Goal: Transaction & Acquisition: Purchase product/service

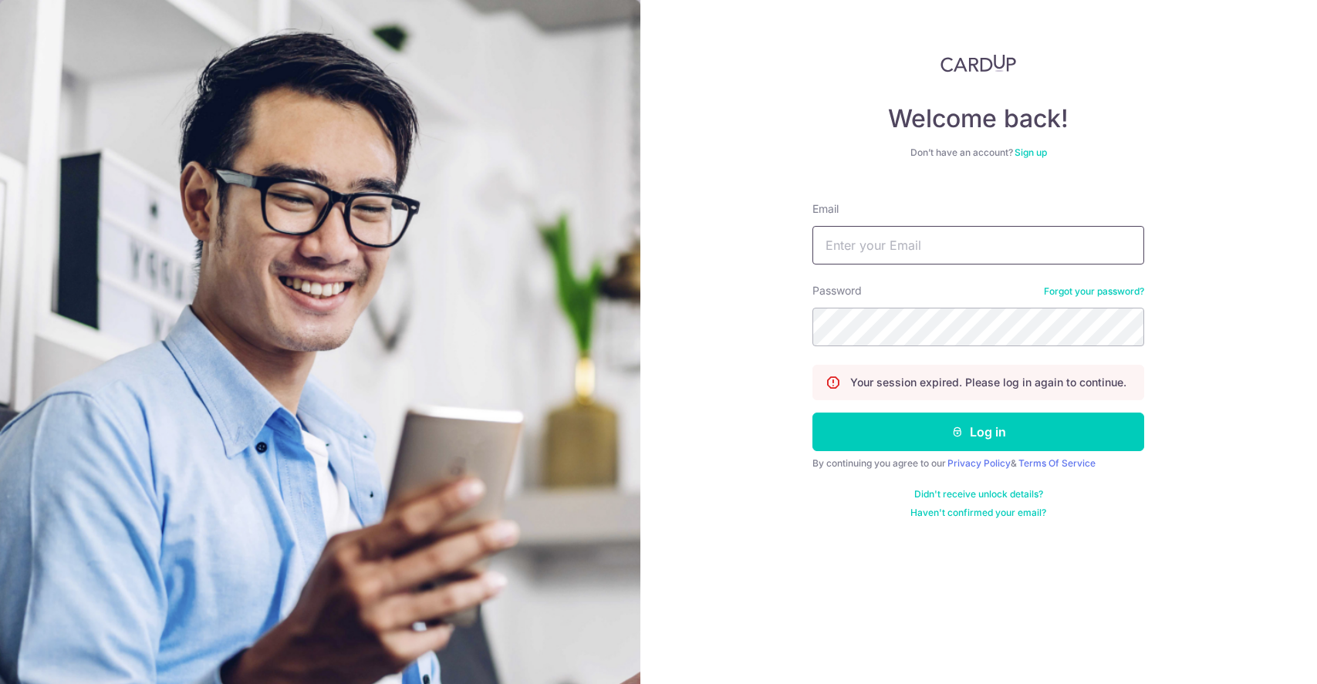
click at [871, 257] on input "Email" at bounding box center [978, 245] width 332 height 39
click at [904, 242] on input "Email" at bounding box center [978, 245] width 332 height 39
type input "acfmaccounts@awfullychocolate.com"
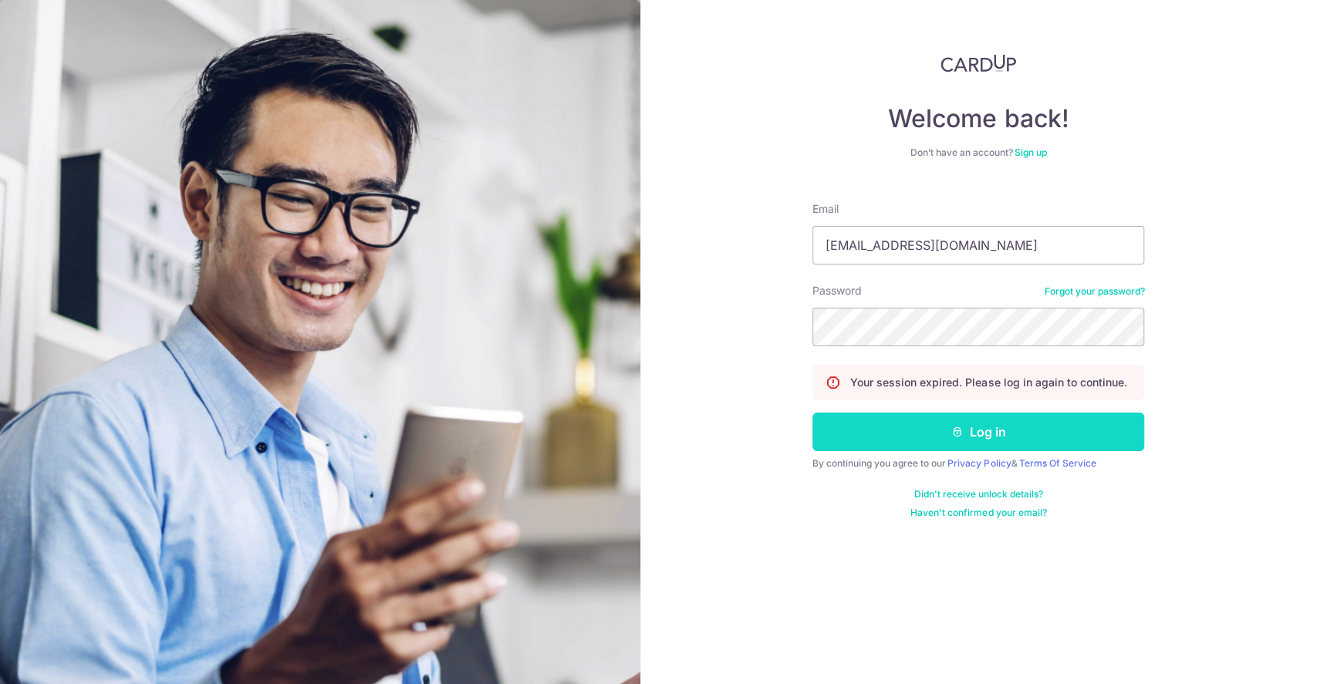
click at [951, 420] on button "Log in" at bounding box center [978, 432] width 332 height 39
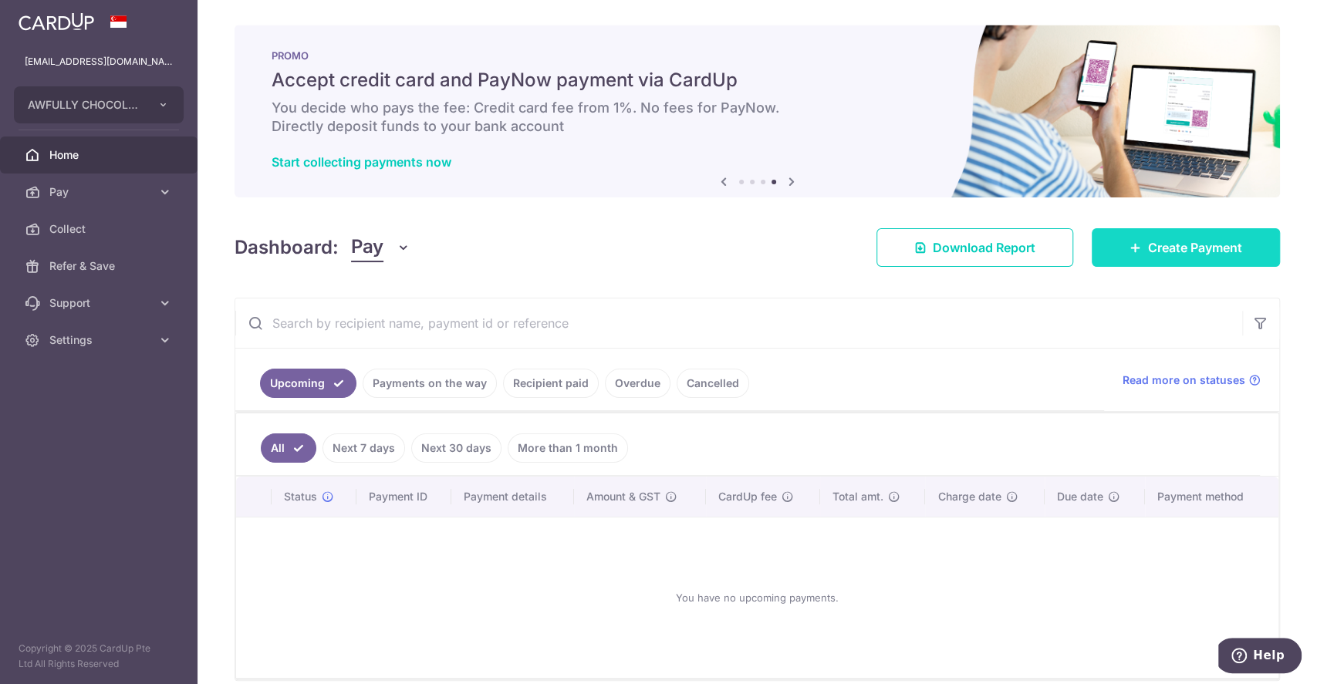
click at [1168, 248] on span "Create Payment" at bounding box center [1195, 247] width 94 height 19
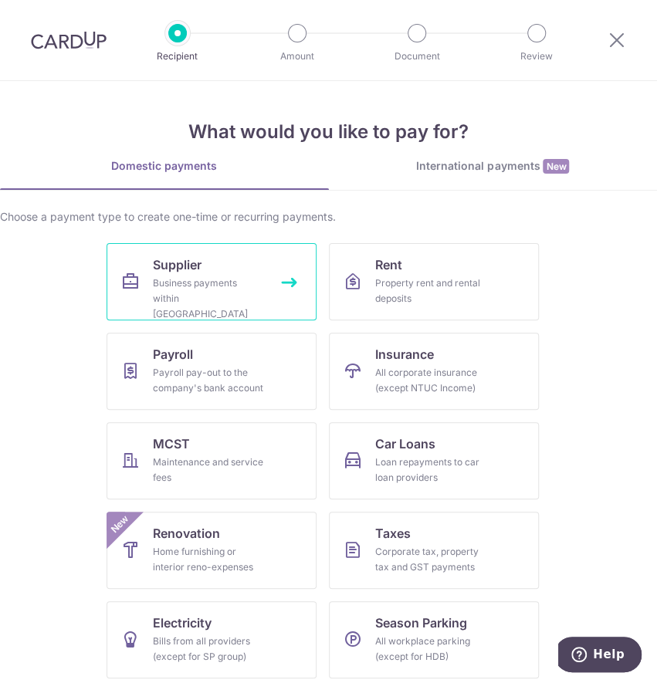
click at [209, 275] on div "Business payments within [GEOGRAPHIC_DATA]" at bounding box center [208, 298] width 111 height 46
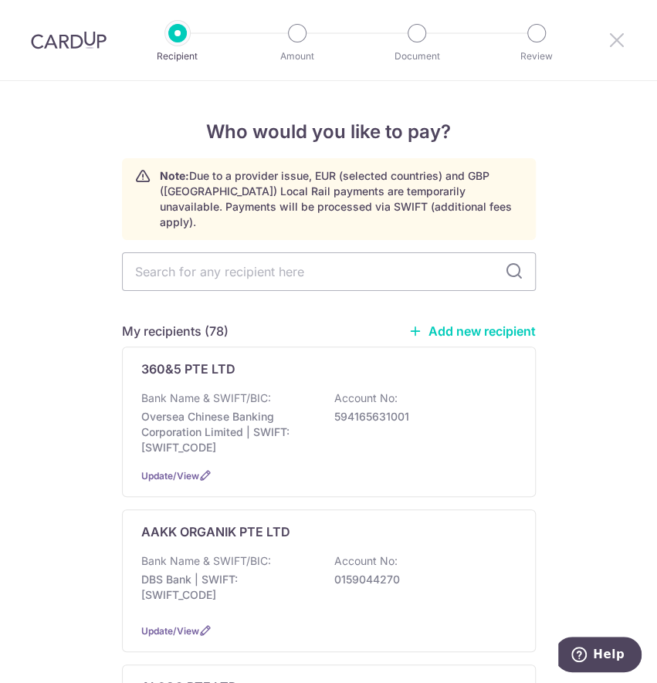
click at [616, 35] on icon at bounding box center [616, 39] width 19 height 19
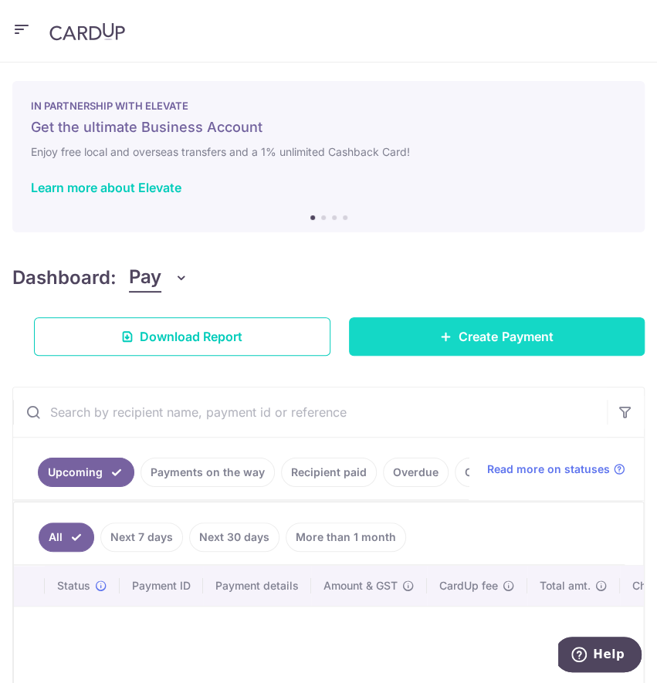
click at [469, 339] on span "Create Payment" at bounding box center [505, 336] width 94 height 19
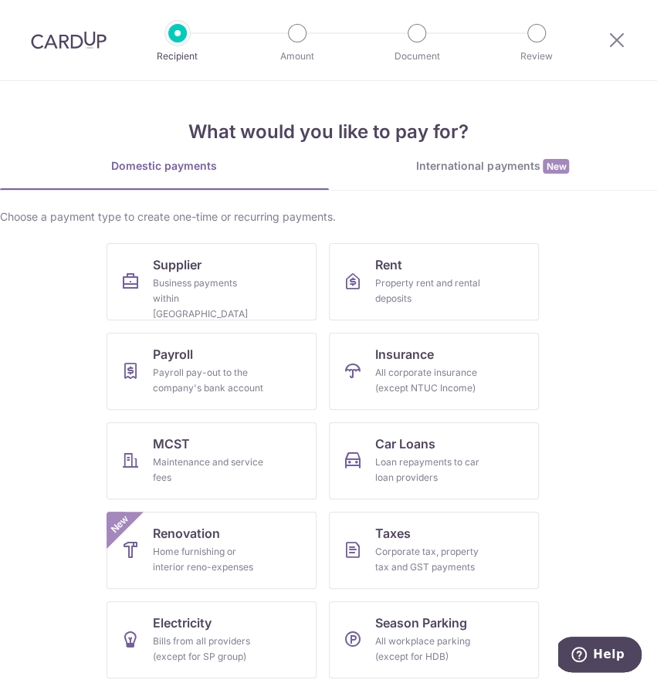
click at [475, 172] on div "International payments New" at bounding box center [493, 166] width 329 height 16
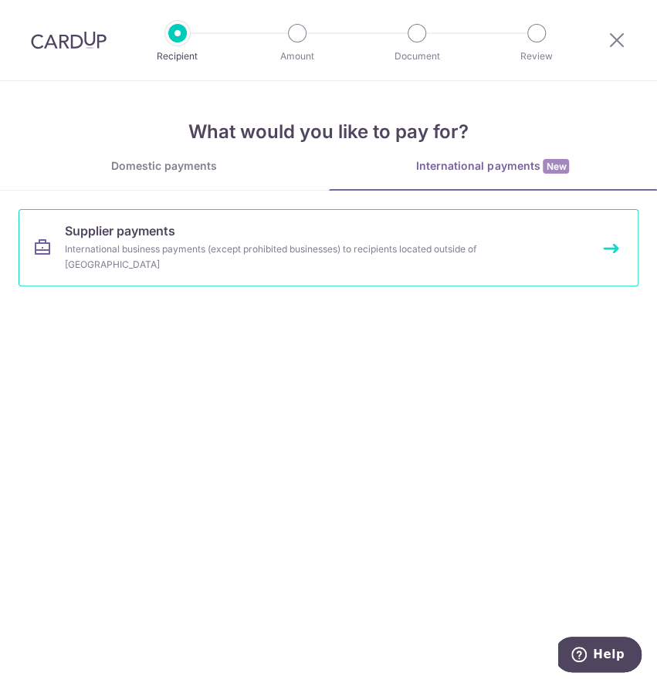
click at [310, 269] on link "Supplier payments International business payments (except prohibited businesses…" at bounding box center [329, 247] width 620 height 77
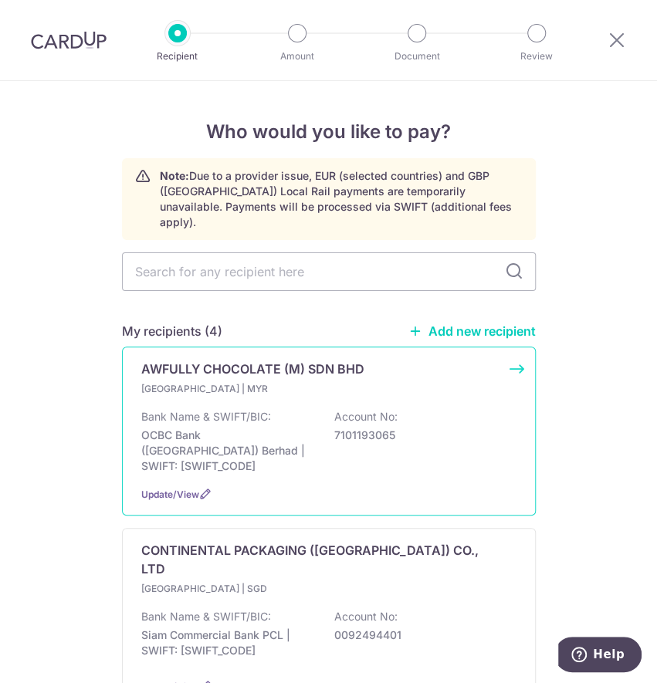
click at [289, 381] on p "Malaysia | MYR" at bounding box center [232, 388] width 182 height 15
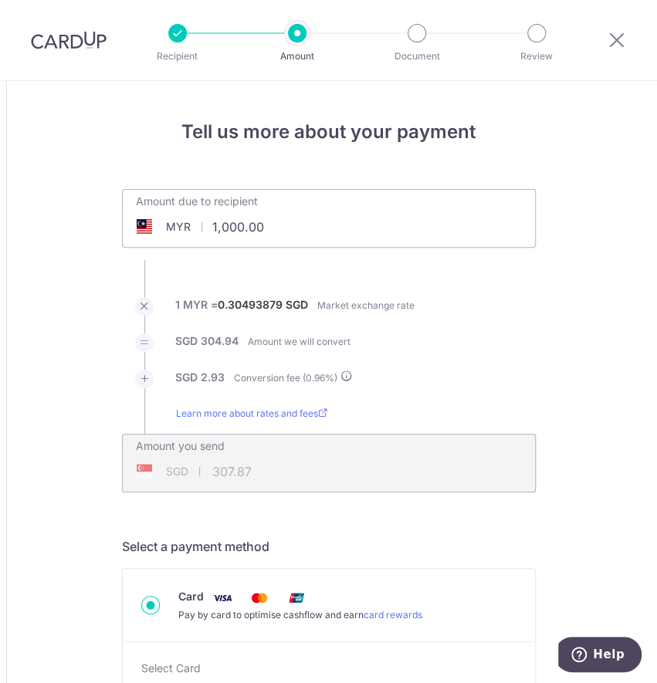
click at [300, 222] on input "1,000.00" at bounding box center [242, 226] width 238 height 35
type input "1"
click at [401, 263] on ul "Amount due to recipient MYR 145439.40 1000 1 MYR = 0.30493879 SGD Market exchan…" at bounding box center [329, 340] width 414 height 303
type input "145,439.40"
type input "44,783.55"
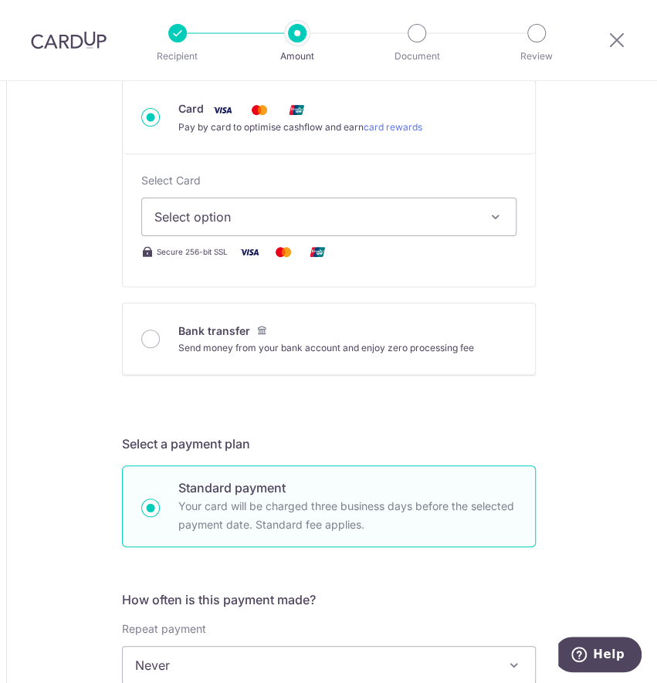
scroll to position [514, 0]
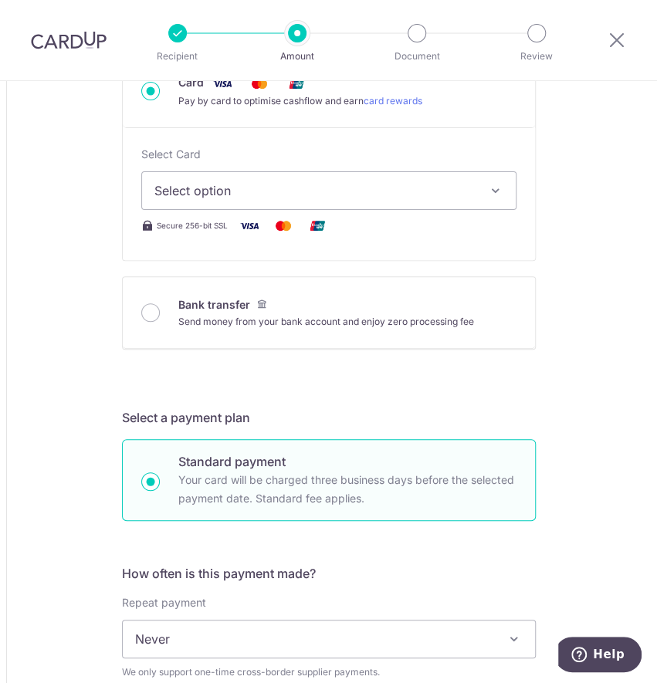
click at [267, 187] on span "Select option" at bounding box center [314, 190] width 321 height 19
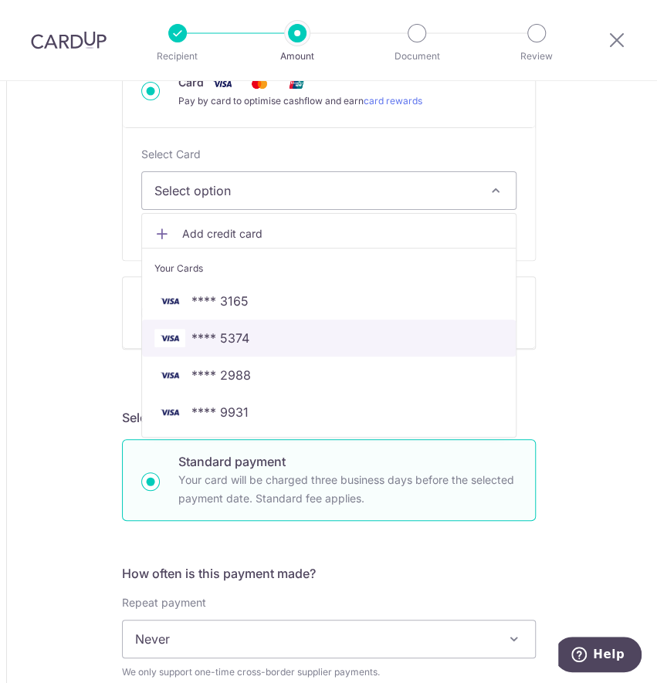
click at [242, 336] on span "**** 5374" at bounding box center [220, 338] width 58 height 19
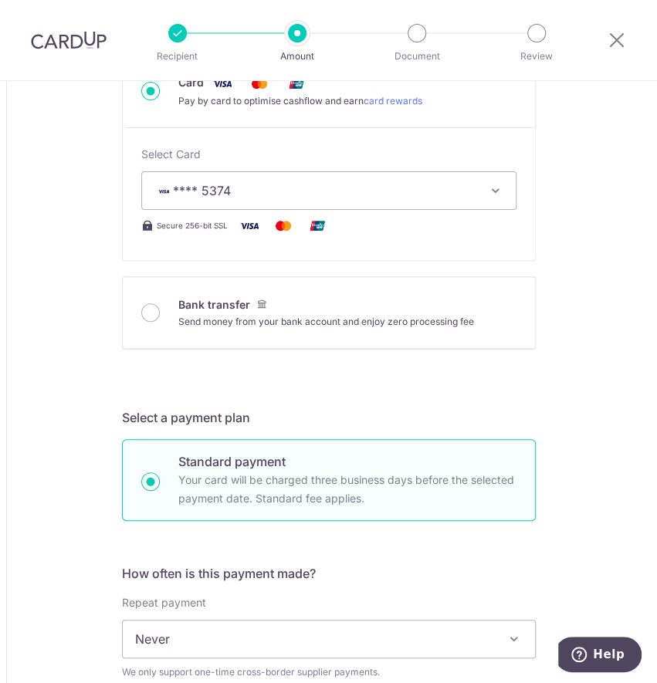
type input "145,439.40"
type input "44,783.45"
click at [580, 262] on div "Tell us more about your payment Amount due to recipient MYR 145,439.40 145439.4…" at bounding box center [328, 610] width 657 height 2087
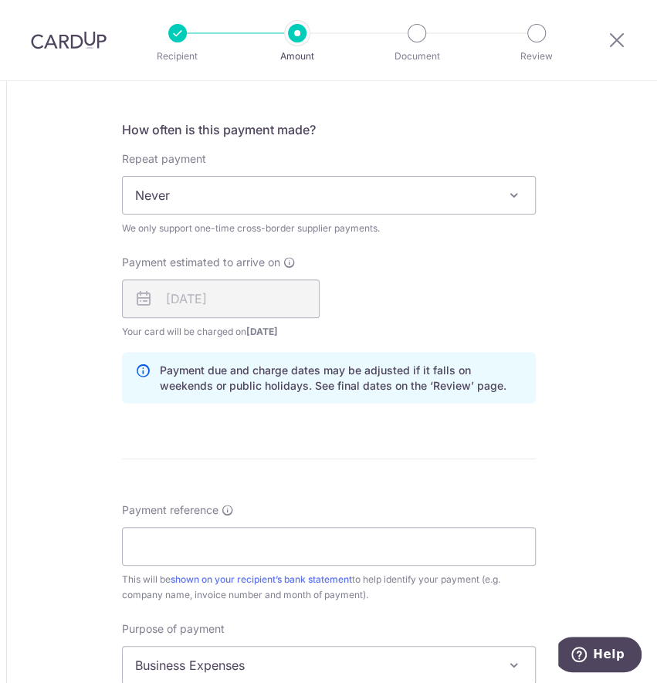
scroll to position [1029, 0]
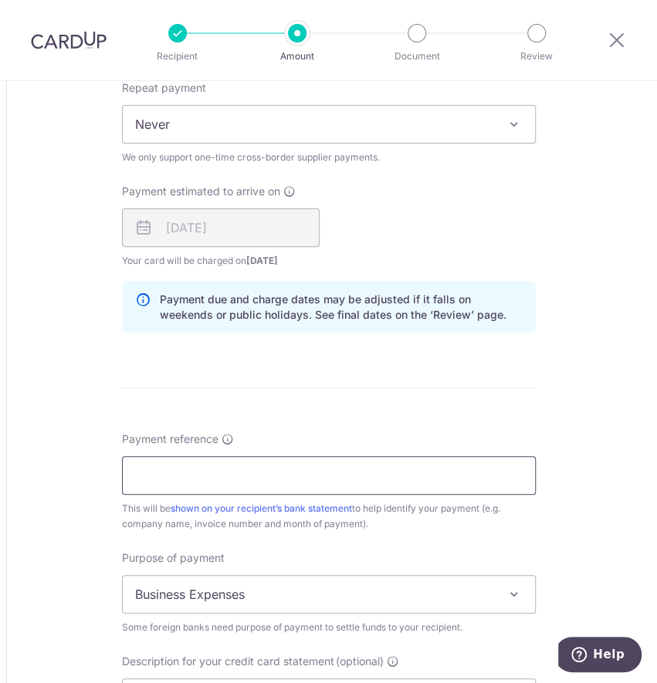
click at [214, 470] on input "Payment reference Invoice number and month of payment are commonly included as …" at bounding box center [329, 475] width 414 height 39
type input "AWFULLY JUNE25 INVOICES"
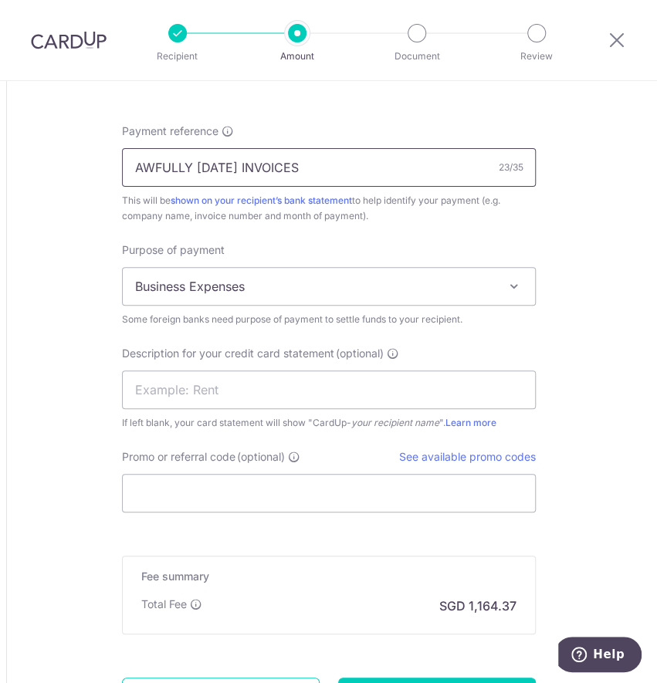
scroll to position [1337, 0]
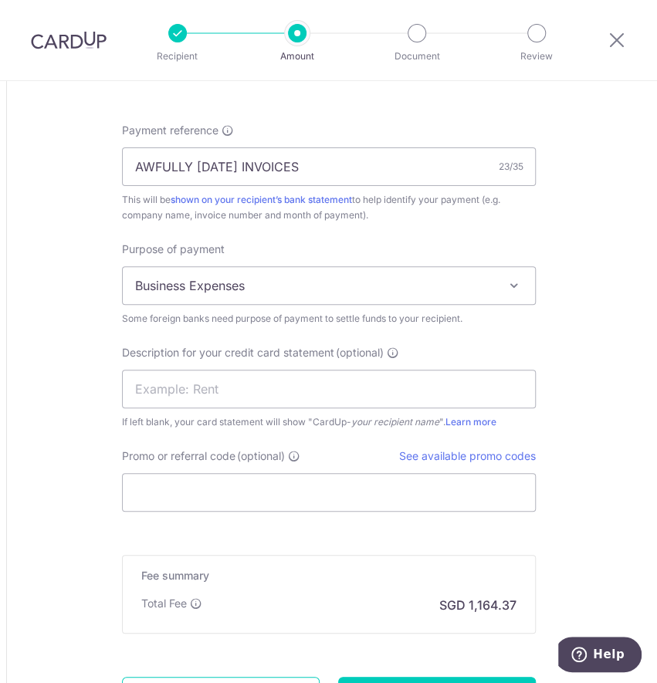
click at [247, 281] on span "Business Expenses" at bounding box center [329, 285] width 412 height 37
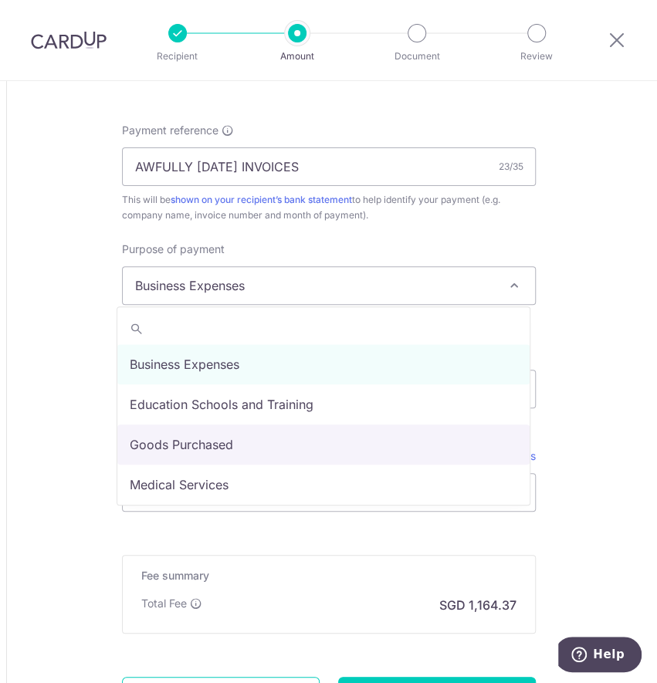
select select "Goods Purchased"
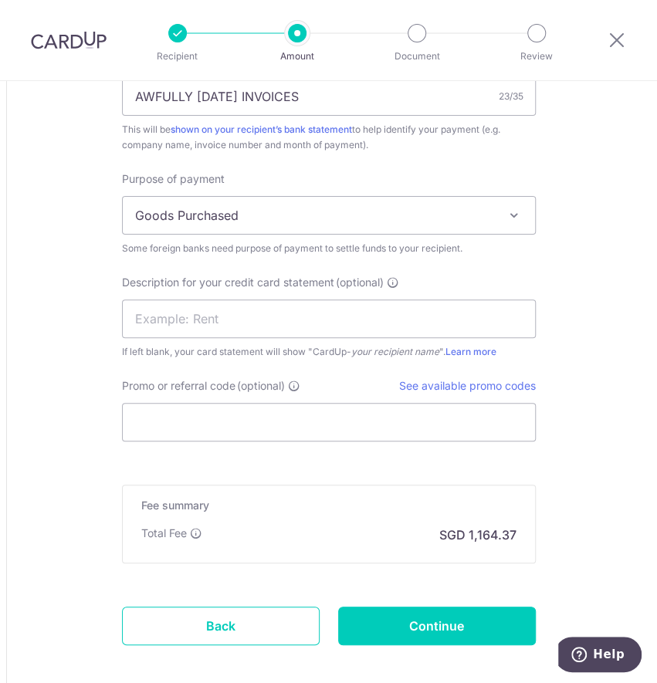
scroll to position [1440, 0]
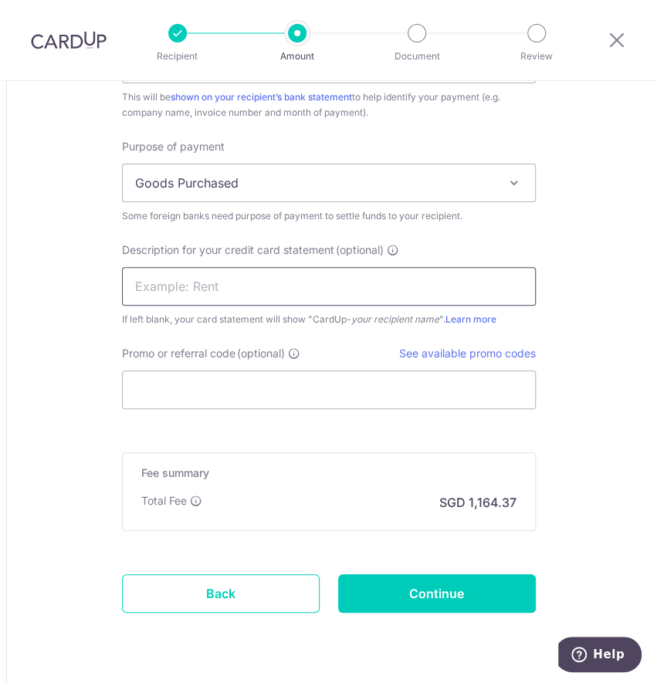
click at [208, 289] on input "text" at bounding box center [329, 286] width 414 height 39
drag, startPoint x: 219, startPoint y: 275, endPoint x: 221, endPoint y: 303, distance: 27.8
click at [219, 275] on input "text" at bounding box center [329, 286] width 414 height 39
paste input "CARDUP092025002"
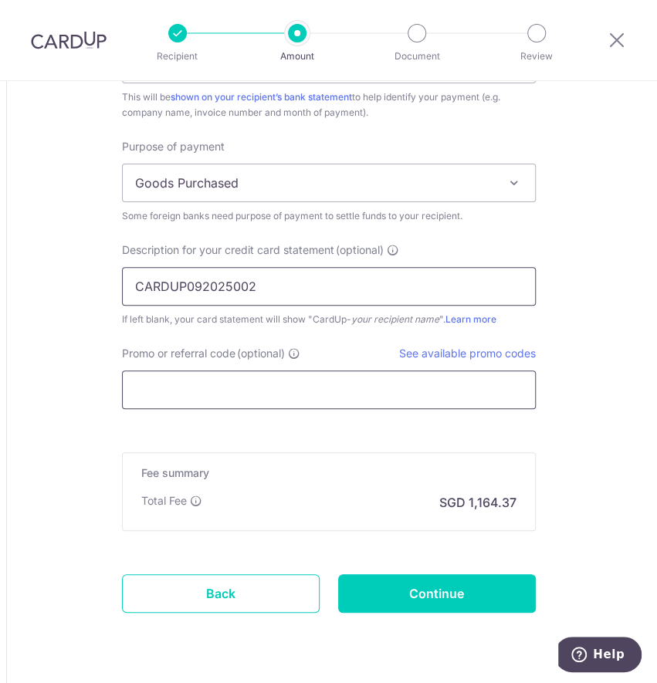
type input "CARDUP092025002"
click at [197, 404] on input "Promo or referral code (optional)" at bounding box center [329, 389] width 414 height 39
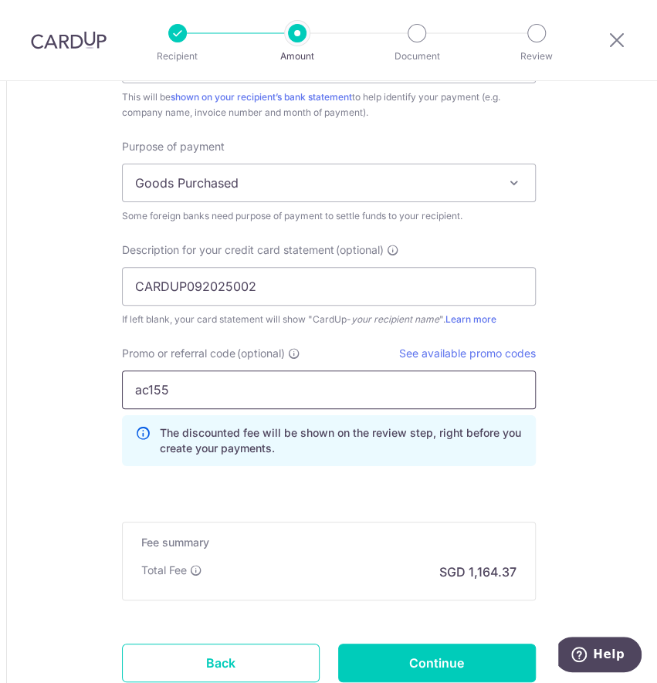
drag, startPoint x: 146, startPoint y: 390, endPoint x: 57, endPoint y: 390, distance: 88.7
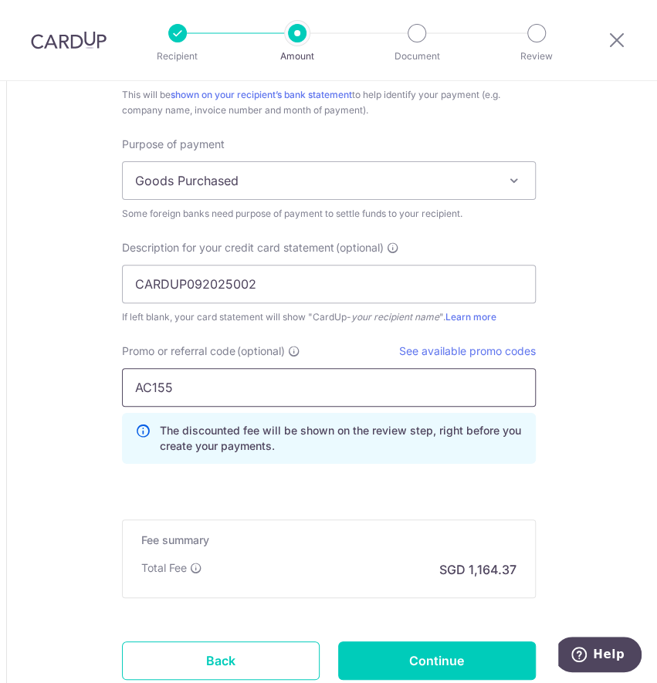
scroll to position [1552, 0]
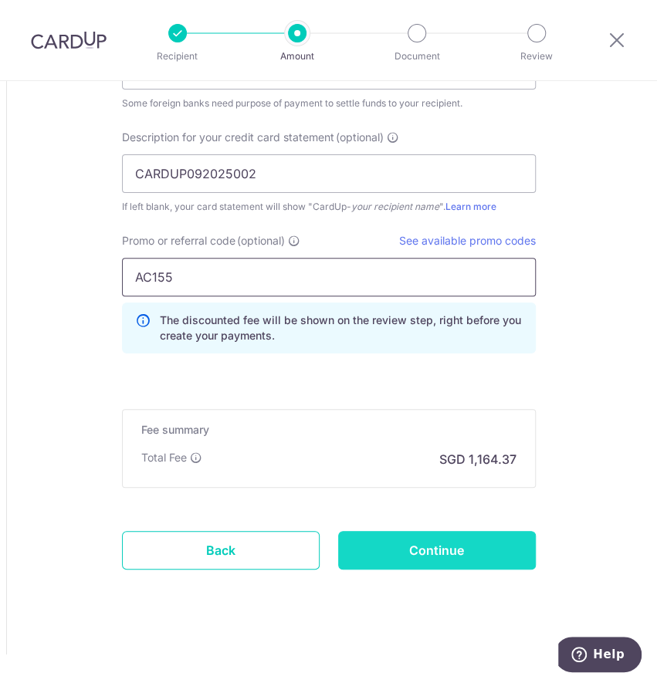
type input "AC155"
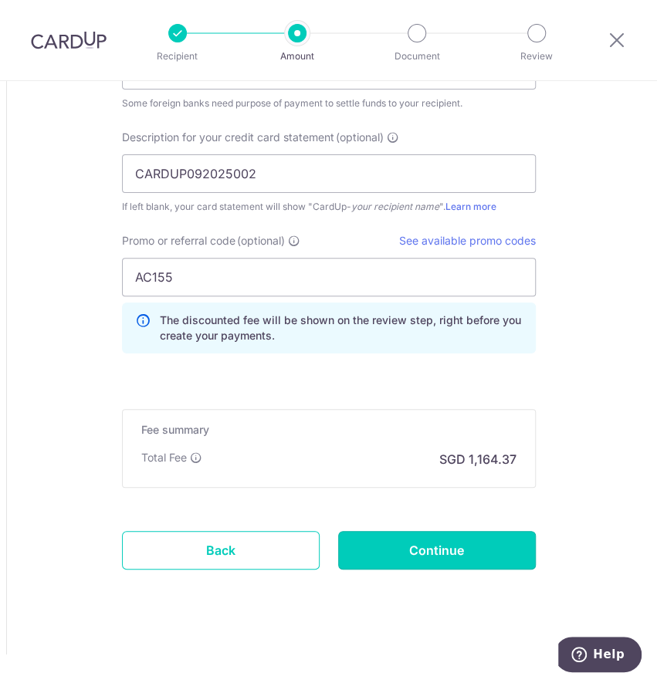
click at [435, 547] on input "Continue" at bounding box center [437, 550] width 198 height 39
type input "Create Schedule"
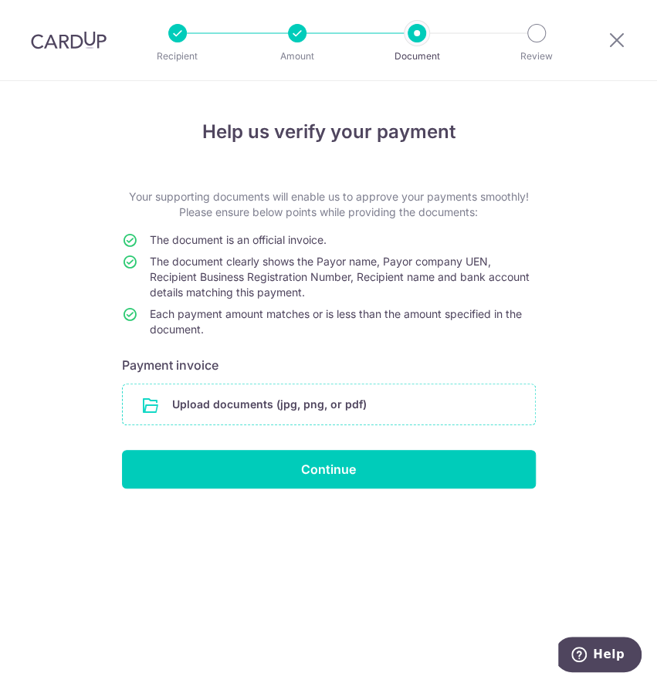
click at [252, 404] on input "file" at bounding box center [329, 404] width 412 height 40
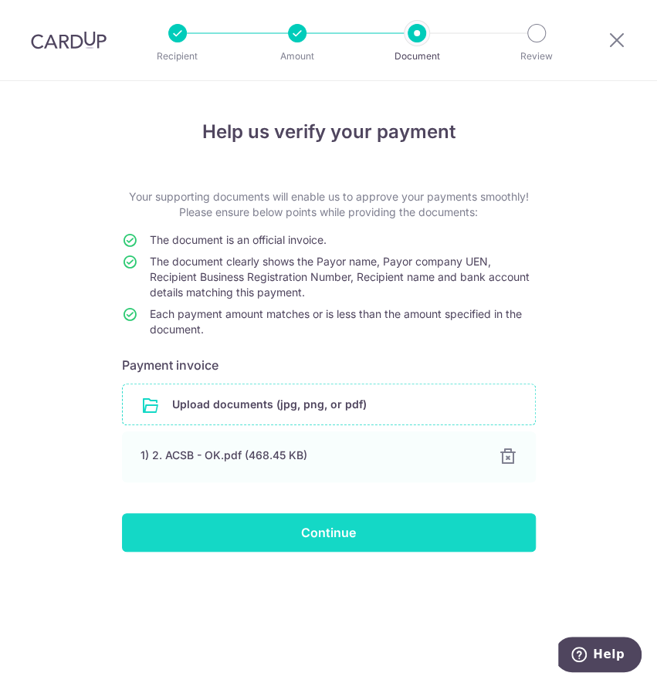
click at [272, 540] on input "Continue" at bounding box center [329, 532] width 414 height 39
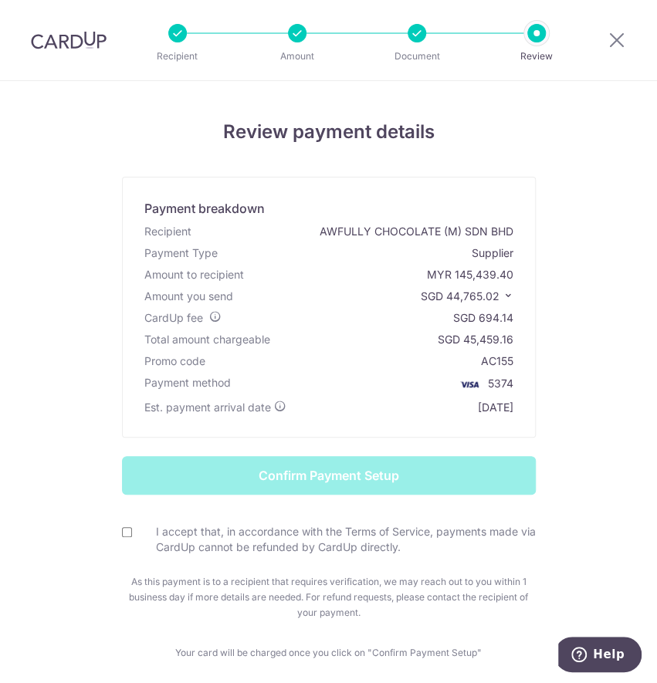
click at [122, 536] on input "I accept that, in accordance with the Terms of Service, payments made via CardU…" at bounding box center [127, 532] width 10 height 10
checkbox input "true"
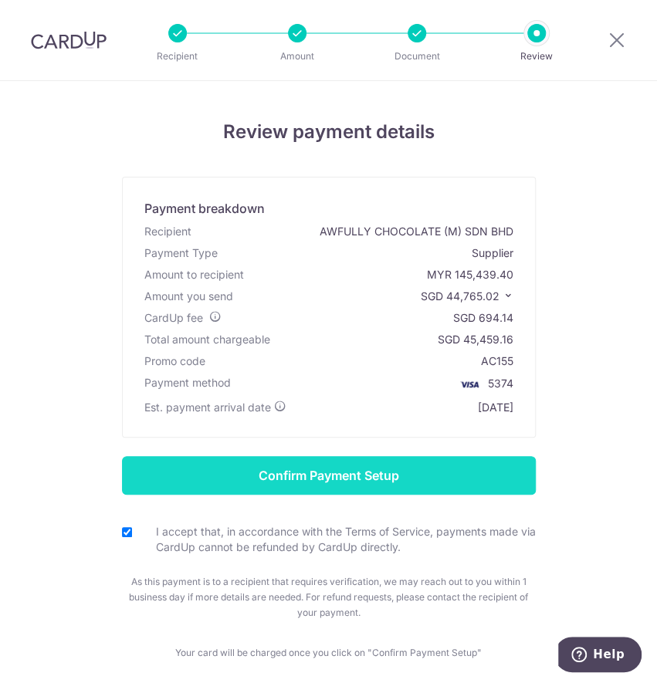
click at [347, 486] on input "Confirm Payment Setup" at bounding box center [329, 475] width 414 height 39
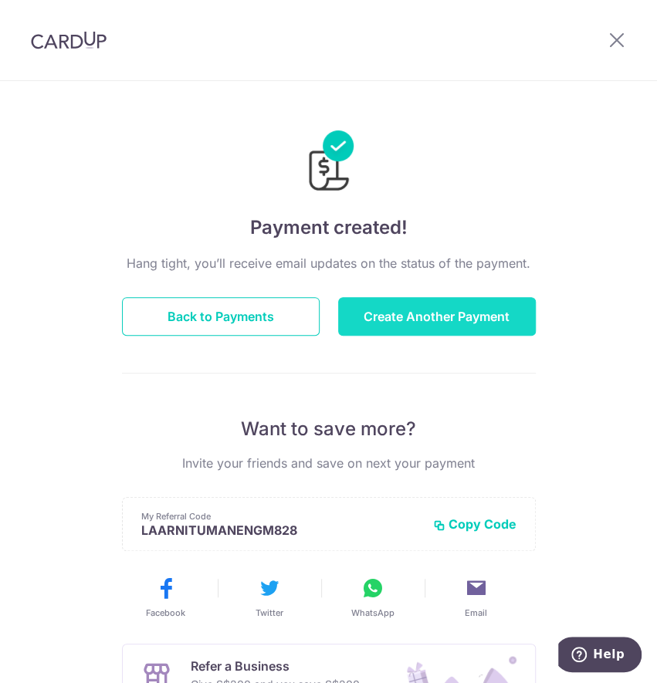
click at [408, 323] on button "Create Another Payment" at bounding box center [437, 316] width 198 height 39
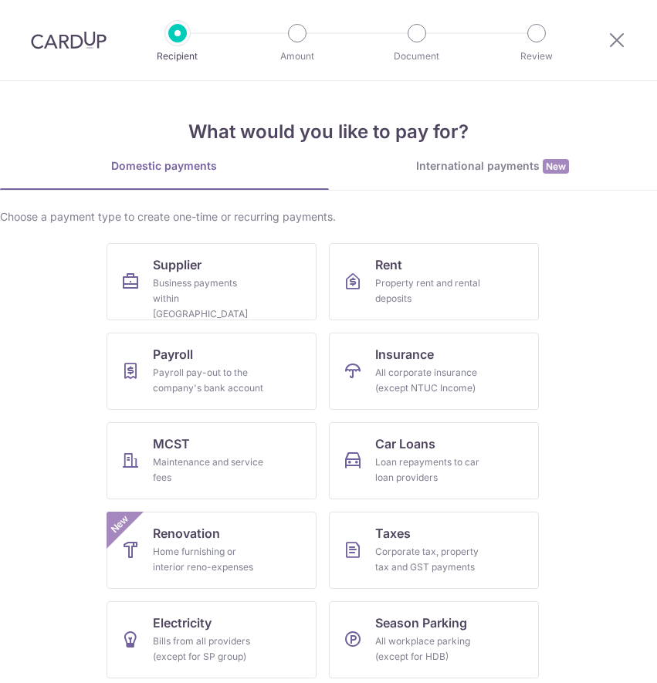
click at [179, 262] on span "Supplier" at bounding box center [177, 264] width 49 height 19
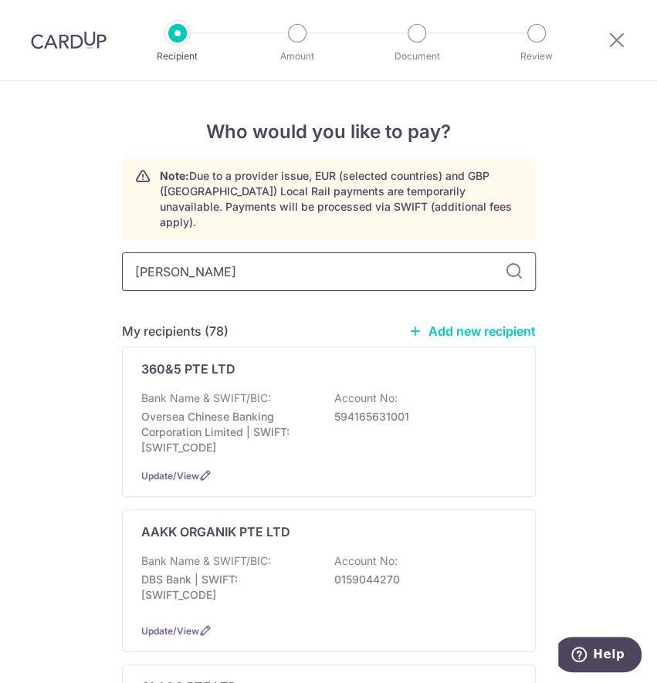
type input "GOURM"
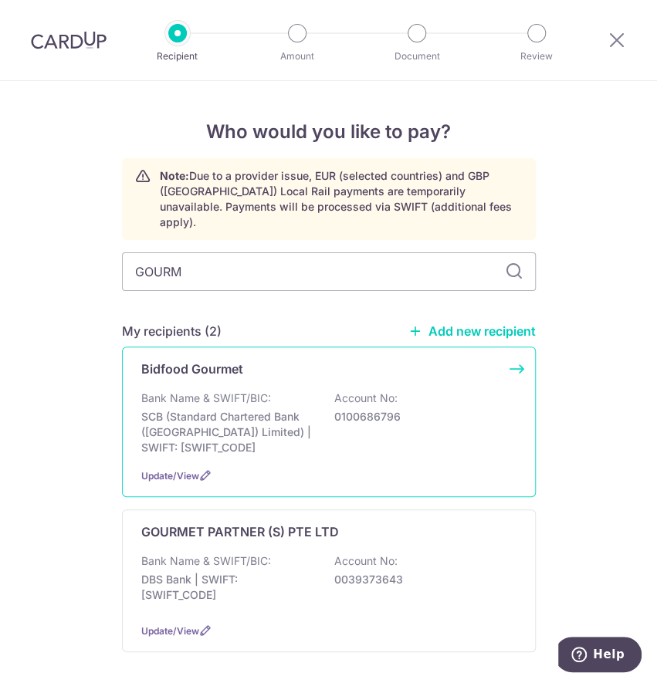
click at [310, 390] on div "Bank Name & SWIFT/BIC: SCB (Standard Chartered Bank (Singapore) Limited) | SWIF…" at bounding box center [328, 422] width 375 height 65
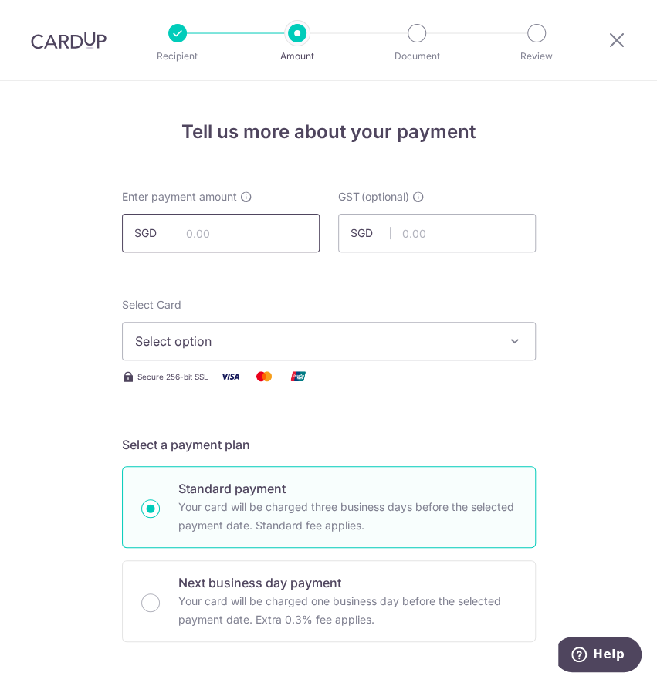
click at [205, 226] on input "text" at bounding box center [221, 233] width 198 height 39
type input "7,887.24"
click at [360, 330] on button "Select option" at bounding box center [329, 341] width 414 height 39
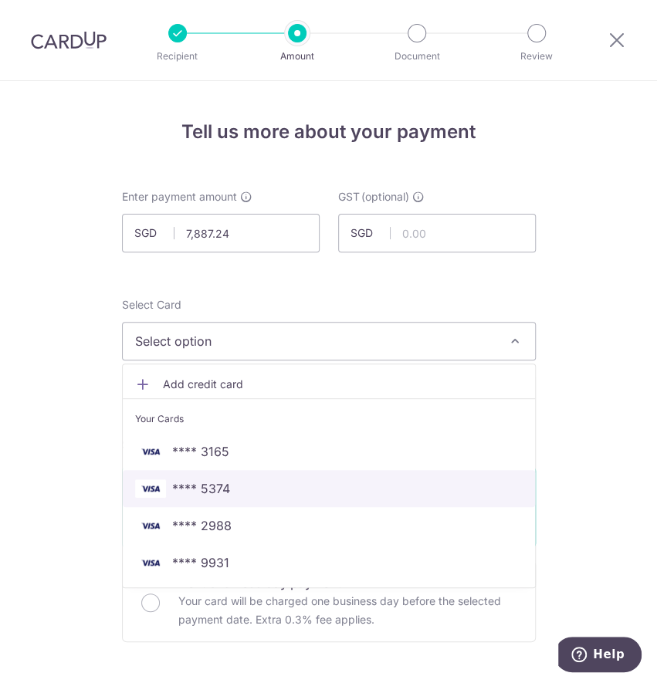
click at [249, 486] on span "**** 5374" at bounding box center [328, 488] width 387 height 19
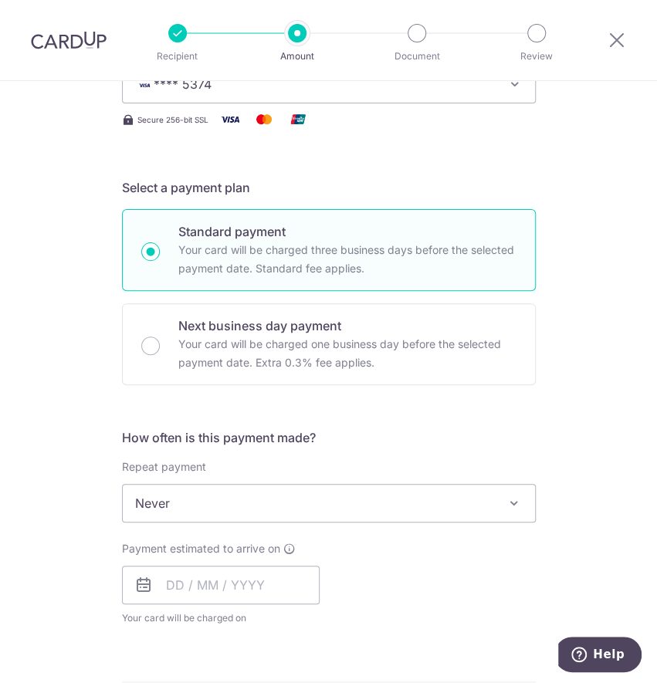
scroll to position [411, 0]
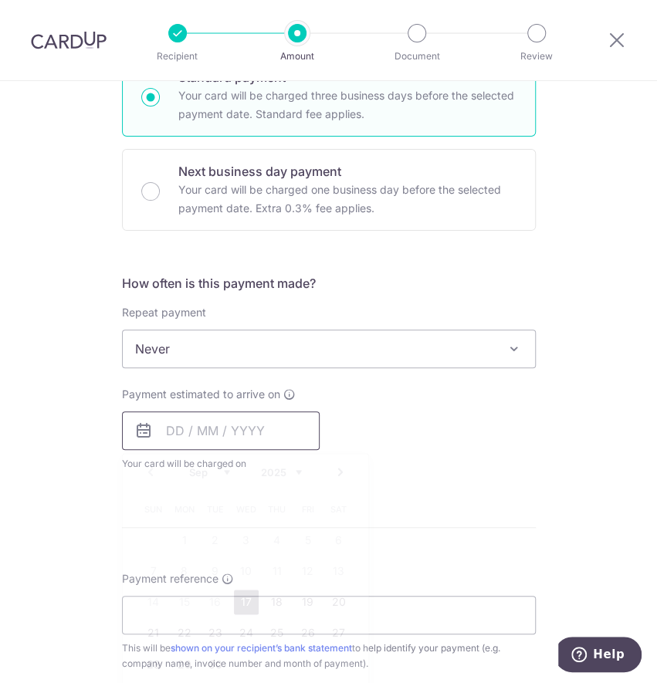
click at [234, 432] on input "text" at bounding box center [221, 430] width 198 height 39
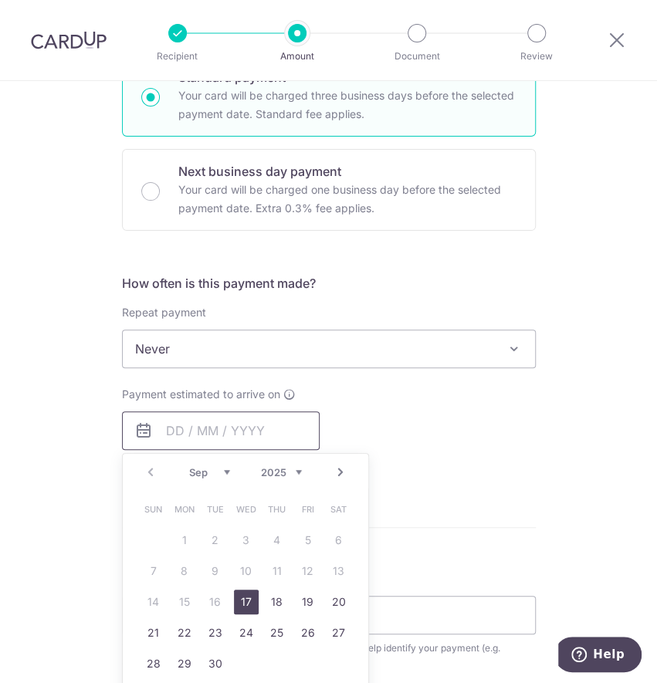
scroll to position [514, 0]
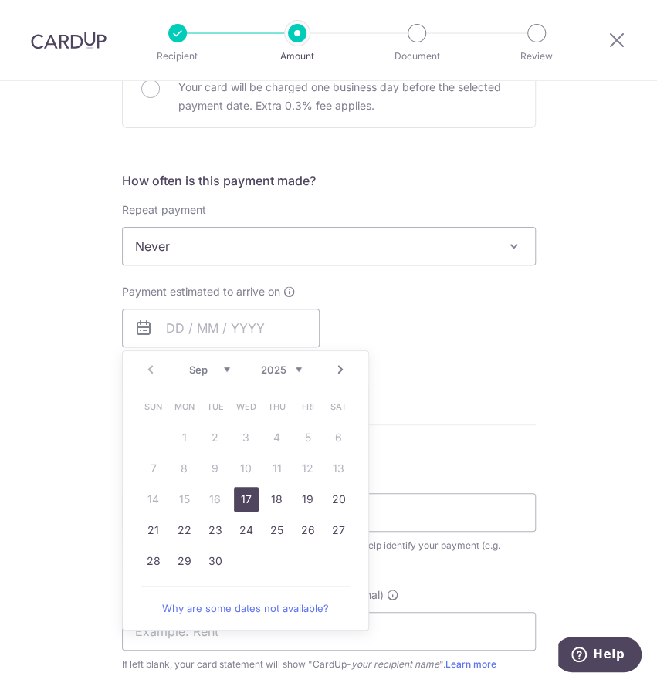
click at [241, 497] on link "17" at bounding box center [246, 499] width 25 height 25
type input "17/09/2025"
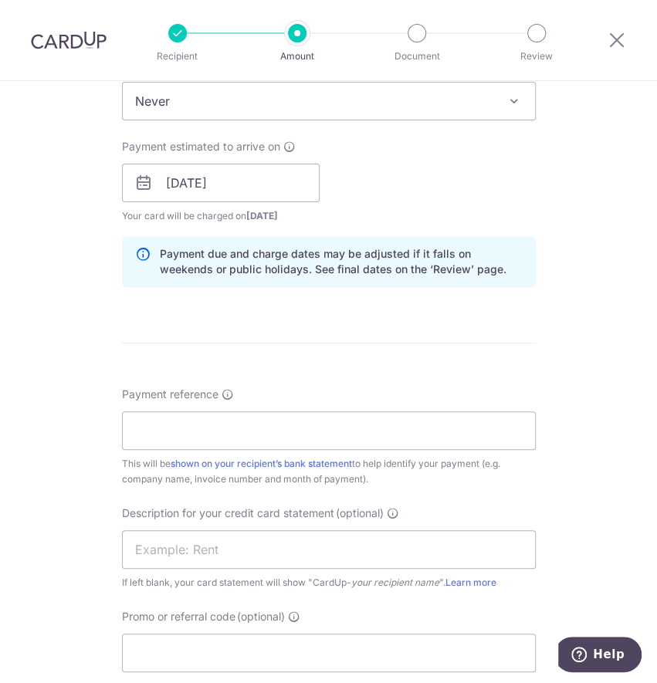
scroll to position [720, 0]
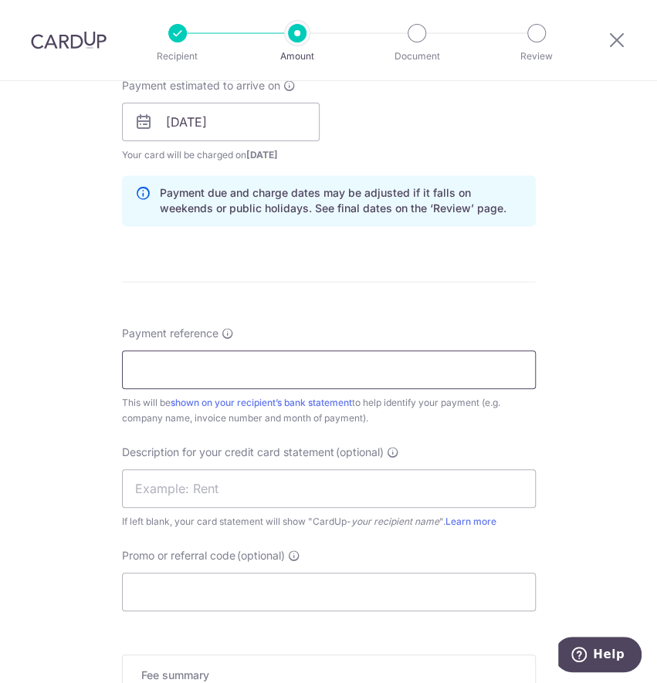
click at [239, 363] on input "Payment reference" at bounding box center [329, 369] width 414 height 39
type input "AWFULLY [DATE] INVOICES"
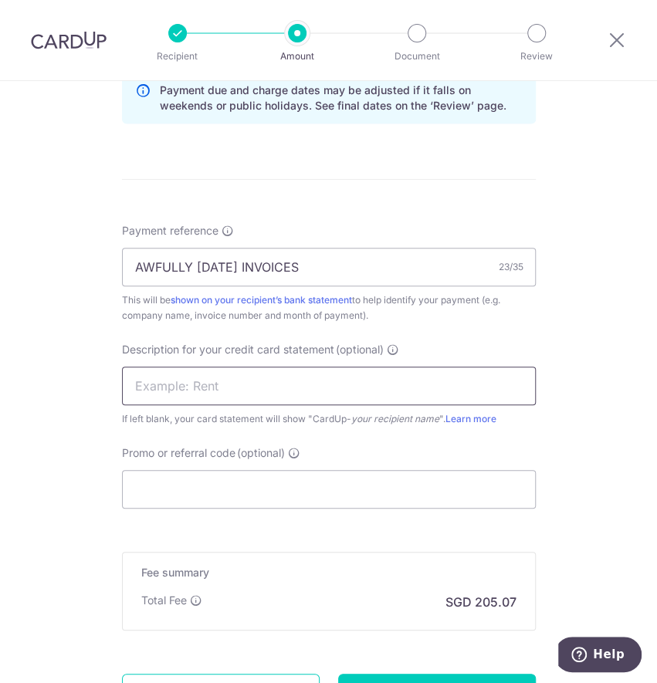
click at [225, 390] on input "text" at bounding box center [329, 386] width 414 height 39
paste input "CARDUP092025003"
type input "CARDUP092025003"
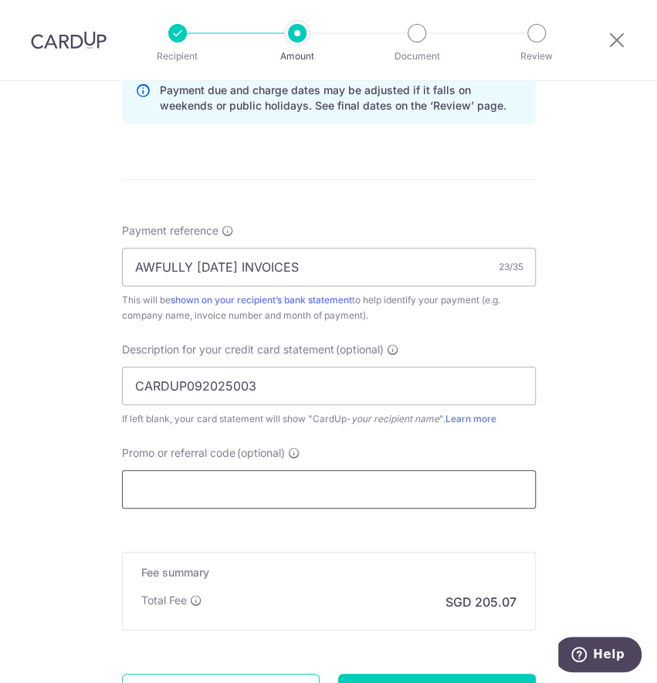
click at [194, 495] on input "Promo or referral code (optional)" at bounding box center [329, 489] width 414 height 39
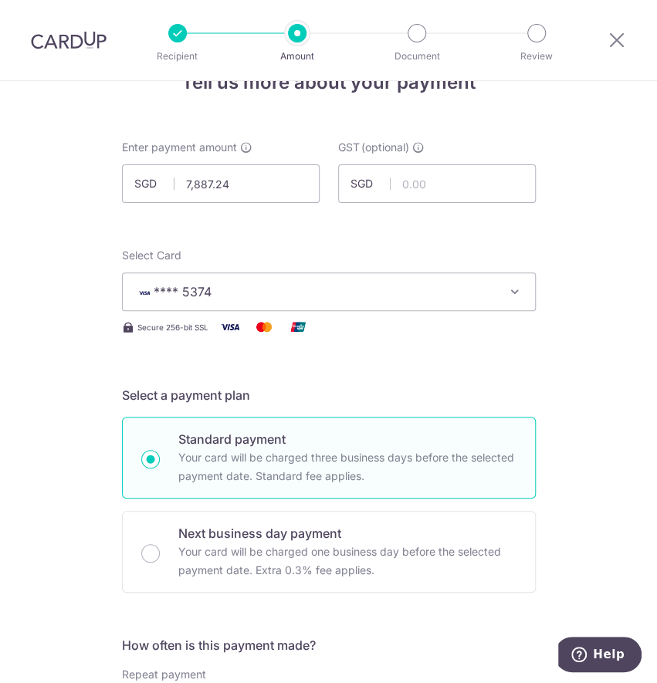
scroll to position [0, 0]
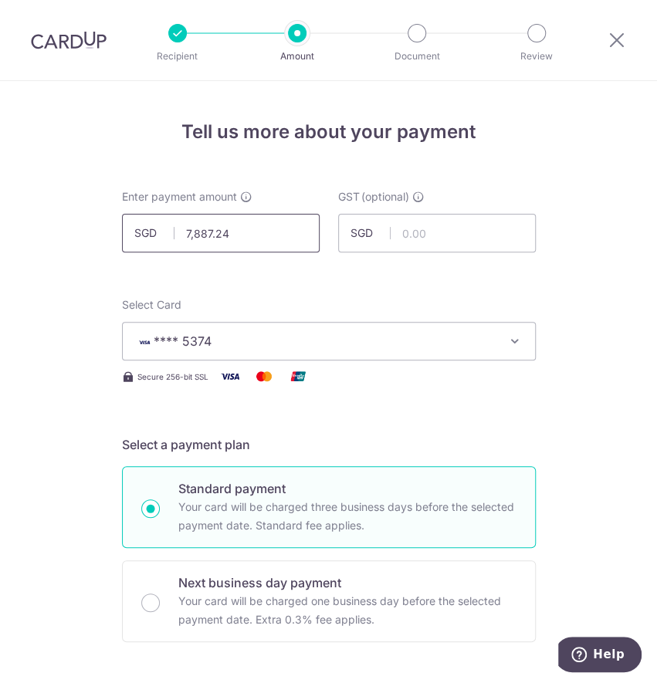
type input "AC155"
click at [253, 231] on input "7,887.24" at bounding box center [221, 233] width 198 height 39
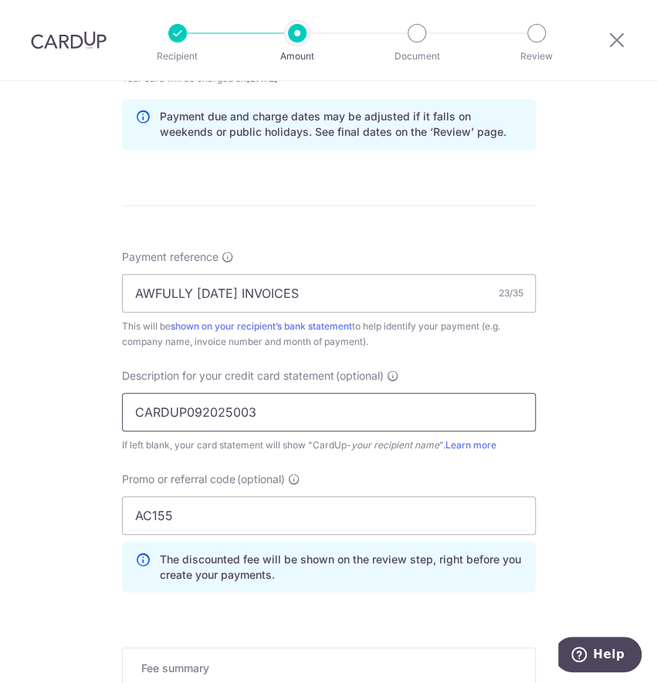
scroll to position [823, 0]
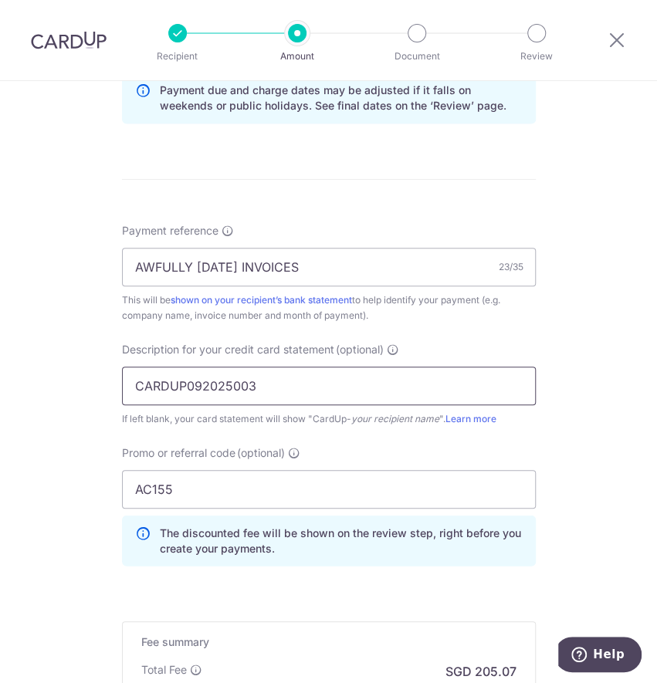
click at [296, 391] on input "CARDUP092025003" at bounding box center [329, 386] width 414 height 39
type input "7,887.24"
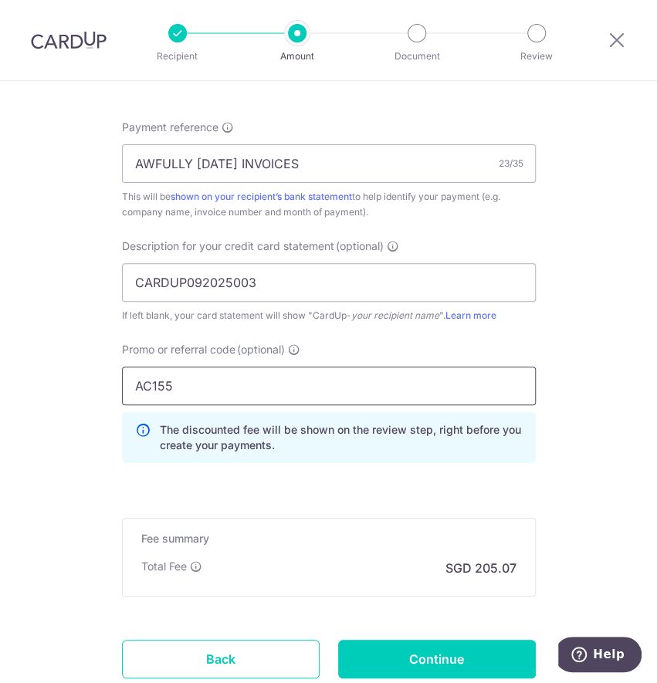
click at [265, 396] on input "AC155" at bounding box center [329, 386] width 414 height 39
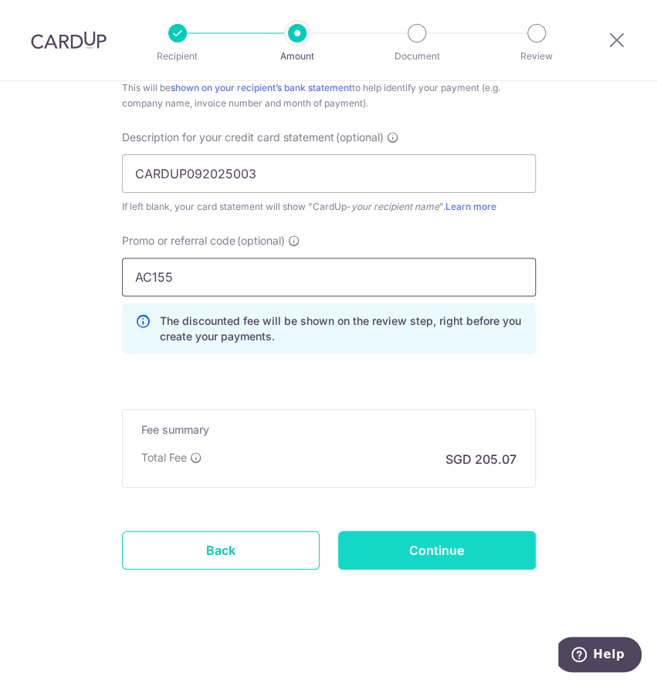
scroll to position [1035, 0]
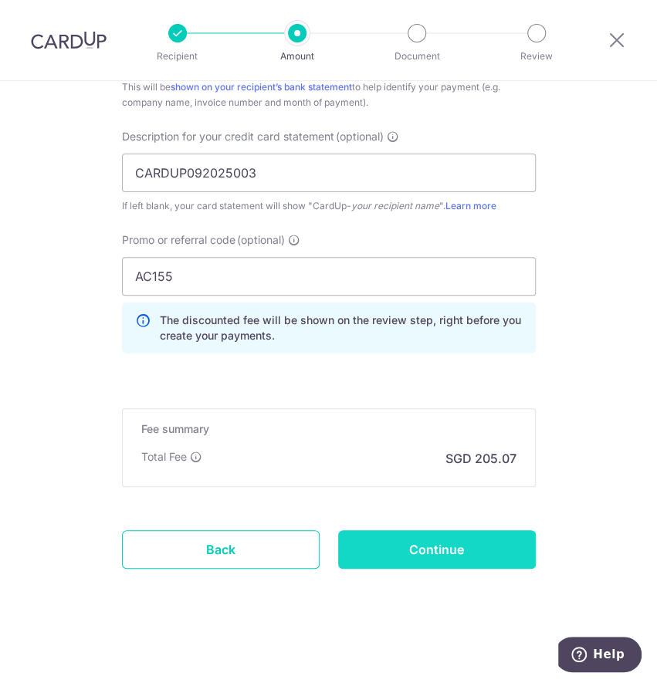
click at [427, 552] on input "Continue" at bounding box center [437, 549] width 198 height 39
type input "Create Schedule"
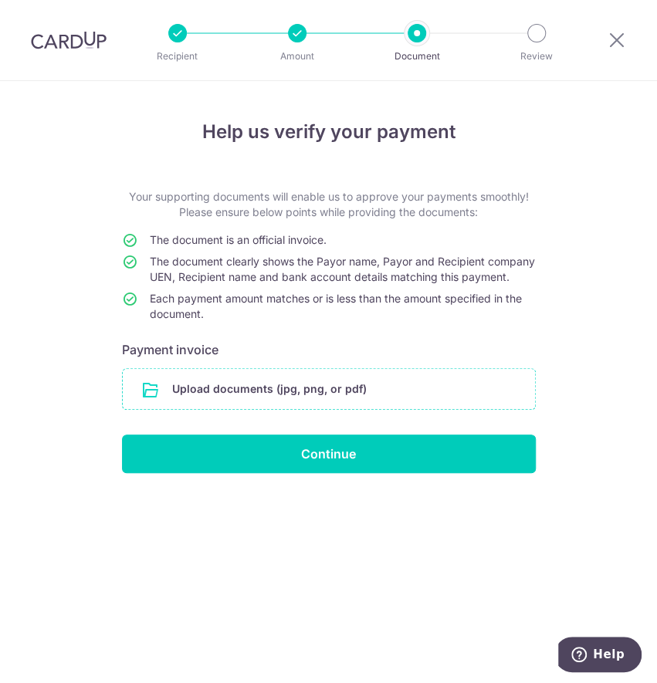
click at [252, 402] on input "file" at bounding box center [329, 389] width 412 height 40
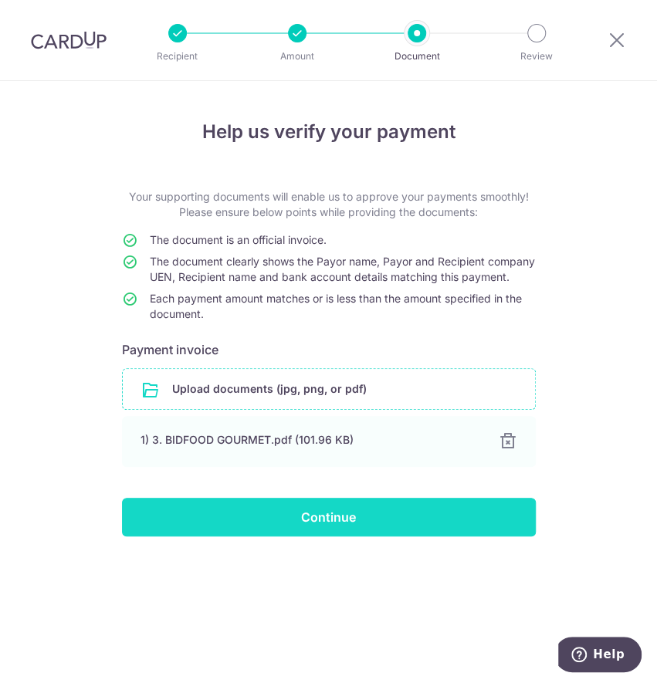
click at [296, 536] on input "Continue" at bounding box center [329, 517] width 414 height 39
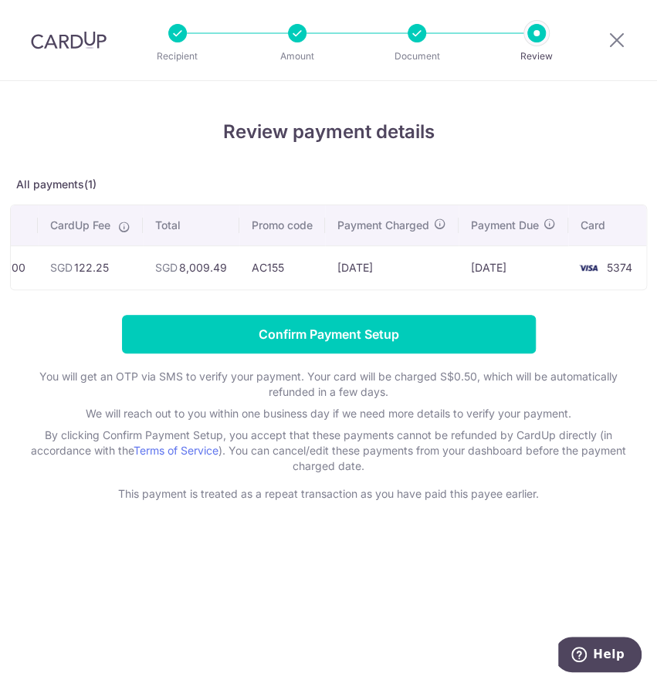
scroll to position [0, 270]
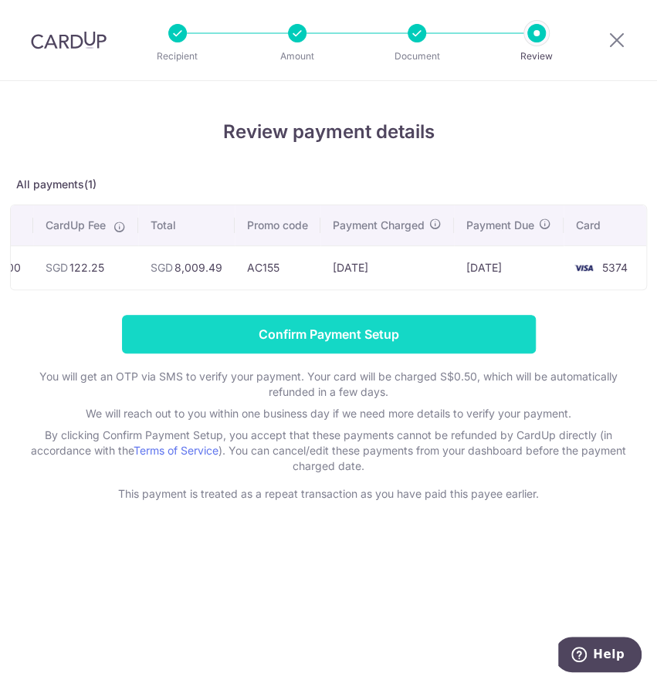
click at [399, 352] on input "Confirm Payment Setup" at bounding box center [329, 334] width 414 height 39
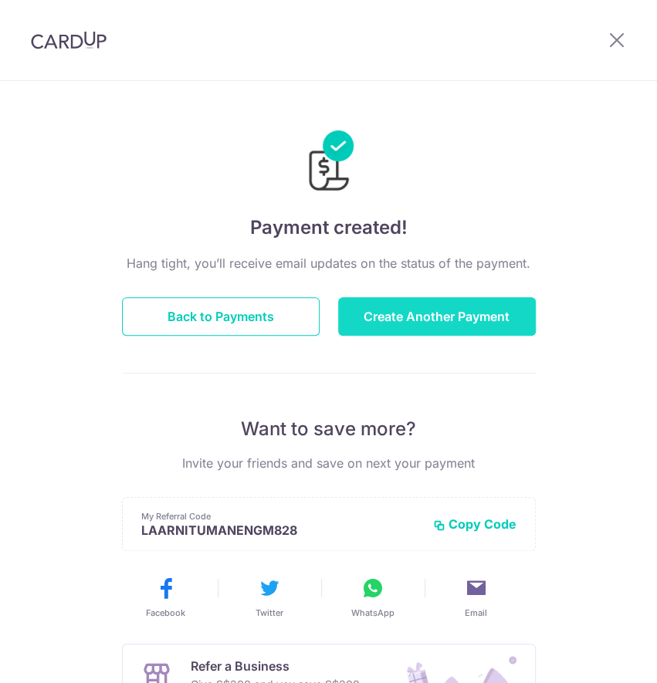
click at [397, 327] on button "Create Another Payment" at bounding box center [437, 316] width 198 height 39
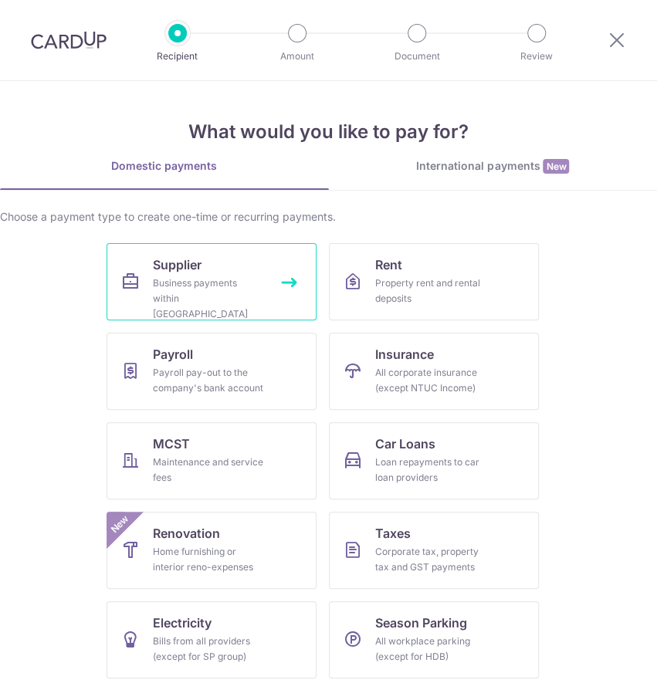
click at [214, 285] on div "Business payments within [GEOGRAPHIC_DATA]" at bounding box center [208, 298] width 111 height 46
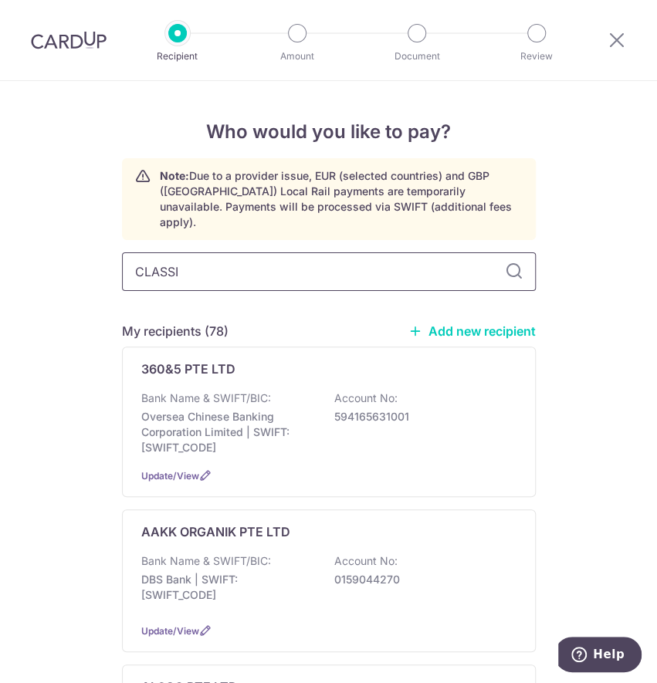
type input "CLASSIC"
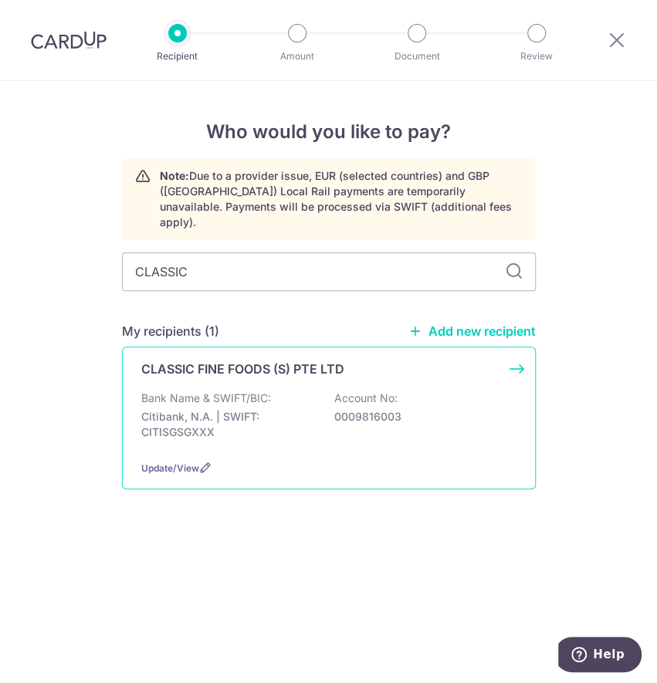
click at [300, 409] on p "Citibank, N.A. | SWIFT: CITISGSGXXX" at bounding box center [227, 424] width 173 height 31
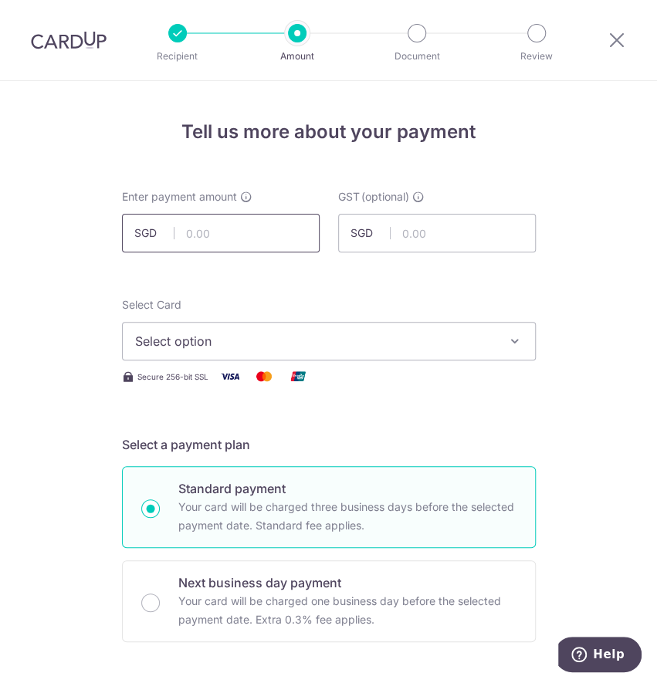
click at [218, 242] on input "text" at bounding box center [221, 233] width 198 height 39
type input "3,215.50"
click at [201, 352] on button "Select option" at bounding box center [329, 341] width 414 height 39
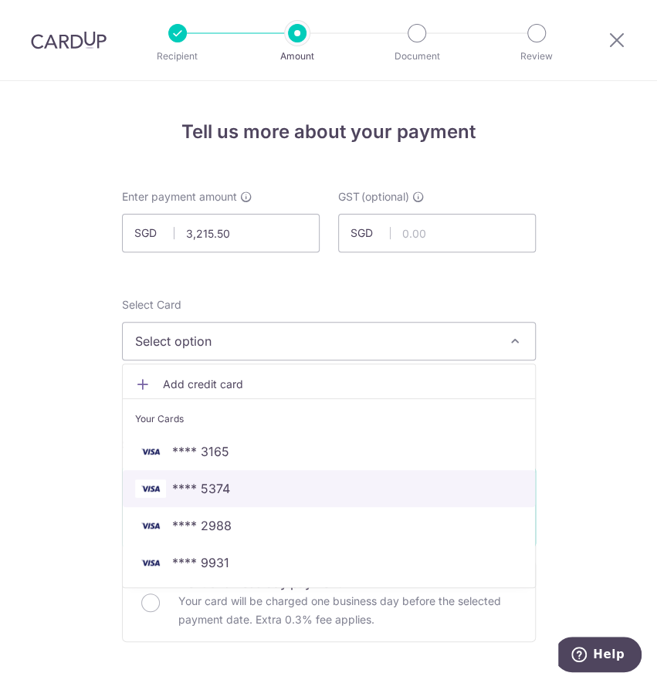
click at [232, 481] on span "**** 5374" at bounding box center [328, 488] width 387 height 19
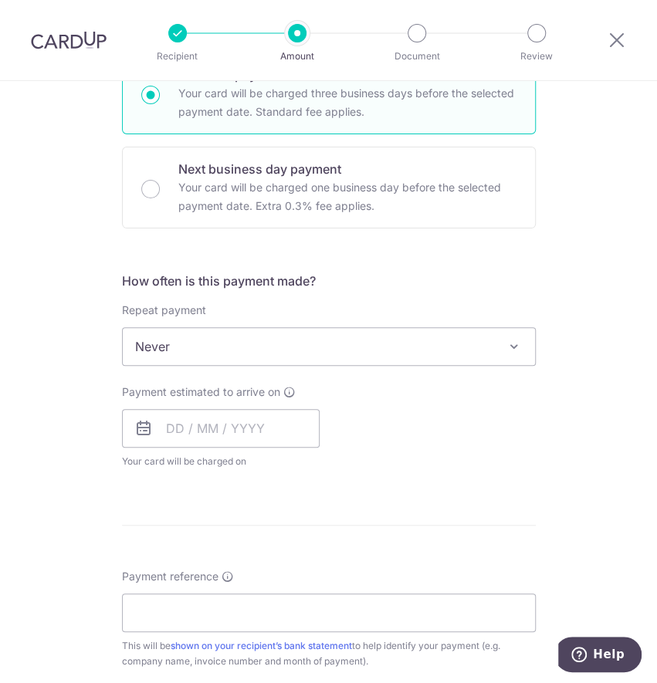
scroll to position [514, 0]
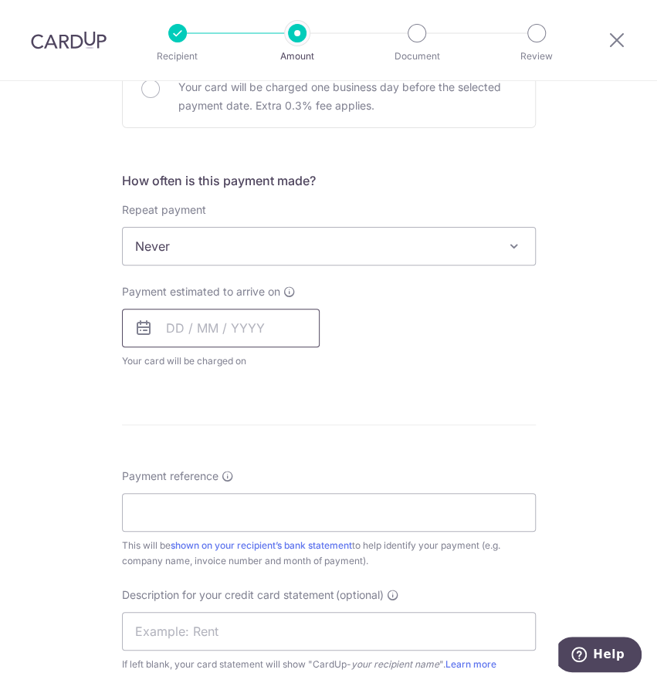
click at [198, 320] on input "text" at bounding box center [221, 328] width 198 height 39
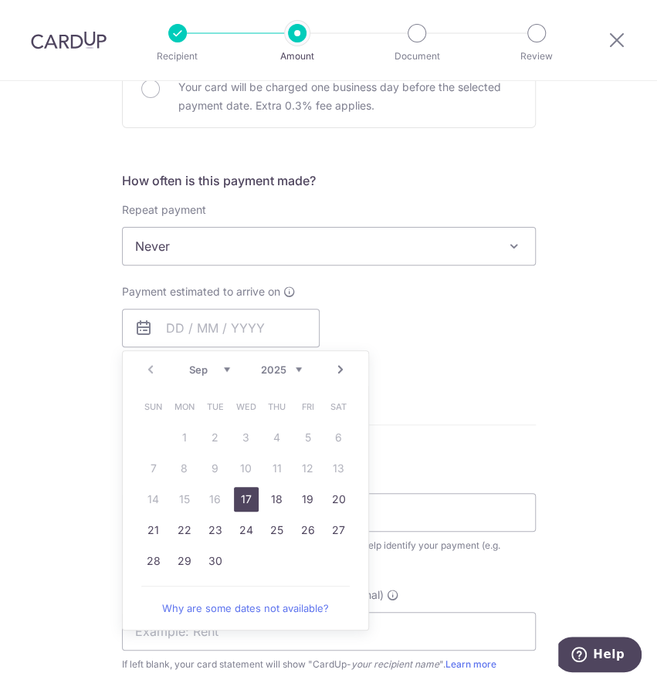
click at [238, 506] on link "17" at bounding box center [246, 499] width 25 height 25
type input "[DATE]"
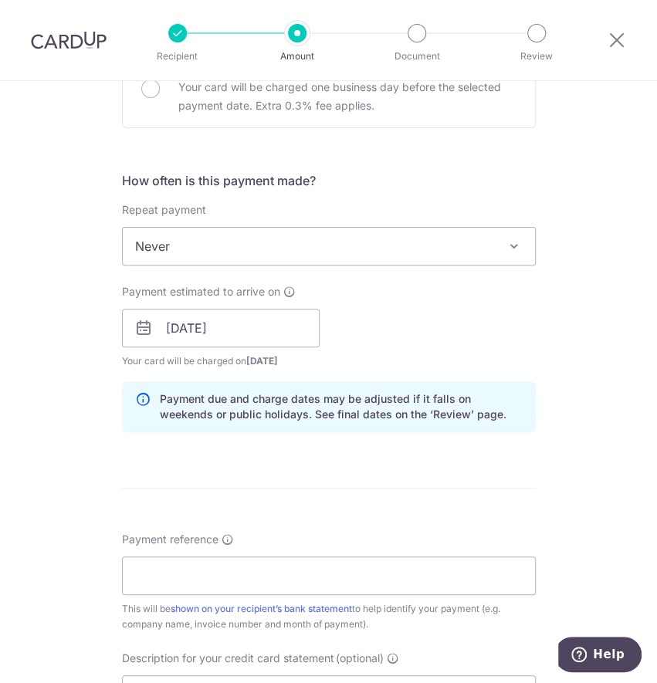
scroll to position [823, 0]
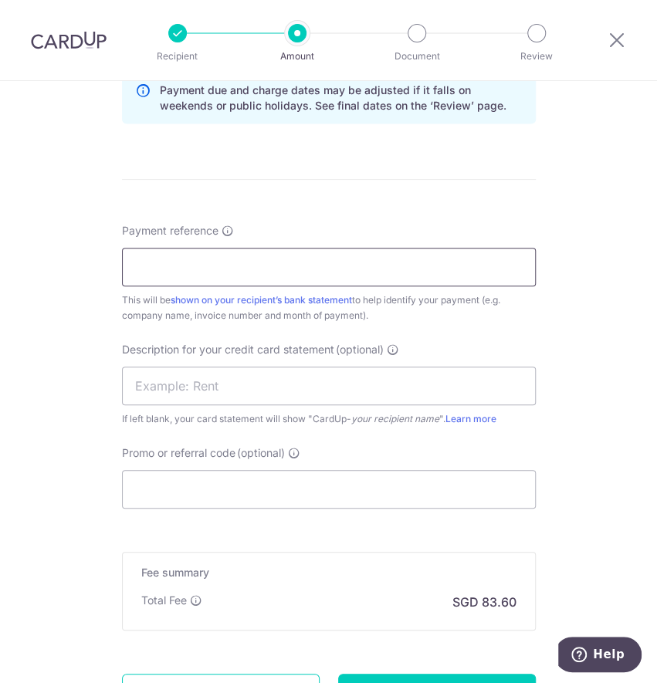
click at [187, 266] on input "Payment reference" at bounding box center [329, 267] width 414 height 39
click at [194, 275] on input "Payment reference" at bounding box center [329, 267] width 414 height 39
type input "AWFULLY JULY25 INVOICES"
click at [164, 391] on input "text" at bounding box center [329, 386] width 414 height 39
click at [259, 391] on input "text" at bounding box center [329, 386] width 414 height 39
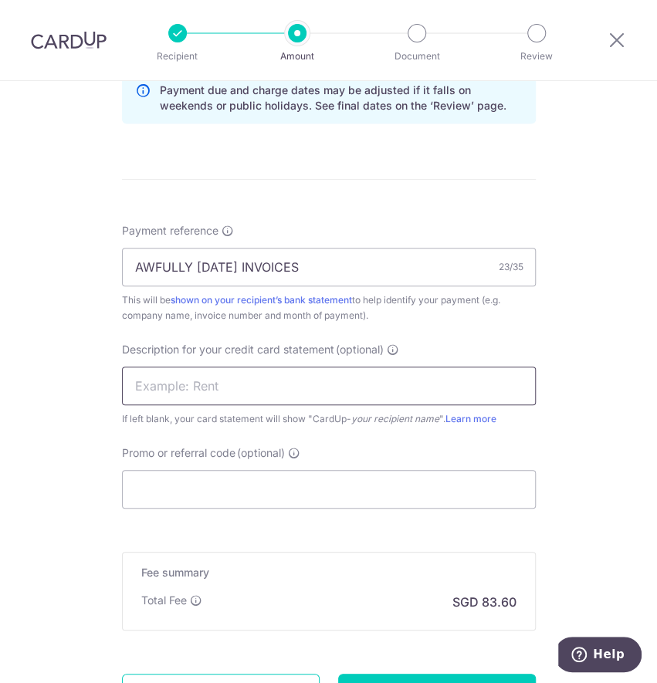
paste input "CARDUP092025004"
type input "CARDUP092025004"
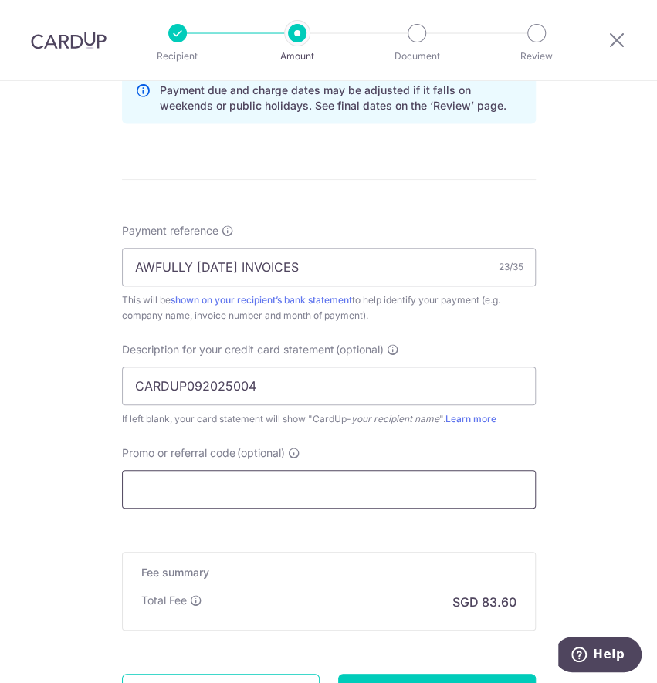
click at [178, 500] on input "Promo or referral code (optional)" at bounding box center [329, 489] width 414 height 39
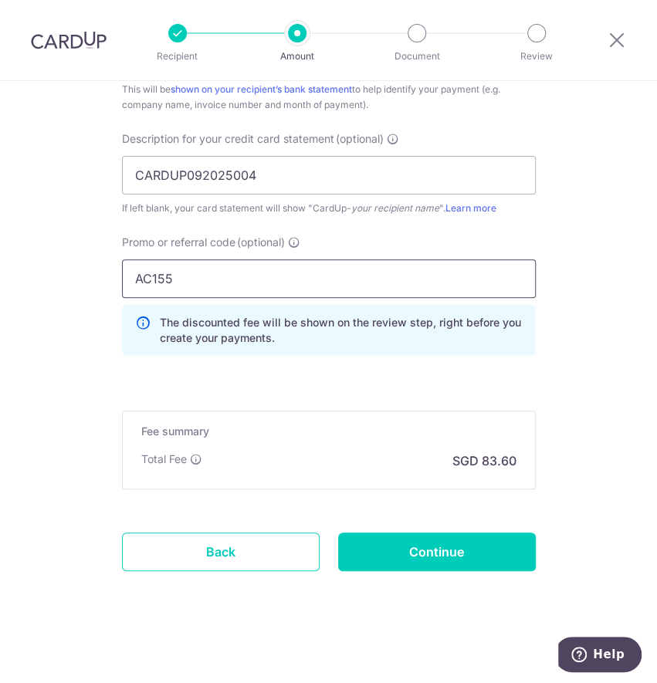
scroll to position [1035, 0]
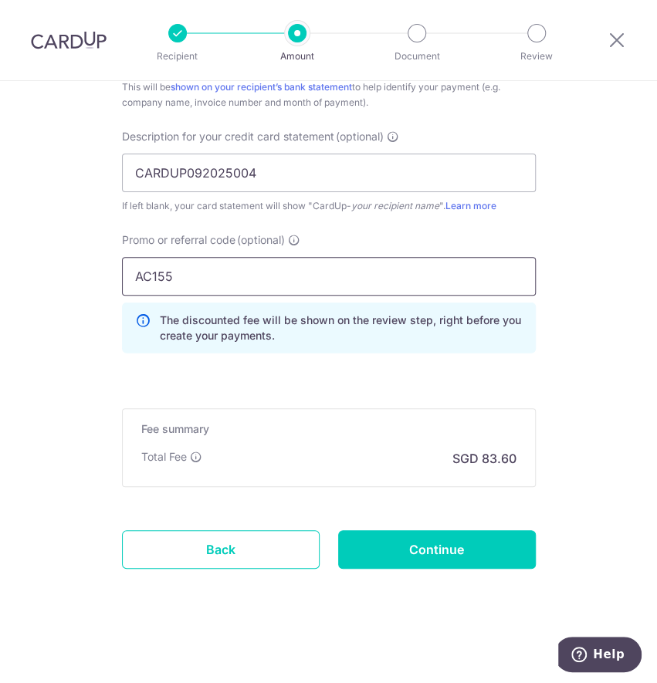
type input "AC155"
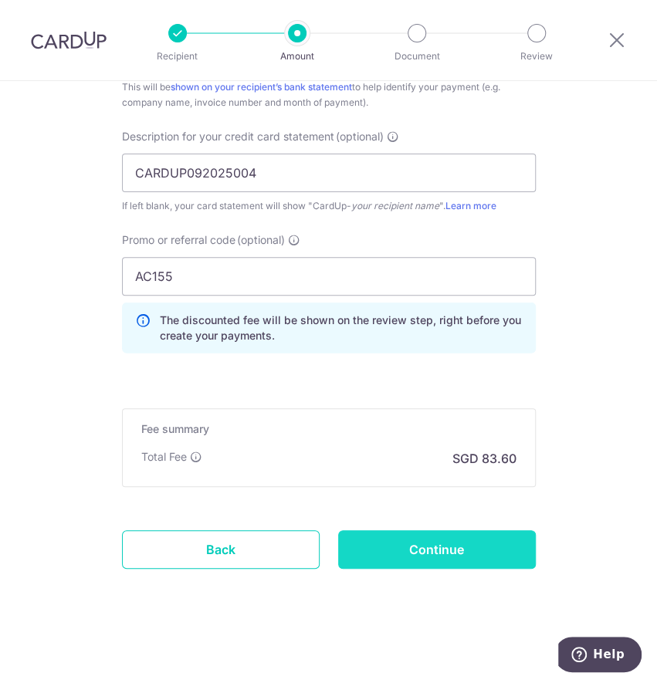
click at [446, 553] on input "Continue" at bounding box center [437, 549] width 198 height 39
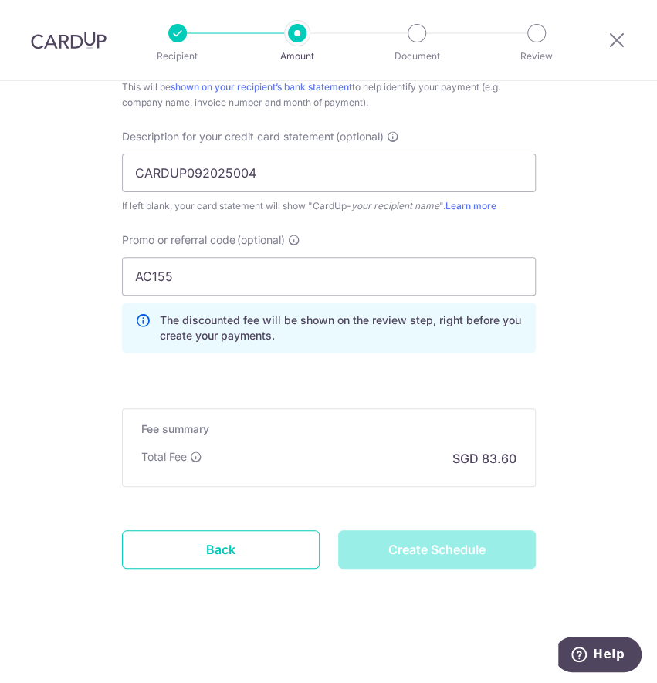
type input "Create Schedule"
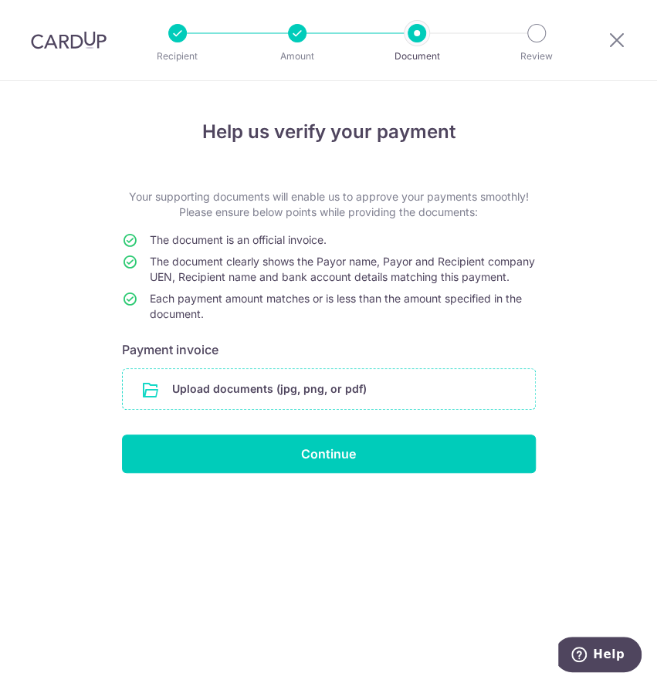
click at [336, 404] on input "file" at bounding box center [329, 389] width 412 height 40
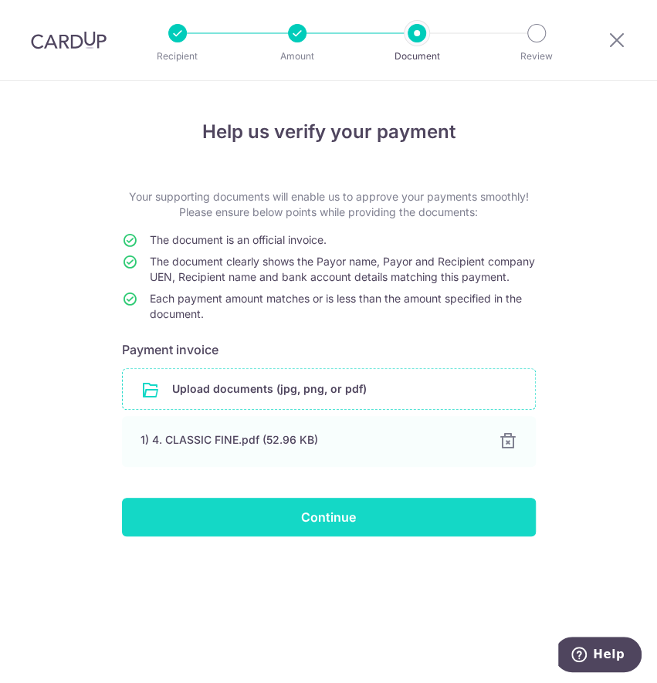
click at [255, 534] on input "Continue" at bounding box center [329, 517] width 414 height 39
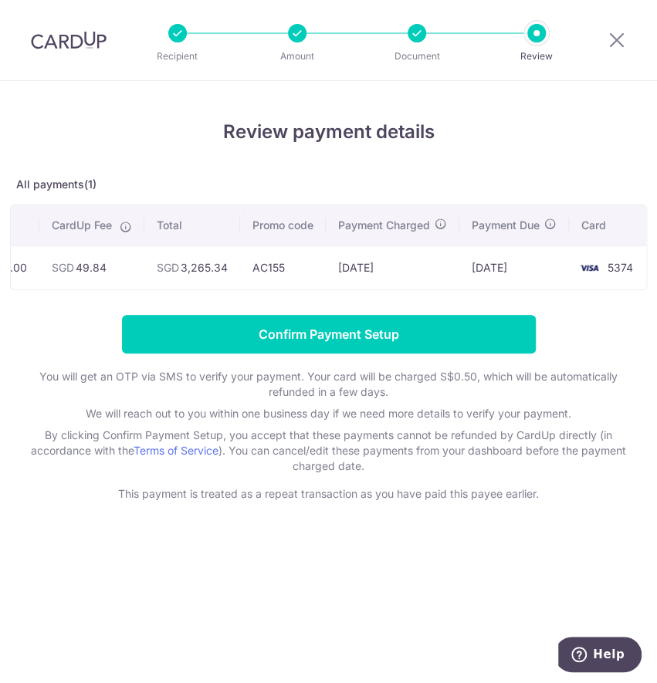
scroll to position [0, 360]
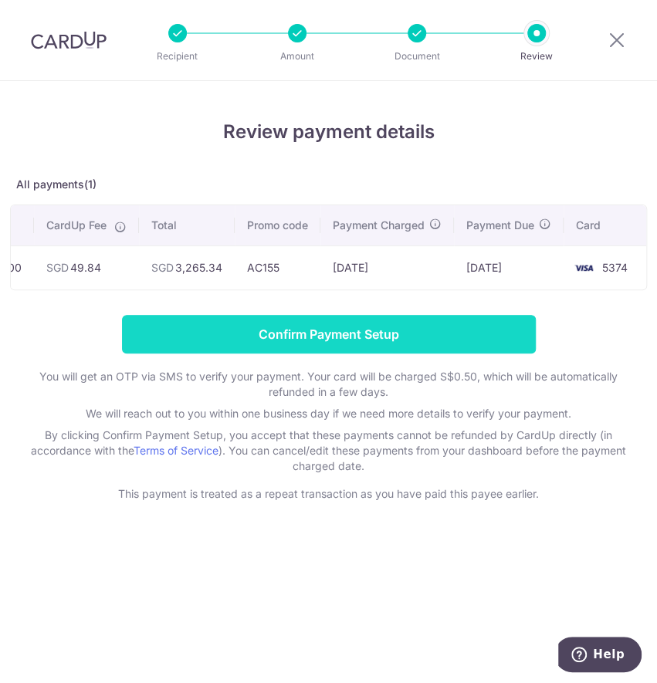
click at [463, 345] on input "Confirm Payment Setup" at bounding box center [329, 334] width 414 height 39
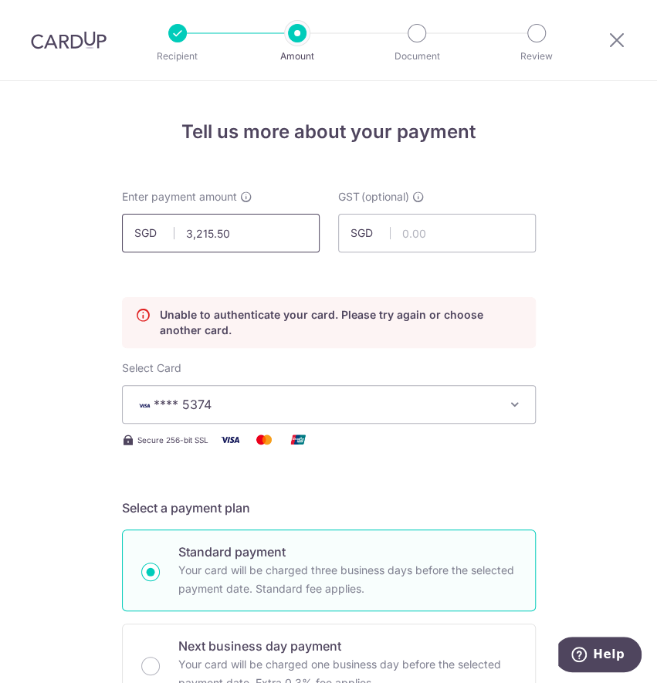
click at [274, 235] on input "3,215.50" at bounding box center [221, 233] width 198 height 39
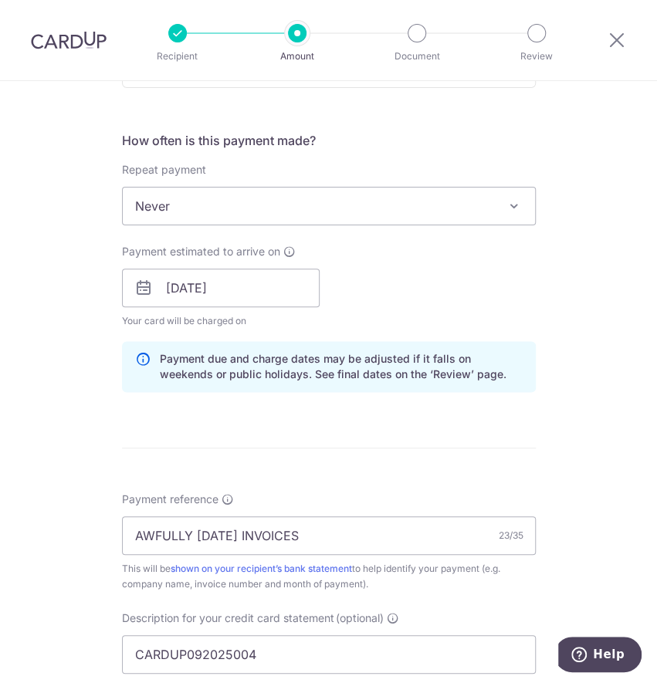
scroll to position [823, 0]
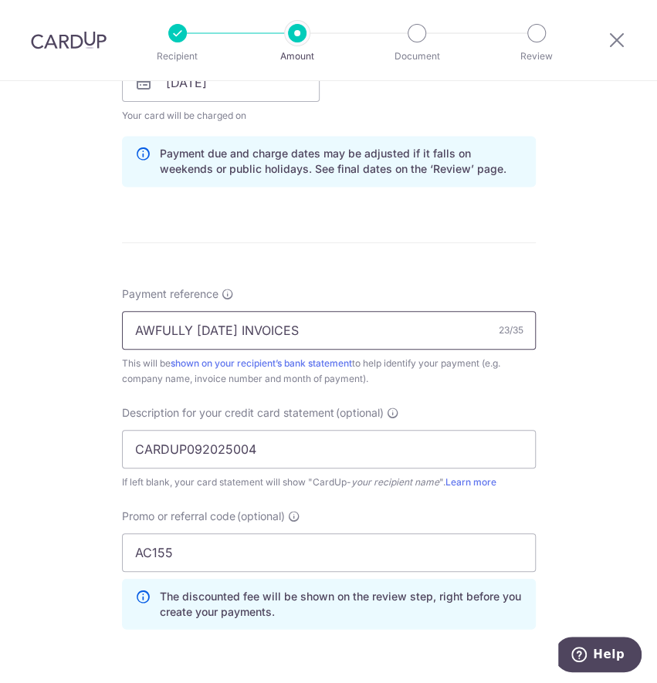
click at [352, 331] on input "AWFULLY JULY25 INVOICES" at bounding box center [329, 330] width 414 height 39
type input "3,215.50"
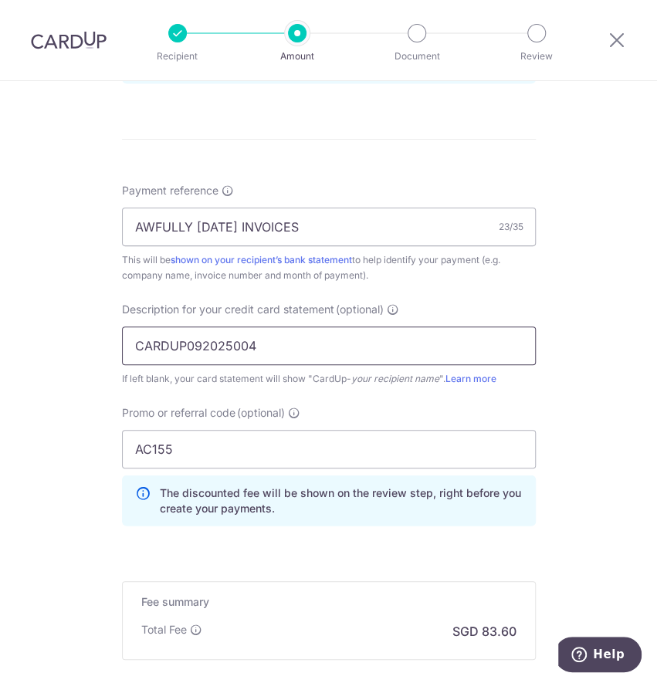
click at [332, 355] on input "CARDUP092025004" at bounding box center [329, 345] width 414 height 39
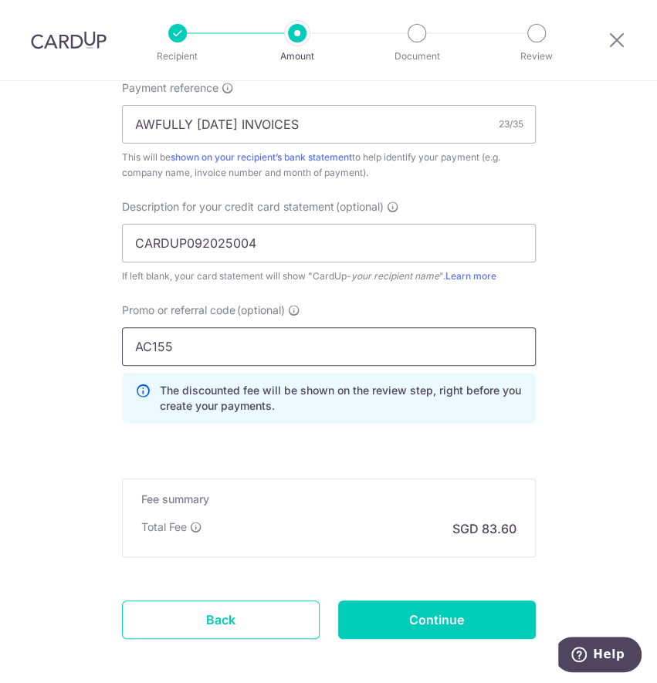
click at [291, 343] on input "AC155" at bounding box center [329, 346] width 414 height 39
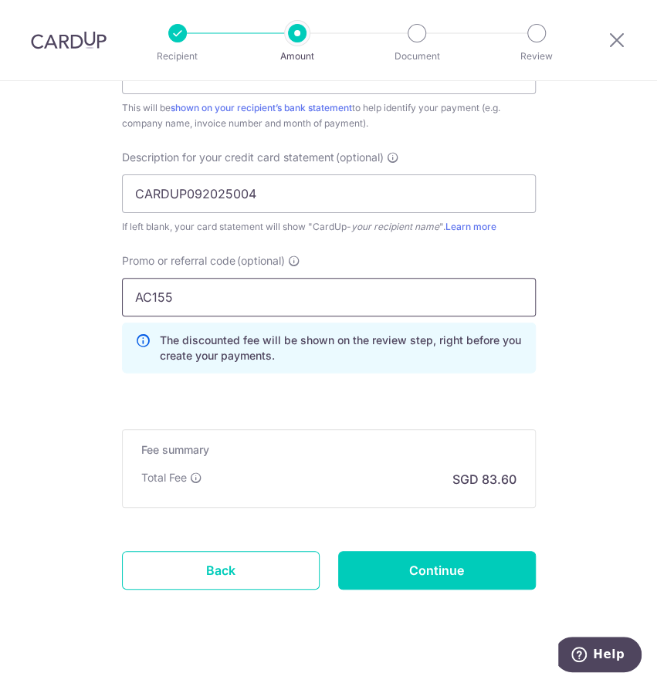
scroll to position [1099, 0]
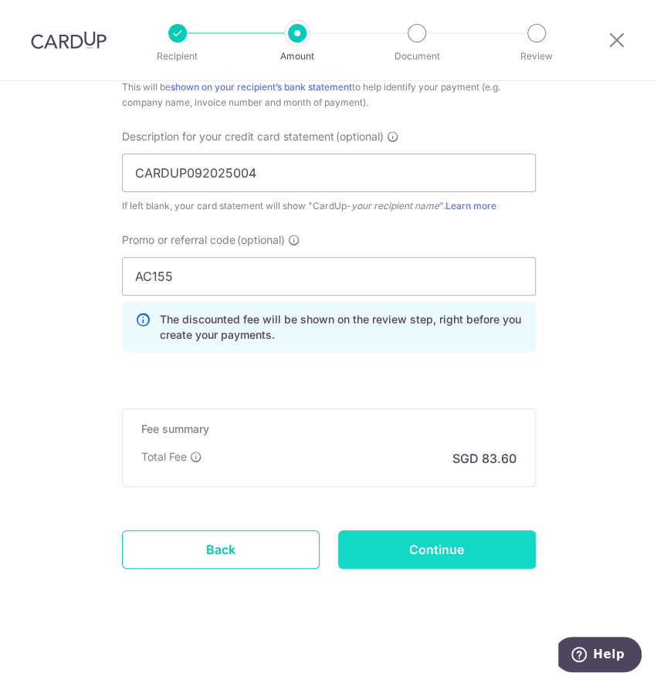
click at [431, 541] on input "Continue" at bounding box center [437, 549] width 198 height 39
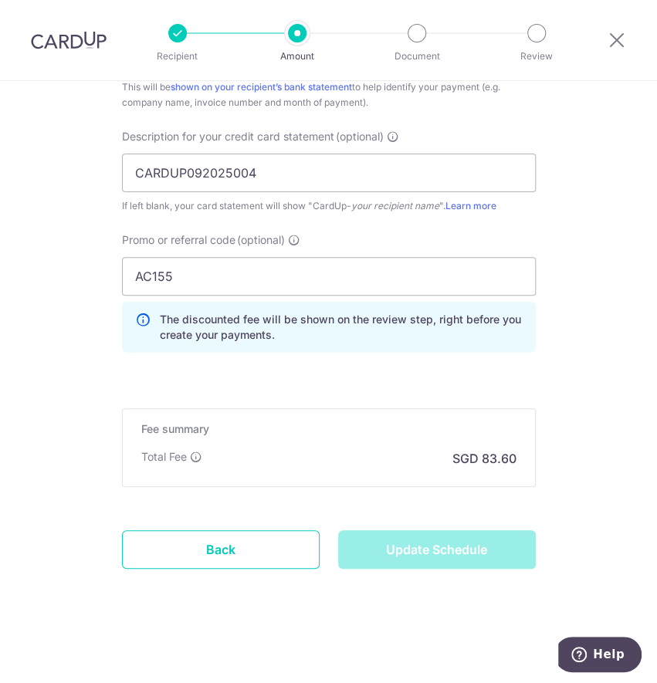
type input "Update Schedule"
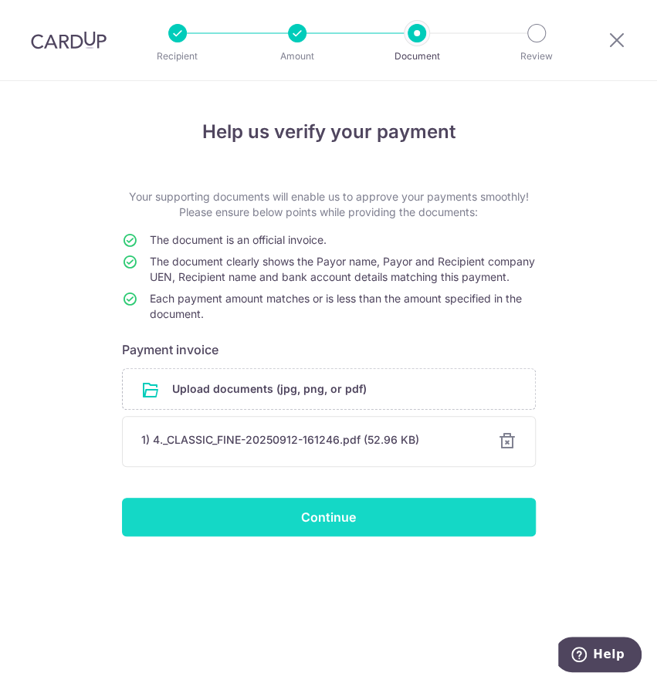
click at [279, 535] on input "Continue" at bounding box center [329, 517] width 414 height 39
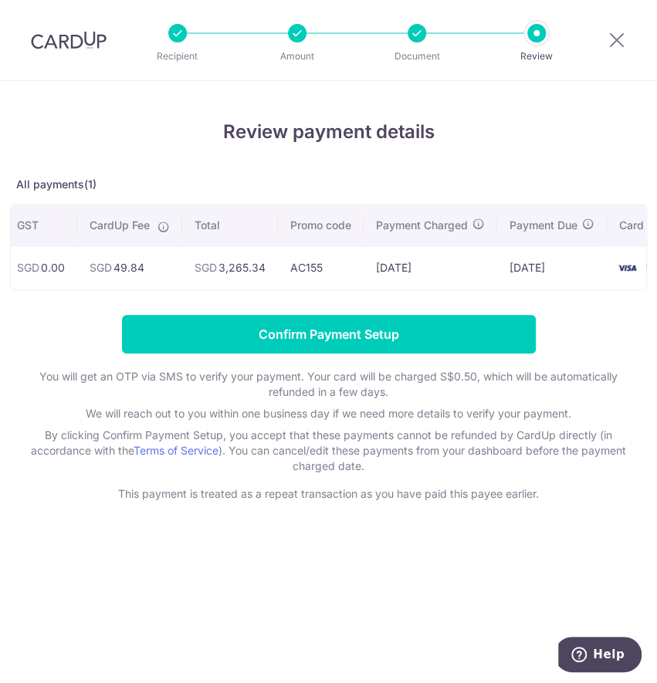
scroll to position [0, 360]
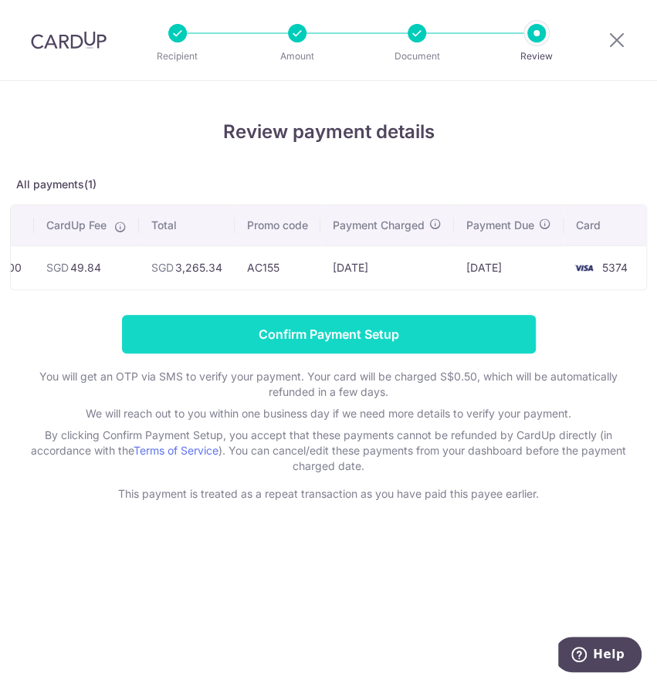
click at [434, 353] on input "Confirm Payment Setup" at bounding box center [329, 334] width 414 height 39
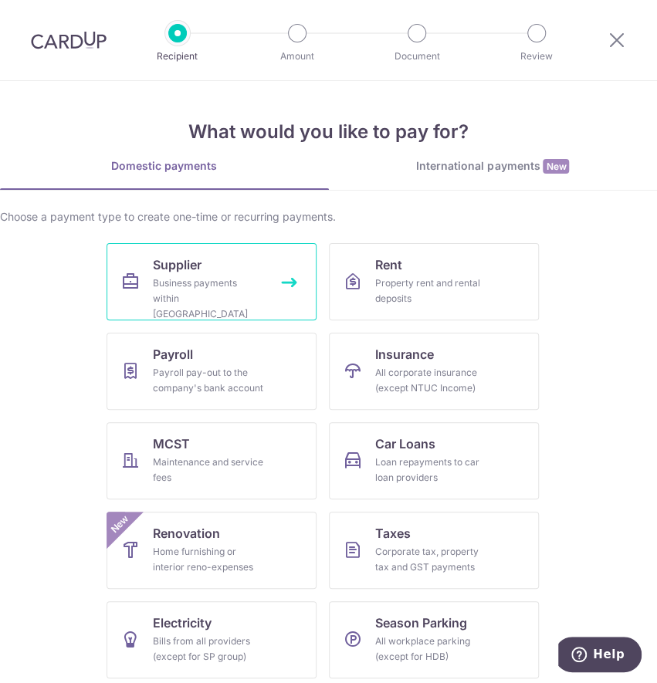
drag, startPoint x: 0, startPoint y: 0, endPoint x: 236, endPoint y: 278, distance: 364.6
click at [236, 278] on div "Business payments within Singapore" at bounding box center [208, 298] width 111 height 46
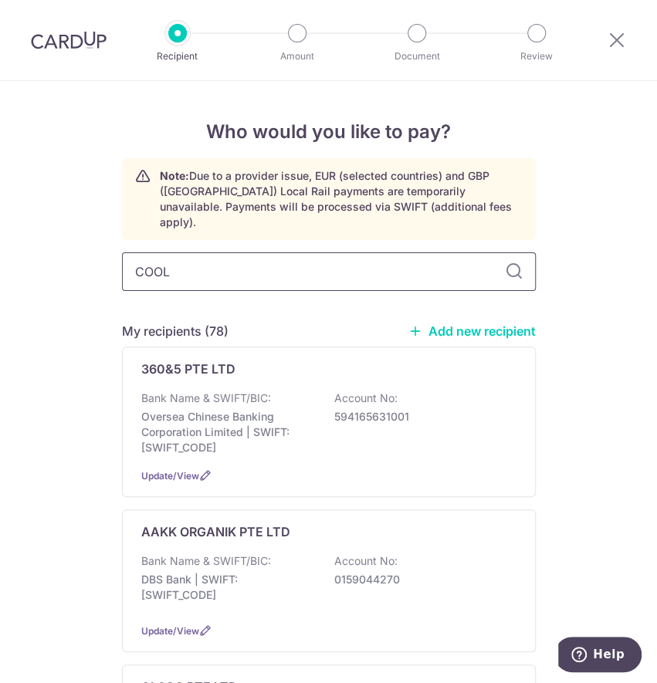
type input "COOL"
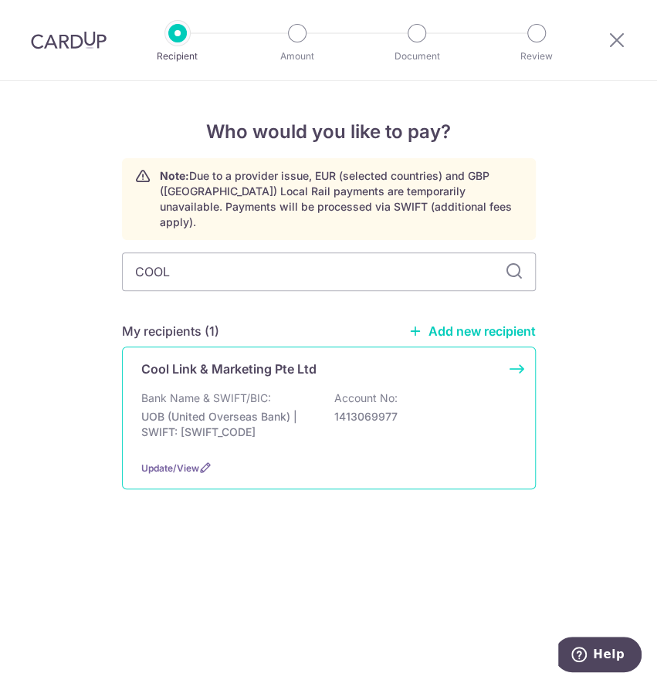
click at [260, 369] on div "Cool Link & Marketing Pte Ltd Bank Name & SWIFT/BIC: UOB (United Overseas Bank)…" at bounding box center [329, 417] width 414 height 143
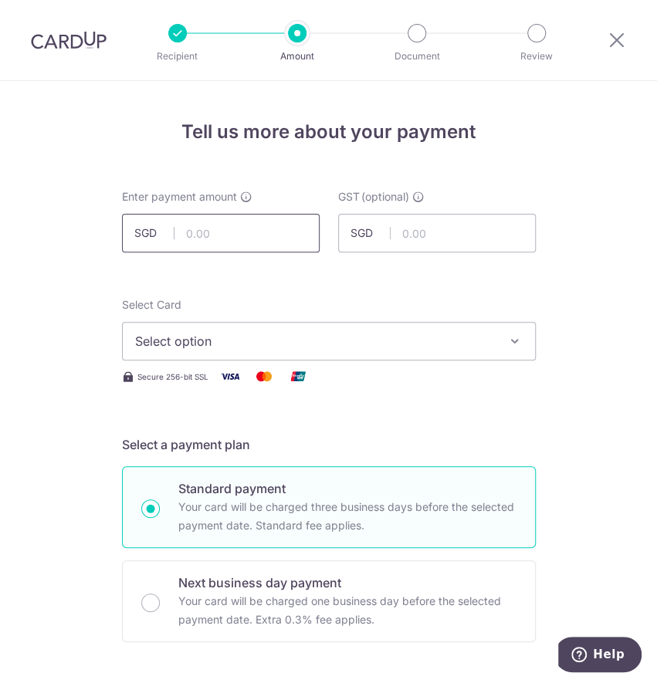
click at [171, 233] on input "text" at bounding box center [221, 233] width 198 height 39
paste input "6,869.62"
type input "6,869.62"
click at [410, 297] on div "Select Card Select option Add credit card Your Cards **** 3165 **** 5374 **** 2…" at bounding box center [329, 328] width 414 height 63
click at [352, 342] on span "Select option" at bounding box center [315, 341] width 360 height 19
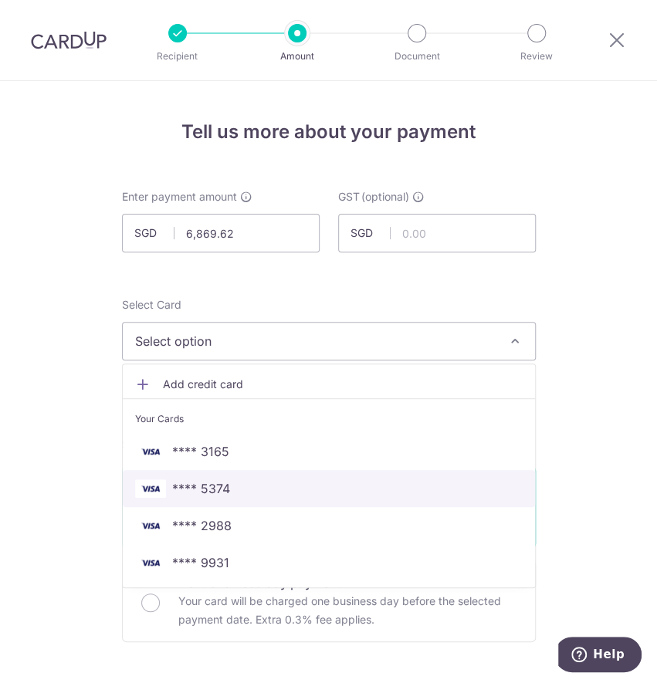
click at [272, 484] on span "**** 5374" at bounding box center [328, 488] width 387 height 19
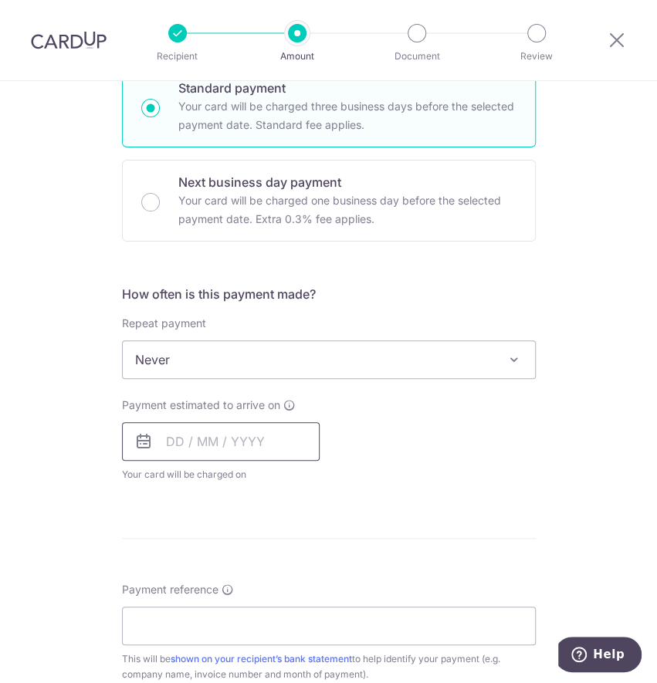
scroll to position [411, 0]
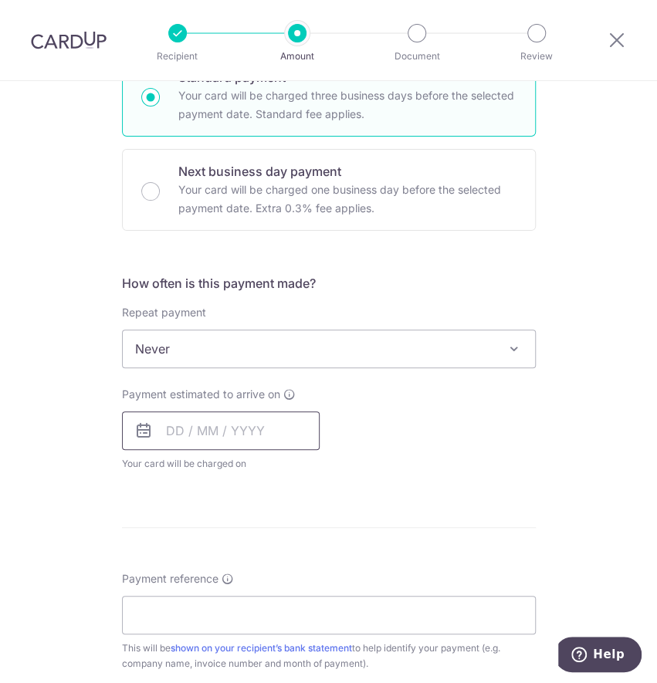
click at [210, 429] on input "text" at bounding box center [221, 430] width 198 height 39
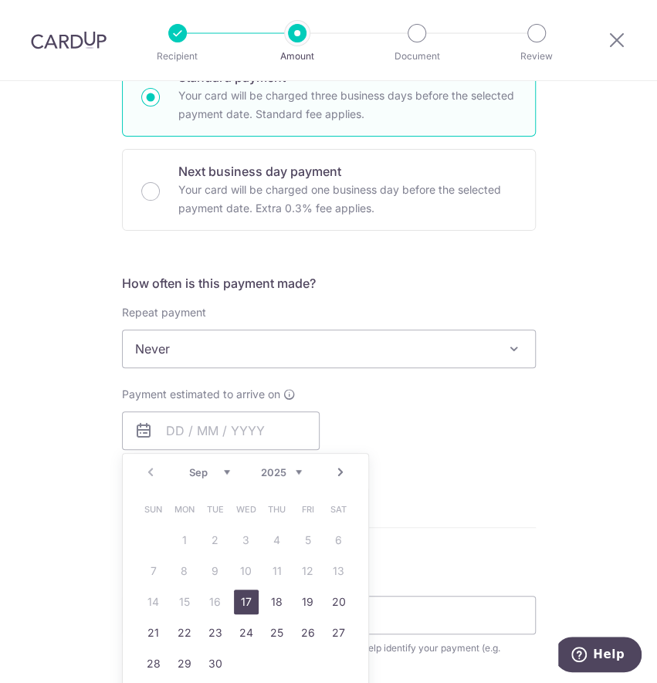
click at [245, 596] on link "17" at bounding box center [246, 601] width 25 height 25
type input "[DATE]"
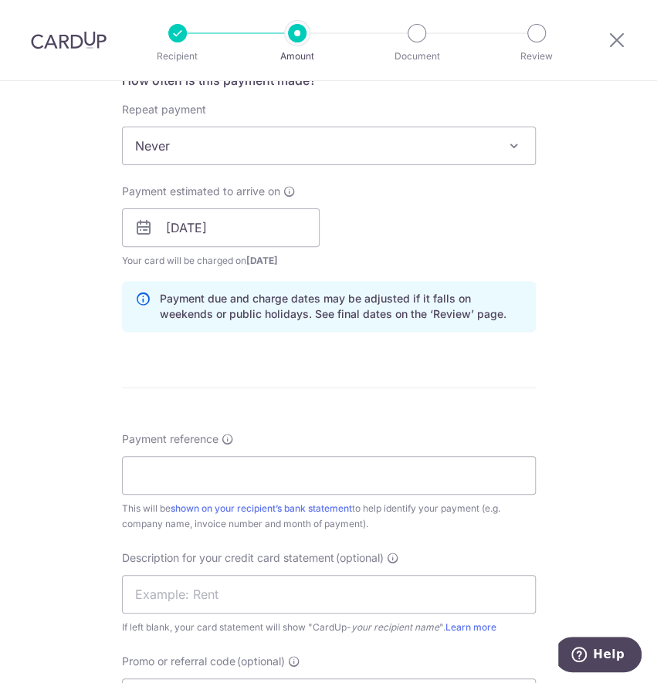
scroll to position [617, 0]
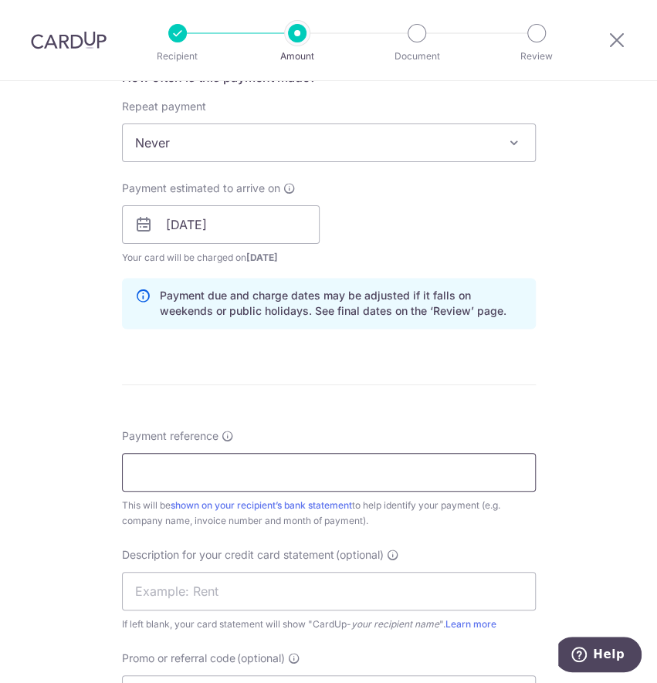
click at [211, 453] on input "Payment reference Invoice number and month of payment are commonly included as …" at bounding box center [329, 472] width 414 height 39
type input "AWFULLY JULY25 INVOICES"
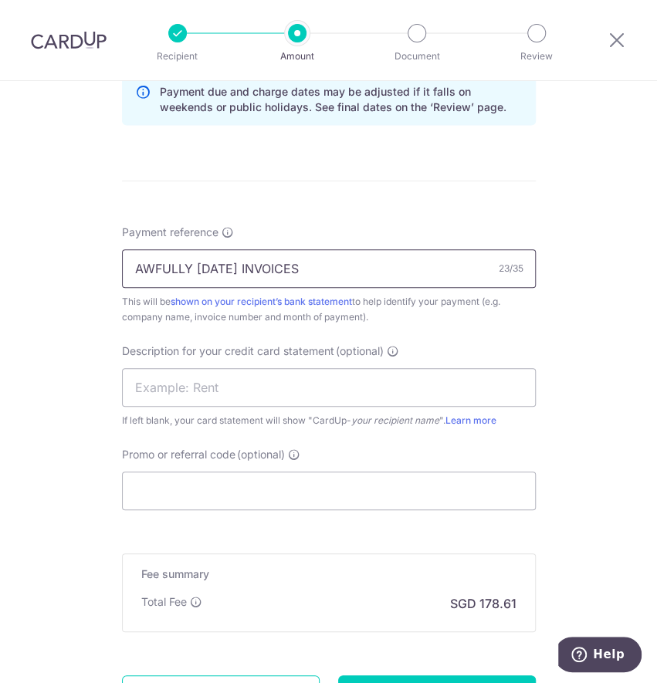
scroll to position [823, 0]
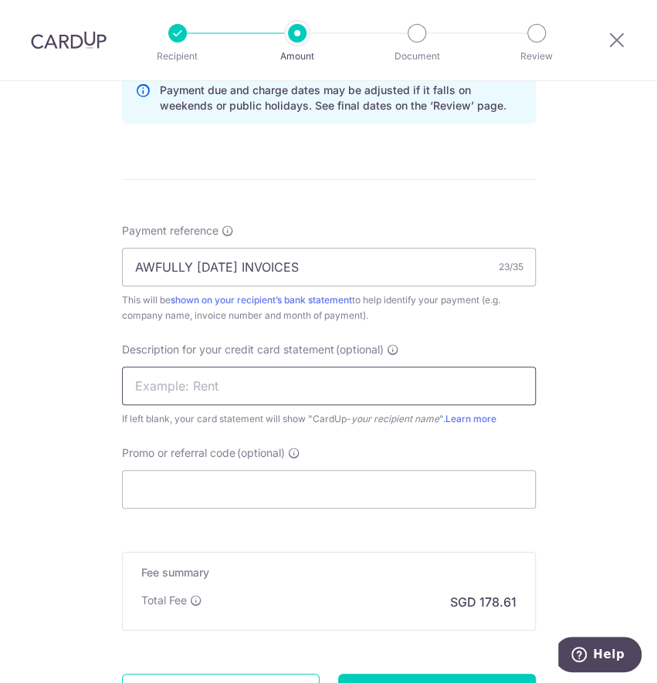
drag, startPoint x: 208, startPoint y: 383, endPoint x: 23, endPoint y: 382, distance: 184.4
click at [208, 383] on input "text" at bounding box center [329, 386] width 414 height 39
click at [204, 397] on input "text" at bounding box center [329, 386] width 414 height 39
paste input "CARDUP092025005"
type input "CARDUP092025005"
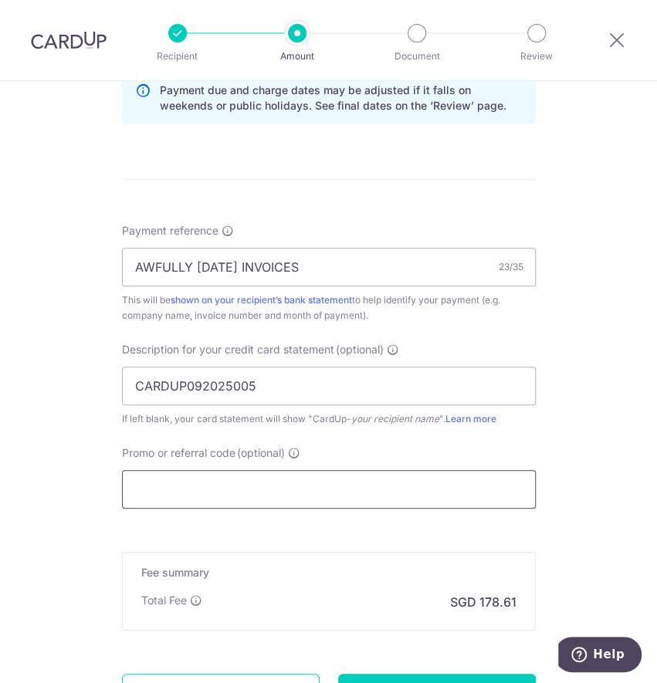
click at [191, 491] on input "Promo or referral code (optional)" at bounding box center [329, 489] width 414 height 39
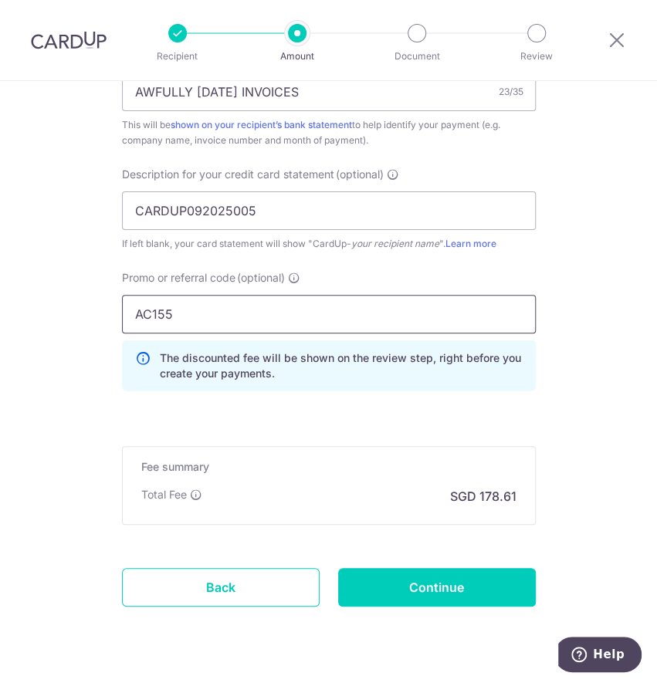
scroll to position [1029, 0]
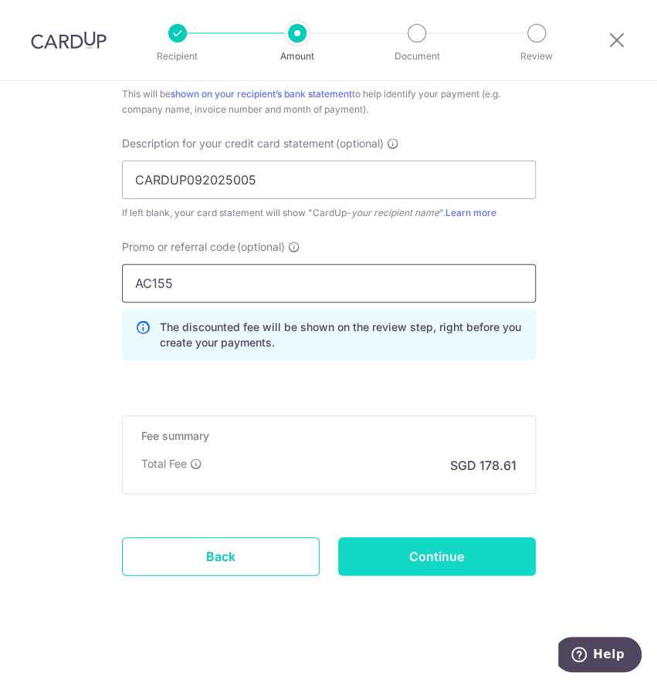
type input "AC155"
click at [374, 564] on input "Continue" at bounding box center [437, 556] width 198 height 39
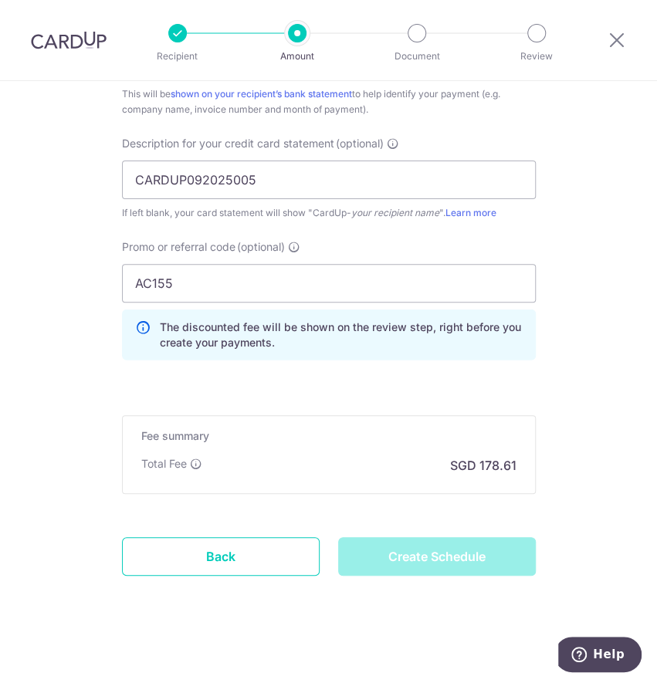
type input "Create Schedule"
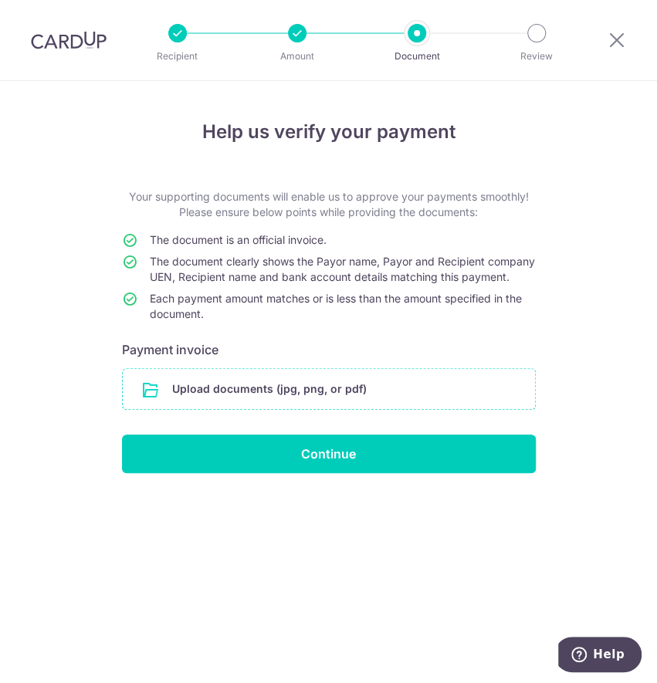
click at [215, 394] on input "file" at bounding box center [329, 389] width 412 height 40
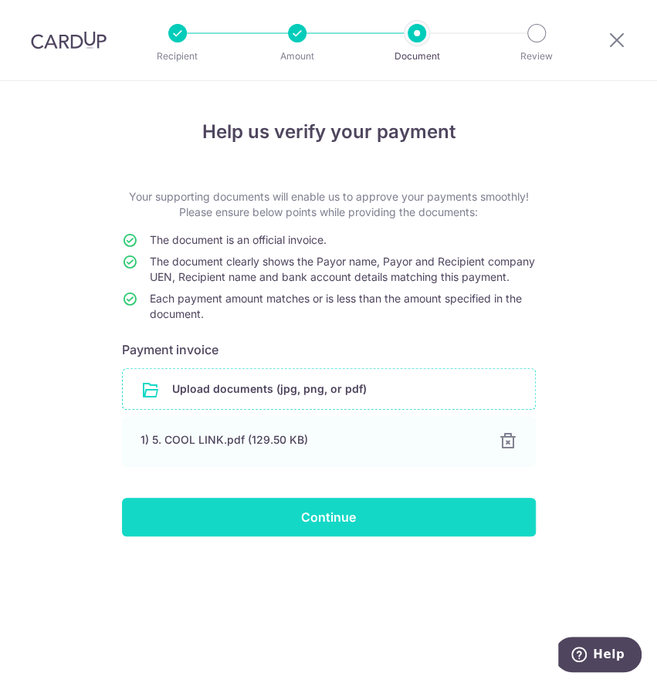
click at [297, 536] on input "Continue" at bounding box center [329, 517] width 414 height 39
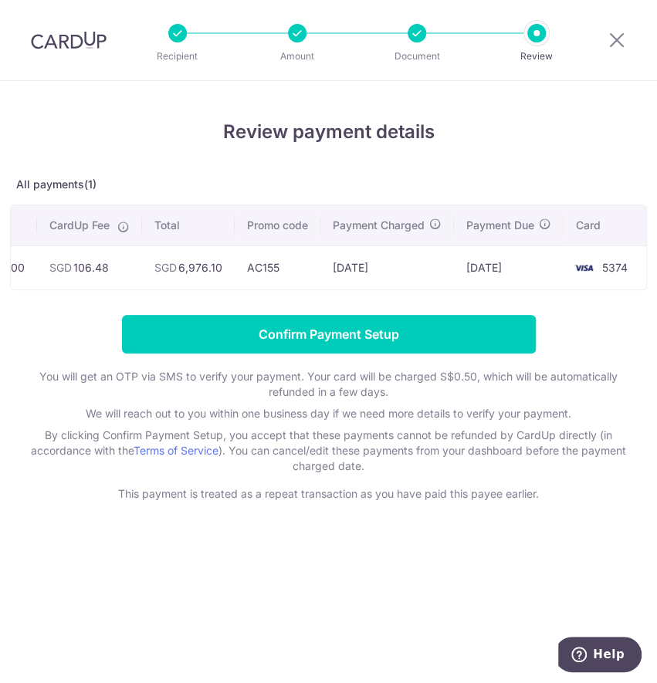
scroll to position [0, 329]
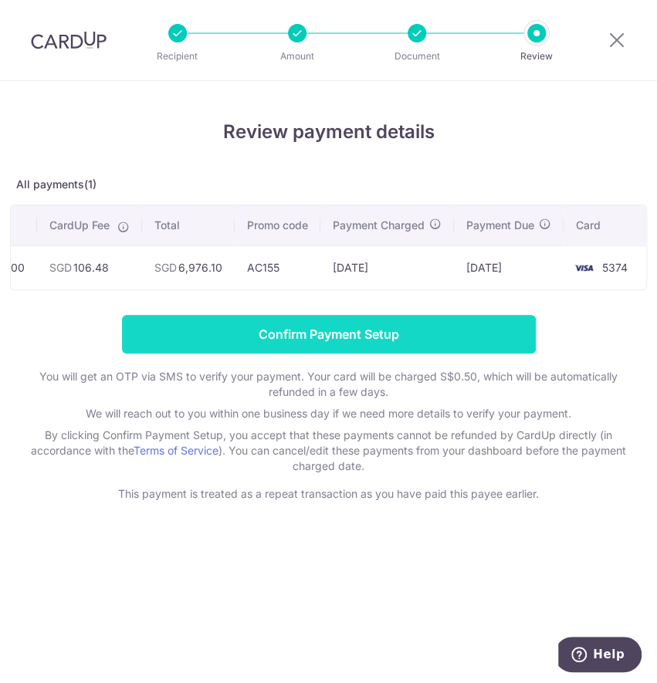
click at [429, 340] on input "Confirm Payment Setup" at bounding box center [329, 334] width 414 height 39
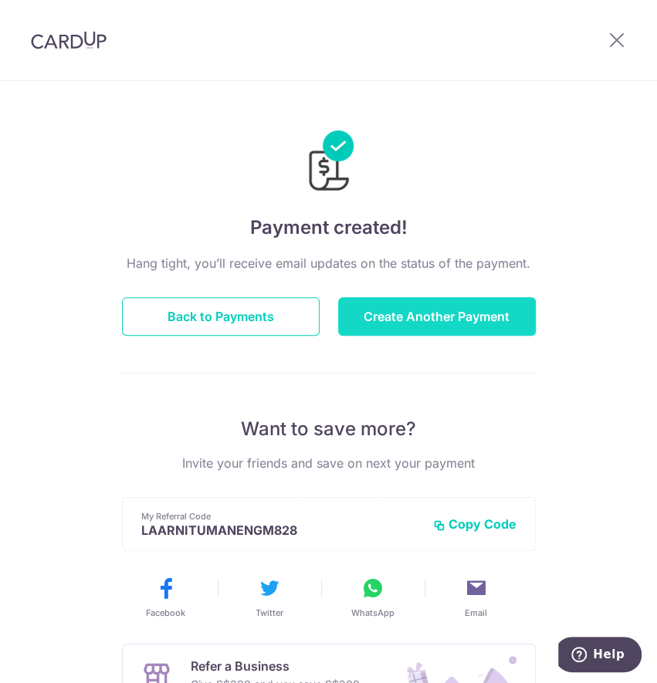
click at [407, 314] on button "Create Another Payment" at bounding box center [437, 316] width 198 height 39
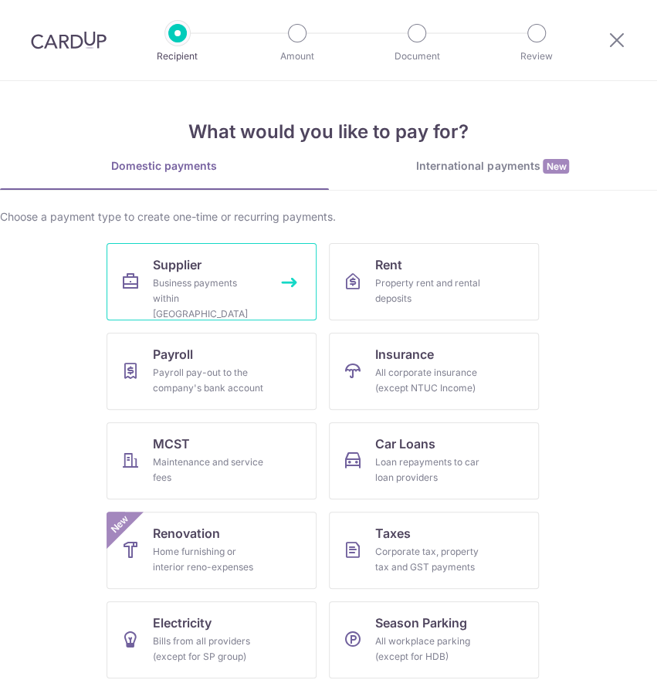
drag, startPoint x: 0, startPoint y: 0, endPoint x: 205, endPoint y: 272, distance: 341.0
click at [198, 272] on link "Supplier Business payments within [GEOGRAPHIC_DATA]" at bounding box center [211, 281] width 210 height 77
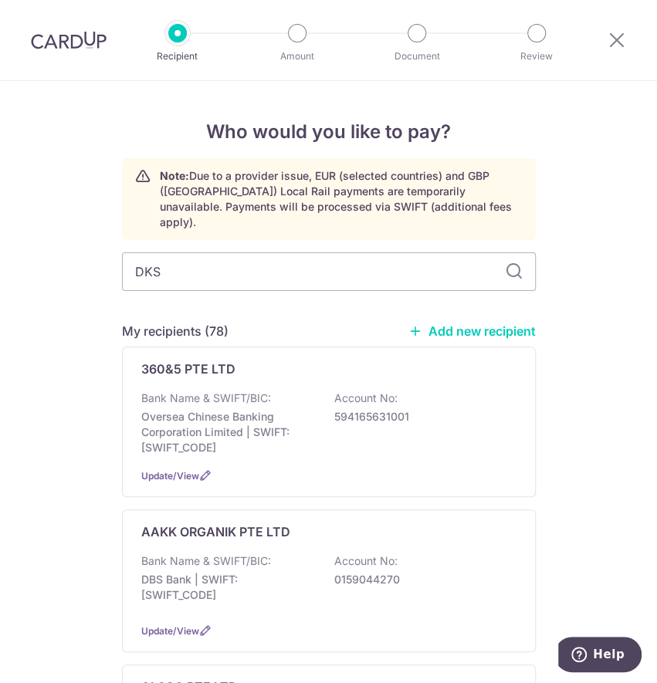
type input "DKSH"
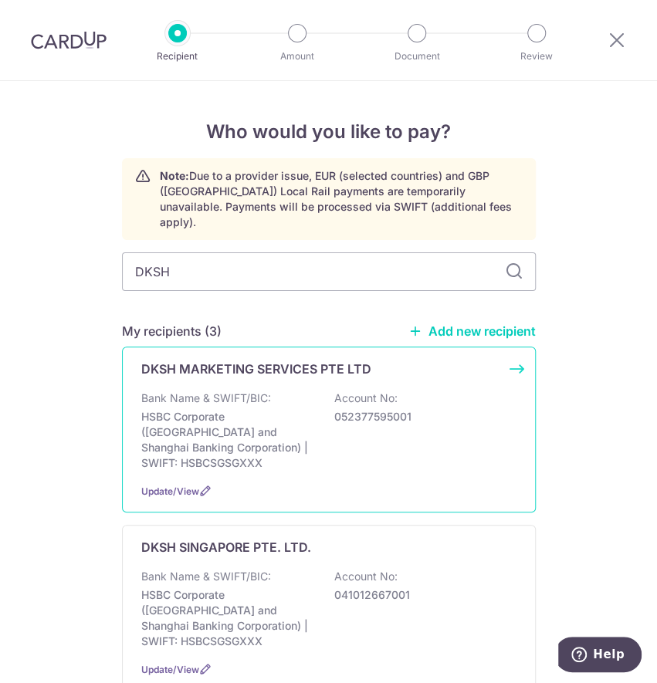
click at [241, 373] on div "DKSH MARKETING SERVICES PTE LTD Bank Name & SWIFT/BIC: HSBC Corporate (Hongkong…" at bounding box center [329, 429] width 414 height 166
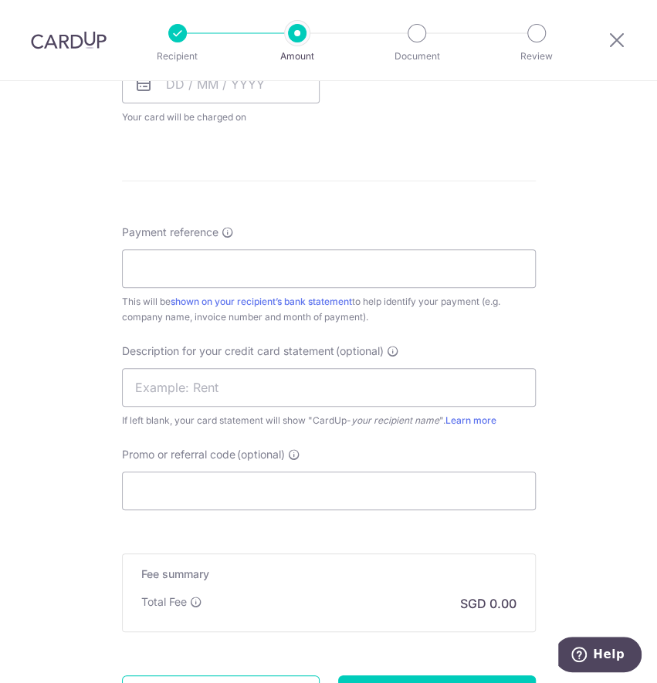
scroll to position [903, 0]
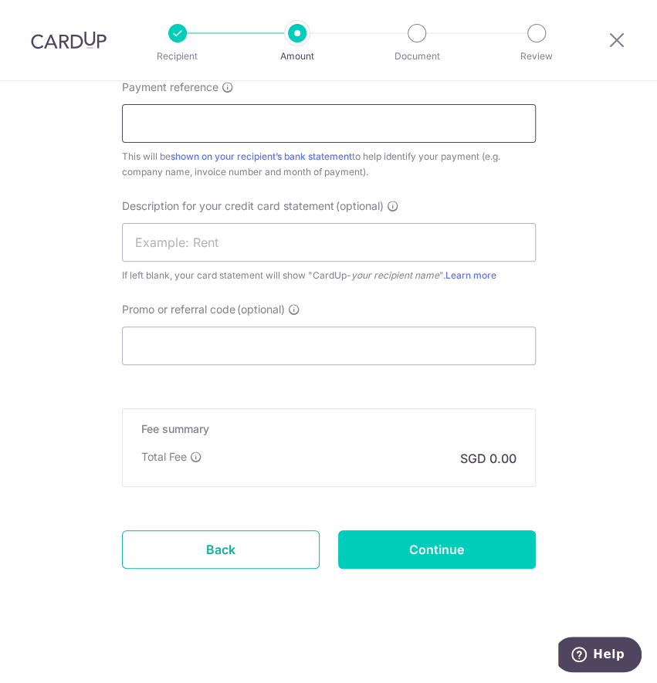
click at [281, 542] on link "Back" at bounding box center [221, 549] width 198 height 39
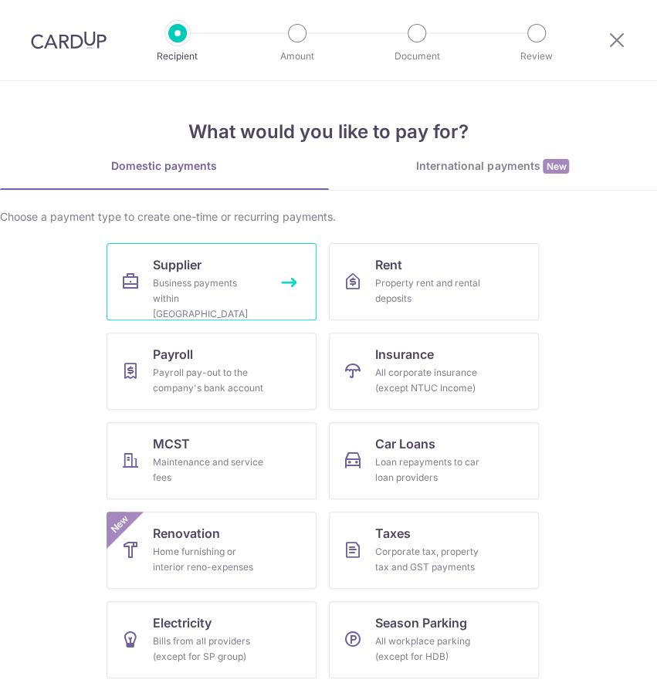
click at [199, 255] on link "Supplier Business payments within Singapore" at bounding box center [211, 281] width 210 height 77
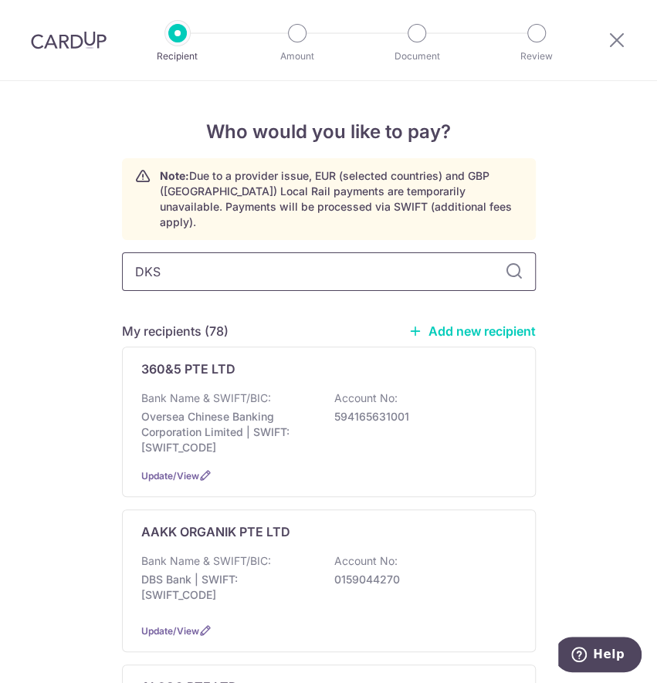
type input "DKSH"
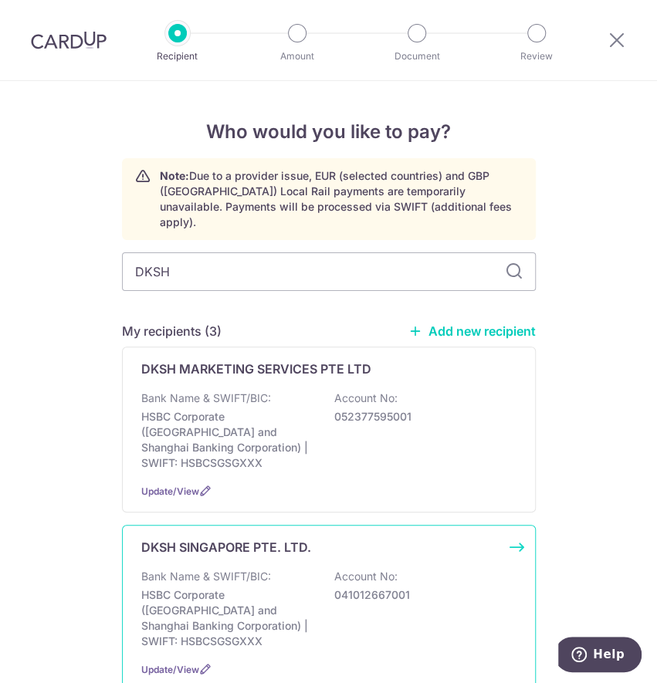
click at [273, 587] on p "HSBC Corporate (Hongkong and Shanghai Banking Corporation) | SWIFT: HSBCSGSGXXX" at bounding box center [227, 618] width 173 height 62
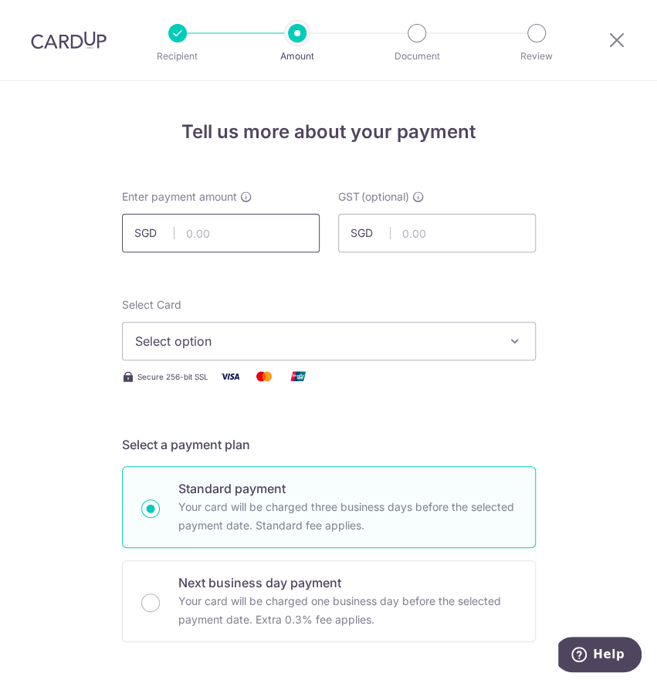
drag, startPoint x: 222, startPoint y: 240, endPoint x: 183, endPoint y: 235, distance: 39.7
click at [222, 239] on input "text" at bounding box center [221, 233] width 198 height 39
click at [238, 236] on input "text" at bounding box center [221, 233] width 198 height 39
click at [254, 230] on input "text" at bounding box center [221, 233] width 198 height 39
paste input "6,881.87"
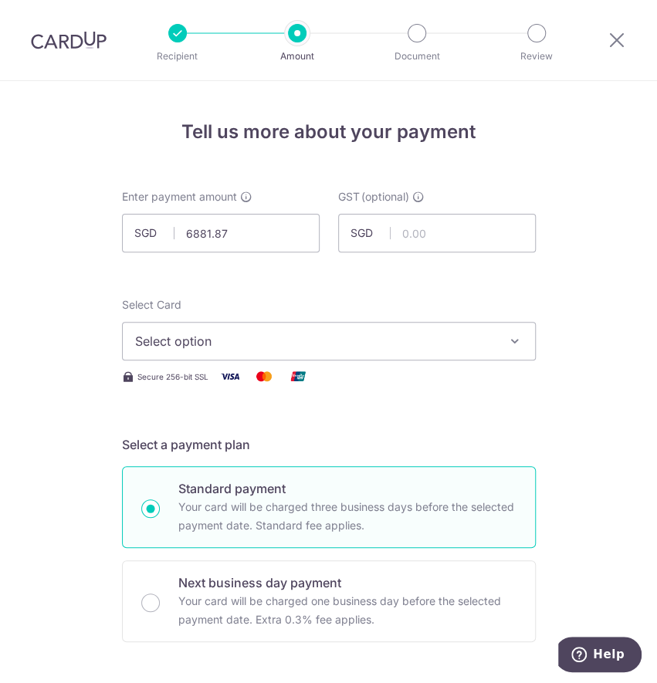
click at [240, 342] on span "Select option" at bounding box center [315, 341] width 360 height 19
type input "6,881.87"
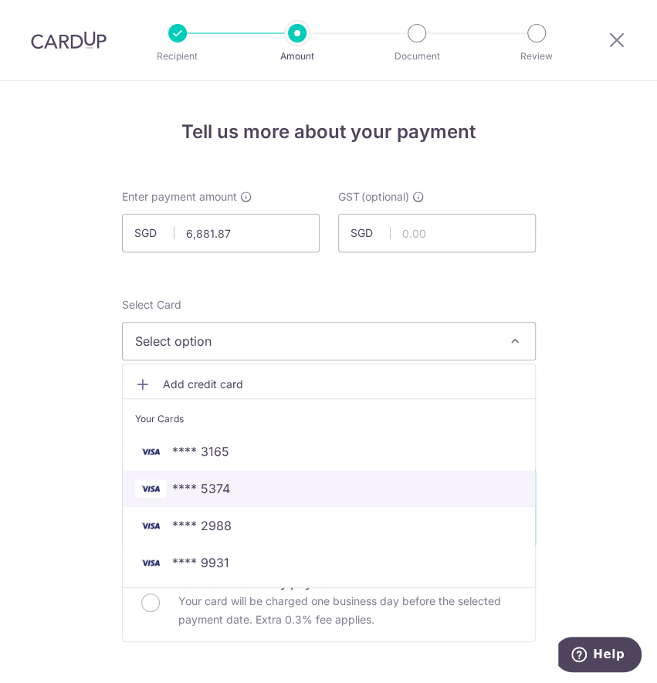
click at [235, 488] on span "**** 5374" at bounding box center [328, 488] width 387 height 19
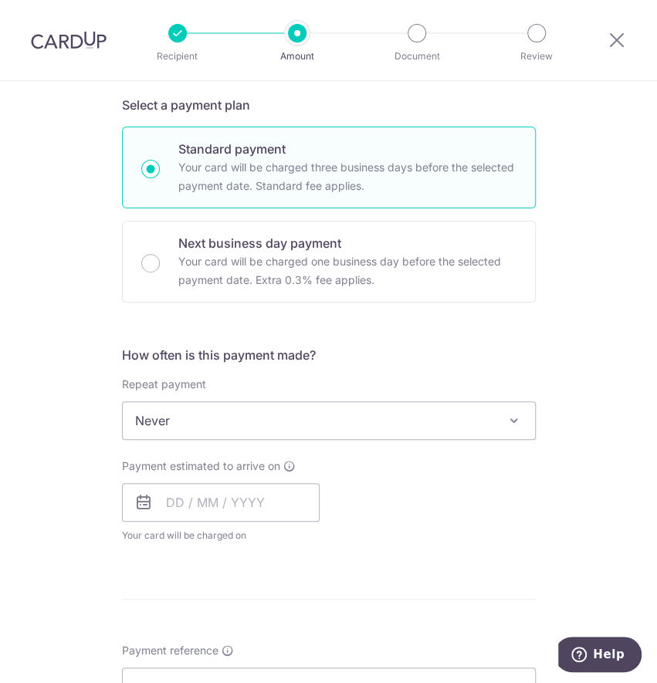
scroll to position [411, 0]
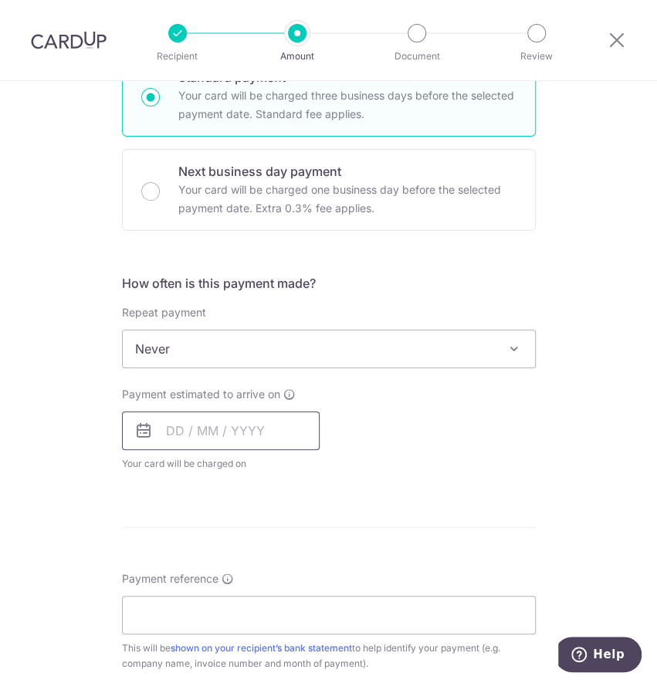
click at [210, 438] on input "text" at bounding box center [221, 430] width 198 height 39
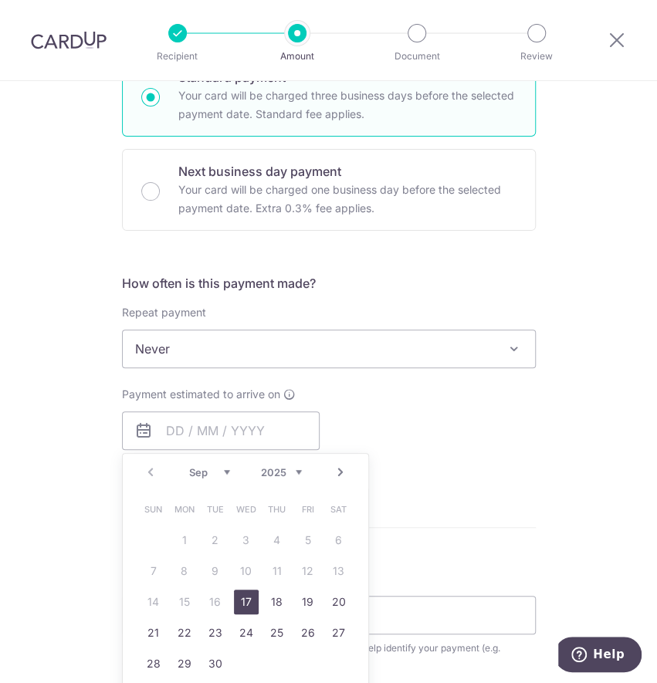
click at [239, 597] on link "17" at bounding box center [246, 601] width 25 height 25
type input "[DATE]"
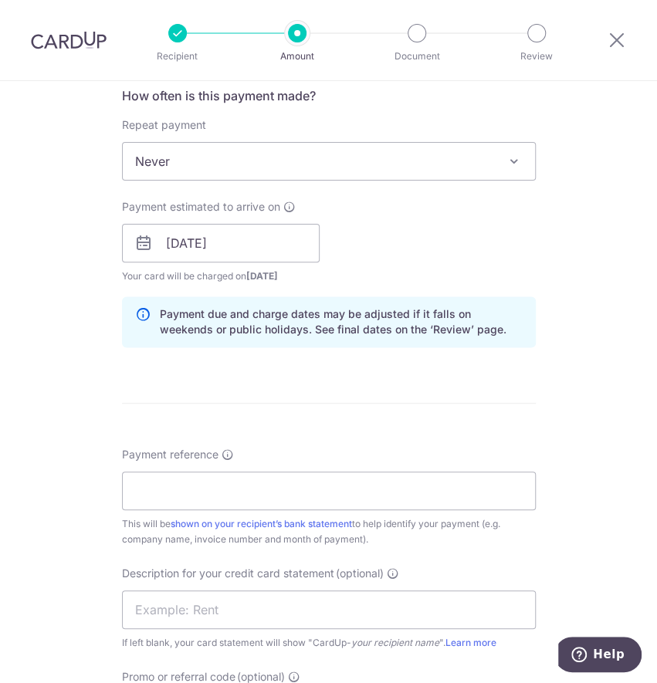
scroll to position [617, 0]
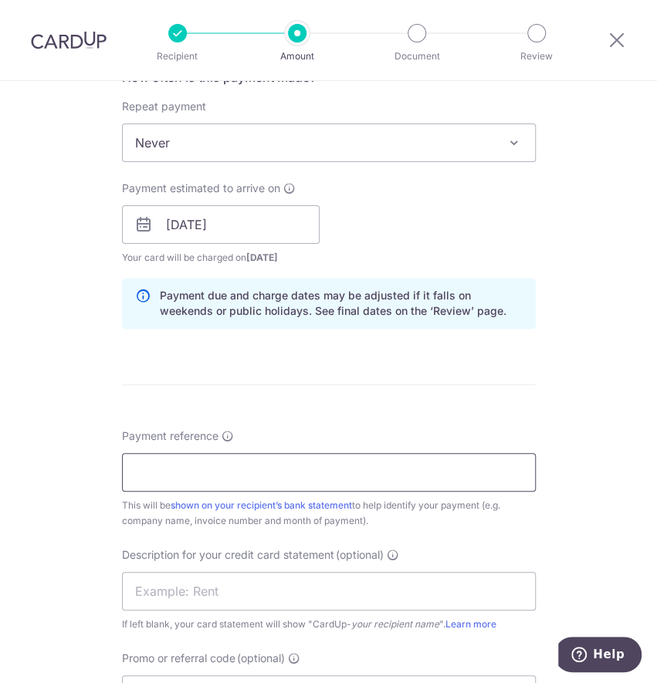
click at [194, 459] on input "Payment reference" at bounding box center [329, 472] width 414 height 39
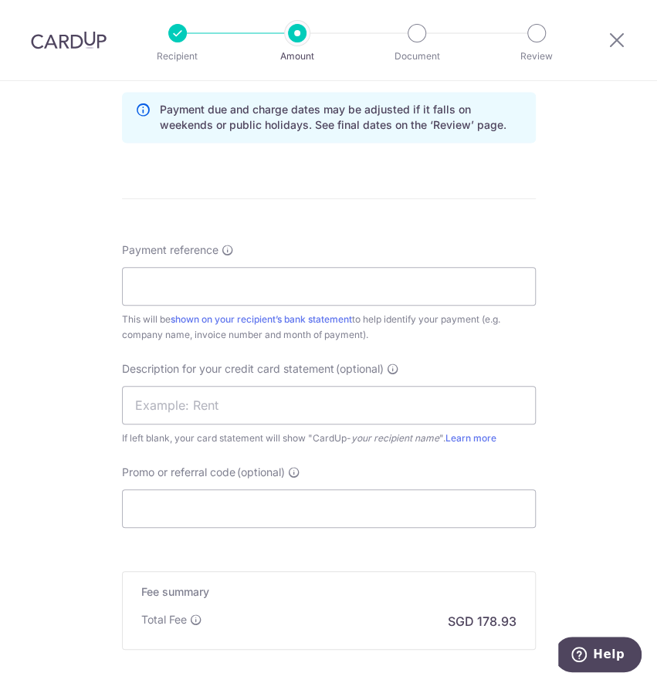
scroll to position [823, 0]
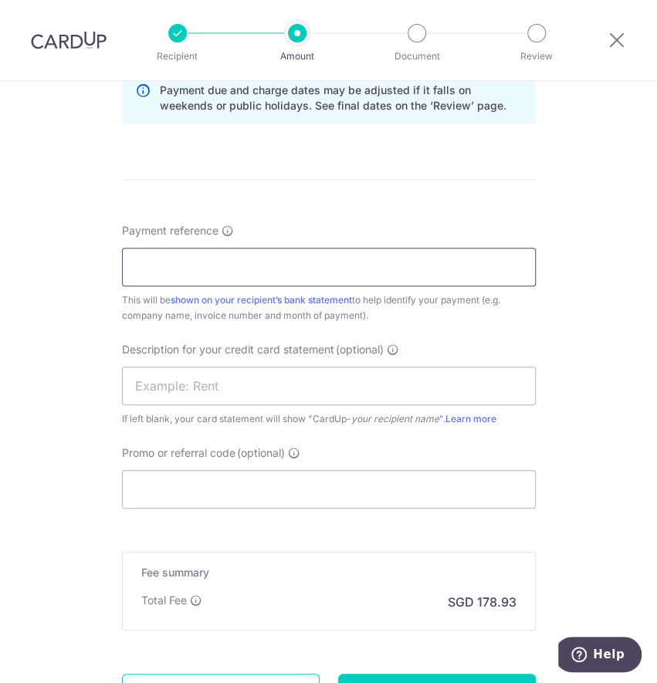
click at [167, 282] on input "Payment reference" at bounding box center [329, 267] width 414 height 39
type input "AWFULLY JULY25 INVOICES"
click at [214, 379] on input "text" at bounding box center [329, 386] width 414 height 39
drag, startPoint x: 215, startPoint y: 383, endPoint x: 207, endPoint y: 414, distance: 32.8
click at [215, 383] on input "text" at bounding box center [329, 386] width 414 height 39
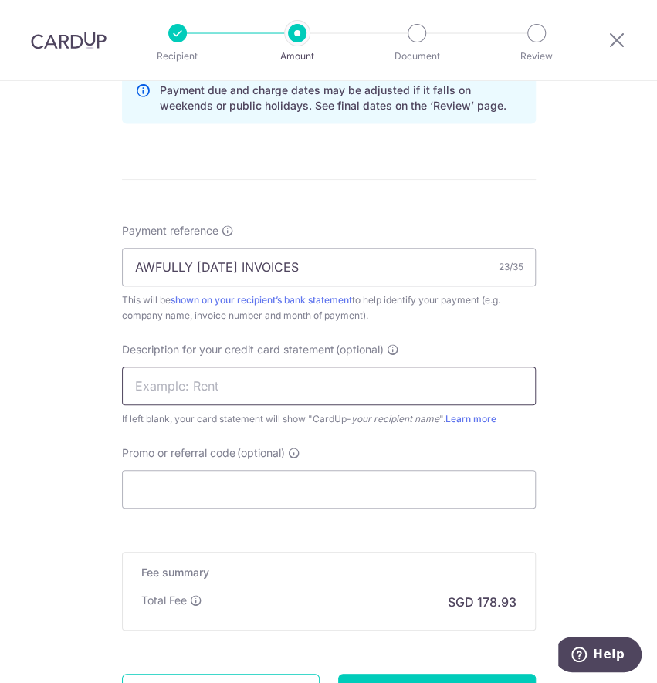
paste input "CARDUP092025006"
type input "CARDUP092025006"
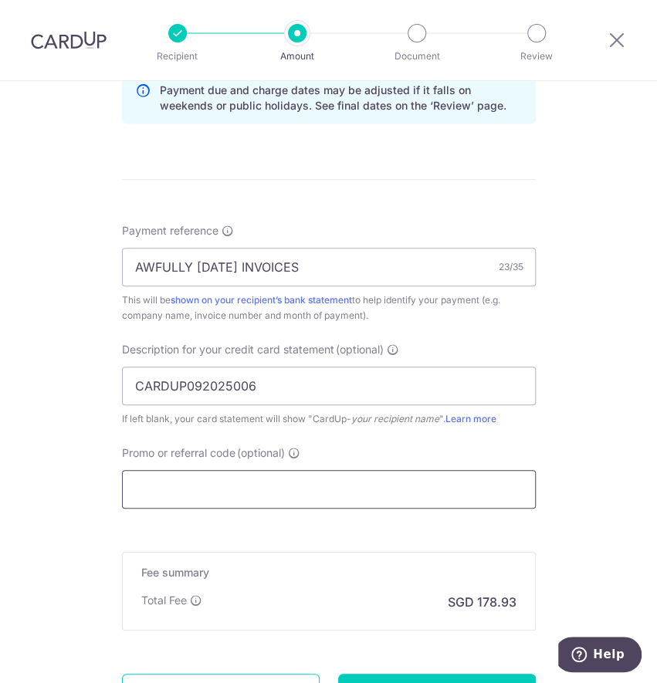
click at [171, 485] on input "Promo or referral code (optional)" at bounding box center [329, 489] width 414 height 39
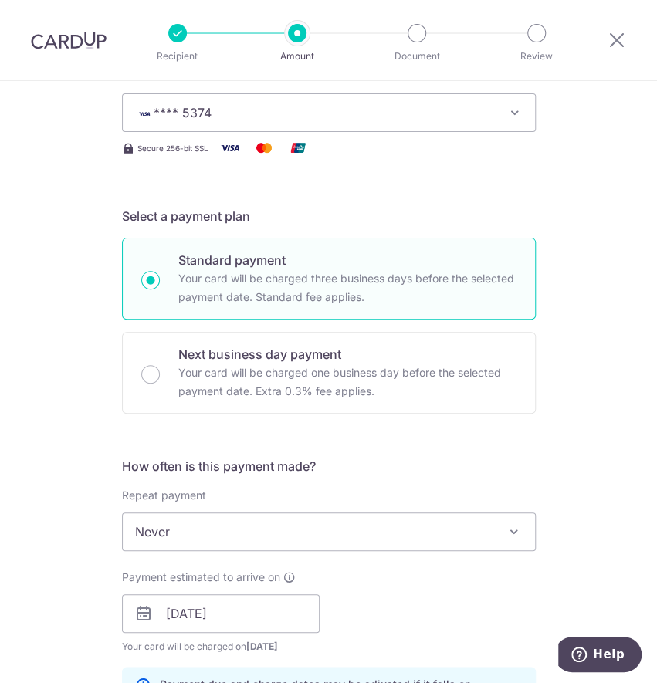
scroll to position [0, 0]
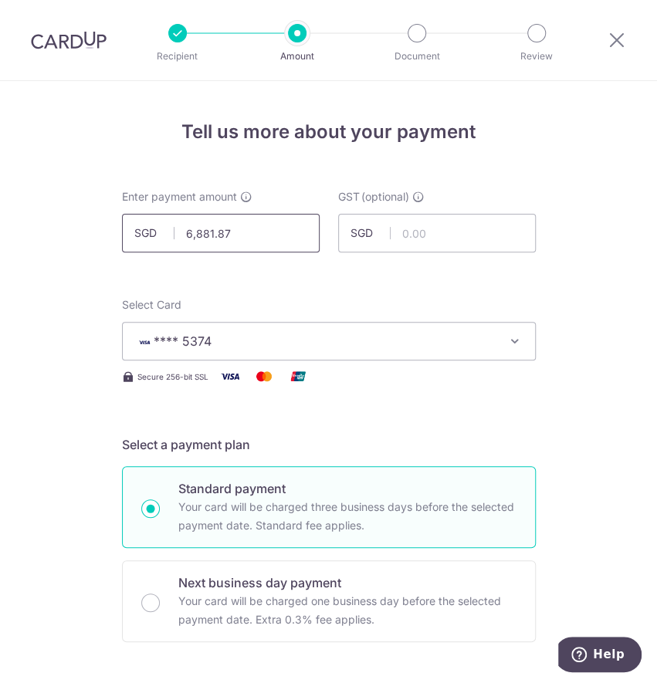
type input "AC155"
click at [269, 236] on input "6,881.87" at bounding box center [221, 233] width 198 height 39
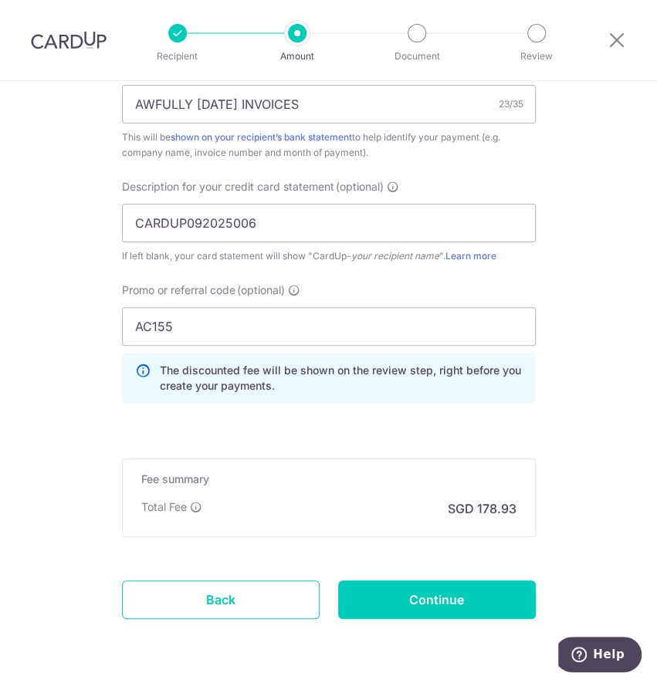
scroll to position [1035, 0]
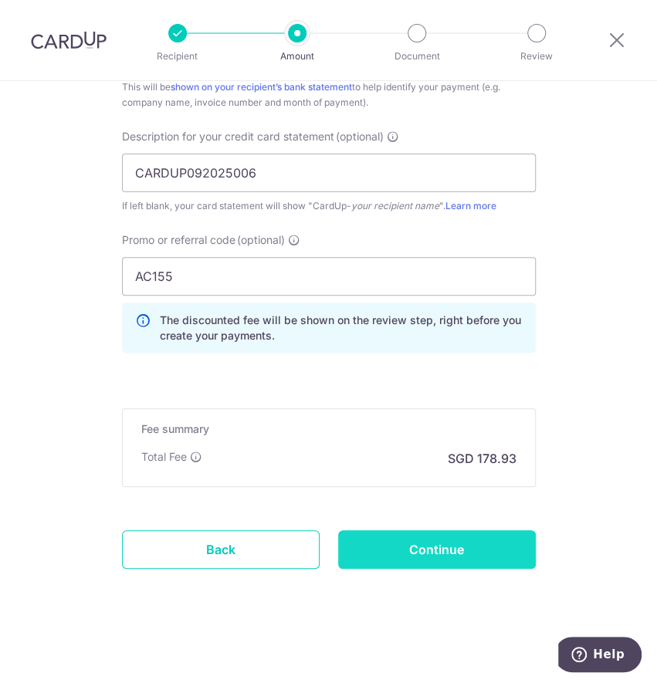
click at [413, 560] on input "Continue" at bounding box center [437, 549] width 198 height 39
type input "6,881.87"
type input "Create Schedule"
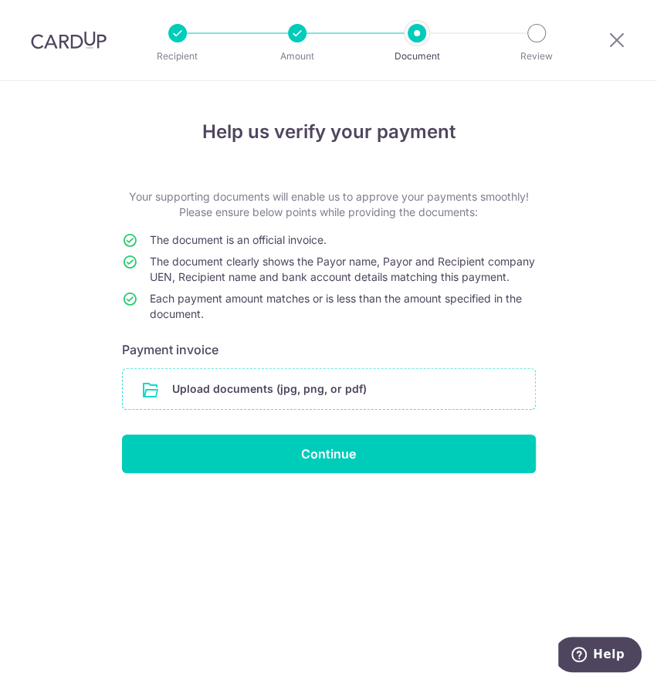
click at [242, 409] on input "file" at bounding box center [329, 389] width 412 height 40
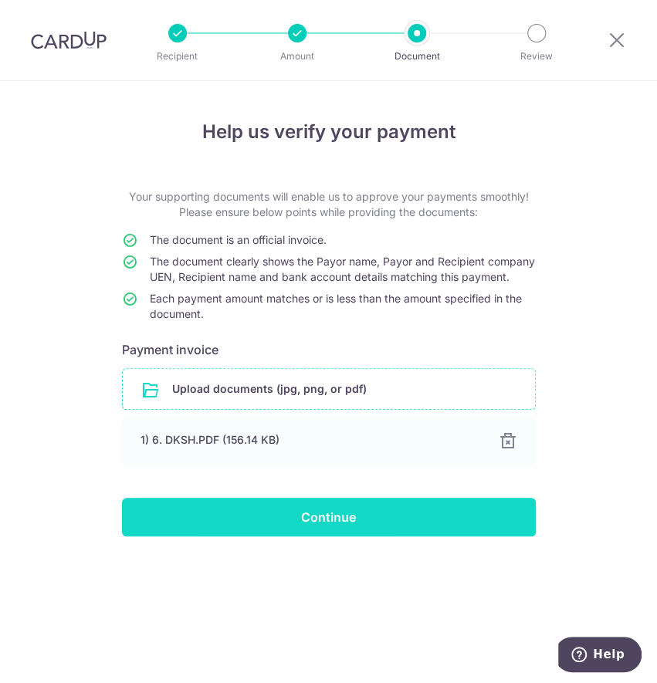
click at [269, 533] on input "Continue" at bounding box center [329, 517] width 414 height 39
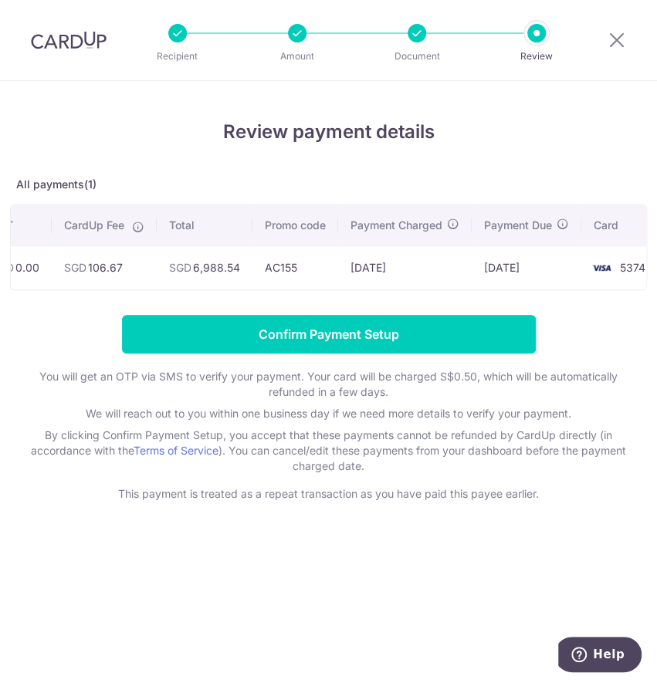
scroll to position [0, 329]
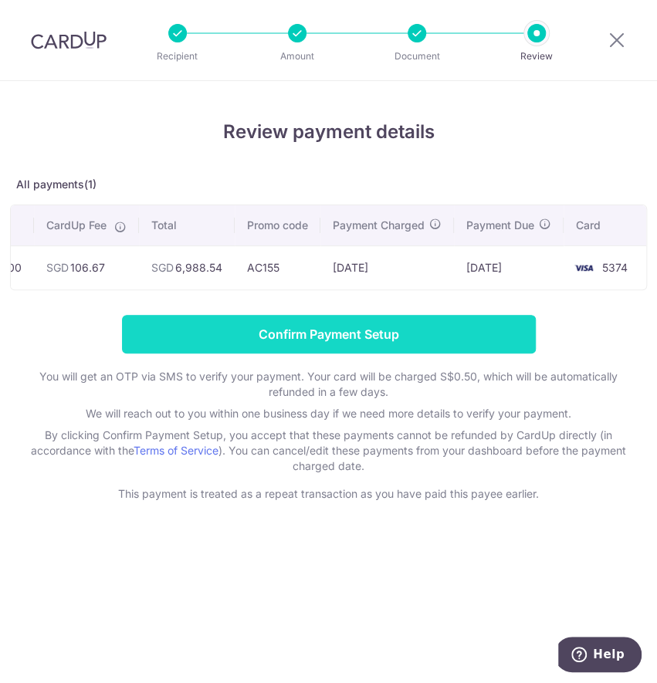
click at [450, 353] on input "Confirm Payment Setup" at bounding box center [329, 334] width 414 height 39
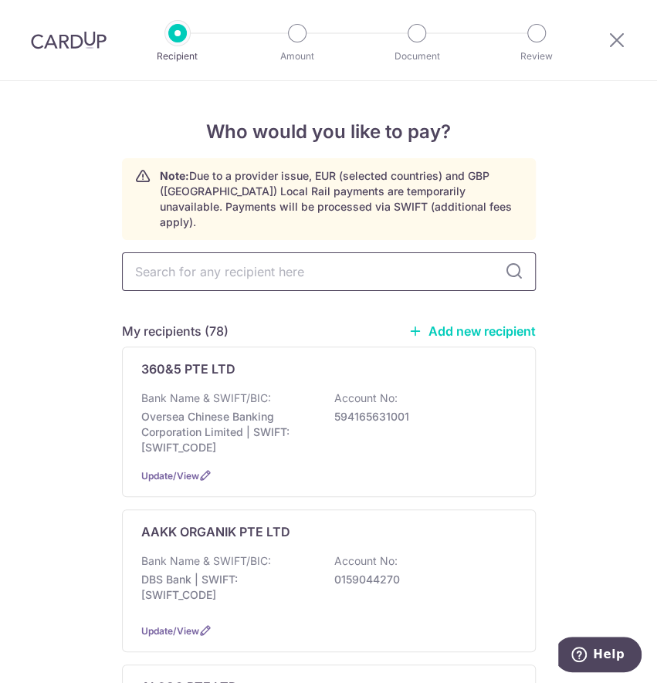
click at [230, 264] on input "text" at bounding box center [329, 271] width 414 height 39
type input "EVER"
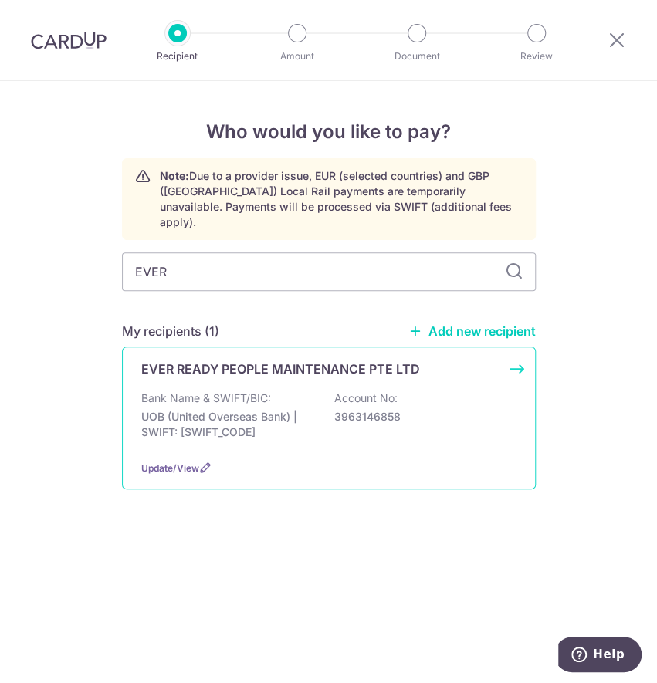
click at [261, 390] on p "Bank Name & SWIFT/BIC:" at bounding box center [206, 397] width 130 height 15
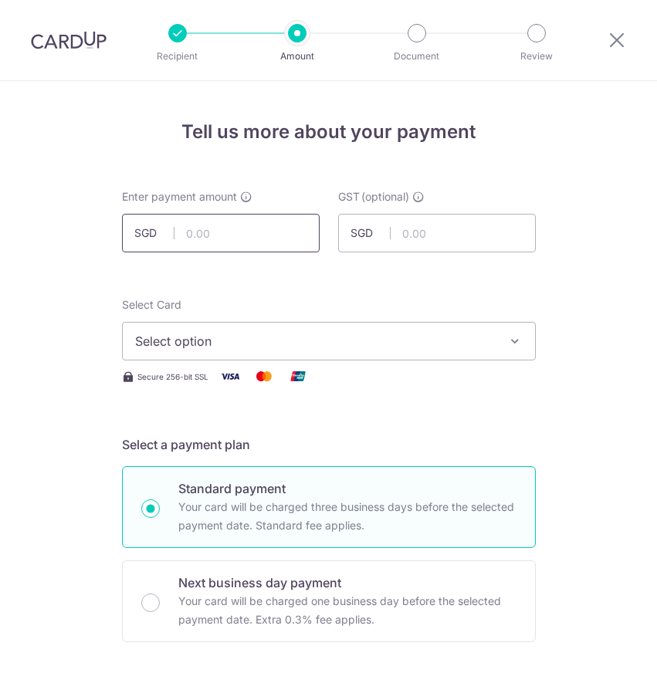
click at [243, 232] on input "text" at bounding box center [221, 233] width 198 height 39
type input "5,450.00"
click at [395, 343] on span "Select option" at bounding box center [315, 341] width 360 height 19
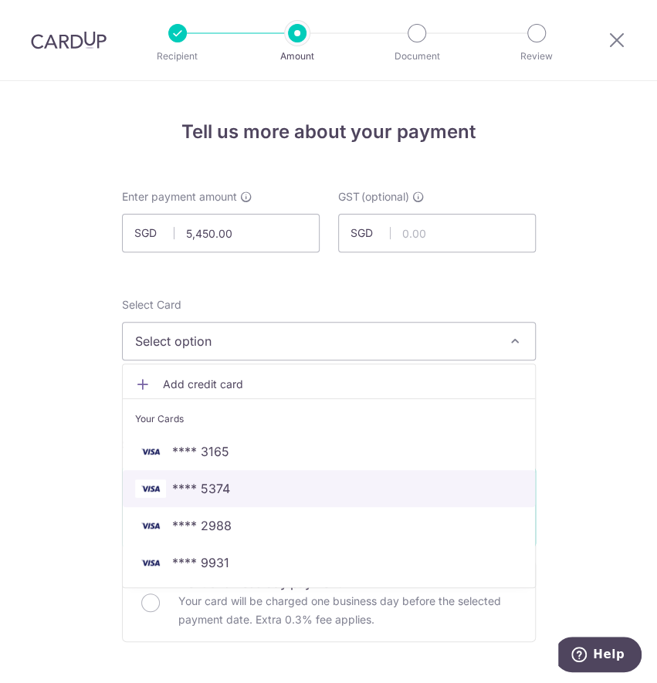
click at [296, 480] on span "**** 5374" at bounding box center [328, 488] width 387 height 19
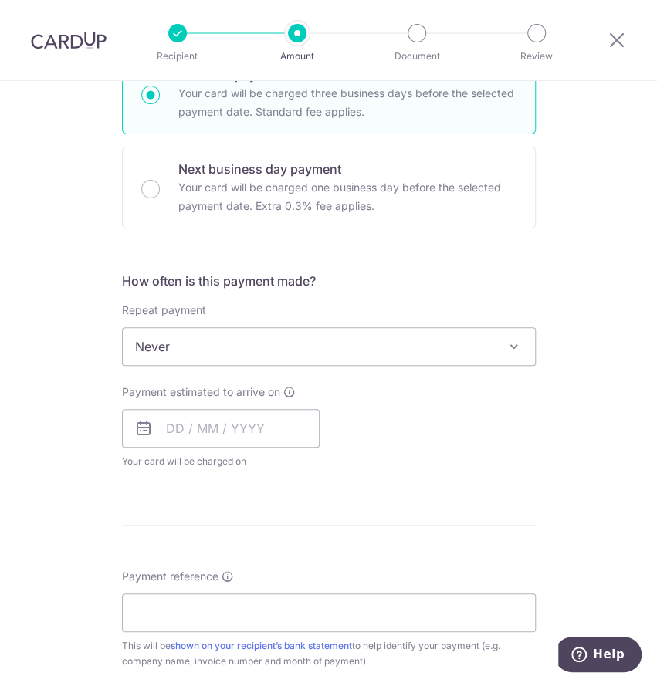
scroll to position [514, 0]
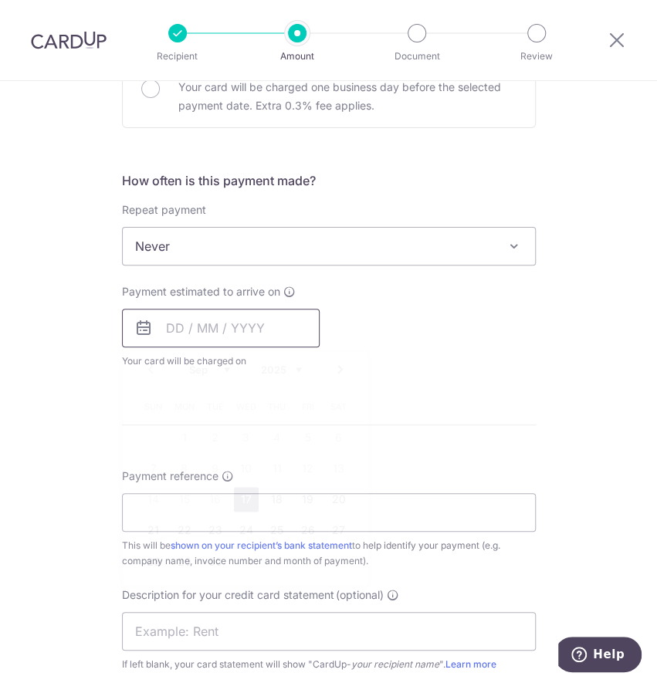
click at [198, 309] on input "text" at bounding box center [221, 328] width 198 height 39
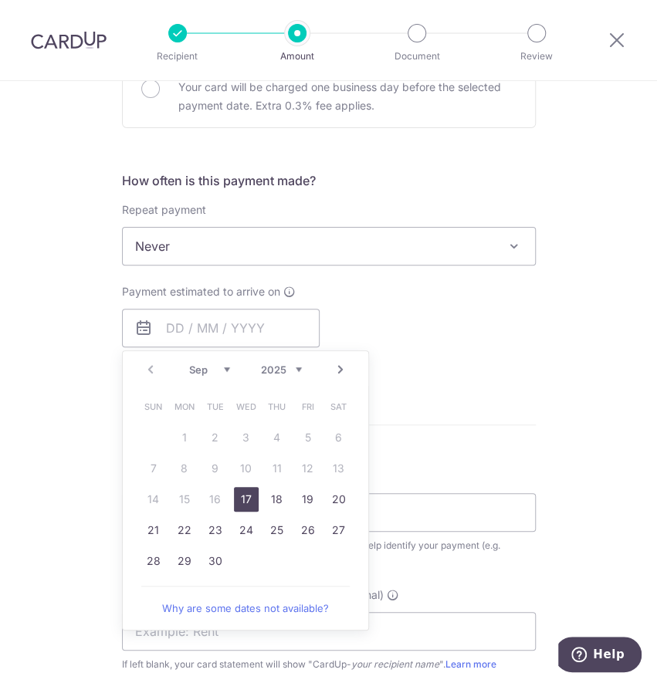
click at [244, 492] on link "17" at bounding box center [246, 499] width 25 height 25
type input "17/09/2025"
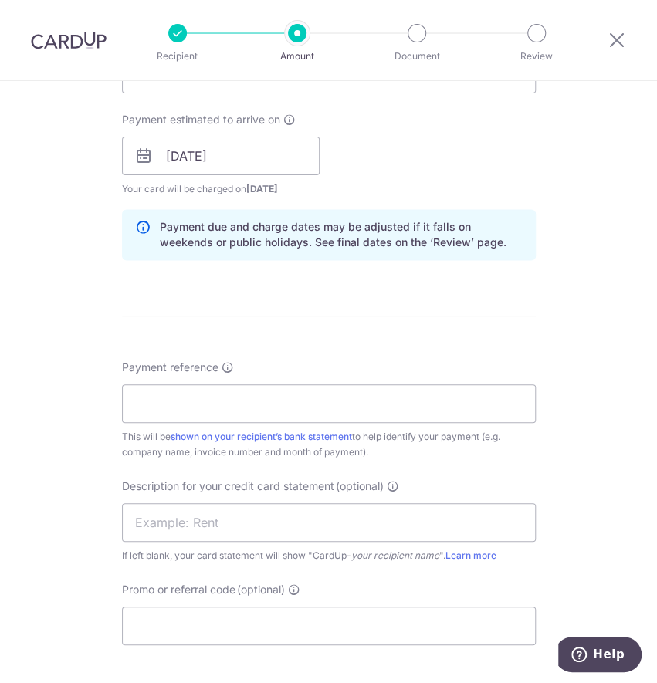
scroll to position [720, 0]
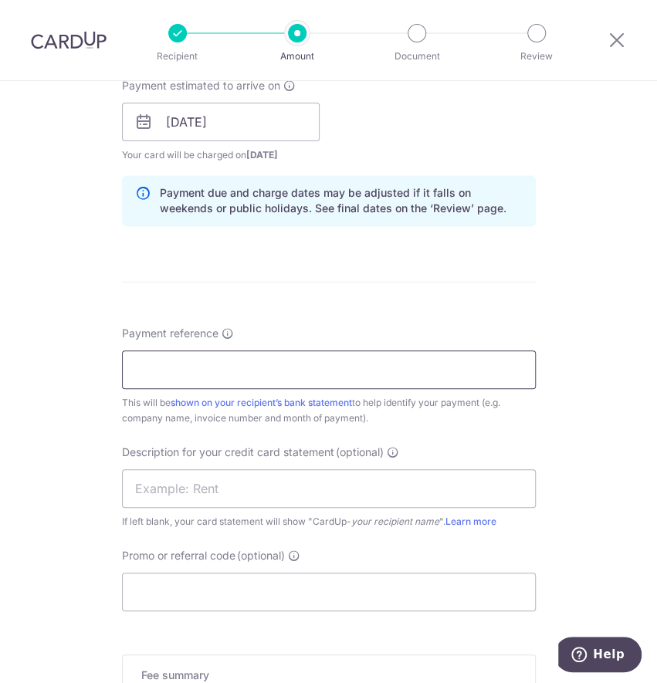
click at [221, 374] on input "Payment reference" at bounding box center [329, 369] width 414 height 39
click at [198, 370] on input "Payment reference" at bounding box center [329, 369] width 414 height 39
click at [216, 367] on input "AWFULLY MAY25 INVOICES" at bounding box center [329, 369] width 414 height 39
type input "AWFULLY SEPT25 INVOICES"
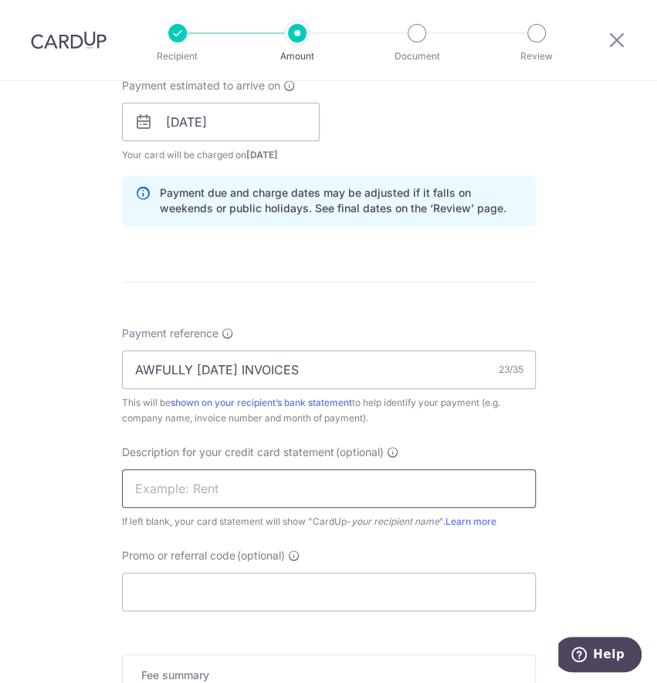
click at [251, 481] on input "text" at bounding box center [329, 488] width 414 height 39
drag, startPoint x: 237, startPoint y: 499, endPoint x: 228, endPoint y: 507, distance: 11.5
click at [237, 498] on input "text" at bounding box center [329, 488] width 414 height 39
paste input "CARDUP092025007"
type input "CARDUP092025007"
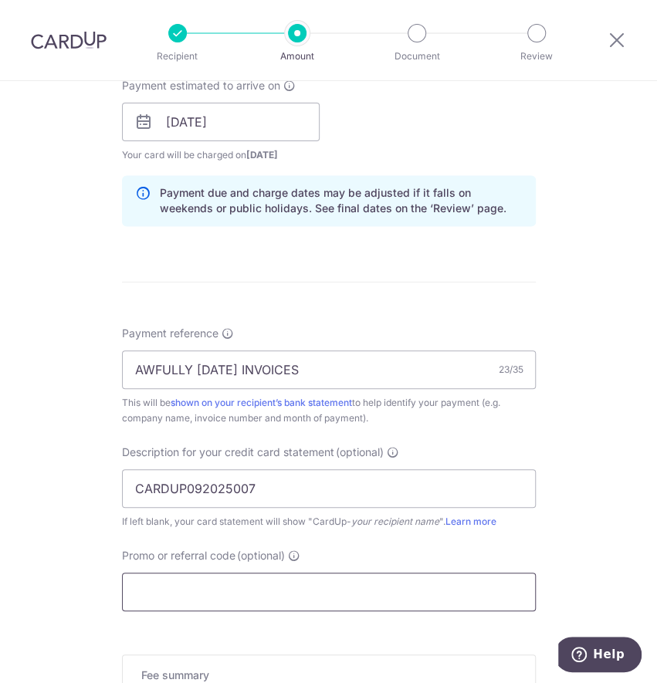
click at [170, 588] on input "Promo or referral code (optional)" at bounding box center [329, 592] width 414 height 39
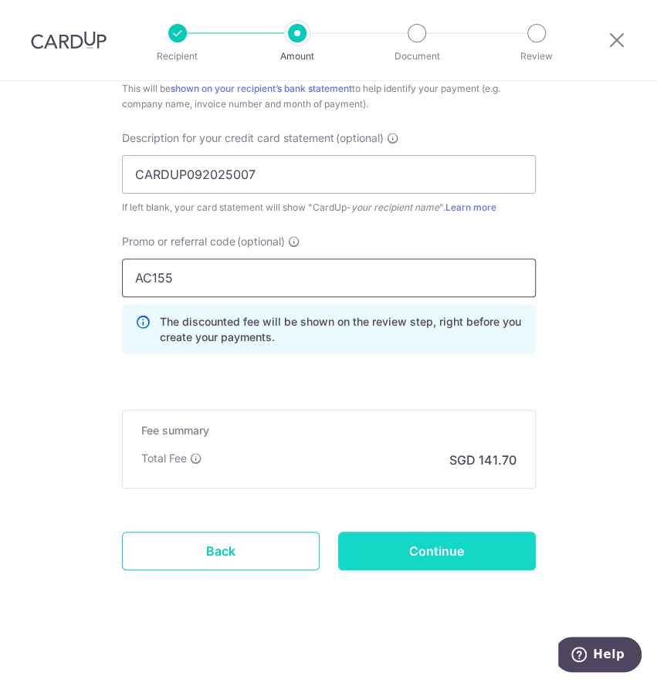
scroll to position [1035, 0]
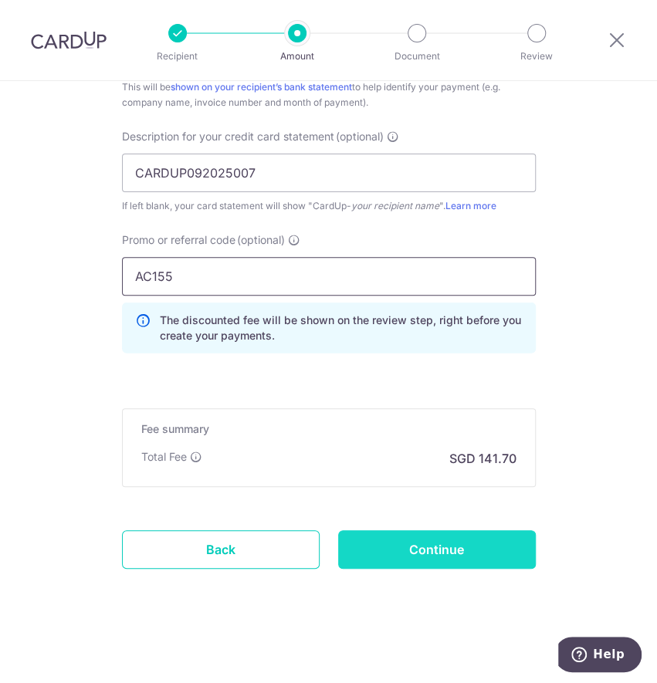
type input "AC155"
click at [381, 545] on input "Continue" at bounding box center [437, 549] width 198 height 39
type input "Create Schedule"
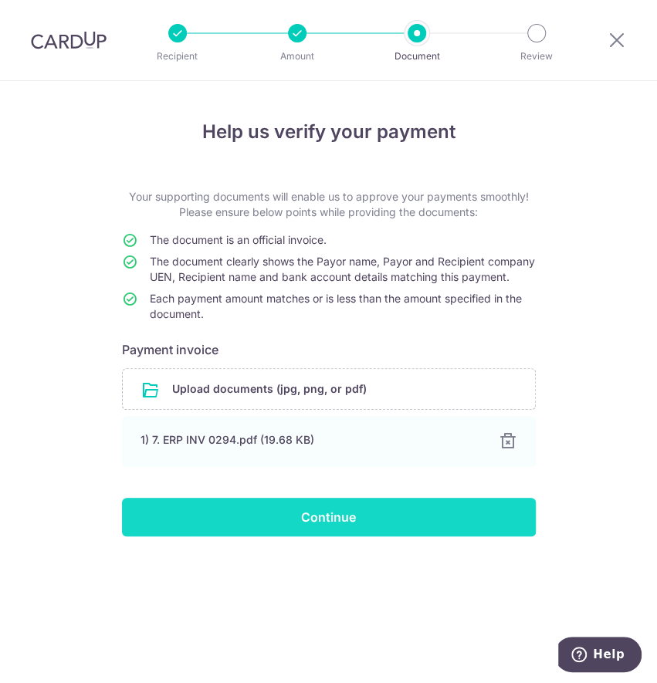
click at [247, 536] on input "Continue" at bounding box center [329, 517] width 414 height 39
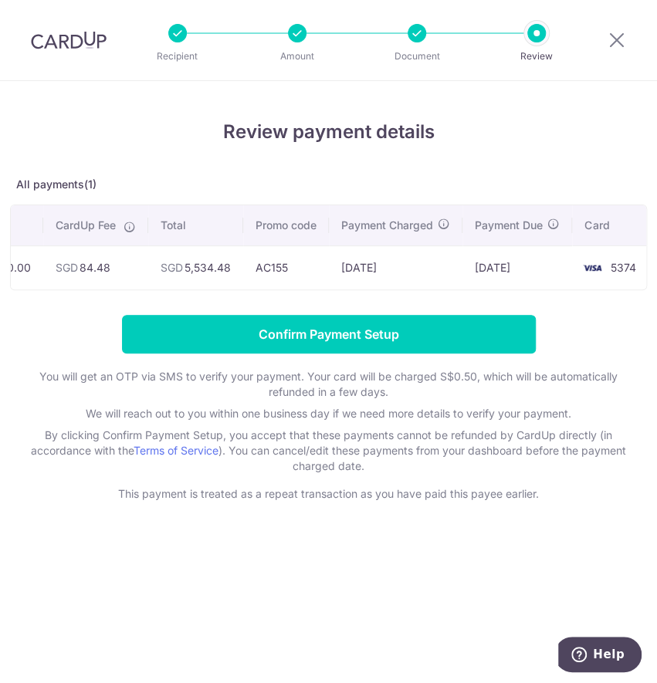
scroll to position [0, 425]
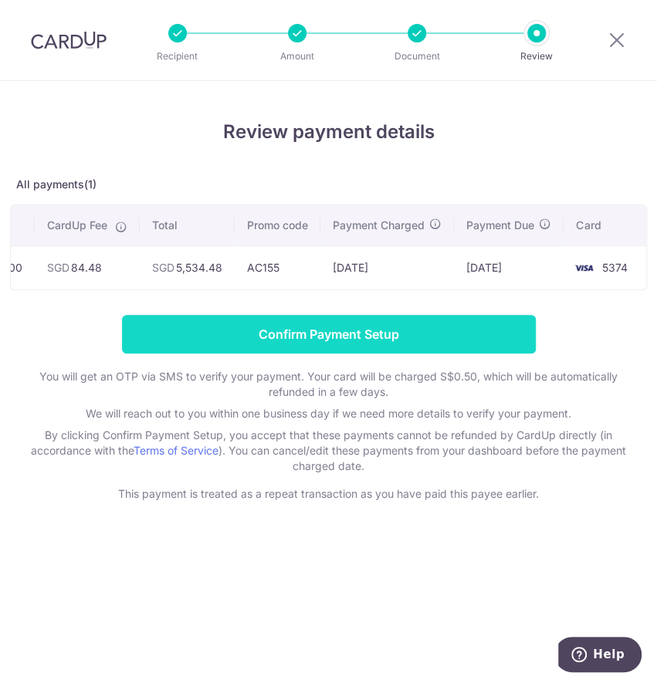
click at [450, 336] on input "Confirm Payment Setup" at bounding box center [329, 334] width 414 height 39
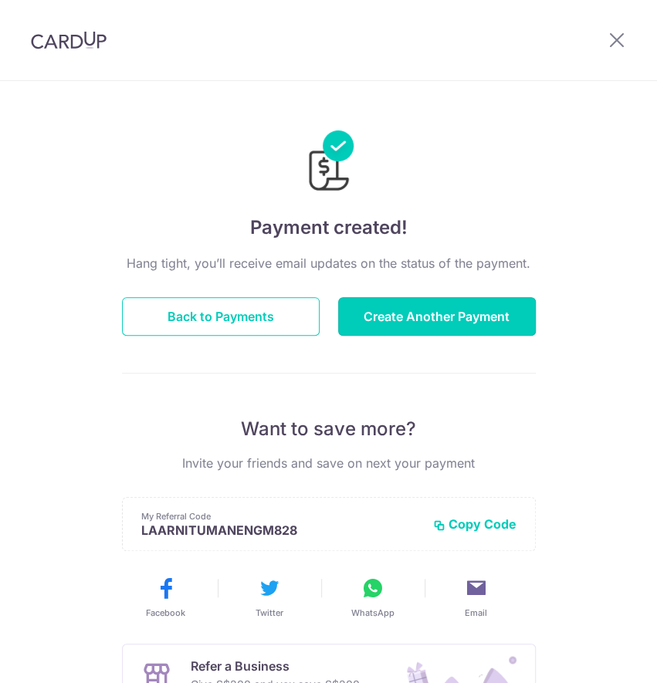
click at [424, 321] on button "Create Another Payment" at bounding box center [437, 316] width 198 height 39
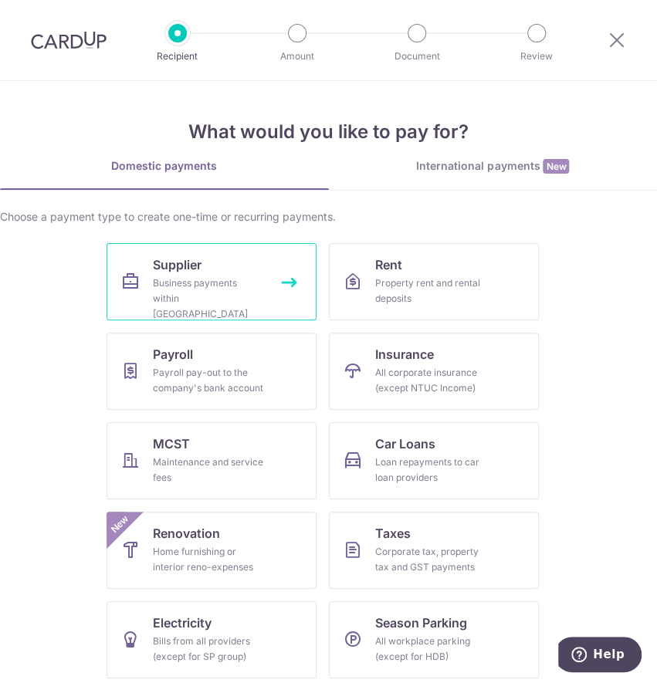
drag, startPoint x: 0, startPoint y: 0, endPoint x: 212, endPoint y: 311, distance: 376.4
click at [214, 316] on link "Supplier Business payments within [GEOGRAPHIC_DATA]" at bounding box center [211, 281] width 210 height 77
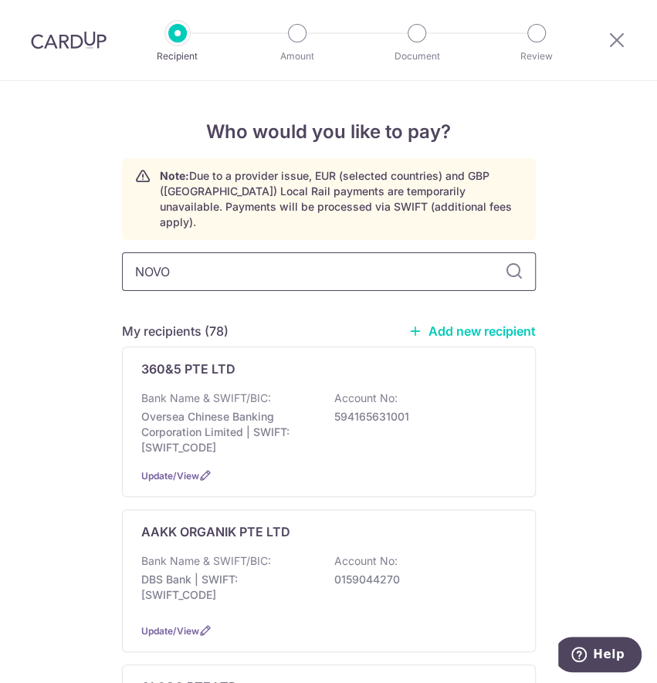
type input "NOVOX"
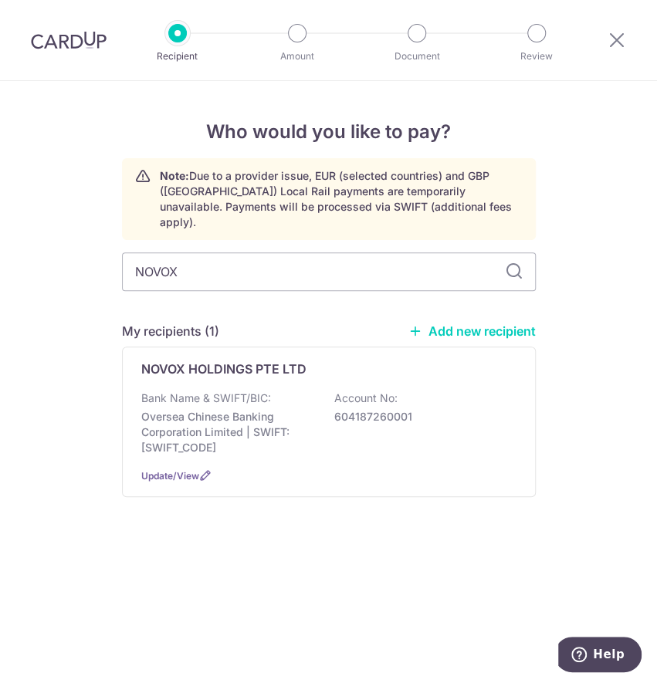
click at [240, 361] on p "NOVOX HOLDINGS PTE LTD" at bounding box center [223, 369] width 165 height 19
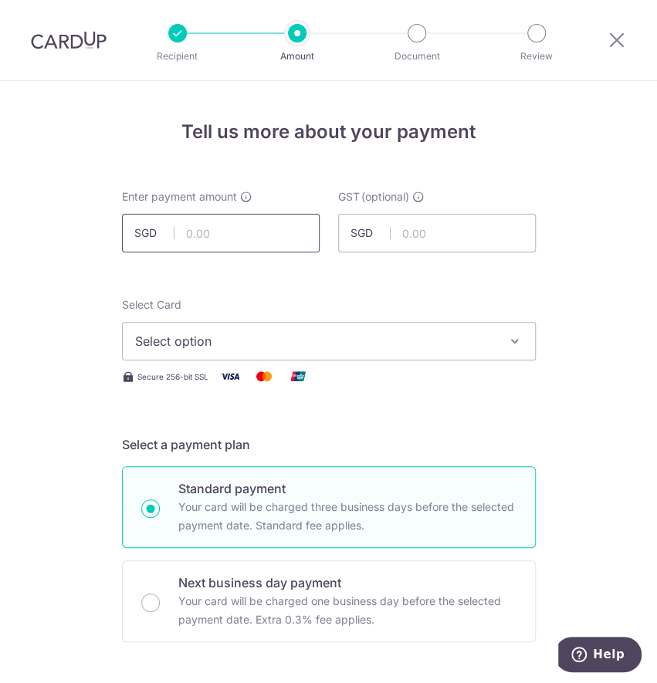
drag, startPoint x: 0, startPoint y: 0, endPoint x: 228, endPoint y: 232, distance: 325.7
click at [228, 232] on input "text" at bounding box center [221, 233] width 198 height 39
type input "2"
type input "3,510.00"
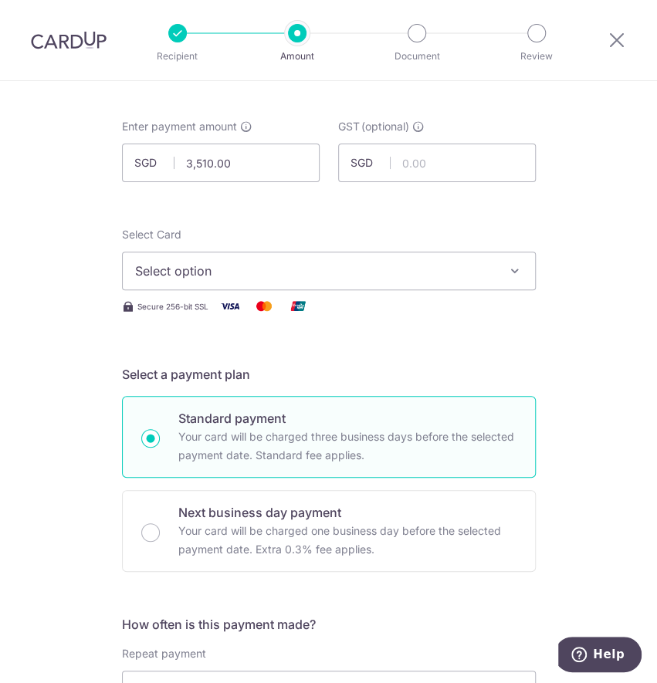
scroll to position [103, 0]
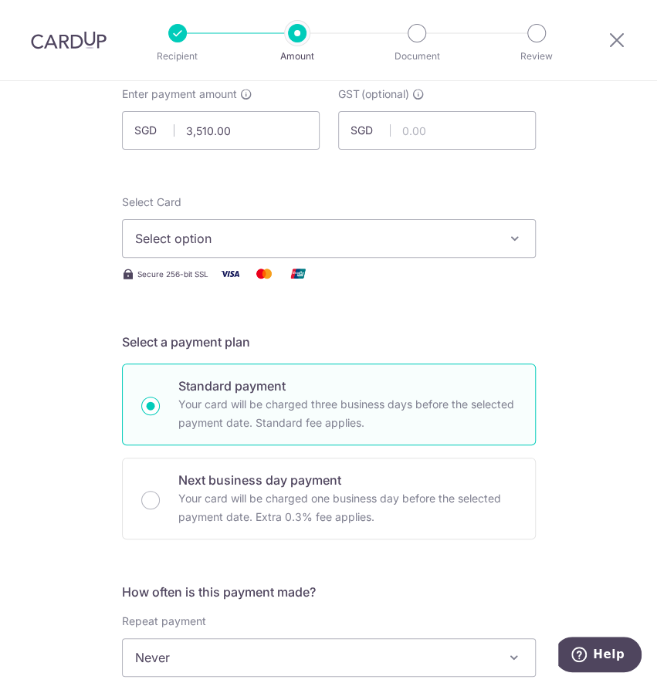
click at [282, 245] on span "Select option" at bounding box center [315, 238] width 360 height 19
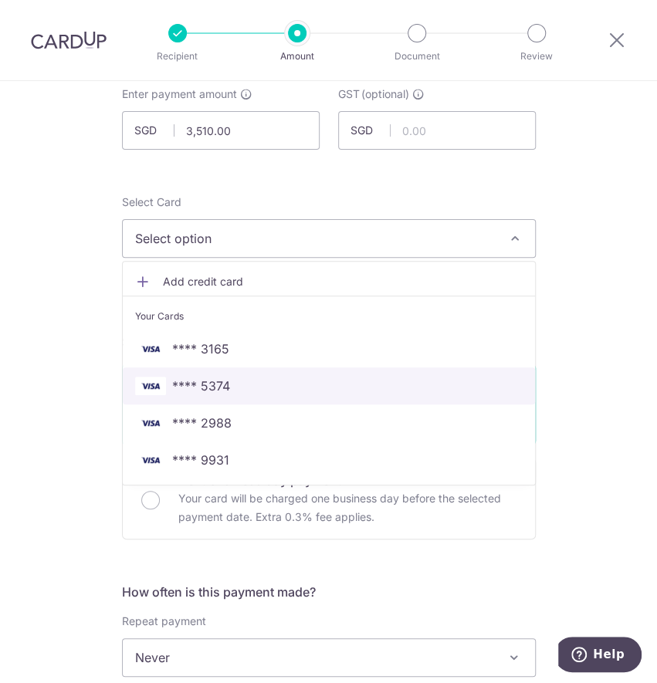
click at [254, 383] on span "**** 5374" at bounding box center [328, 386] width 387 height 19
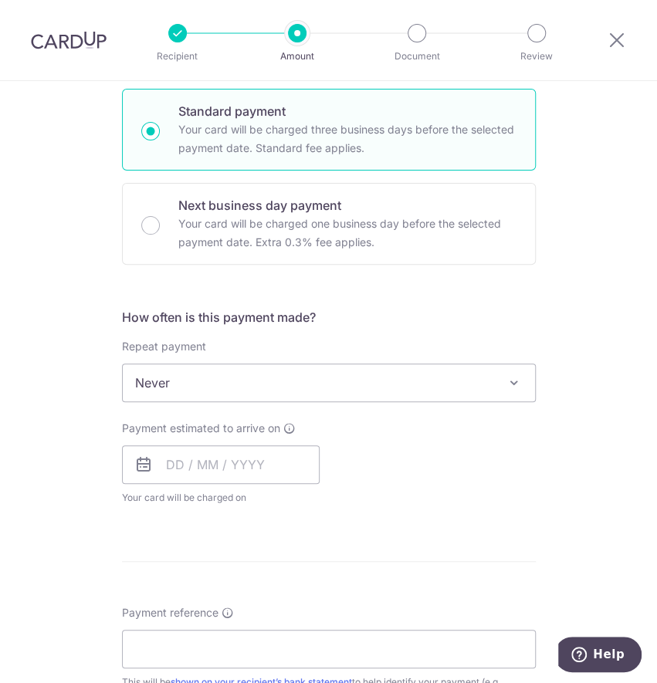
scroll to position [411, 0]
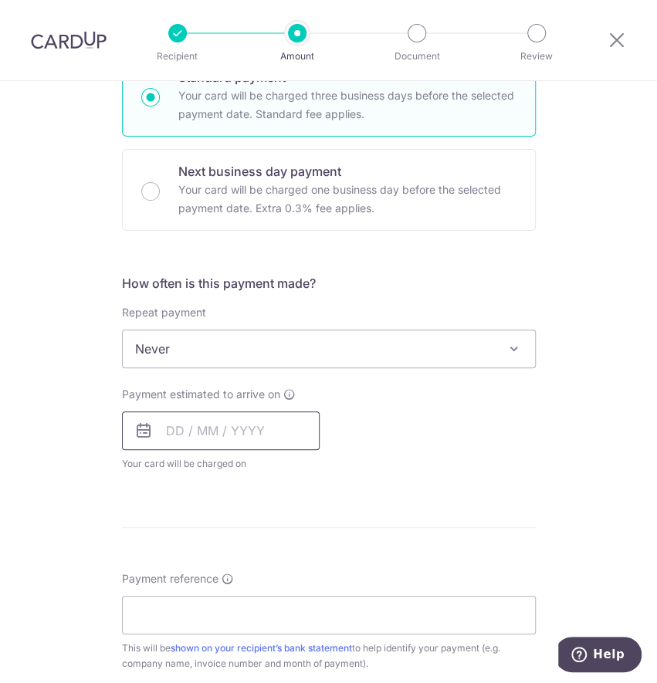
click at [200, 428] on input "text" at bounding box center [221, 430] width 198 height 39
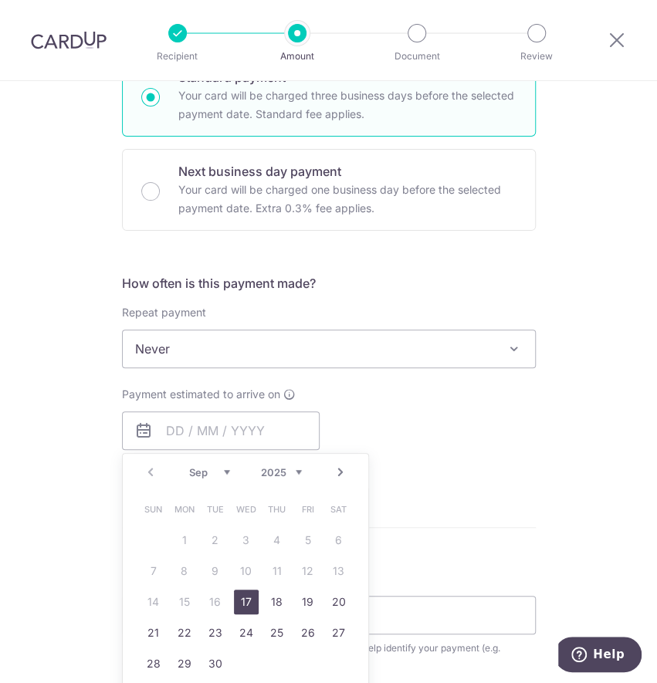
click at [239, 589] on link "17" at bounding box center [246, 601] width 25 height 25
type input "[DATE]"
click at [239, 596] on form "Enter payment amount SGD 3,510.00 3510.00 GST (optional) SGD Select Card **** 5…" at bounding box center [329, 441] width 414 height 1326
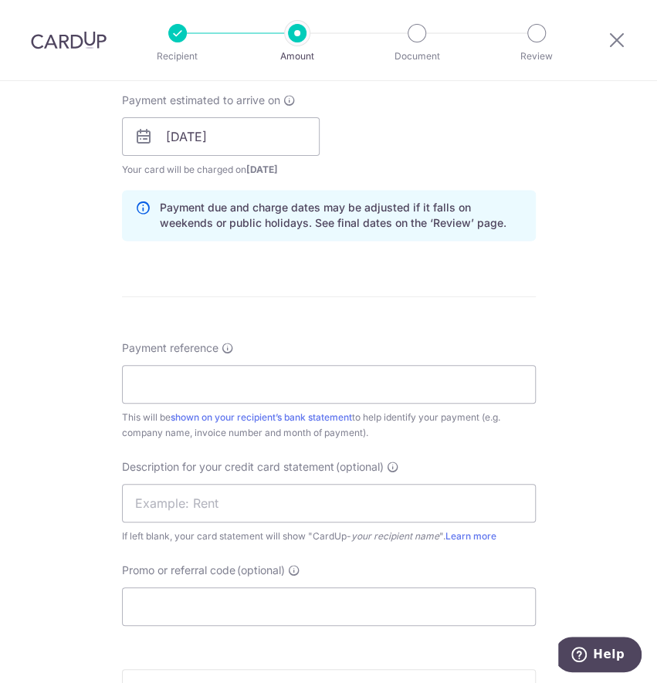
scroll to position [720, 0]
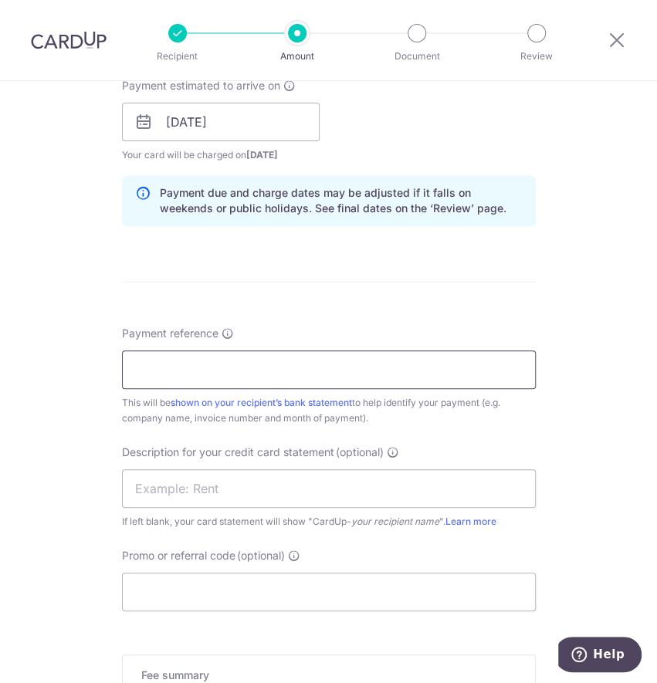
click at [184, 360] on input "Payment reference" at bounding box center [329, 369] width 414 height 39
click at [216, 370] on input "AWFULLY [DATE] INVOICES" at bounding box center [329, 369] width 414 height 39
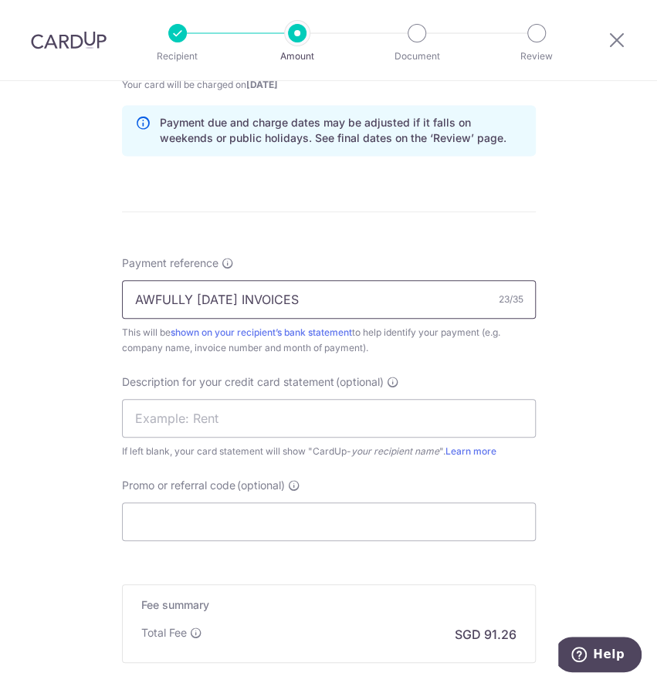
scroll to position [823, 0]
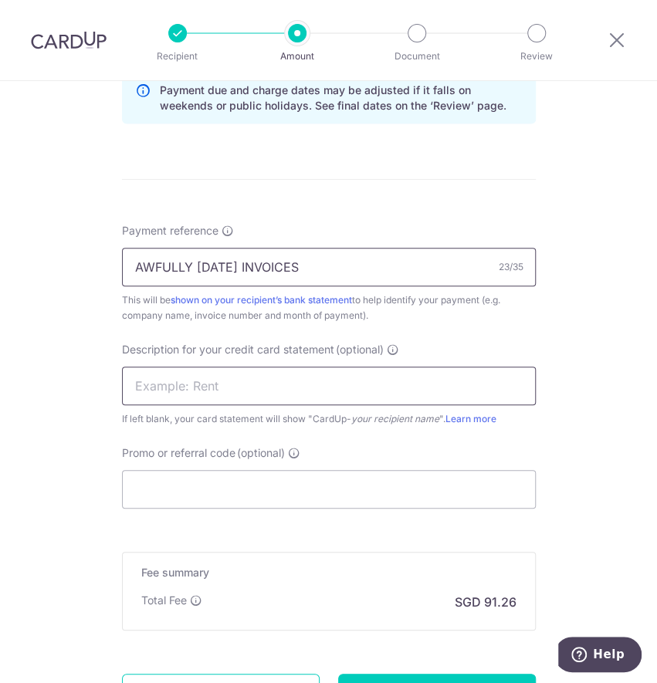
type input "AWFULLY [DATE] INVOICES"
click at [194, 386] on input "text" at bounding box center [329, 386] width 414 height 39
click at [260, 385] on input "text" at bounding box center [329, 386] width 414 height 39
paste input "CARDUP092025011"
type input "CARDUP092025011"
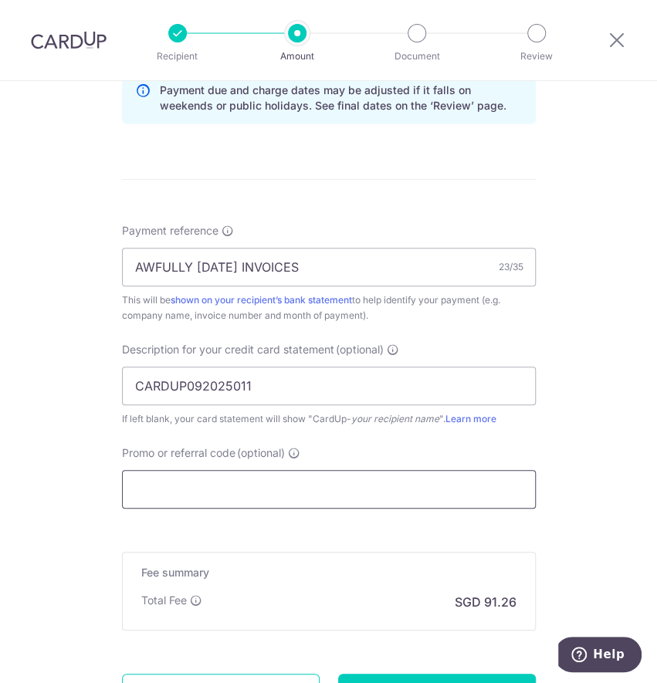
click at [194, 499] on input "Promo or referral code (optional)" at bounding box center [329, 489] width 414 height 39
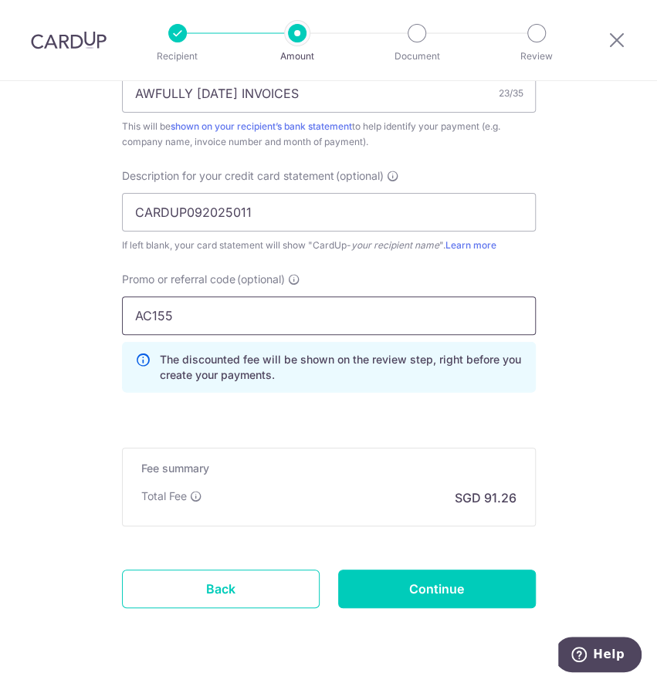
scroll to position [1029, 0]
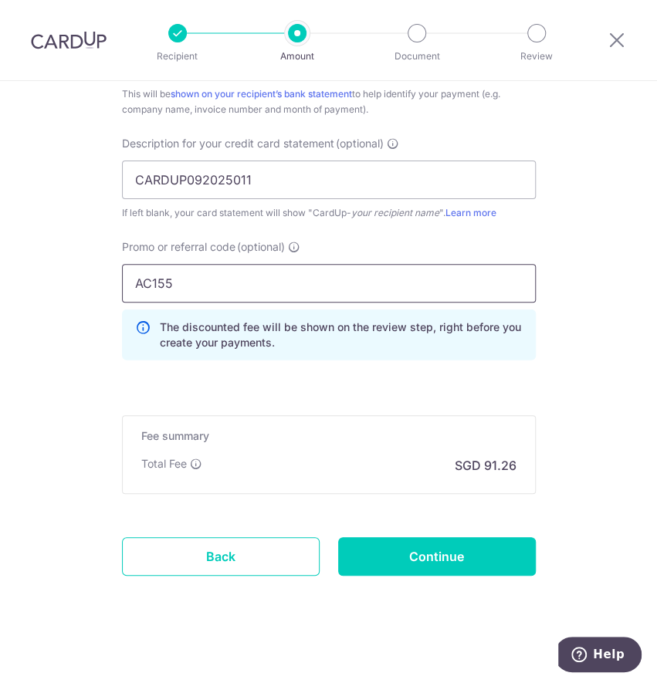
type input "AC155"
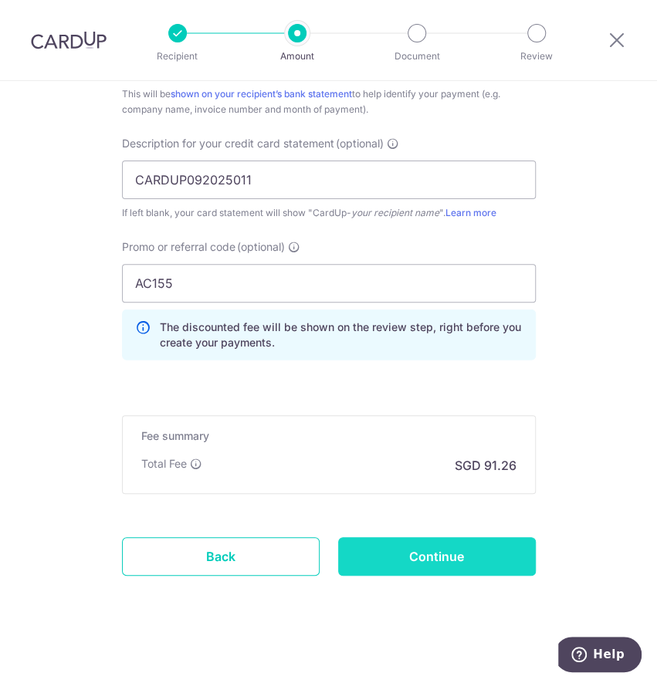
click at [418, 564] on input "Continue" at bounding box center [437, 556] width 198 height 39
type input "Create Schedule"
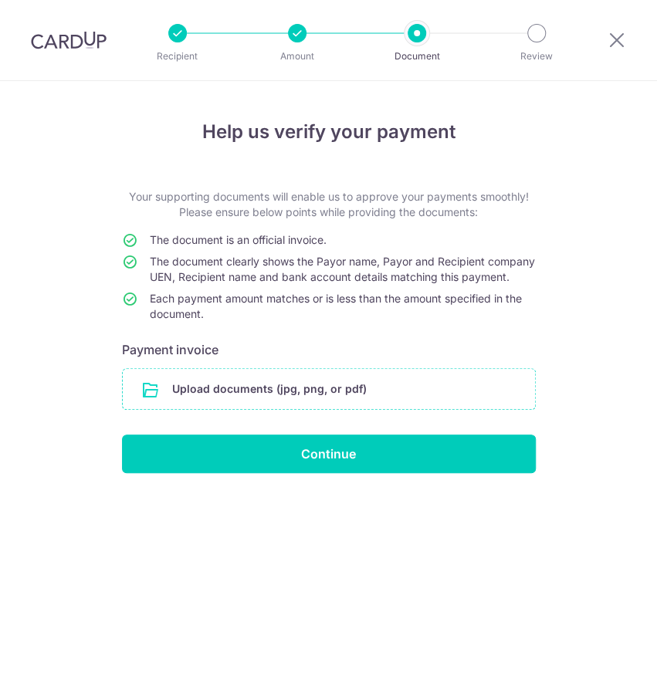
drag, startPoint x: 0, startPoint y: 0, endPoint x: 285, endPoint y: 394, distance: 485.7
click at [285, 394] on input "file" at bounding box center [329, 389] width 412 height 40
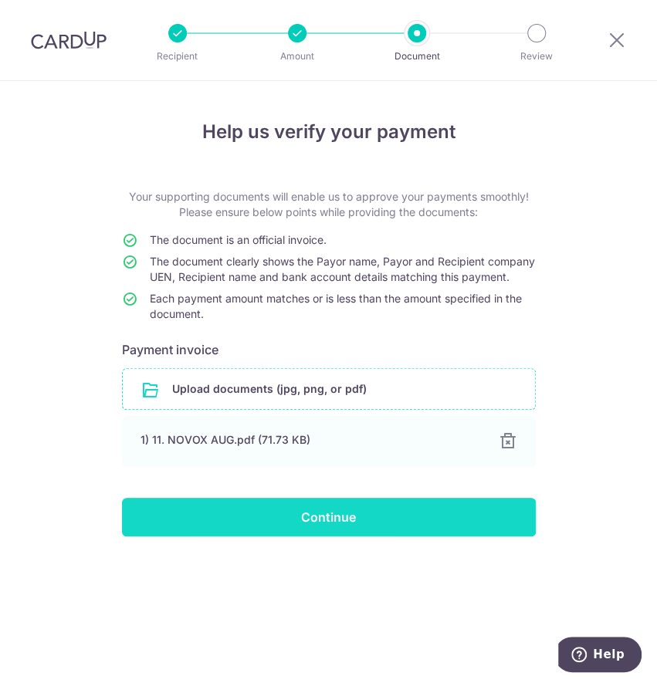
click at [286, 531] on input "Continue" at bounding box center [329, 517] width 414 height 39
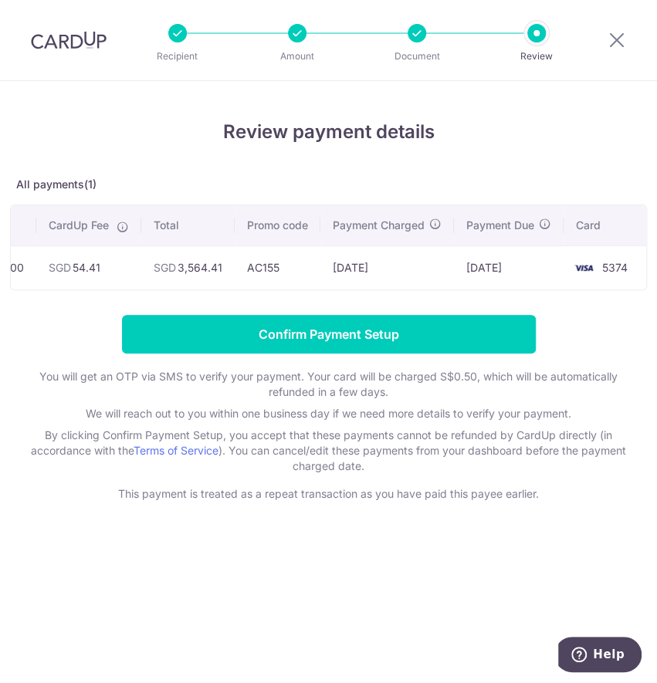
scroll to position [0, 325]
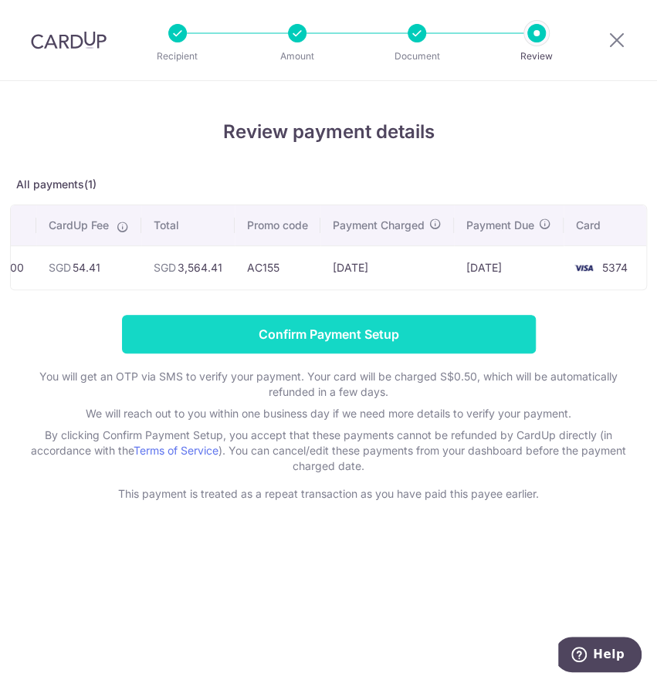
click at [418, 345] on input "Confirm Payment Setup" at bounding box center [329, 334] width 414 height 39
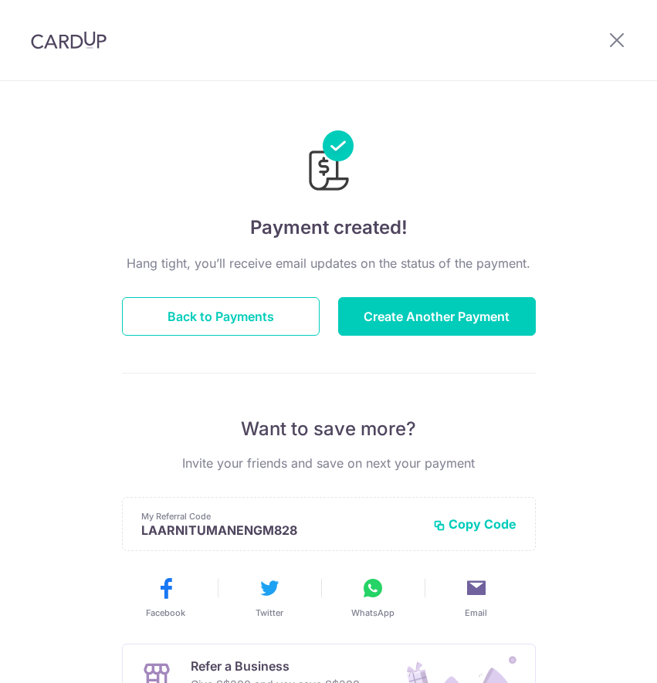
click at [414, 316] on button "Create Another Payment" at bounding box center [437, 316] width 198 height 39
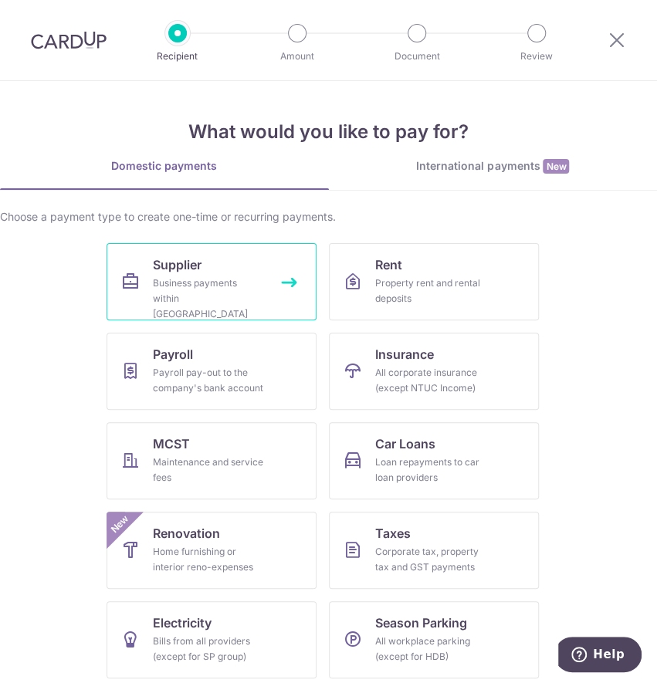
drag, startPoint x: 0, startPoint y: 0, endPoint x: 185, endPoint y: 280, distance: 335.8
click at [179, 280] on div "Business payments within [GEOGRAPHIC_DATA]" at bounding box center [208, 298] width 111 height 46
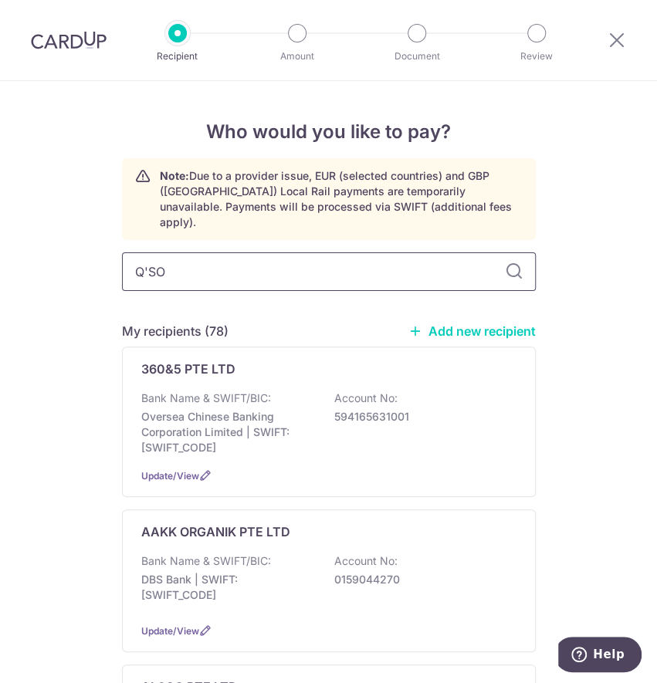
type input "Q'SON"
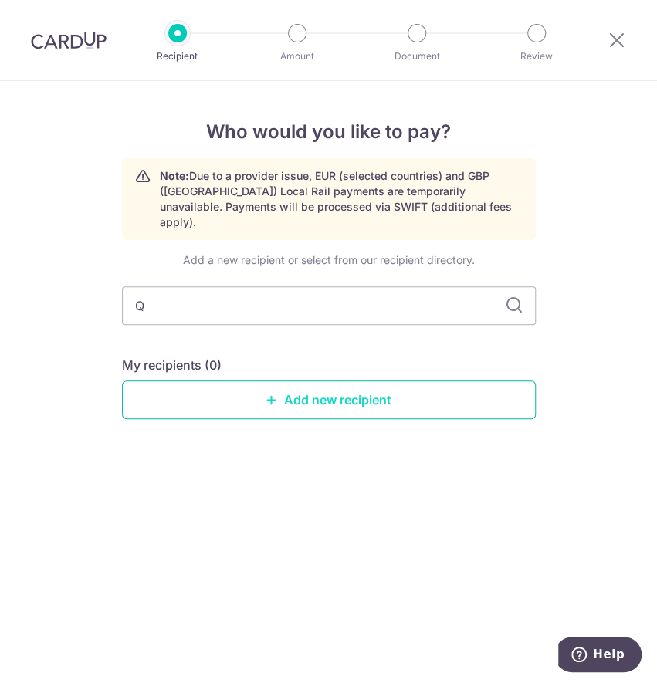
type input "Q"
click at [300, 380] on link "Add new recipient" at bounding box center [329, 399] width 414 height 39
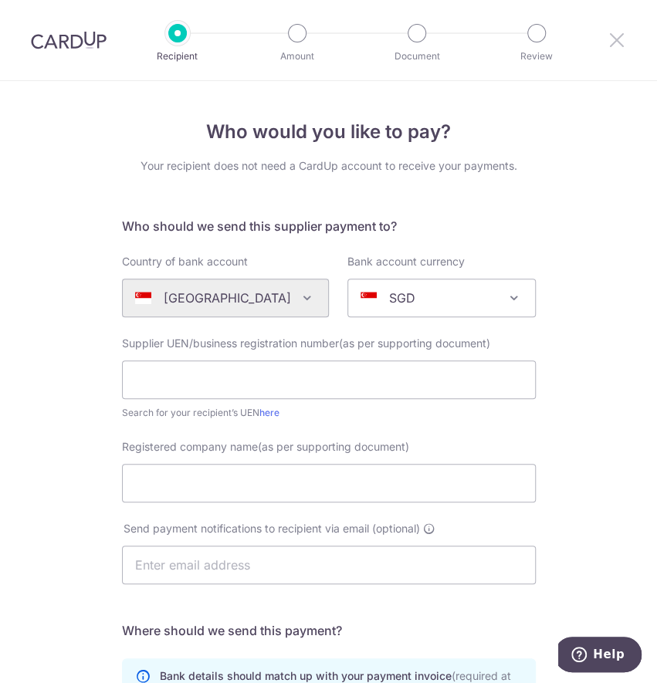
click at [618, 42] on icon at bounding box center [616, 39] width 19 height 19
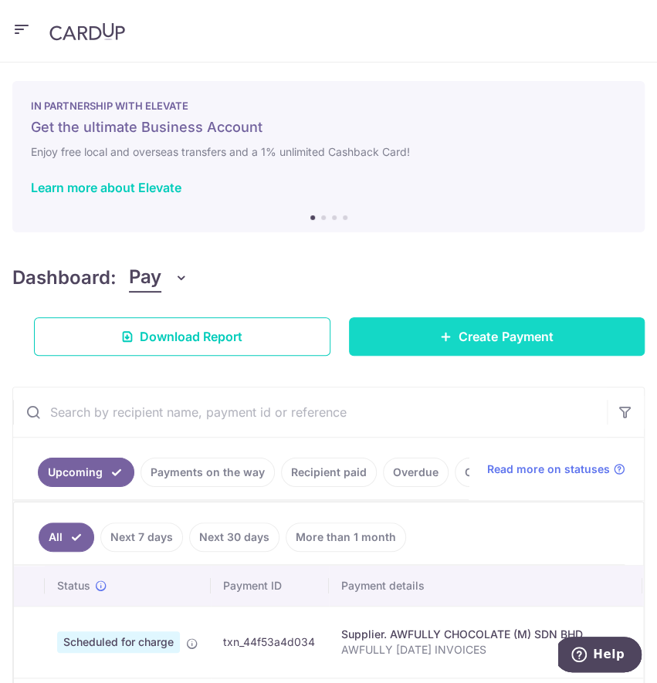
click at [481, 339] on span "Create Payment" at bounding box center [505, 336] width 94 height 19
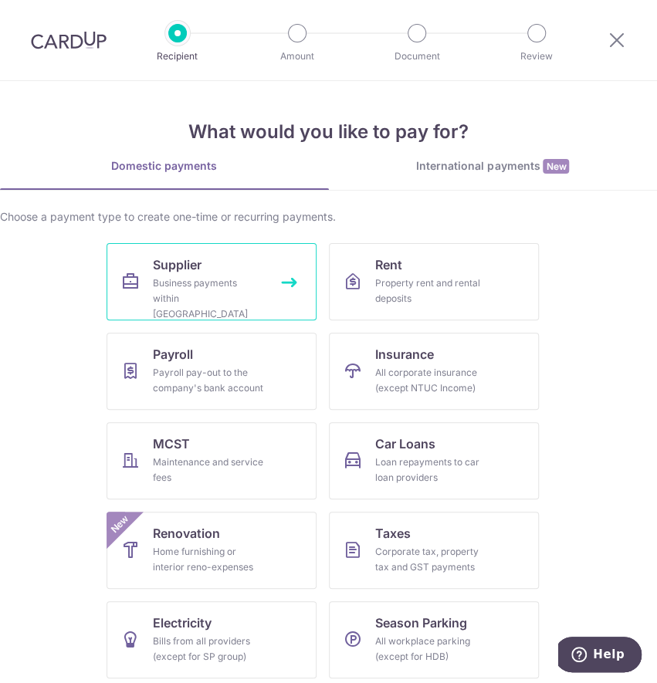
click at [184, 269] on span "Supplier" at bounding box center [177, 264] width 49 height 19
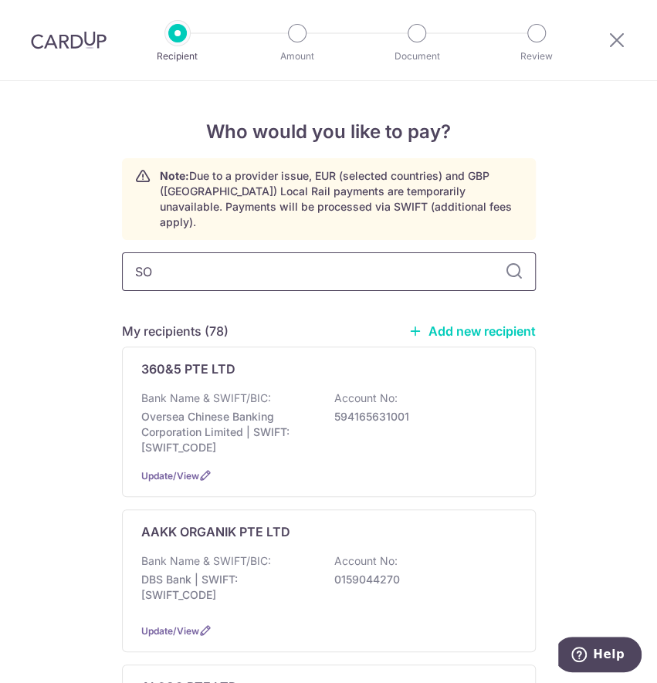
type input "SON"
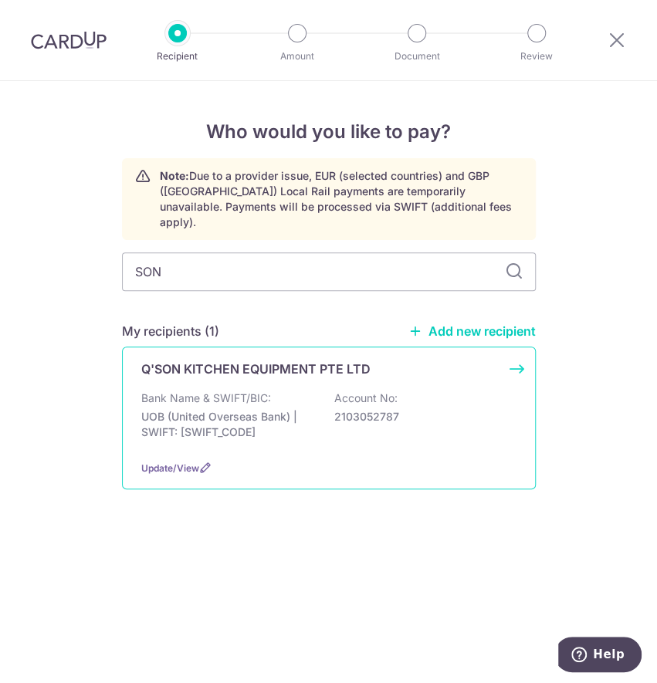
click at [204, 390] on p "Bank Name & SWIFT/BIC:" at bounding box center [206, 397] width 130 height 15
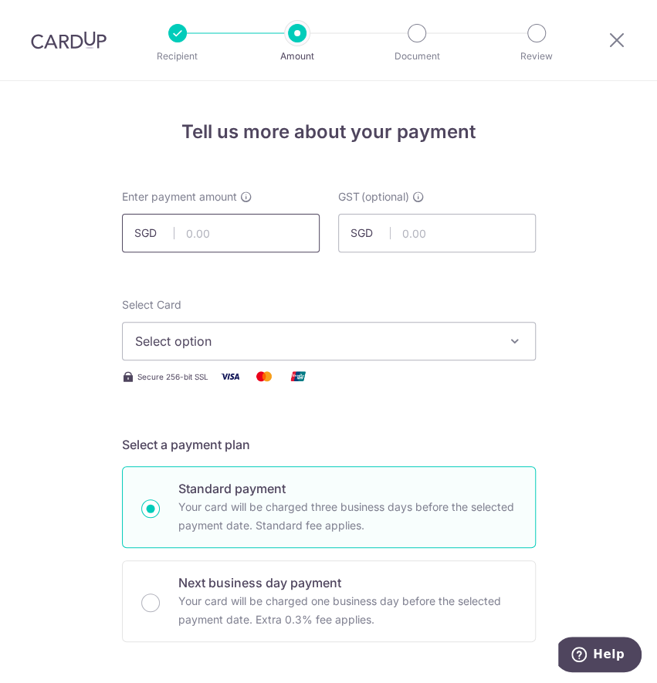
click at [214, 235] on input "text" at bounding box center [221, 233] width 198 height 39
drag, startPoint x: 215, startPoint y: 240, endPoint x: 227, endPoint y: 249, distance: 14.8
click at [215, 240] on input "text" at bounding box center [221, 233] width 198 height 39
paste input "3,678.75"
type input "3,678.75"
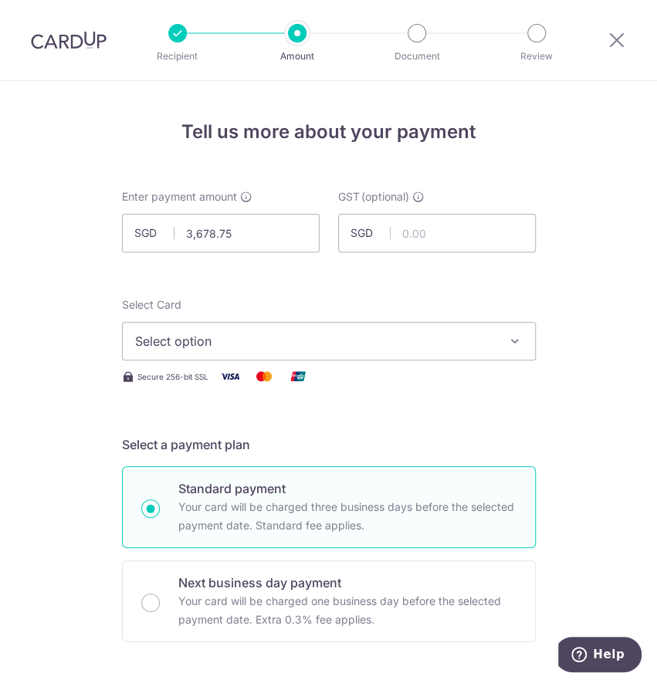
click at [316, 343] on span "Select option" at bounding box center [315, 341] width 360 height 19
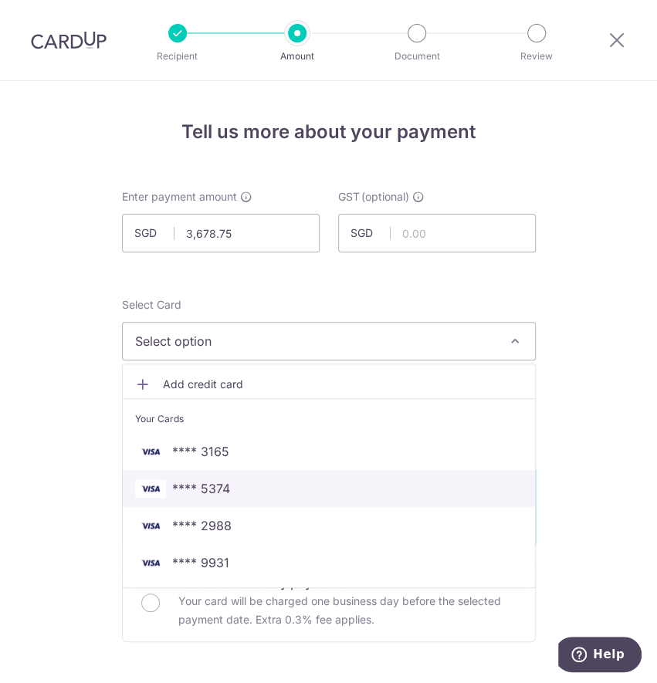
click at [250, 485] on span "**** 5374" at bounding box center [328, 488] width 387 height 19
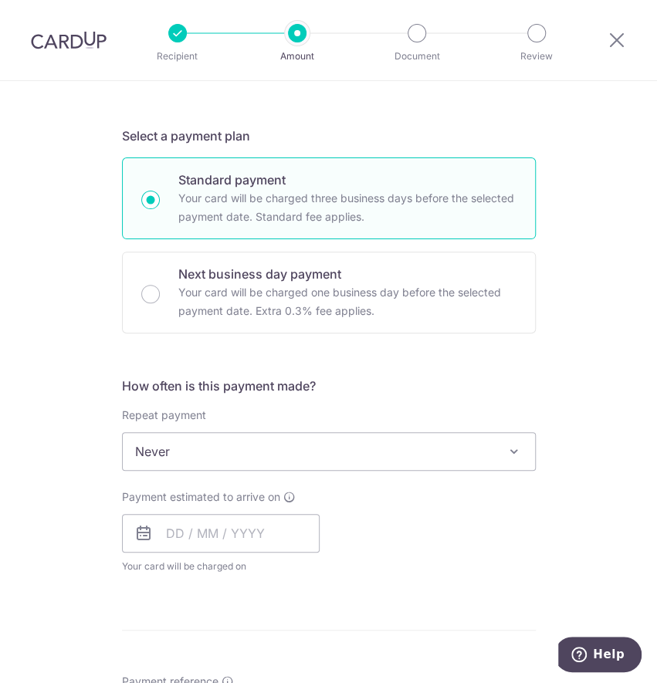
scroll to position [411, 0]
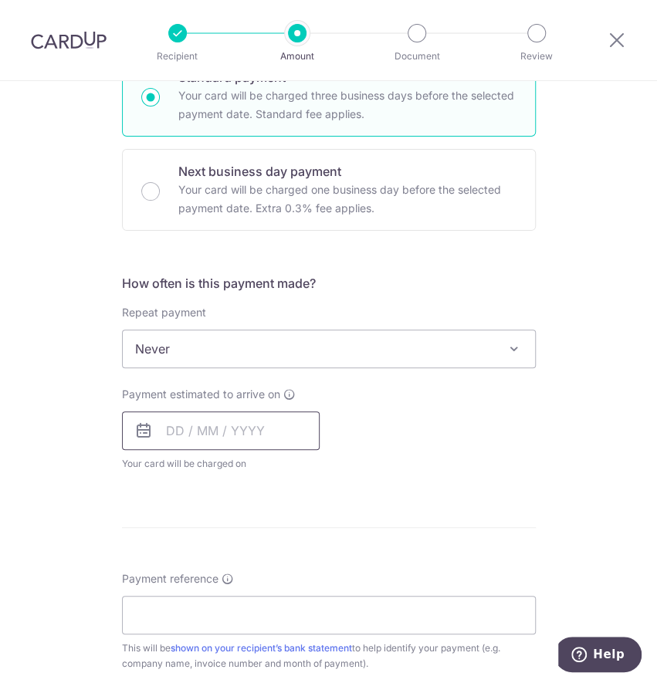
click at [210, 446] on input "text" at bounding box center [221, 430] width 198 height 39
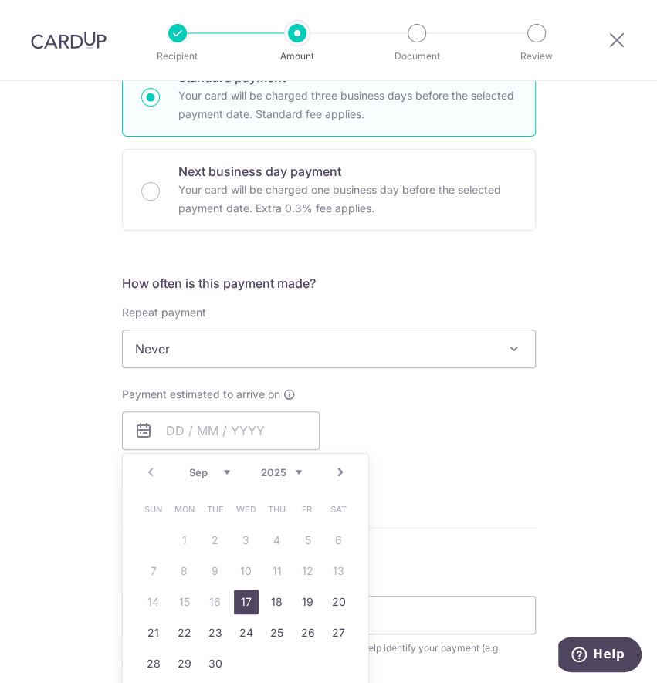
click at [242, 600] on link "17" at bounding box center [246, 601] width 25 height 25
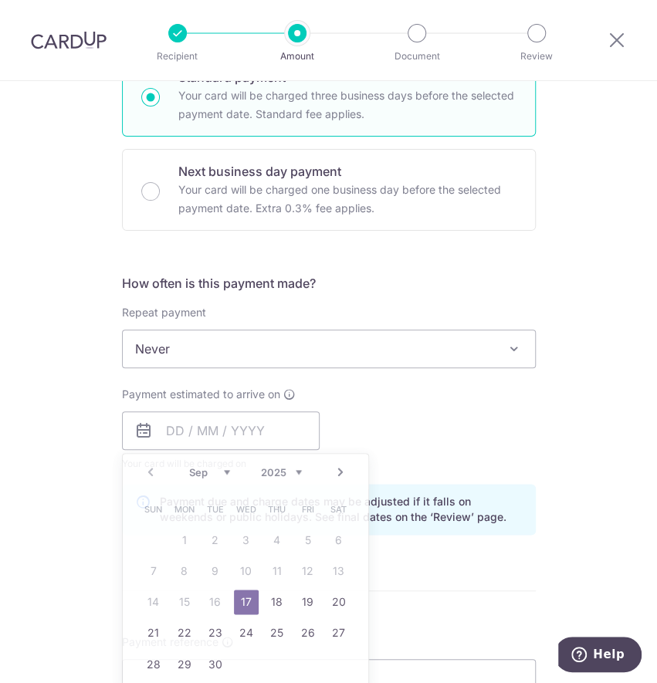
type input "[DATE]"
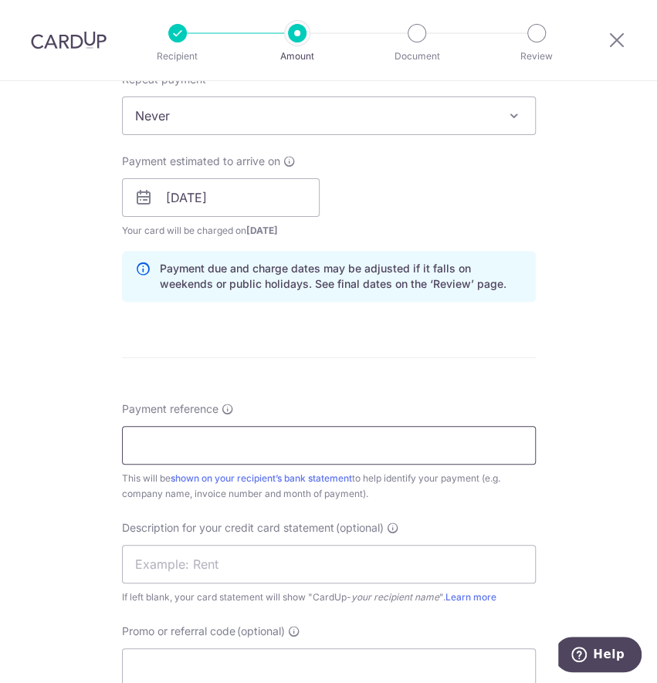
scroll to position [720, 0]
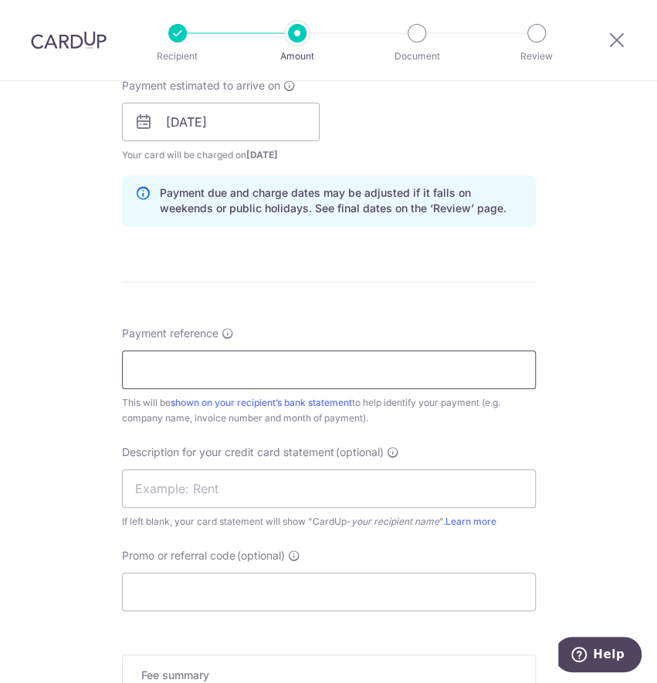
click at [222, 360] on input "Payment reference" at bounding box center [329, 369] width 414 height 39
type input "AWFULLY [DATE] INVOICES"
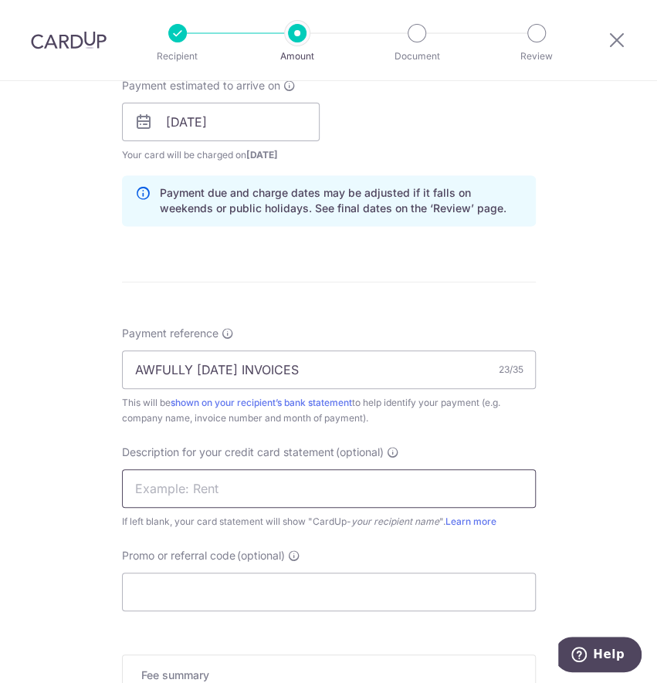
drag, startPoint x: 204, startPoint y: 482, endPoint x: 232, endPoint y: 481, distance: 28.6
click at [204, 482] on input "text" at bounding box center [329, 488] width 414 height 39
paste input "CARDUP092025012"
type input "CARDUP092025012"
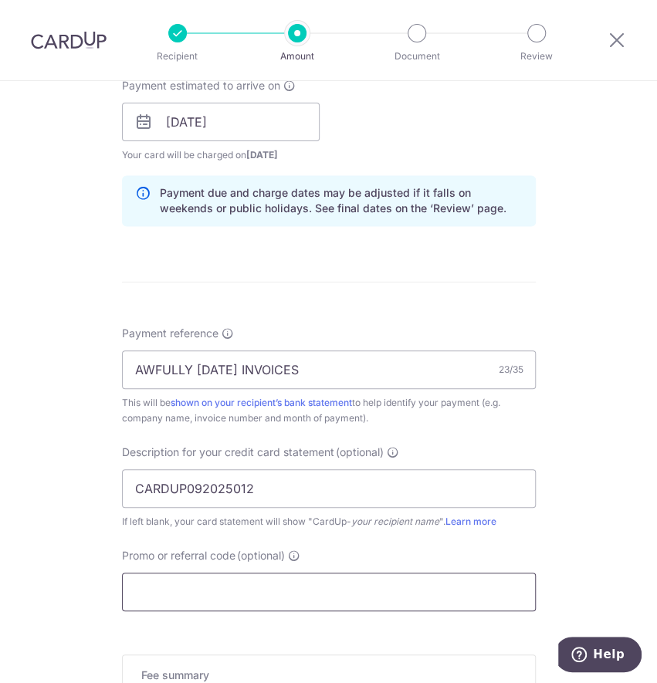
click at [154, 582] on input "Promo or referral code (optional)" at bounding box center [329, 592] width 414 height 39
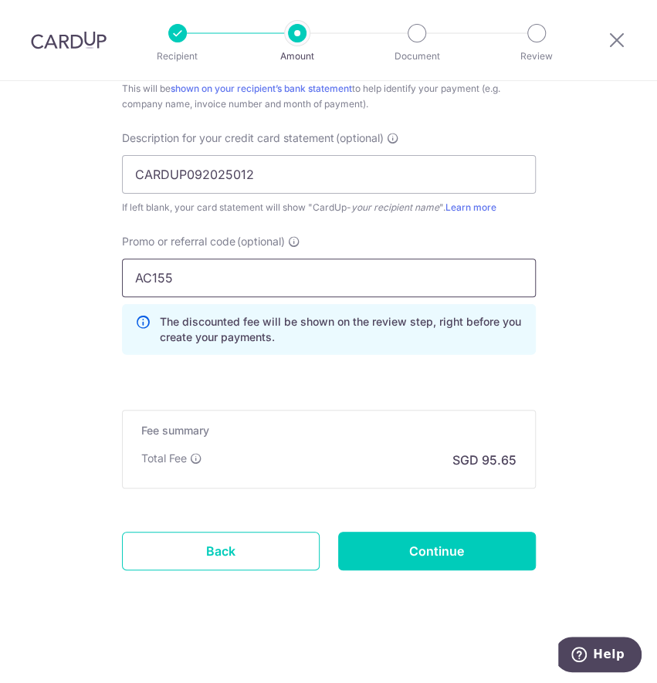
scroll to position [1035, 0]
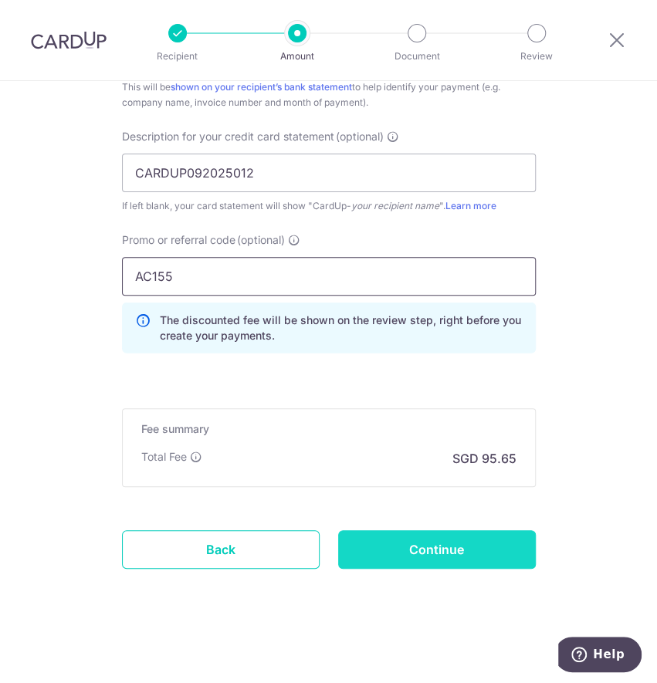
type input "AC155"
click at [408, 551] on input "Continue" at bounding box center [437, 549] width 198 height 39
type input "Create Schedule"
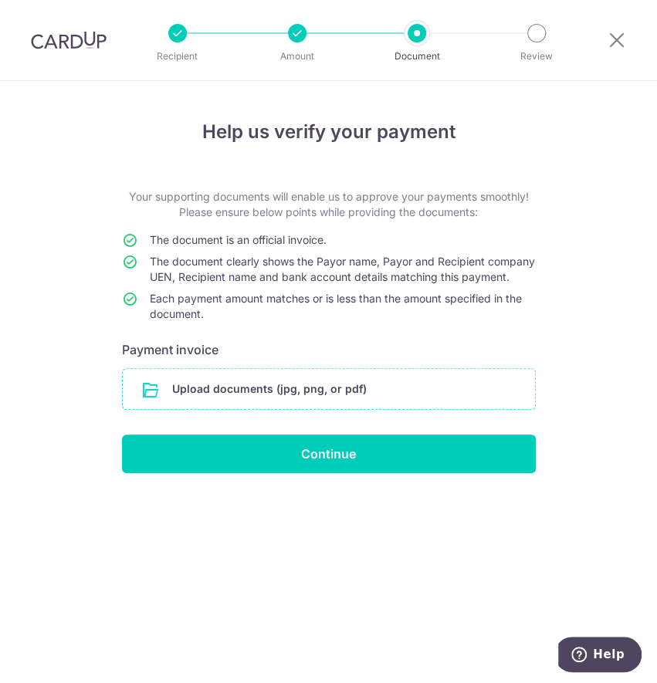
click at [328, 407] on input "file" at bounding box center [329, 389] width 412 height 40
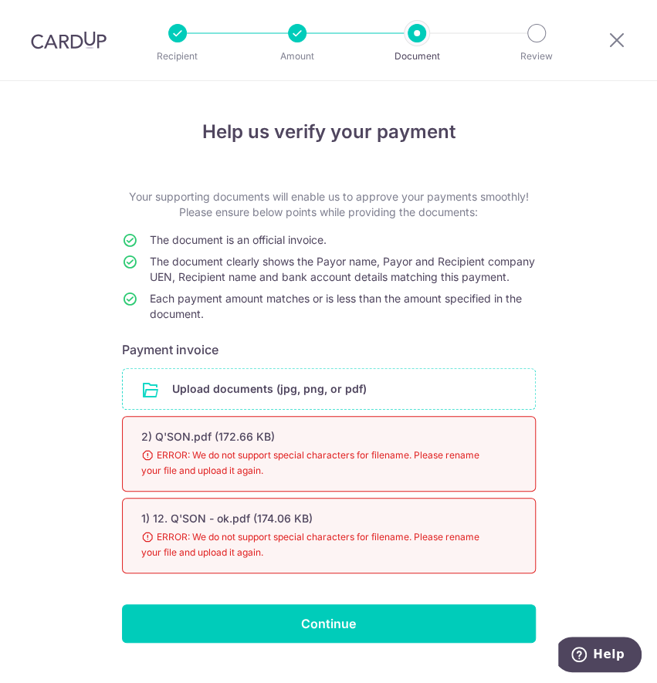
click at [215, 407] on input "file" at bounding box center [329, 389] width 412 height 40
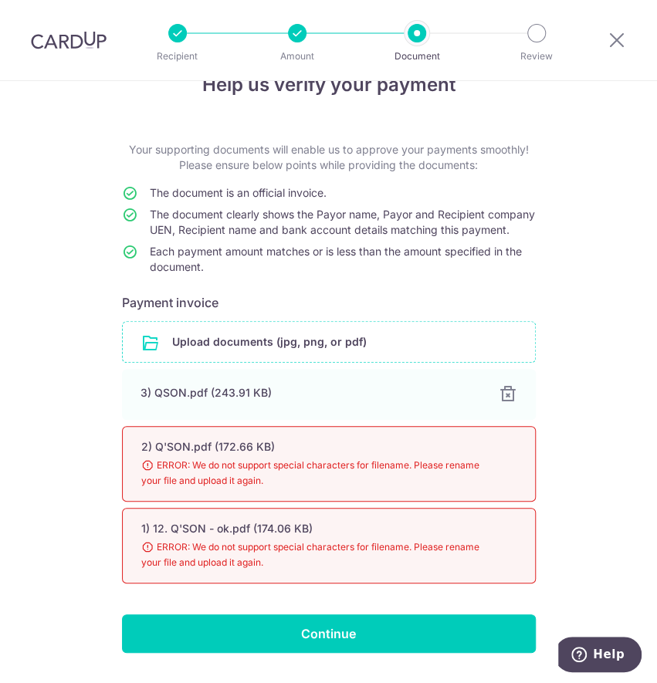
scroll to position [104, 0]
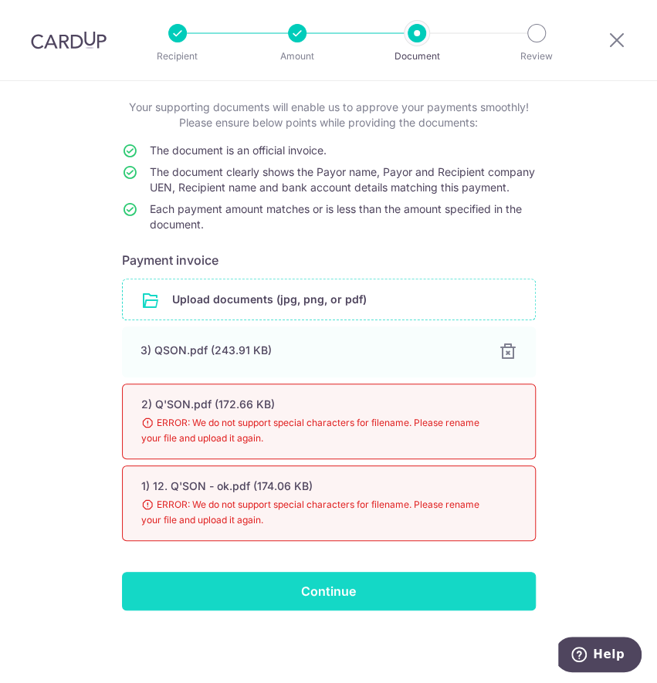
click at [297, 589] on input "Continue" at bounding box center [329, 591] width 414 height 39
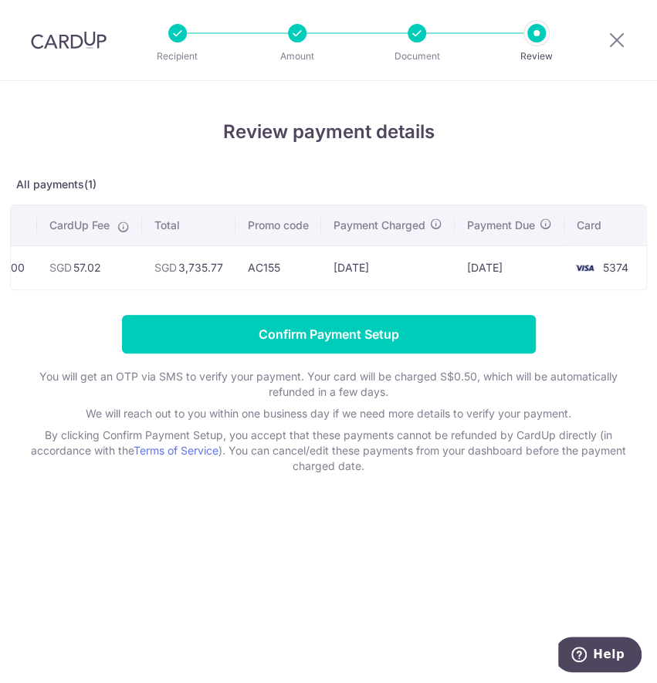
scroll to position [0, 380]
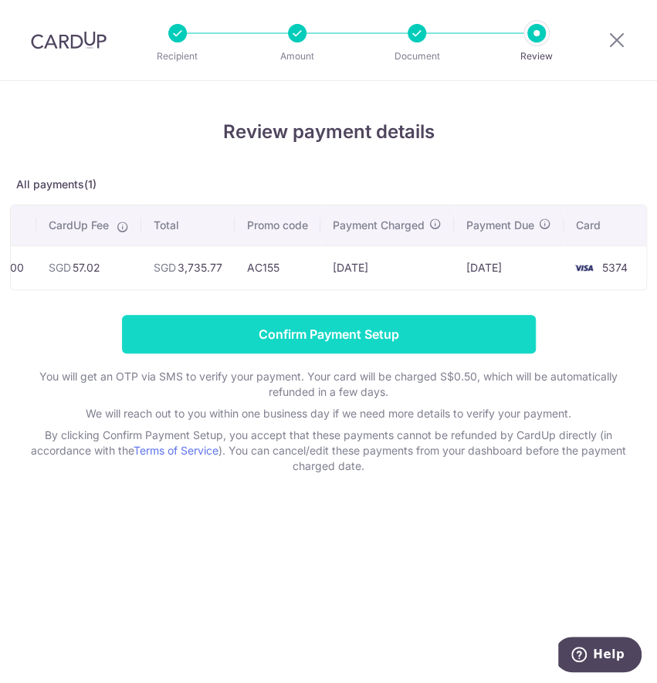
click at [463, 343] on input "Confirm Payment Setup" at bounding box center [329, 334] width 414 height 39
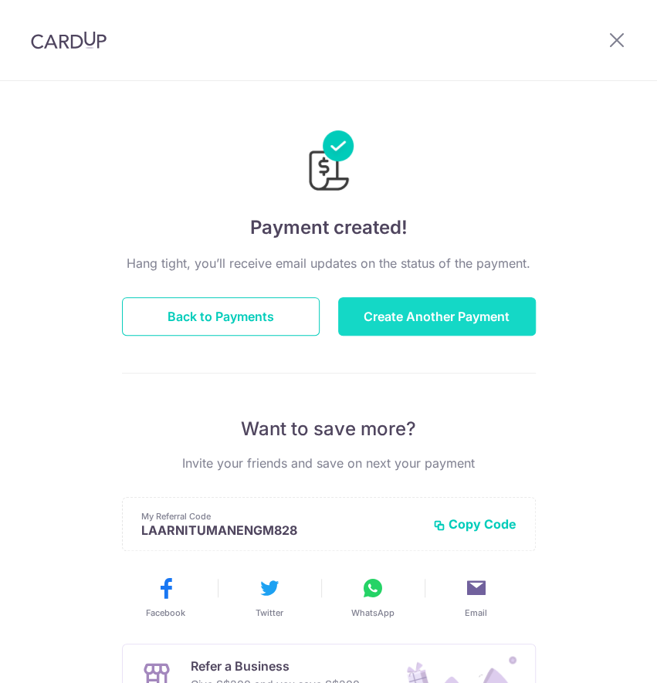
click at [459, 313] on button "Create Another Payment" at bounding box center [437, 316] width 198 height 39
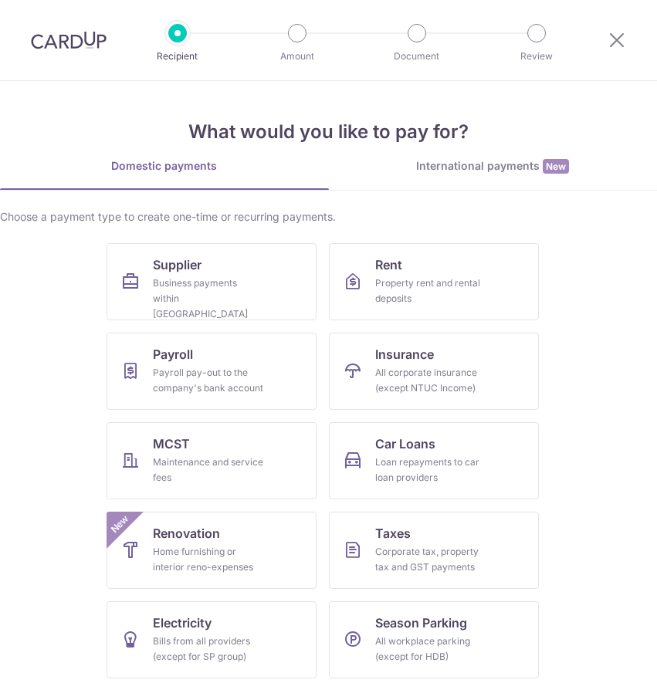
click at [197, 268] on link "Supplier Business payments within [GEOGRAPHIC_DATA]" at bounding box center [211, 281] width 210 height 77
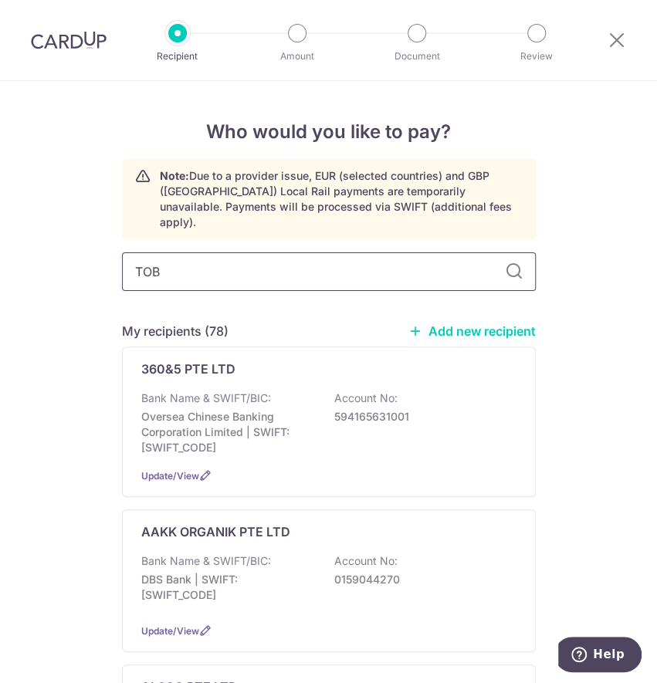
type input "TOBE"
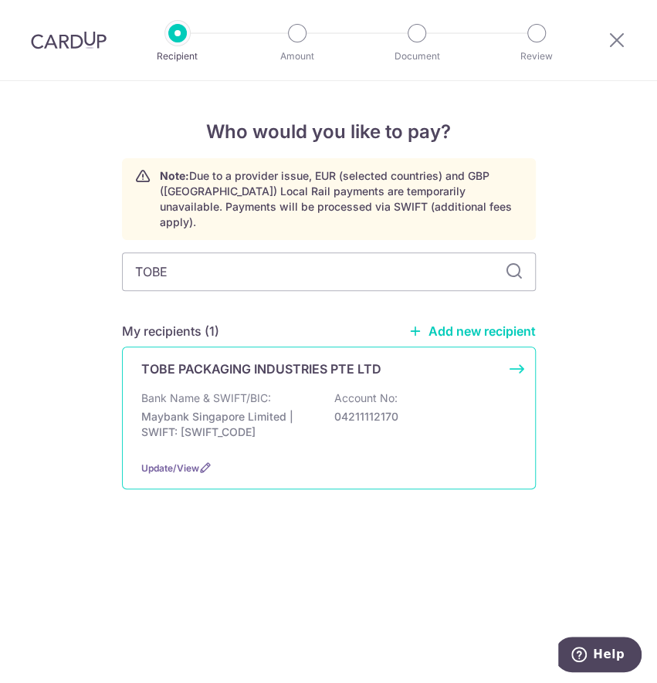
click at [268, 361] on p "TOBE PACKAGING INDUSTRIES PTE LTD" at bounding box center [261, 369] width 240 height 19
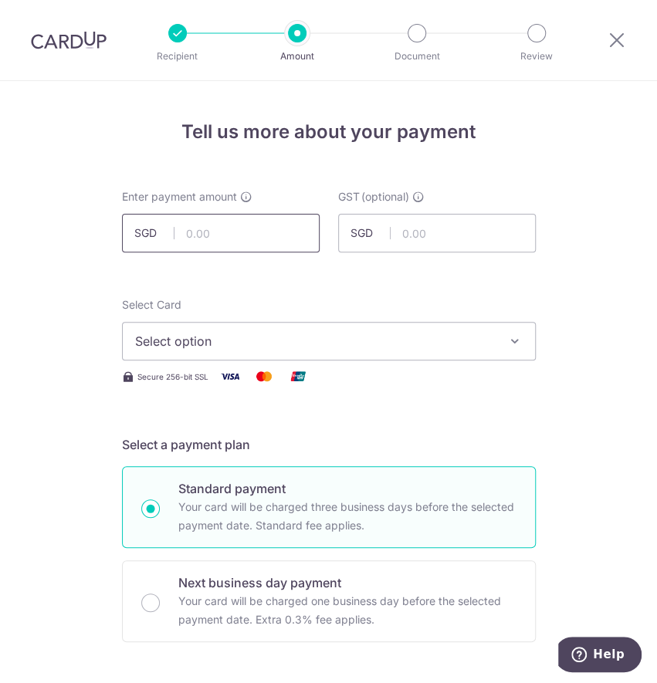
drag, startPoint x: 210, startPoint y: 231, endPoint x: 214, endPoint y: 247, distance: 16.1
click at [210, 231] on input "text" at bounding box center [221, 233] width 198 height 39
paste input "2,817.43"
type input "2,817.43"
click at [173, 344] on span "Select option" at bounding box center [315, 341] width 360 height 19
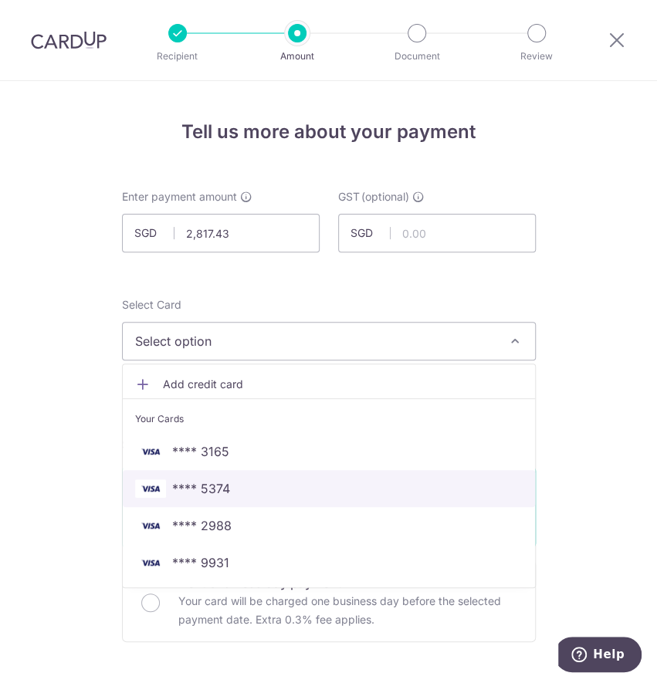
click at [218, 486] on span "**** 5374" at bounding box center [201, 488] width 58 height 19
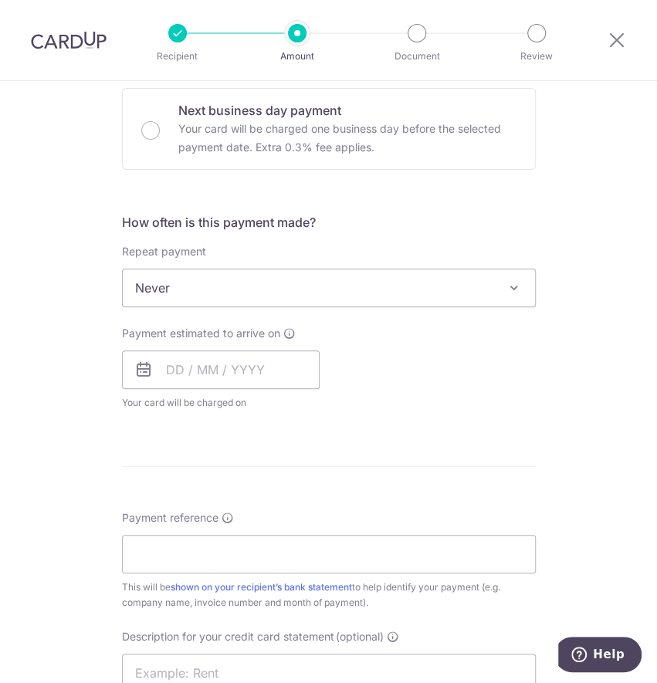
scroll to position [514, 0]
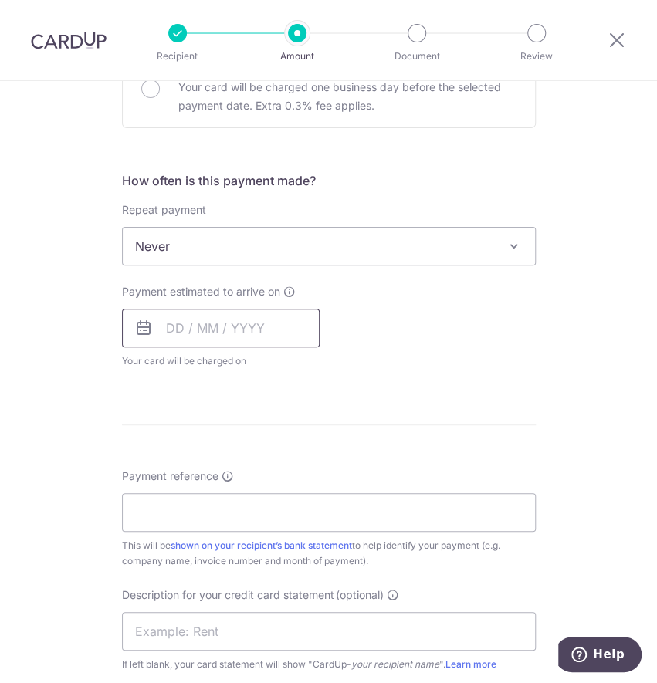
click at [205, 327] on input "text" at bounding box center [221, 328] width 198 height 39
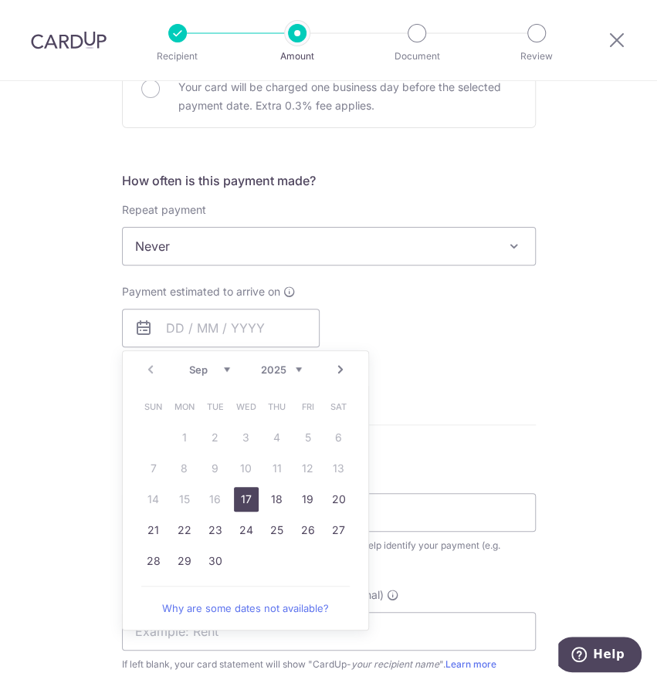
click at [235, 504] on link "17" at bounding box center [246, 499] width 25 height 25
type input "17/09/2025"
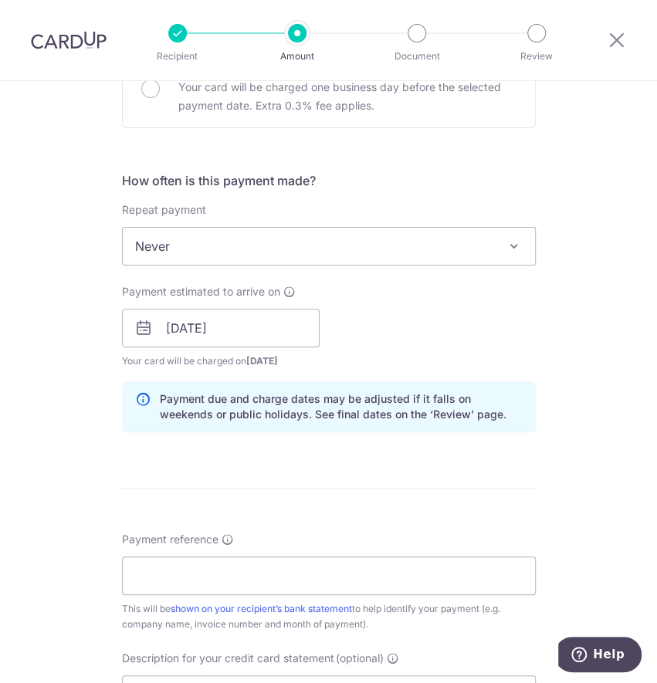
scroll to position [720, 0]
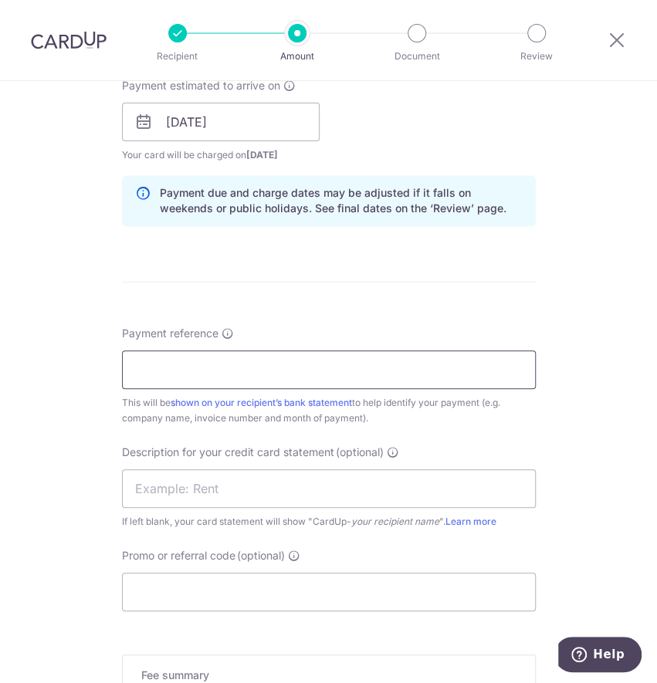
click at [176, 373] on input "Payment reference" at bounding box center [329, 369] width 414 height 39
type input "AWFULLY JULY25 INVOICES"
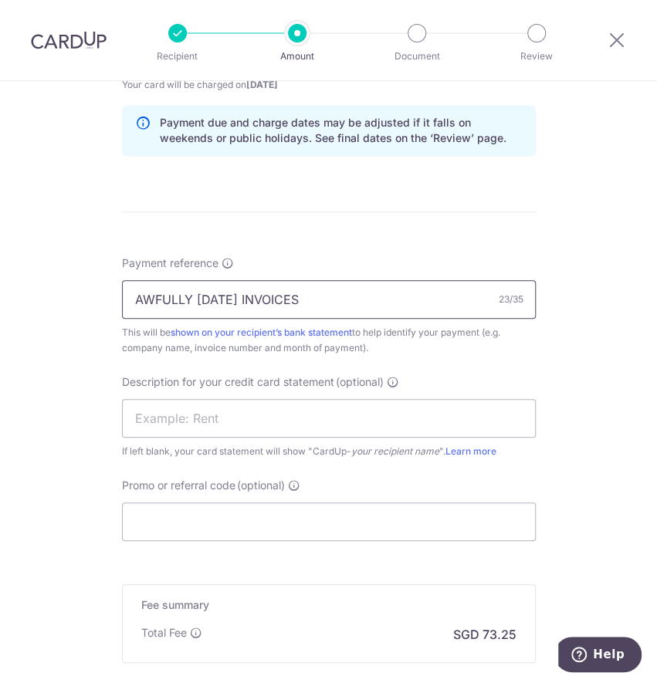
scroll to position [823, 0]
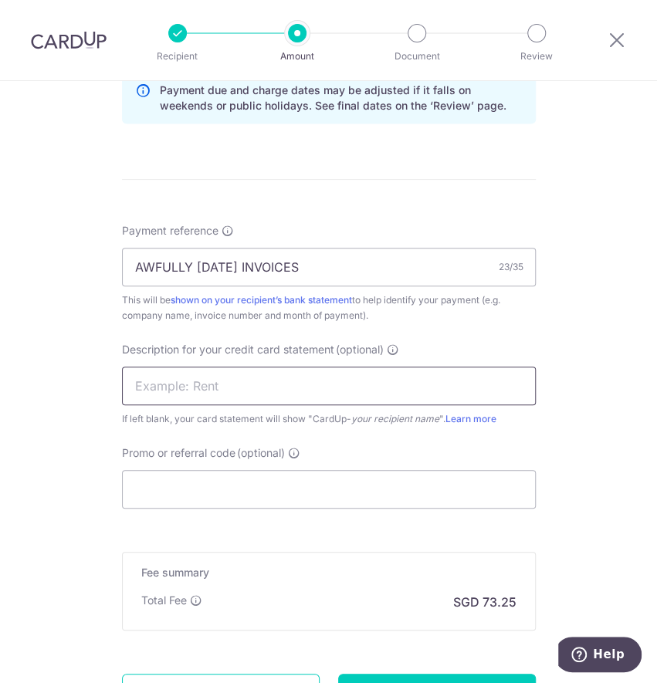
click at [186, 377] on input "text" at bounding box center [329, 386] width 414 height 39
paste input "CARDUP092025013"
type input "CARDUP092025013"
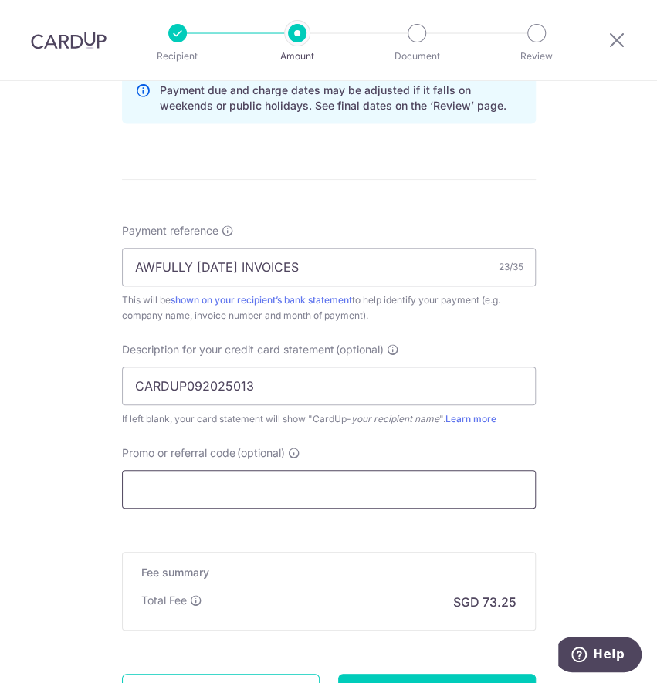
click at [179, 502] on input "Promo or referral code (optional)" at bounding box center [329, 489] width 414 height 39
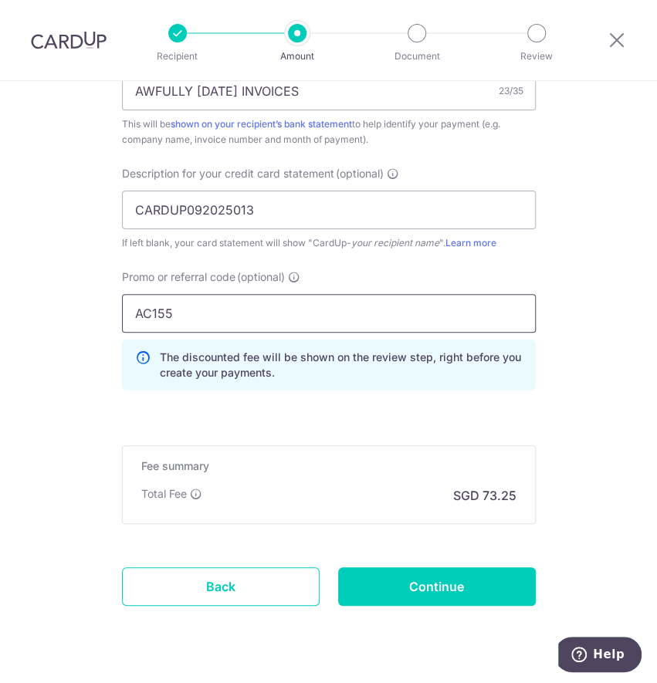
scroll to position [1029, 0]
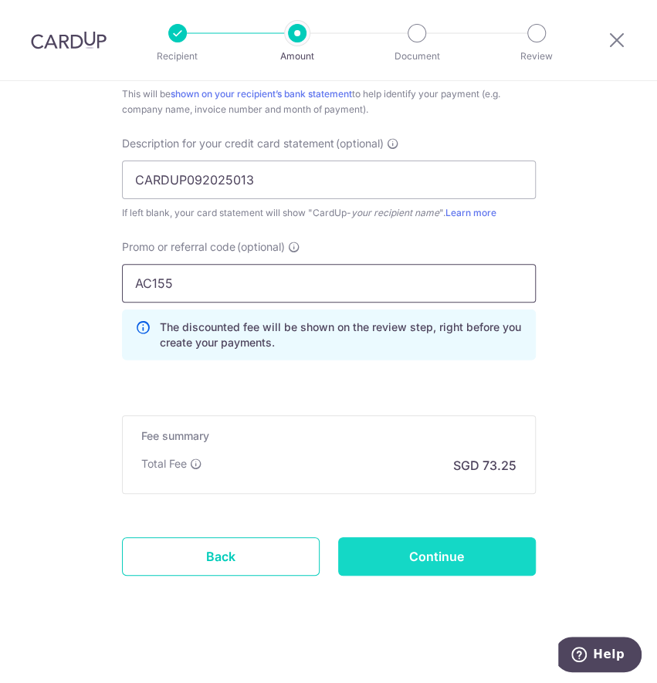
type input "AC155"
click at [379, 544] on input "Continue" at bounding box center [437, 556] width 198 height 39
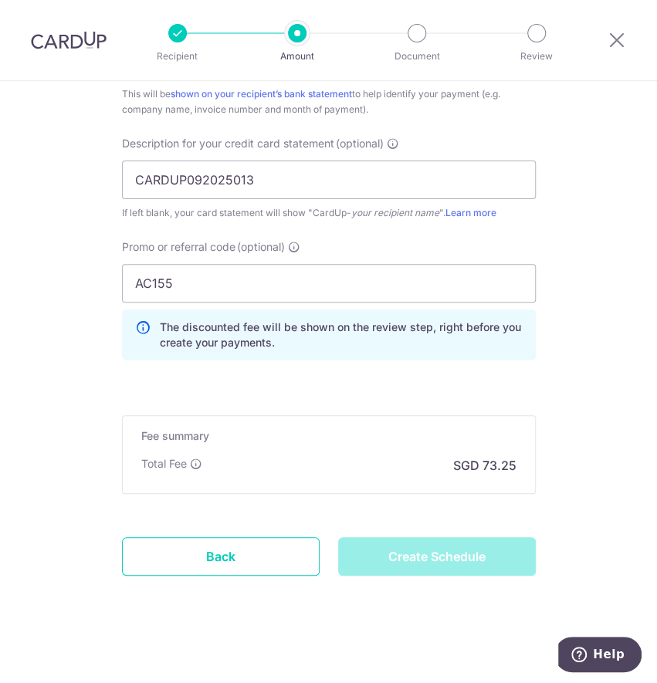
type input "Create Schedule"
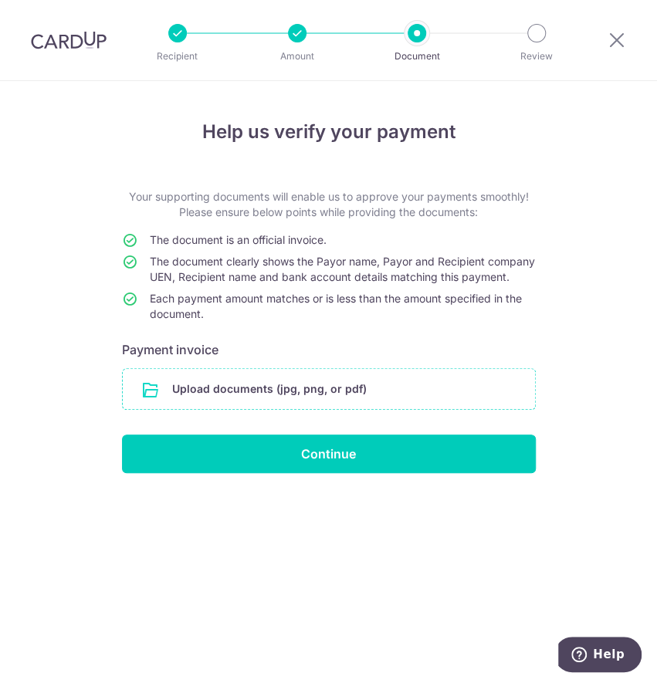
click at [282, 398] on input "file" at bounding box center [329, 389] width 412 height 40
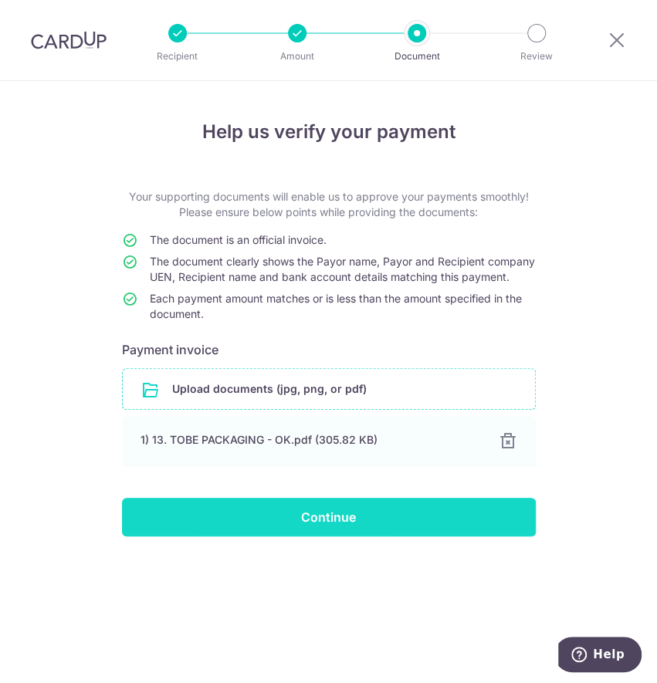
click at [265, 535] on input "Continue" at bounding box center [329, 517] width 414 height 39
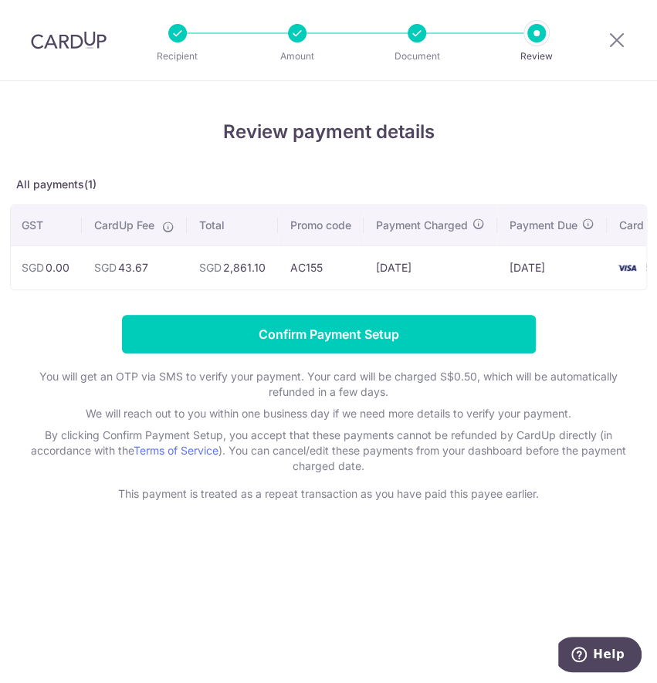
scroll to position [0, 363]
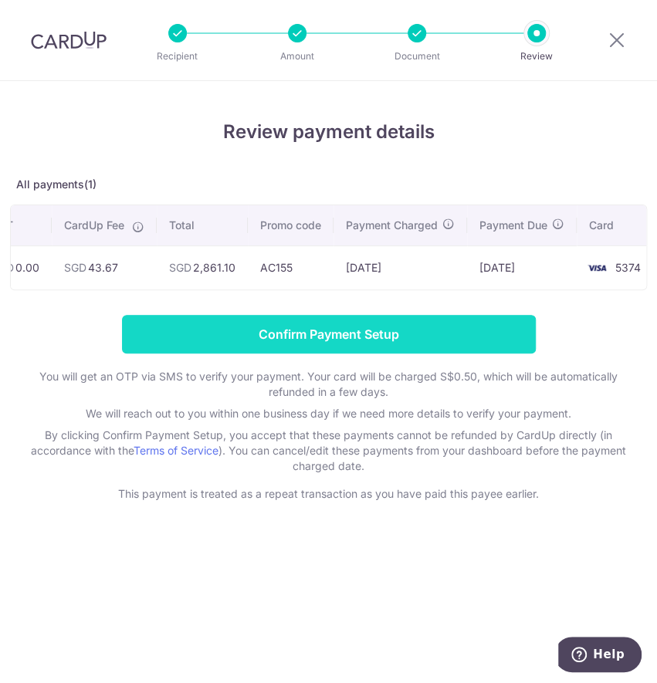
click at [412, 347] on input "Confirm Payment Setup" at bounding box center [329, 334] width 414 height 39
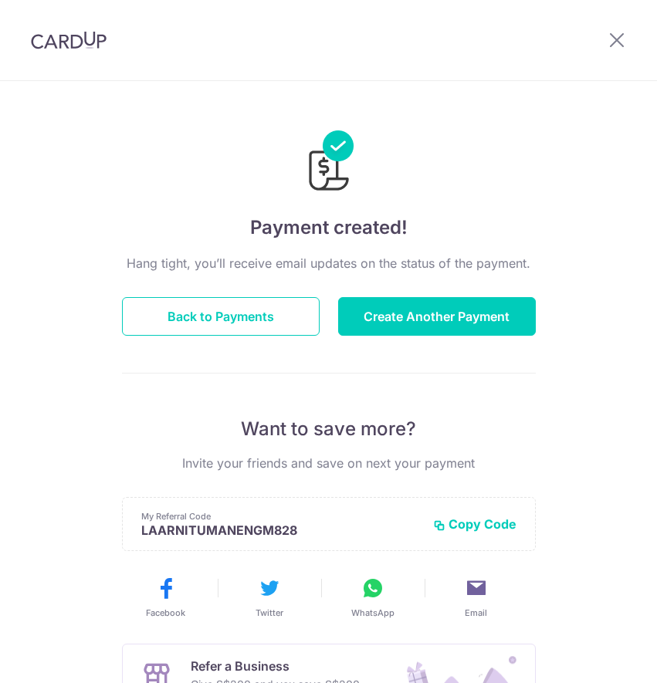
click at [438, 328] on button "Create Another Payment" at bounding box center [437, 316] width 198 height 39
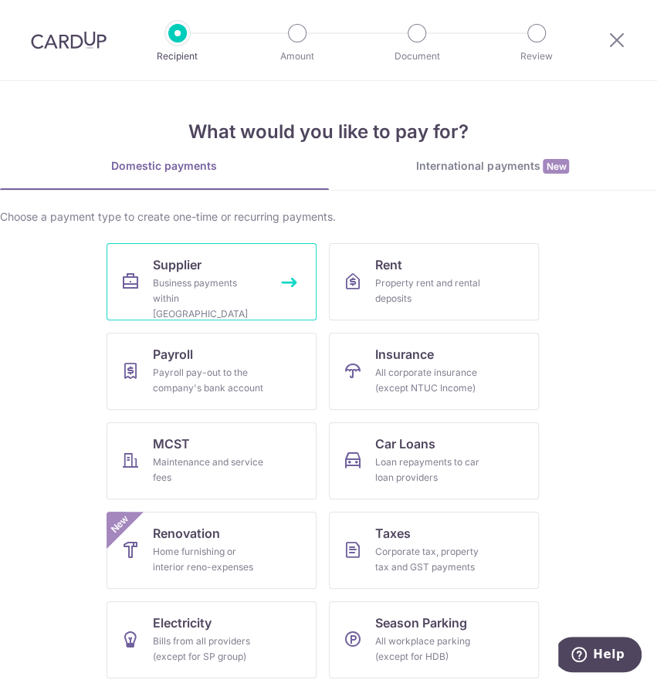
click at [186, 273] on link "Supplier Business payments within Singapore" at bounding box center [211, 281] width 210 height 77
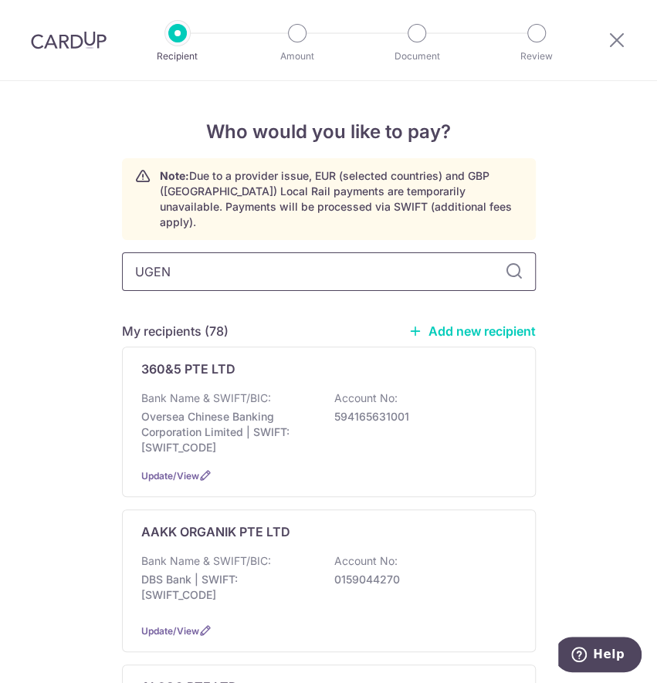
type input "[PERSON_NAME]"
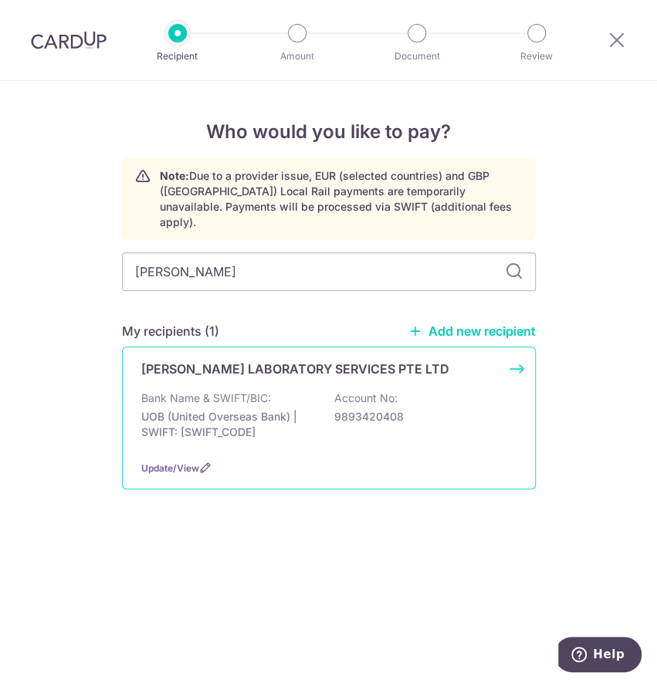
click at [277, 390] on div "Bank Name & SWIFT/BIC: UOB (United Overseas Bank) | SWIFT: [SWIFT_CODE] Account…" at bounding box center [328, 418] width 375 height 57
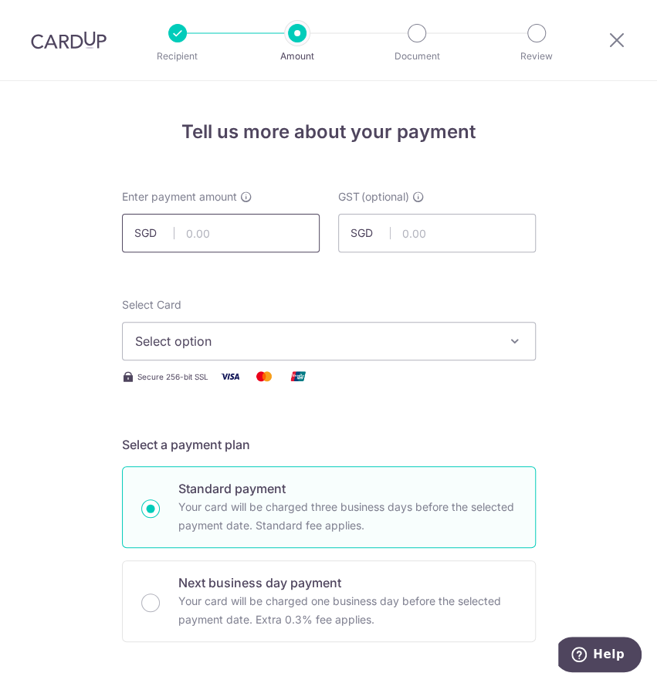
click at [208, 226] on input "text" at bounding box center [221, 233] width 198 height 39
paste input "3,242.75"
type input "3,242.75"
click at [369, 340] on span "Select option" at bounding box center [315, 341] width 360 height 19
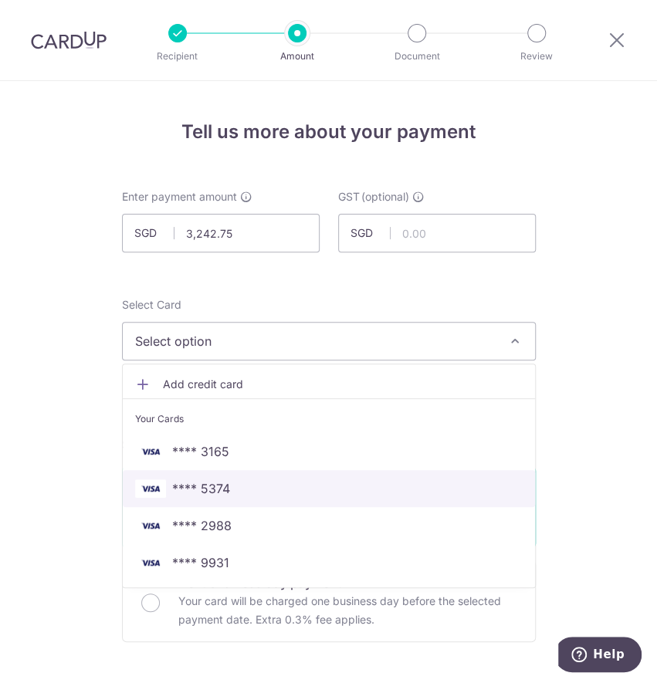
click at [277, 485] on span "**** 5374" at bounding box center [328, 488] width 387 height 19
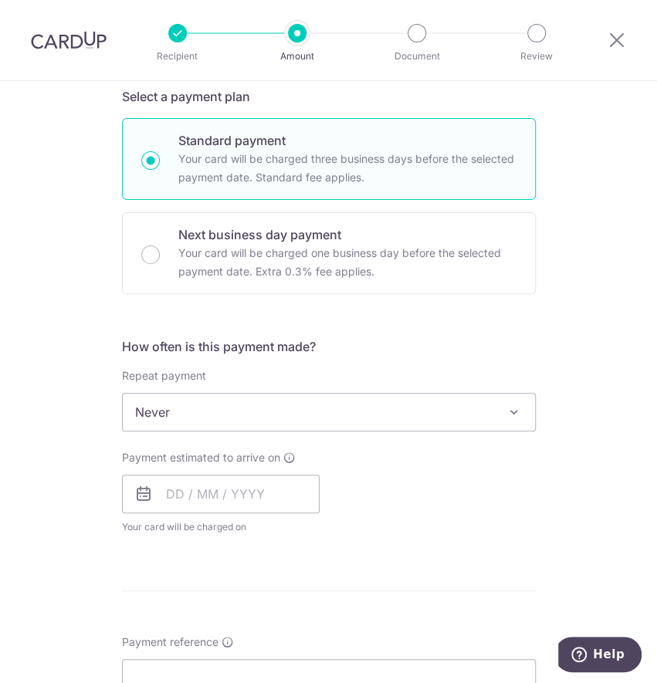
scroll to position [411, 0]
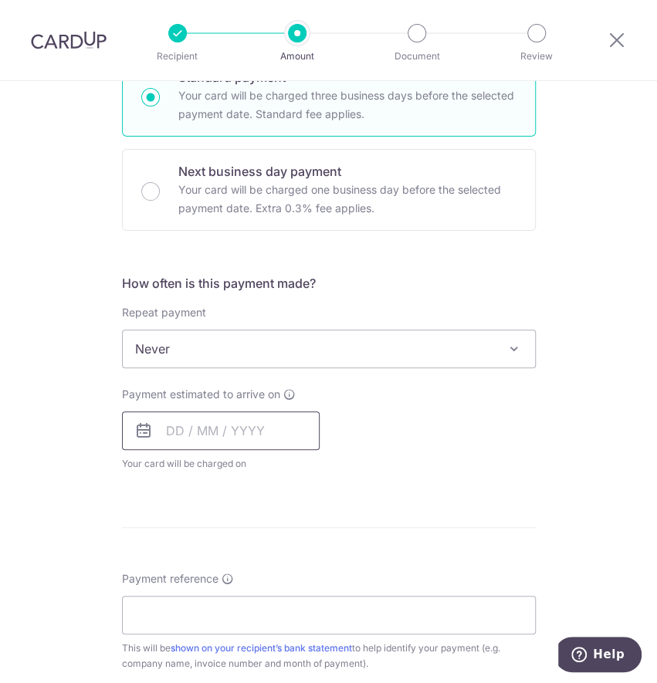
click at [228, 418] on input "text" at bounding box center [221, 430] width 198 height 39
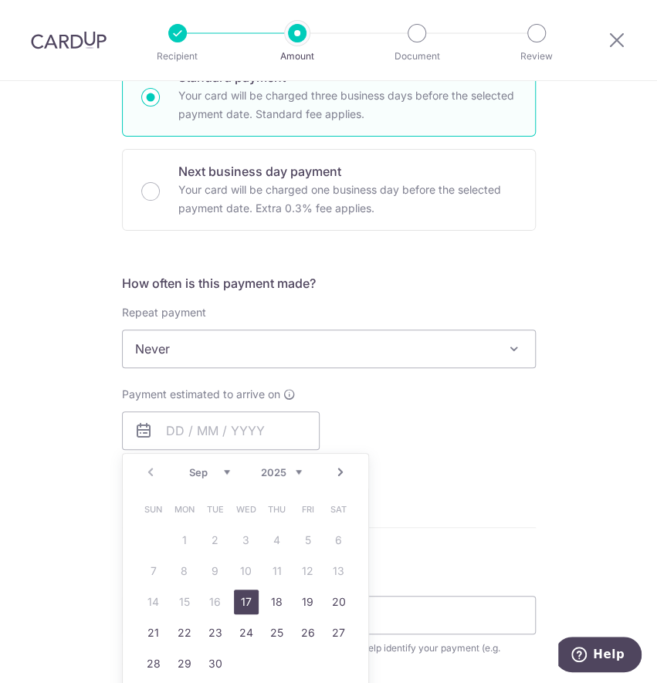
click at [240, 593] on link "17" at bounding box center [246, 601] width 25 height 25
type input "17/09/2025"
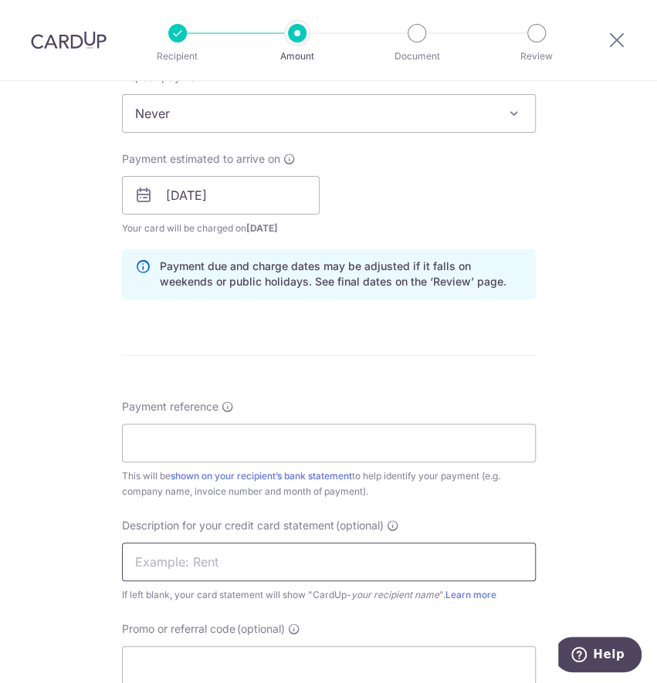
scroll to position [823, 0]
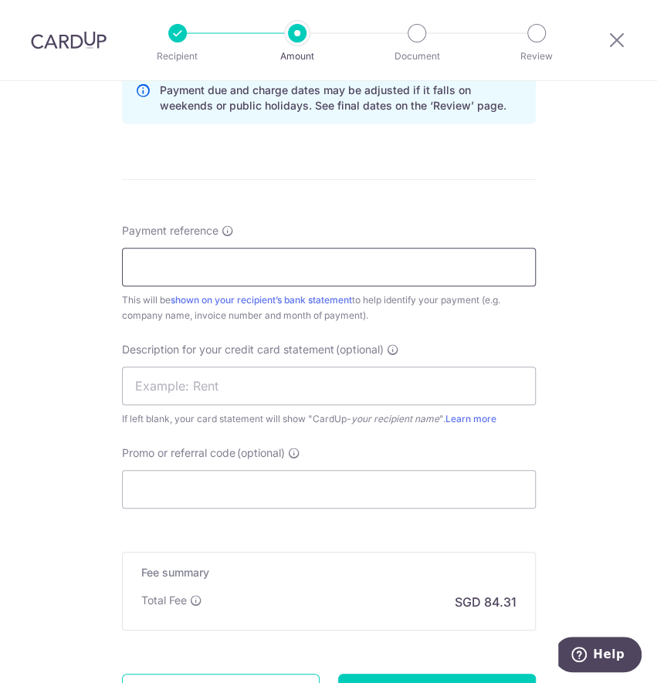
click at [186, 248] on input "Payment reference" at bounding box center [329, 267] width 414 height 39
type input "AWFULLY JULY25 INVOICES"
click at [184, 378] on input "text" at bounding box center [329, 386] width 414 height 39
paste input "CARDUP092025014"
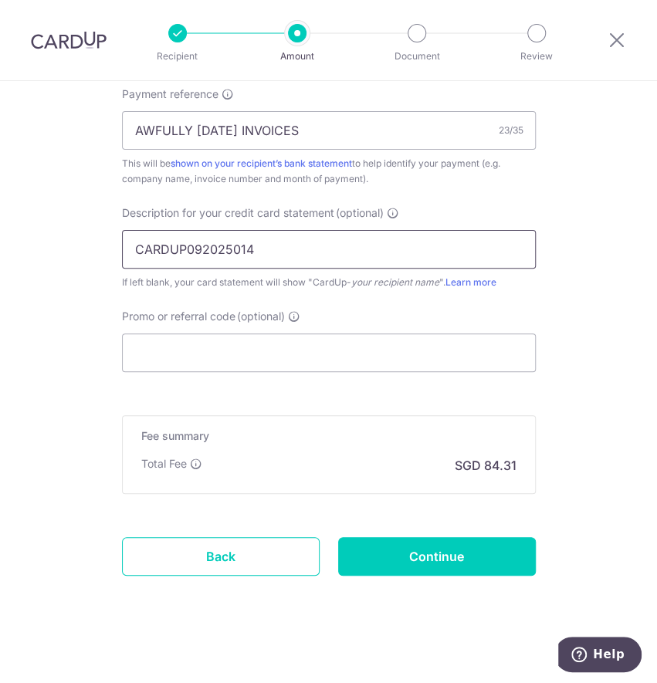
scroll to position [966, 0]
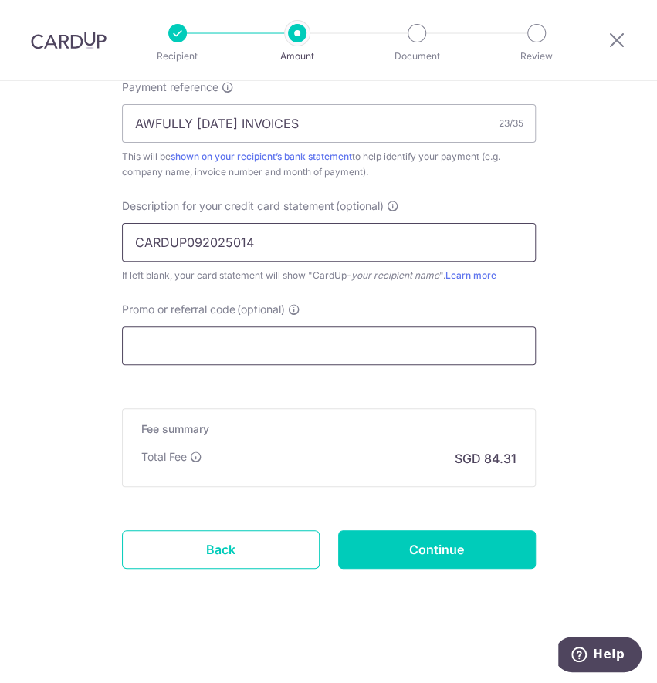
type input "CARDUP092025014"
click at [157, 354] on input "Promo or referral code (optional)" at bounding box center [329, 345] width 414 height 39
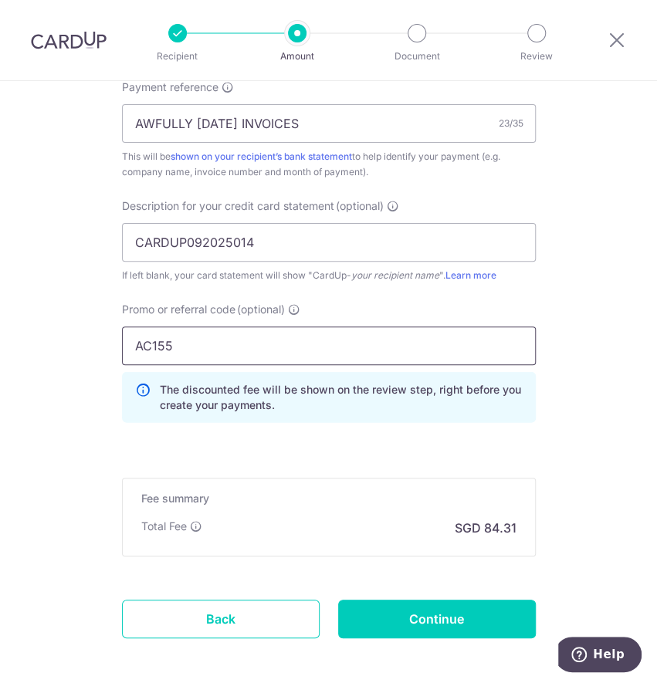
type input "AC155"
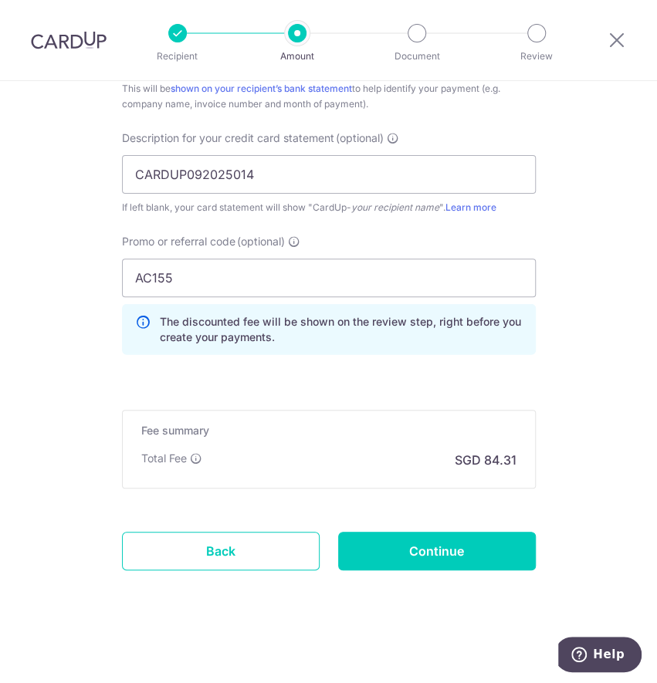
scroll to position [1035, 0]
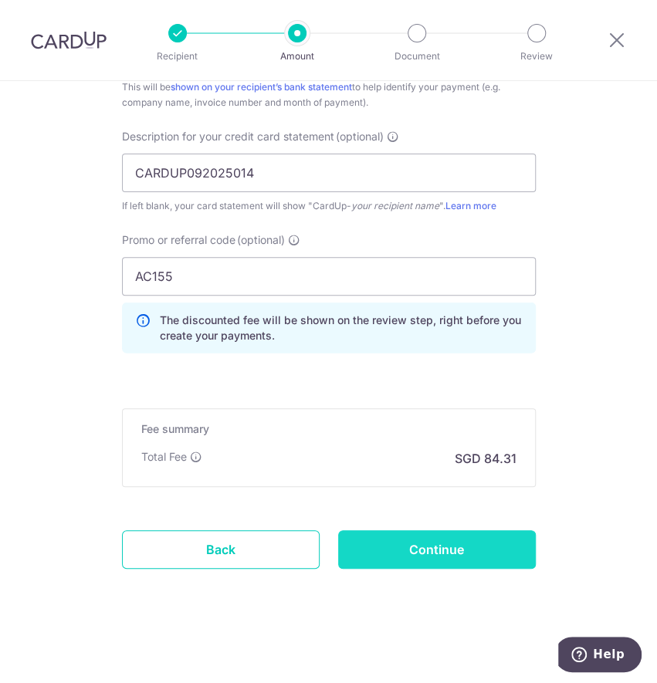
click at [380, 542] on input "Continue" at bounding box center [437, 549] width 198 height 39
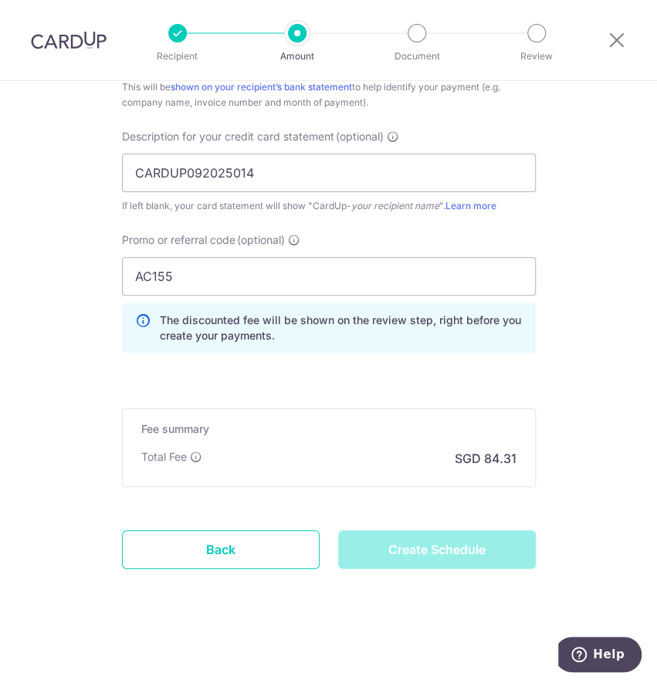
type input "Create Schedule"
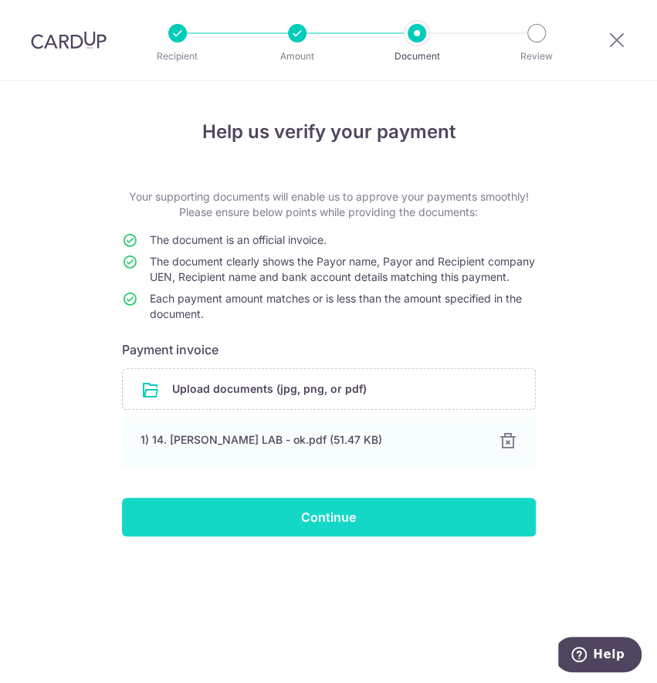
click at [296, 530] on input "Continue" at bounding box center [329, 517] width 414 height 39
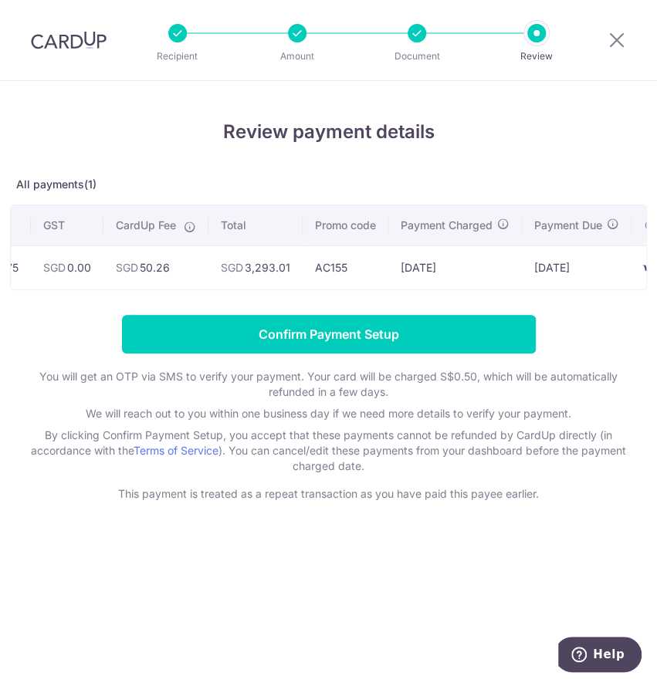
scroll to position [0, 395]
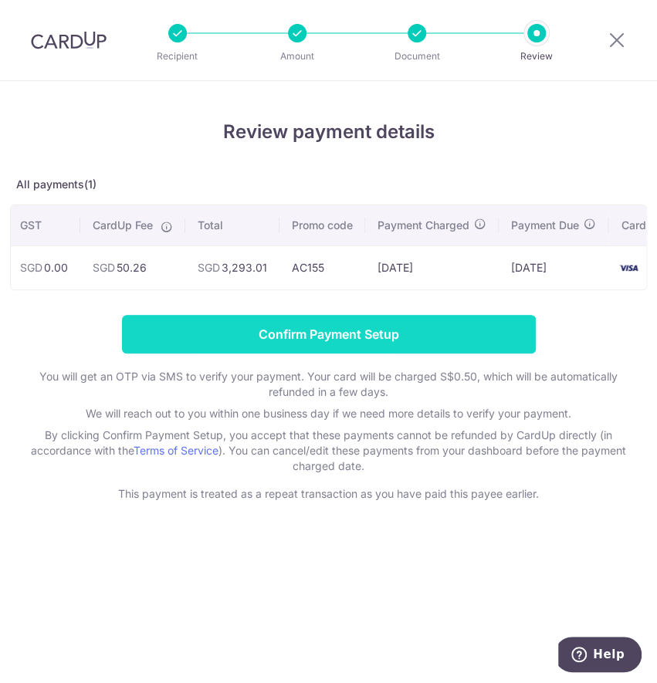
click at [441, 344] on input "Confirm Payment Setup" at bounding box center [329, 334] width 414 height 39
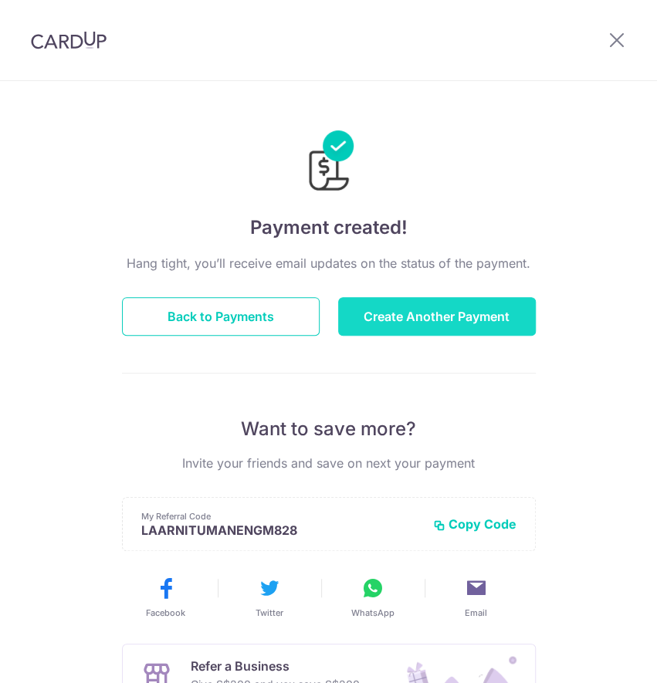
click at [405, 310] on button "Create Another Payment" at bounding box center [437, 316] width 198 height 39
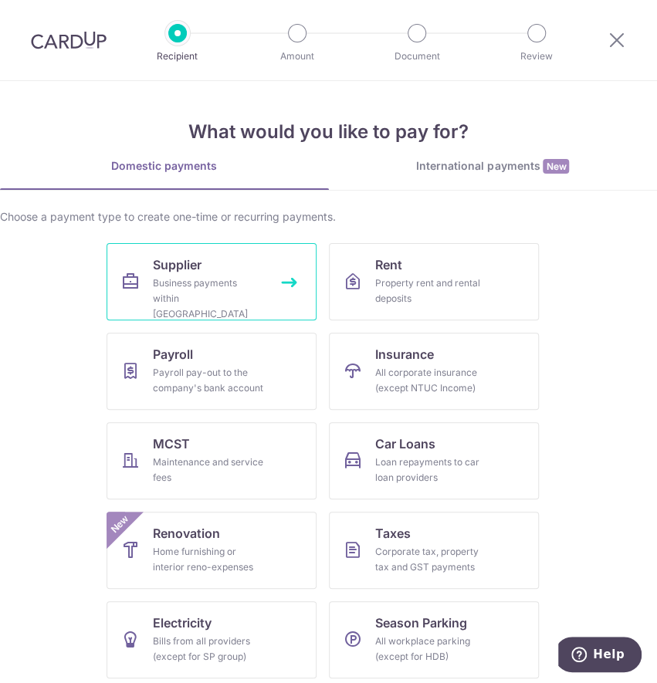
click at [198, 286] on div "Business payments within Singapore" at bounding box center [208, 298] width 111 height 46
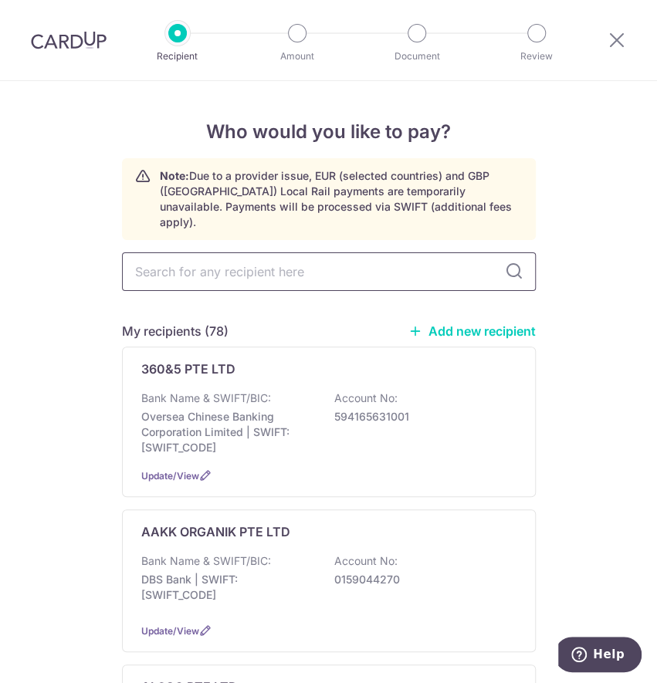
click at [217, 261] on input "text" at bounding box center [329, 271] width 414 height 39
type input "NPE"
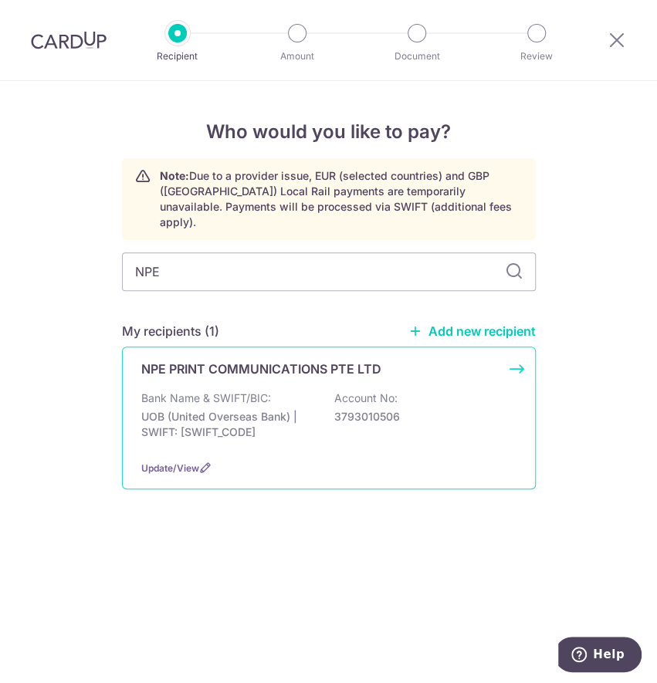
click at [239, 360] on p "NPE PRINT COMMUNICATIONS PTE LTD" at bounding box center [261, 369] width 240 height 19
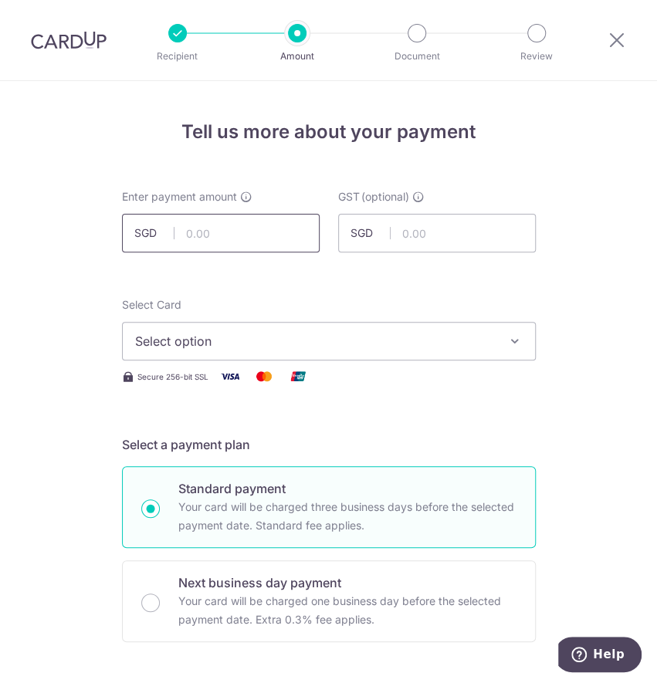
click at [219, 228] on input "text" at bounding box center [221, 233] width 198 height 39
click at [217, 235] on input "text" at bounding box center [221, 233] width 198 height 39
paste input "2,343.45"
click at [321, 337] on span "Select option" at bounding box center [315, 341] width 360 height 19
type input "2,343.45"
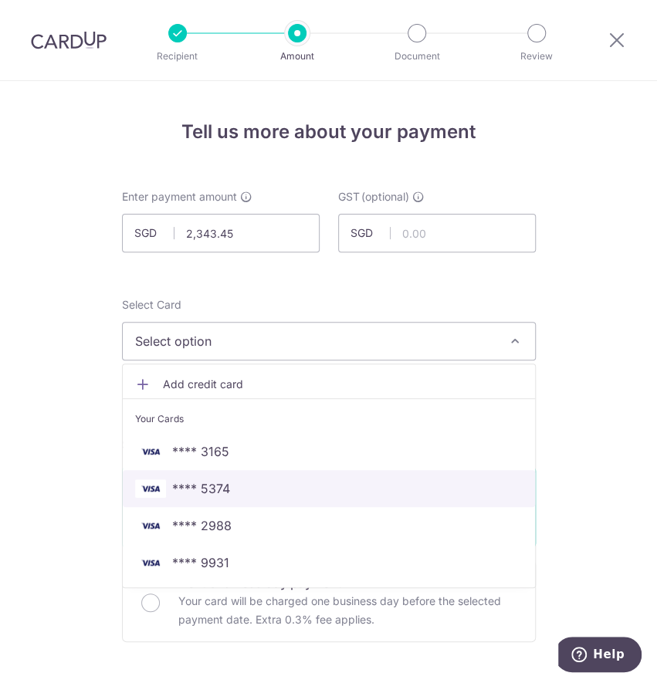
click at [247, 498] on link "**** 5374" at bounding box center [329, 488] width 412 height 37
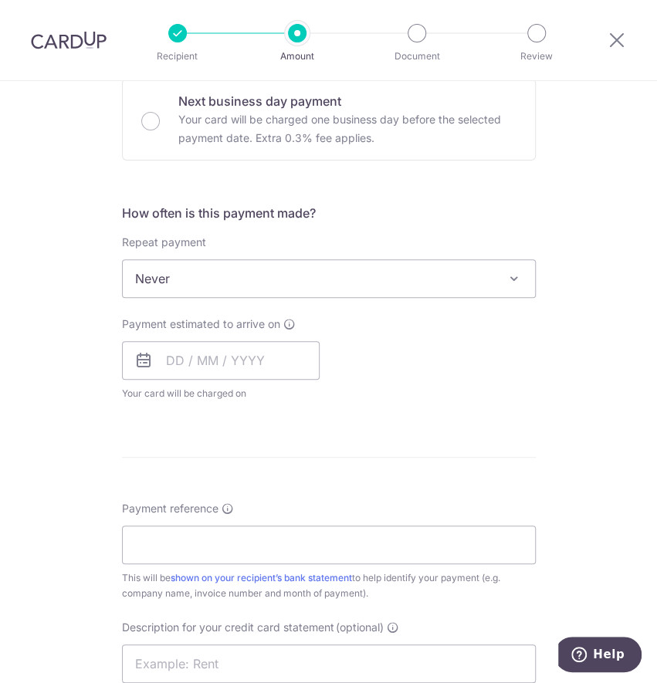
scroll to position [514, 0]
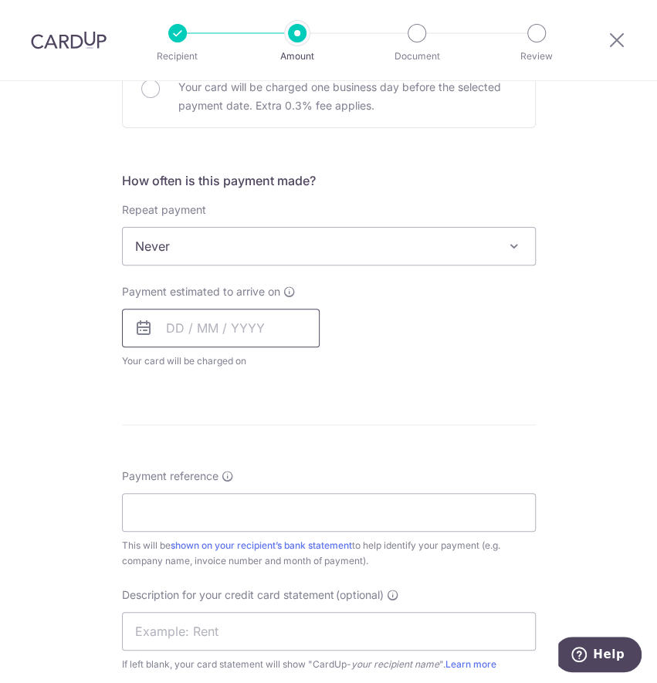
click at [198, 333] on input "text" at bounding box center [221, 328] width 198 height 39
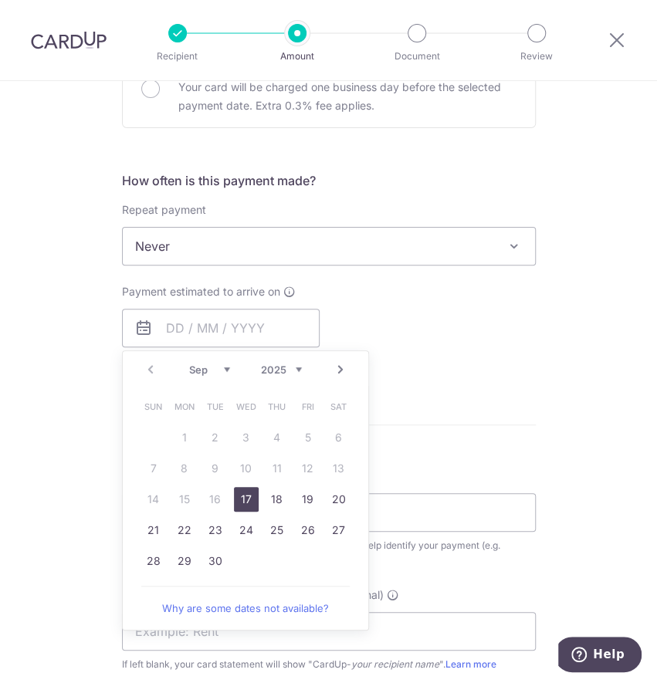
click at [247, 496] on link "17" at bounding box center [246, 499] width 25 height 25
type input "[DATE]"
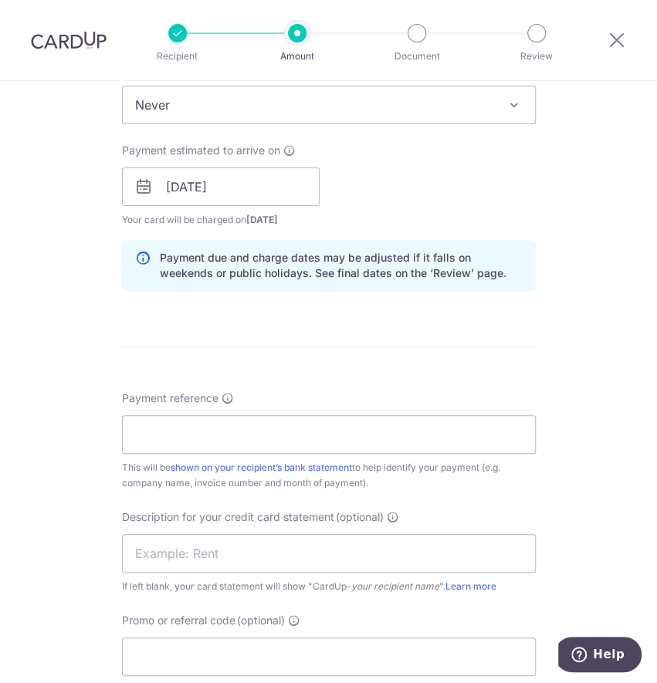
scroll to position [720, 0]
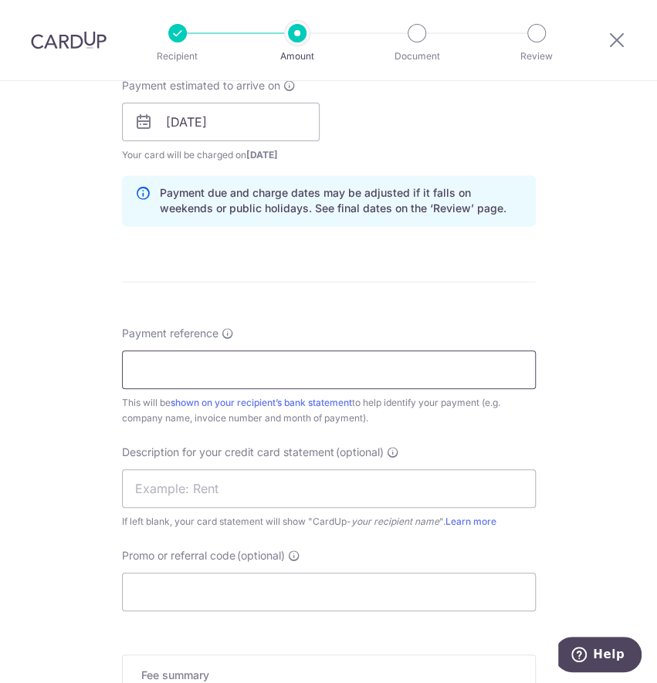
click at [179, 372] on input "Payment reference" at bounding box center [329, 369] width 414 height 39
type input "AWFULLY [DATE] INVOICES"
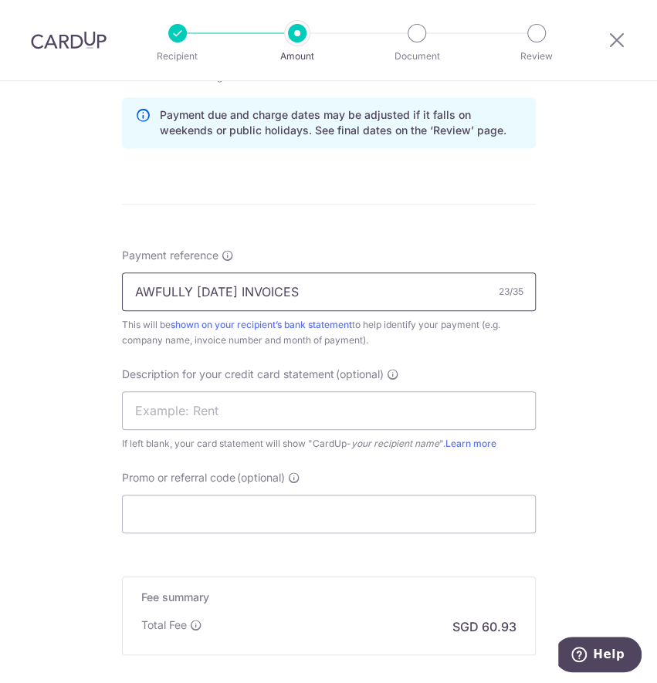
scroll to position [823, 0]
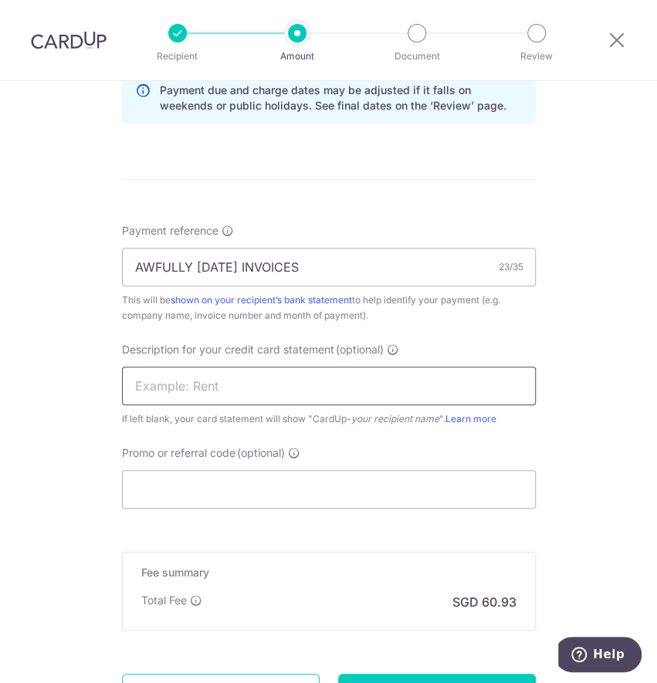
click at [201, 383] on input "text" at bounding box center [329, 386] width 414 height 39
click at [225, 386] on input "text" at bounding box center [329, 386] width 414 height 39
paste input "CARDUP092025016"
type input "CARDUP092025016"
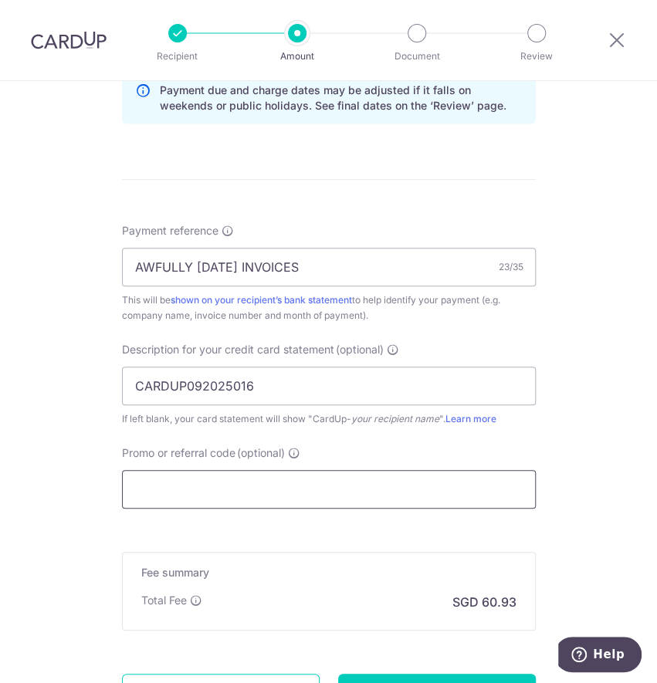
click at [187, 497] on input "Promo or referral code (optional)" at bounding box center [329, 489] width 414 height 39
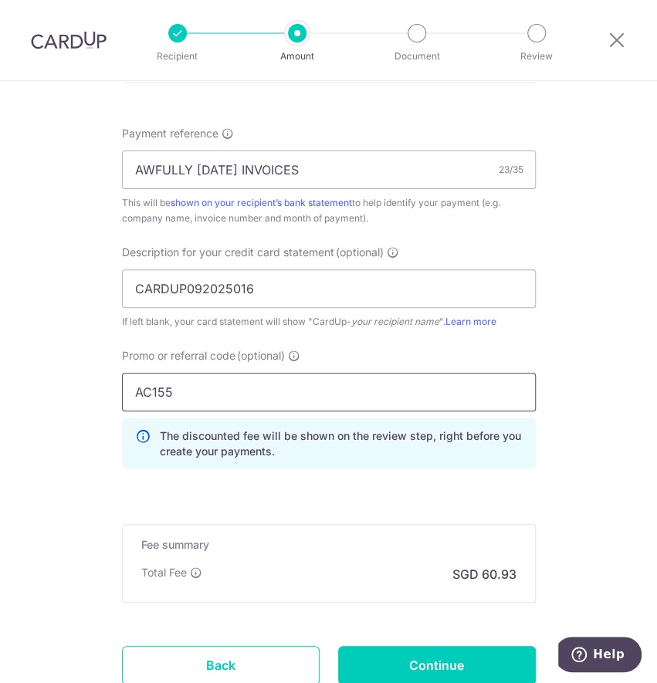
scroll to position [926, 0]
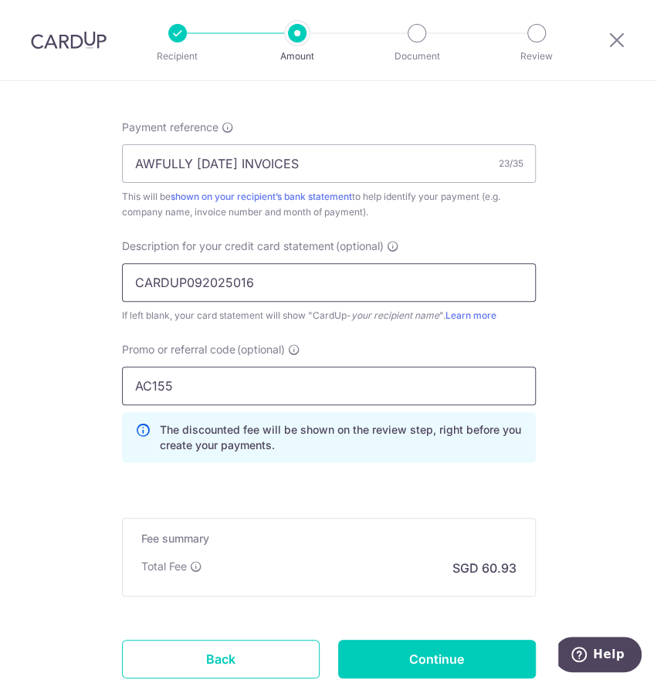
type input "AC155"
click at [285, 280] on input "CARDUP092025016" at bounding box center [329, 282] width 414 height 39
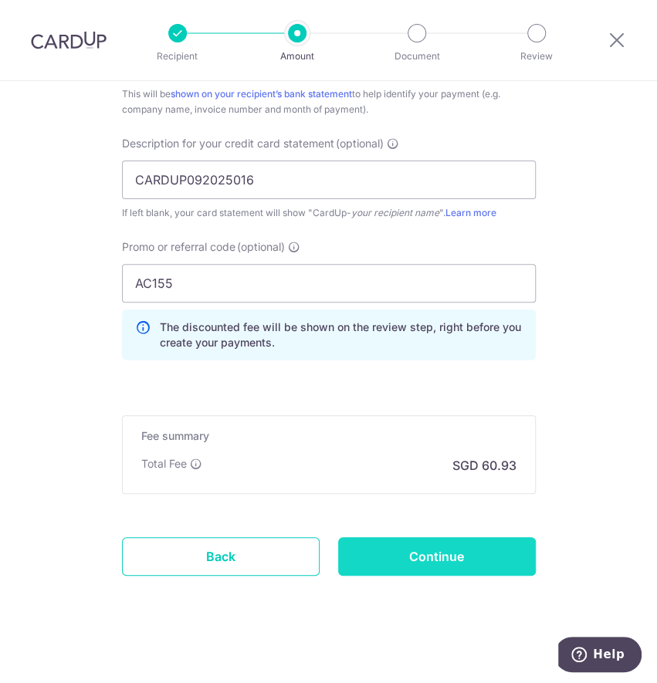
click at [425, 570] on input "Continue" at bounding box center [437, 556] width 198 height 39
type input "Create Schedule"
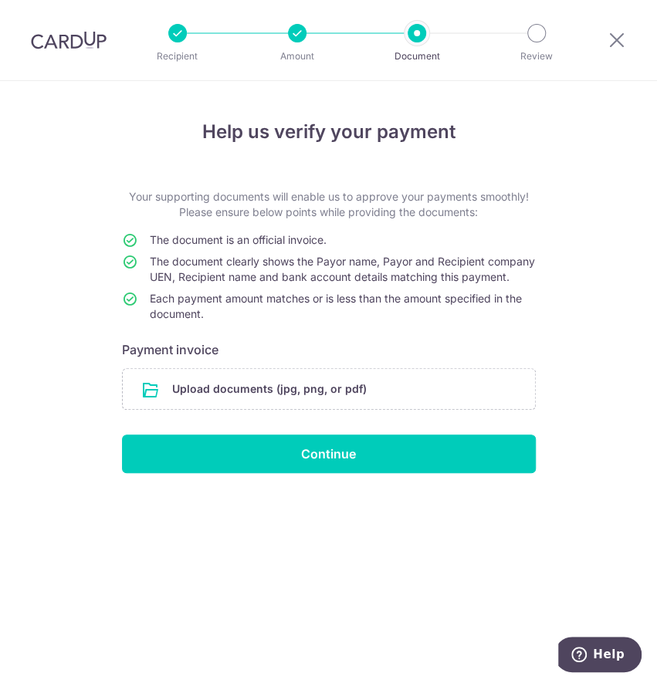
click at [317, 409] on input "file" at bounding box center [329, 389] width 412 height 40
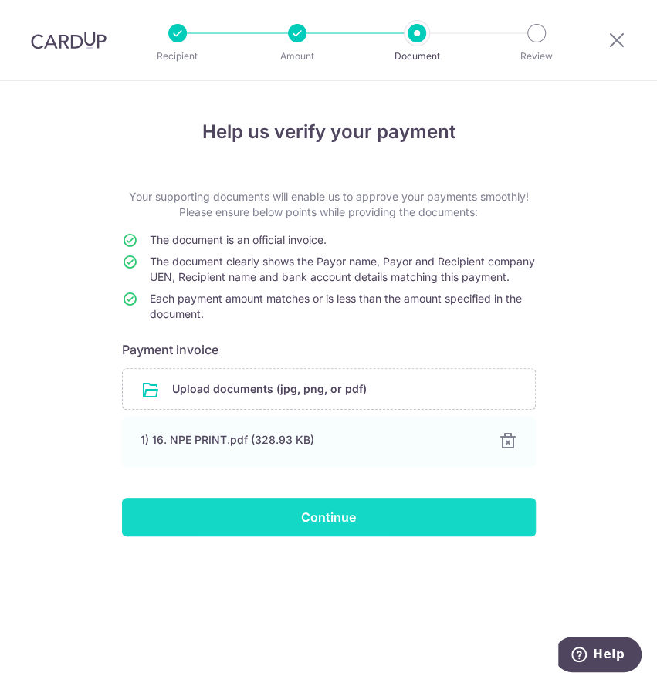
click at [292, 536] on input "Continue" at bounding box center [329, 517] width 414 height 39
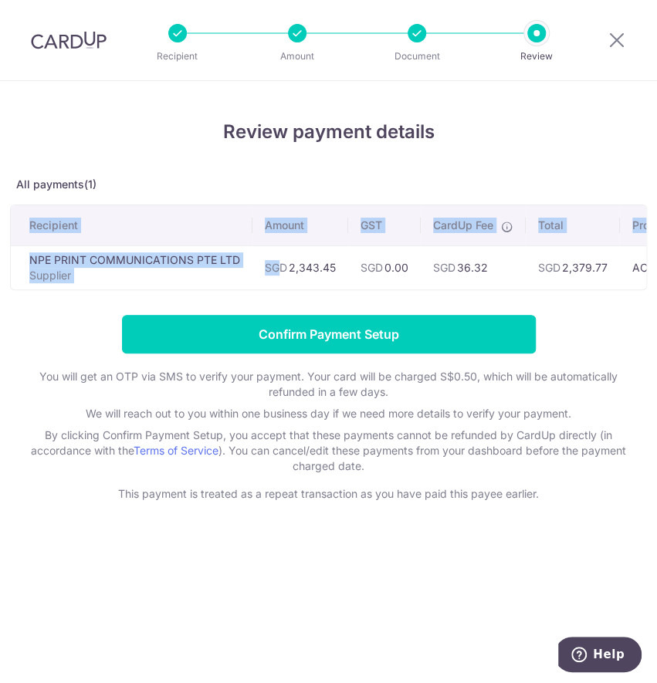
drag, startPoint x: 275, startPoint y: 289, endPoint x: 316, endPoint y: 290, distance: 40.1
click at [316, 290] on div "Recipient Amount GST CardUp Fee Total Promo code Payment Charged Payment Due Ca…" at bounding box center [328, 247] width 637 height 86
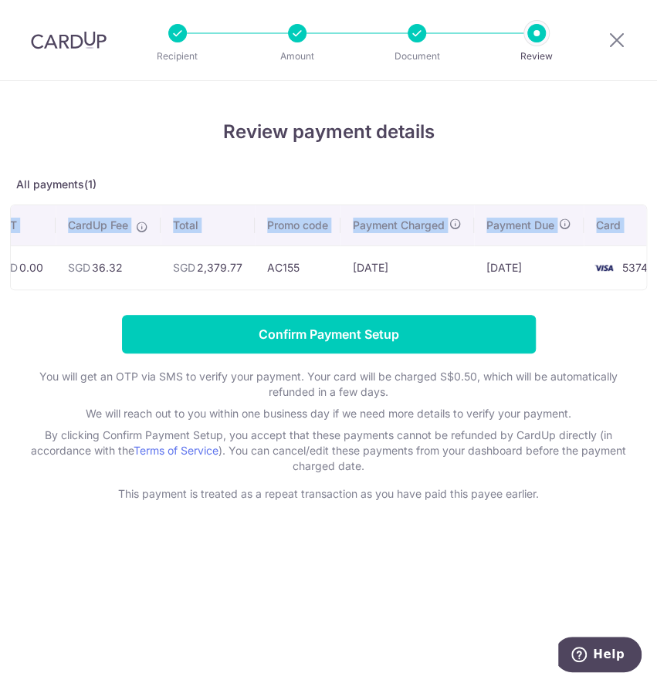
scroll to position [0, 392]
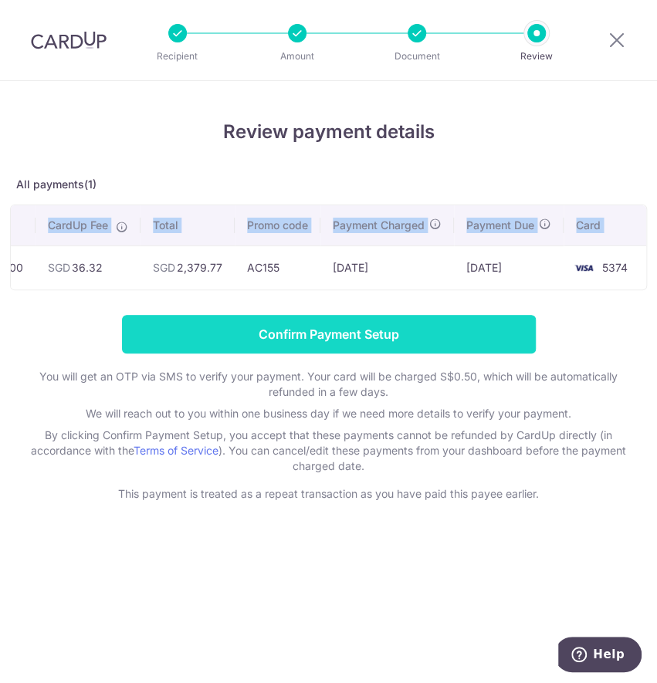
click at [461, 340] on input "Confirm Payment Setup" at bounding box center [329, 334] width 414 height 39
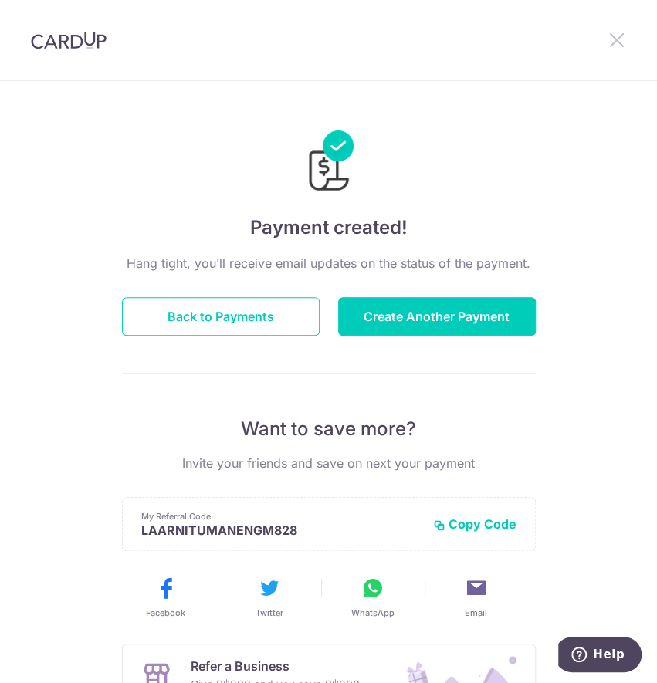
click at [616, 37] on icon at bounding box center [616, 39] width 19 height 19
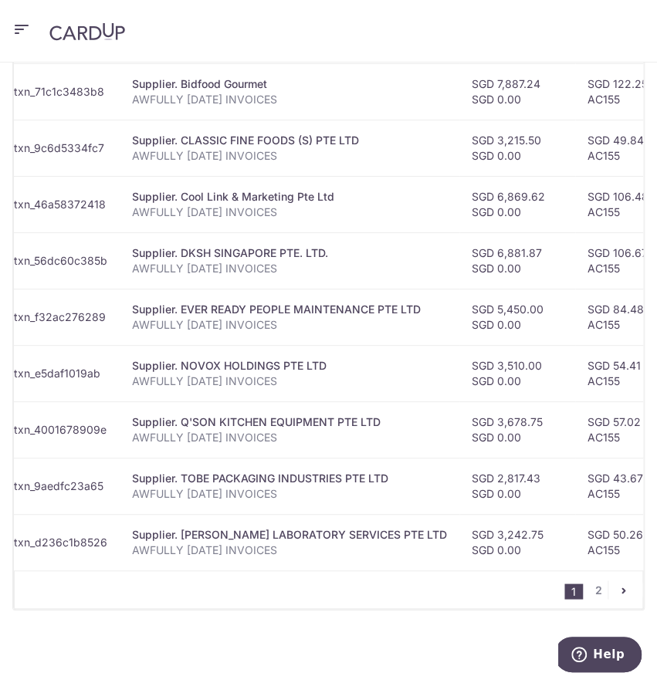
scroll to position [0, 216]
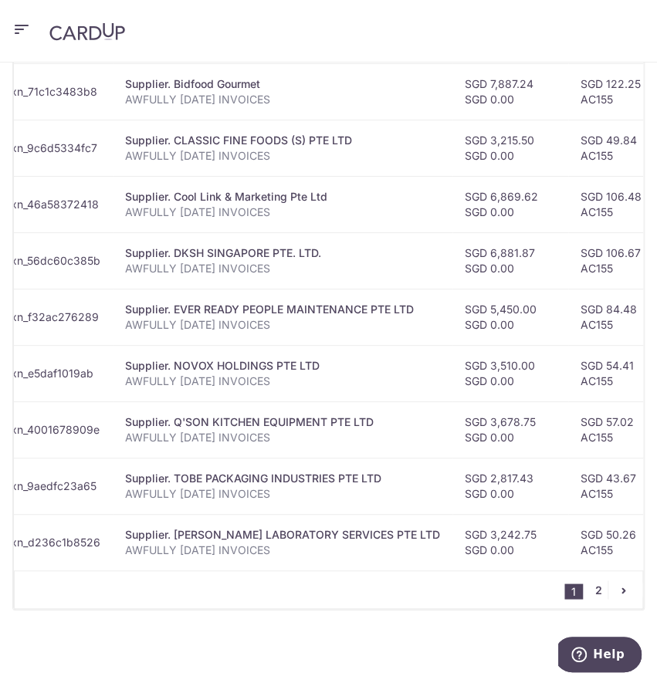
click at [589, 599] on link "2" at bounding box center [598, 589] width 19 height 19
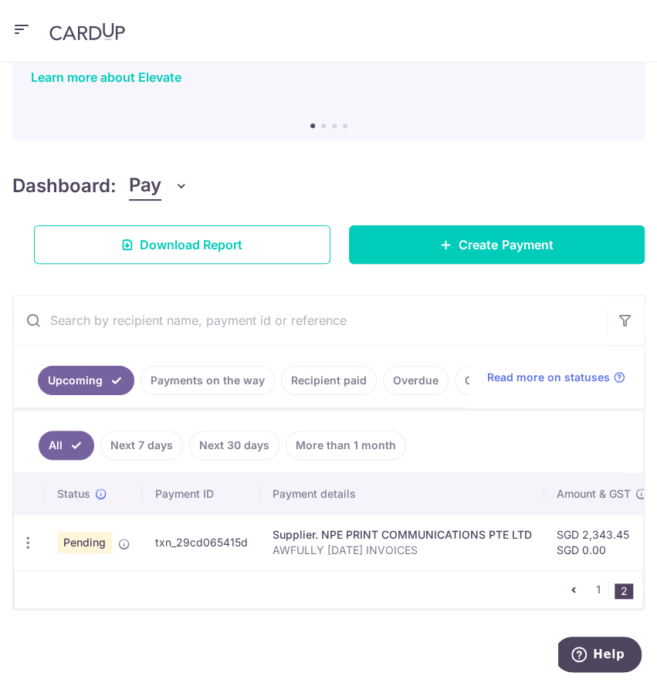
scroll to position [134, 0]
click at [592, 590] on link "1" at bounding box center [598, 589] width 19 height 19
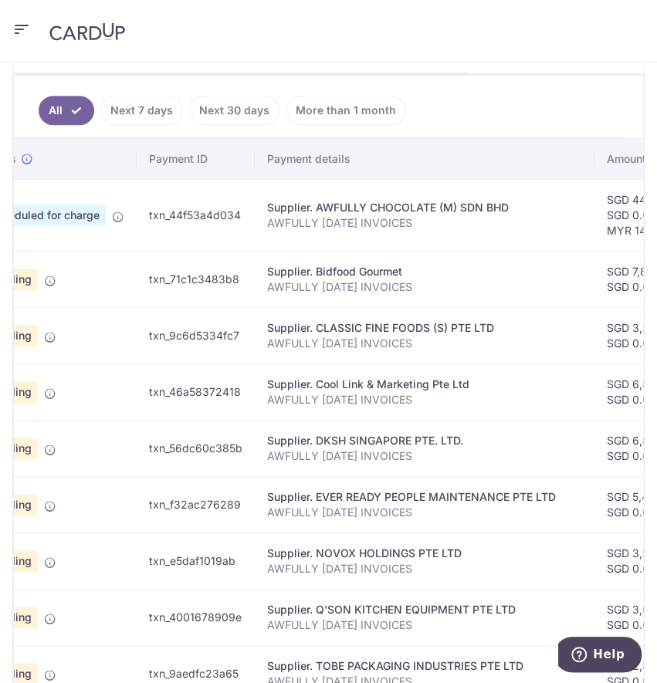
scroll to position [506, 0]
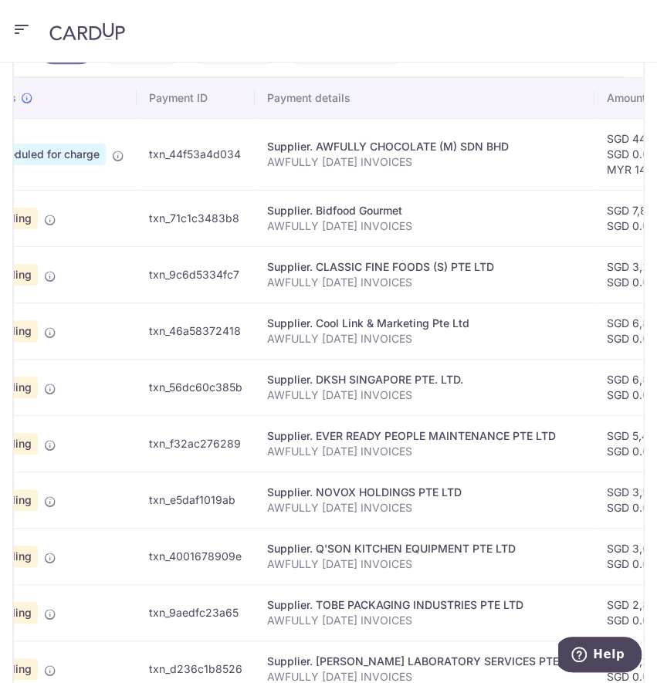
drag, startPoint x: 146, startPoint y: 170, endPoint x: 241, endPoint y: 172, distance: 94.9
click at [241, 172] on td "txn_44f53a4d034" at bounding box center [196, 154] width 118 height 72
copy td "txn_44f53a4d034"
drag, startPoint x: 148, startPoint y: 231, endPoint x: 241, endPoint y: 231, distance: 92.6
click at [241, 231] on td "txn_71c1c3483b8" at bounding box center [196, 218] width 118 height 56
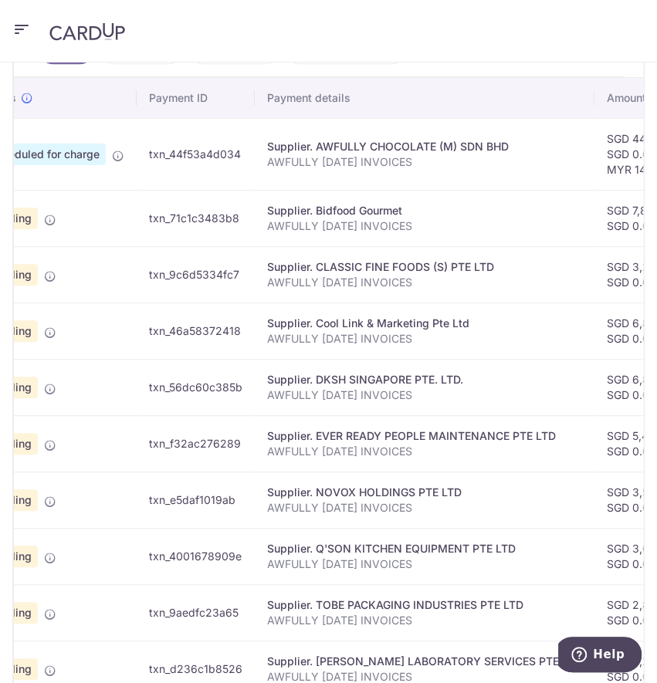
copy td "txn_71c1c3483b8"
drag, startPoint x: 147, startPoint y: 287, endPoint x: 252, endPoint y: 287, distance: 104.9
click at [252, 287] on td "txn_9c6d5334fc7" at bounding box center [196, 274] width 118 height 56
copy td "txn_9c6d5334fc7"
drag, startPoint x: 147, startPoint y: 344, endPoint x: 246, endPoint y: 342, distance: 98.8
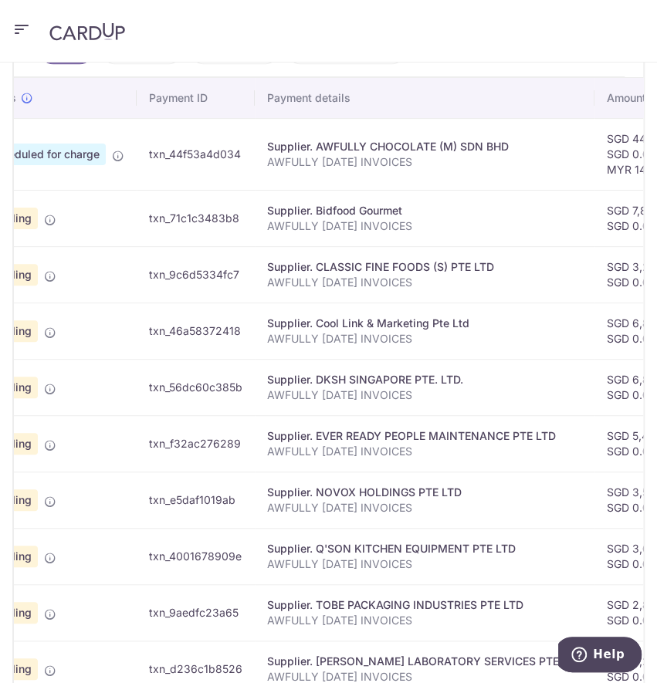
click at [246, 342] on td "txn_46a58372418" at bounding box center [196, 330] width 118 height 56
copy td "txn_46a58372418"
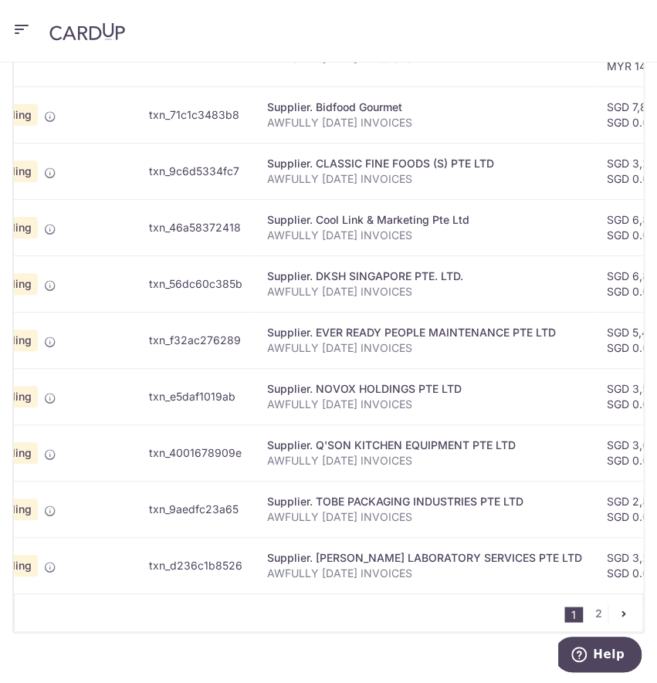
drag, startPoint x: 140, startPoint y: 301, endPoint x: 247, endPoint y: 302, distance: 106.5
click at [247, 302] on td "txn_56dc60c385b" at bounding box center [196, 283] width 118 height 56
copy td "txn_56dc60c385b"
drag, startPoint x: 142, startPoint y: 354, endPoint x: 243, endPoint y: 352, distance: 101.1
click at [243, 352] on td "txn_f32ac276289" at bounding box center [196, 340] width 118 height 56
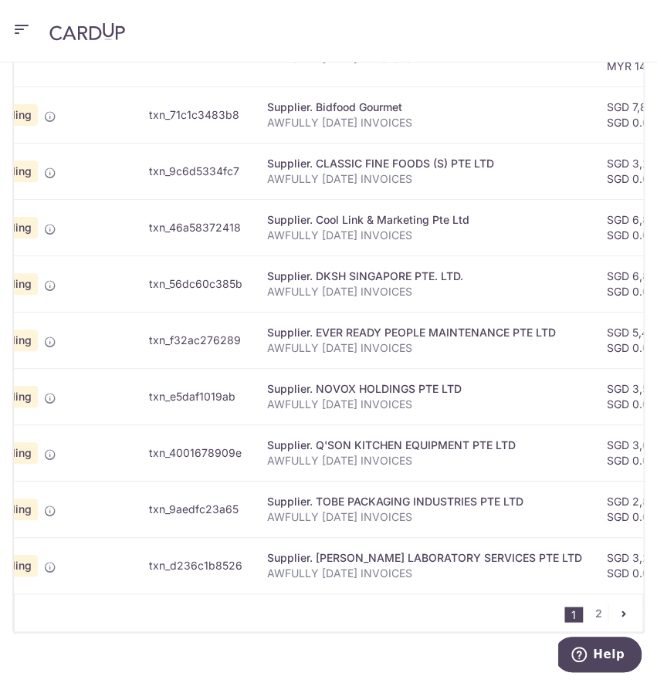
copy td "txn_f32ac276289"
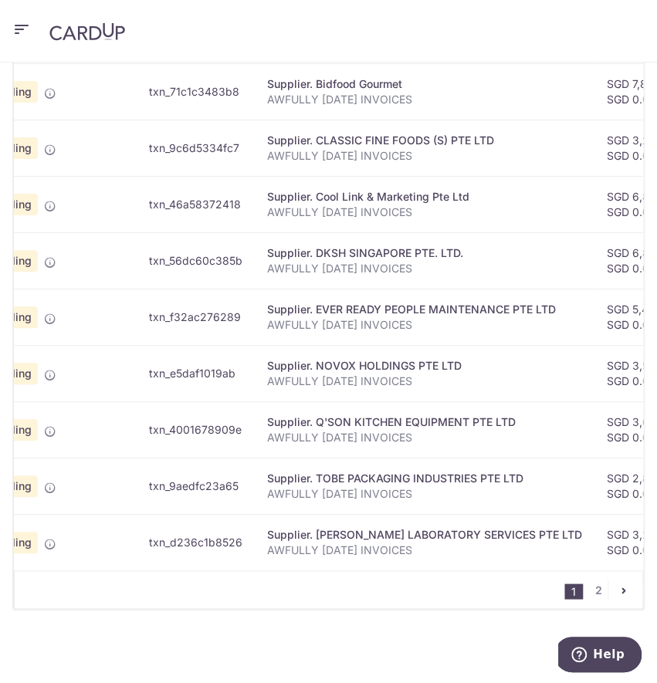
drag, startPoint x: 140, startPoint y: 366, endPoint x: 233, endPoint y: 359, distance: 92.8
click at [233, 359] on td "txn_e5daf1019ab" at bounding box center [196, 373] width 118 height 56
copy td "txn_e5daf1019ab"
drag, startPoint x: 138, startPoint y: 421, endPoint x: 247, endPoint y: 421, distance: 108.8
click at [247, 421] on td "txn_4001678909e" at bounding box center [196, 429] width 118 height 56
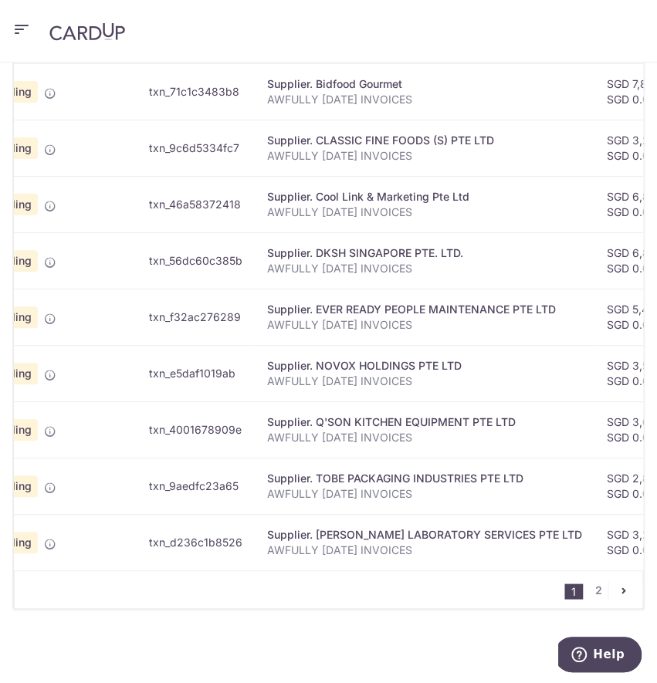
copy td "txn_4001678909e"
drag, startPoint x: 138, startPoint y: 478, endPoint x: 241, endPoint y: 478, distance: 102.6
click at [241, 478] on td "txn_9aedfc23a65" at bounding box center [196, 486] width 118 height 56
copy td "txn_9aedfc23a65"
drag, startPoint x: 144, startPoint y: 536, endPoint x: 248, endPoint y: 531, distance: 103.5
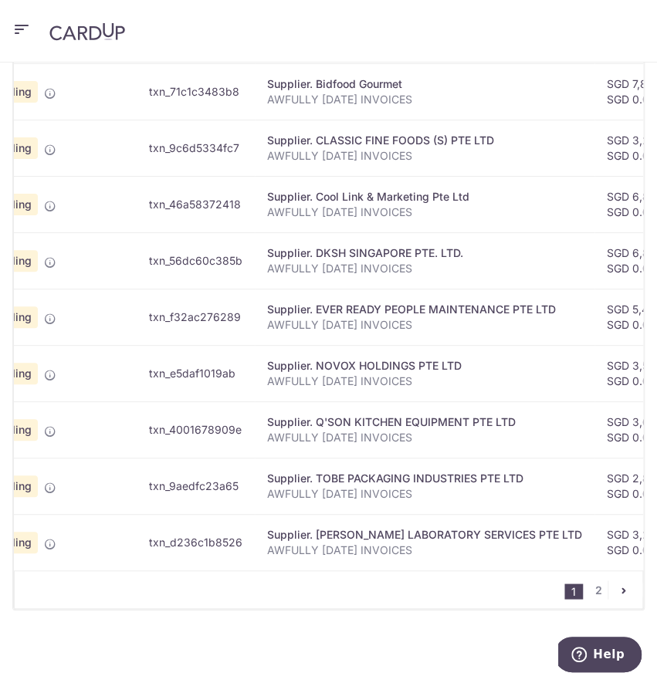
click at [248, 531] on td "txn_d236c1b8526" at bounding box center [196, 542] width 118 height 56
copy td "txn_d236c1b8526"
click at [589, 593] on link "2" at bounding box center [598, 589] width 19 height 19
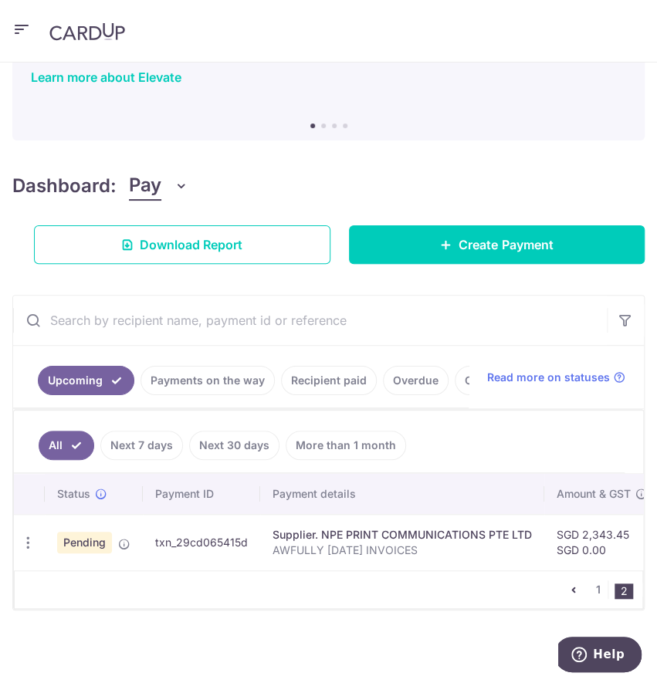
scroll to position [134, 0]
drag, startPoint x: 147, startPoint y: 530, endPoint x: 245, endPoint y: 530, distance: 98.0
click at [245, 530] on td "txn_29cd065415d" at bounding box center [201, 542] width 117 height 56
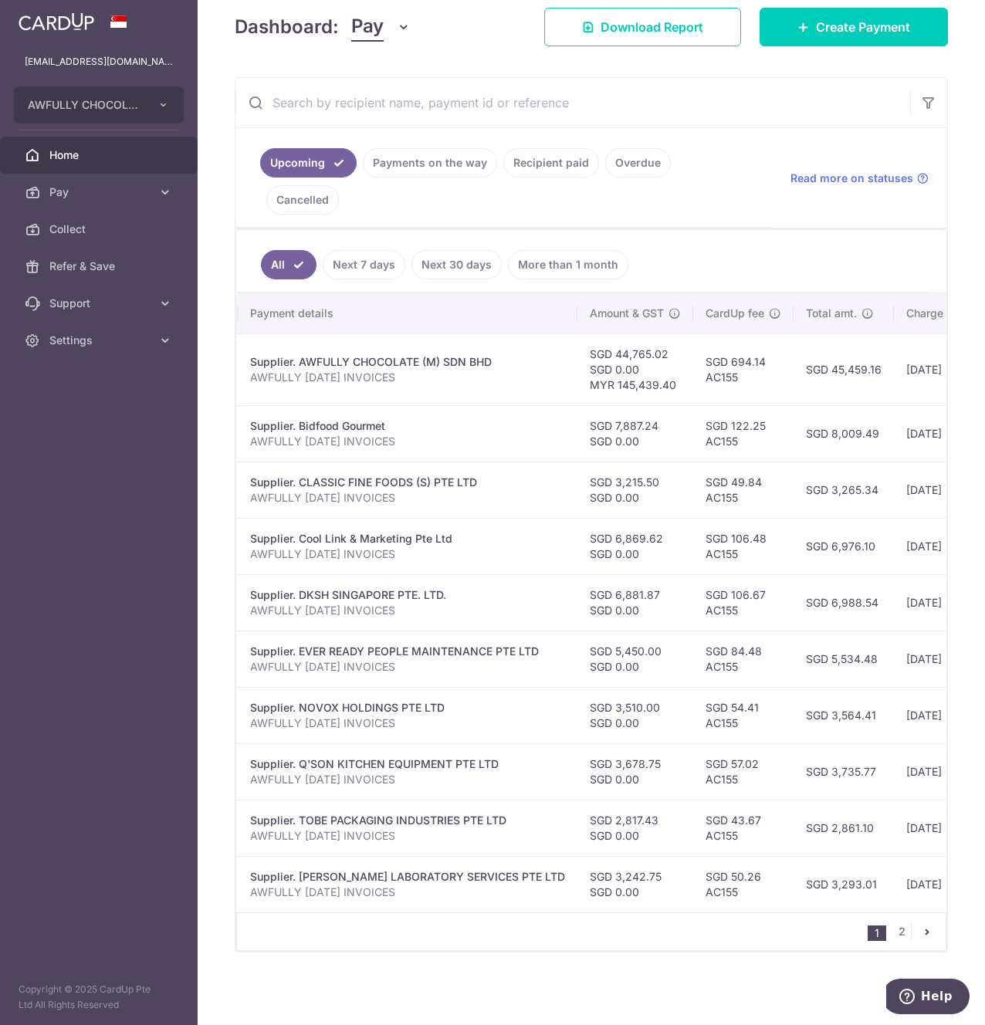
scroll to position [0, 315]
click at [892, 684] on link "2" at bounding box center [901, 931] width 19 height 19
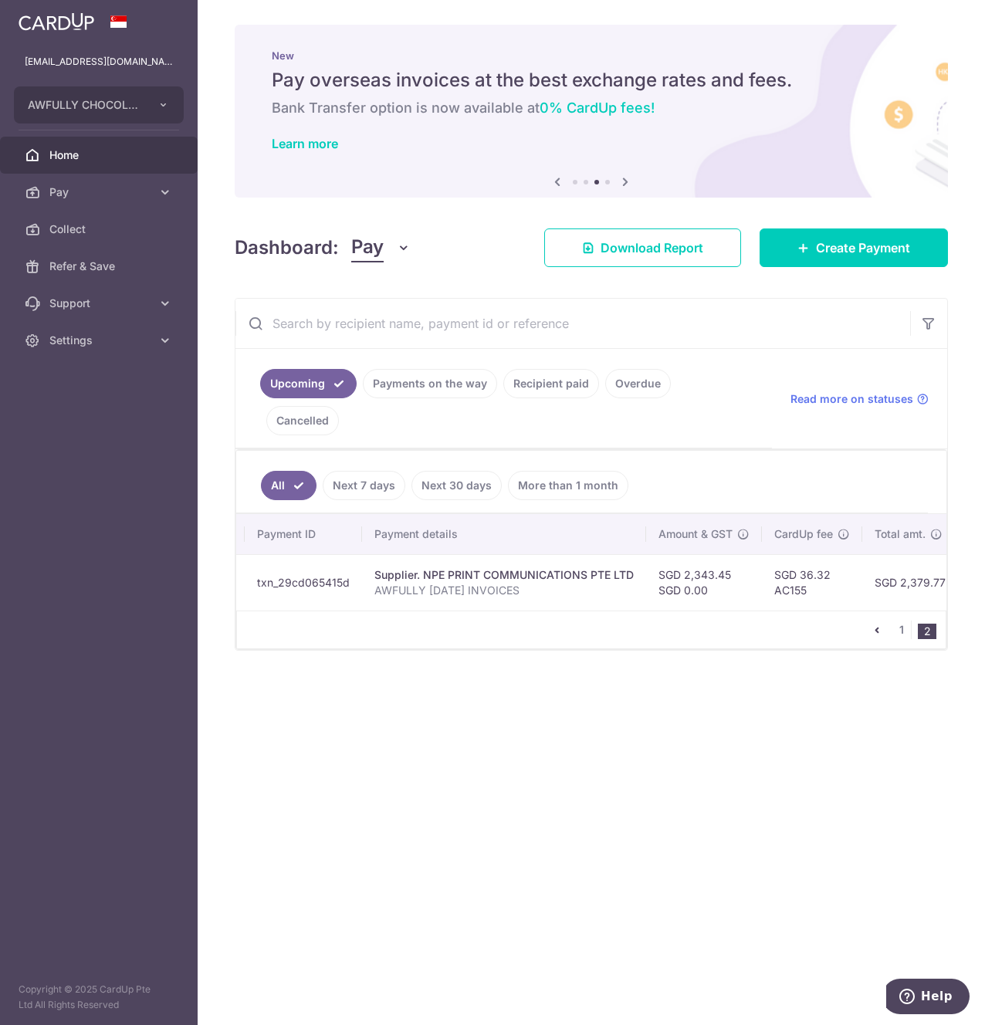
scroll to position [0, 140]
click at [889, 620] on ul "1 2" at bounding box center [906, 629] width 78 height 19
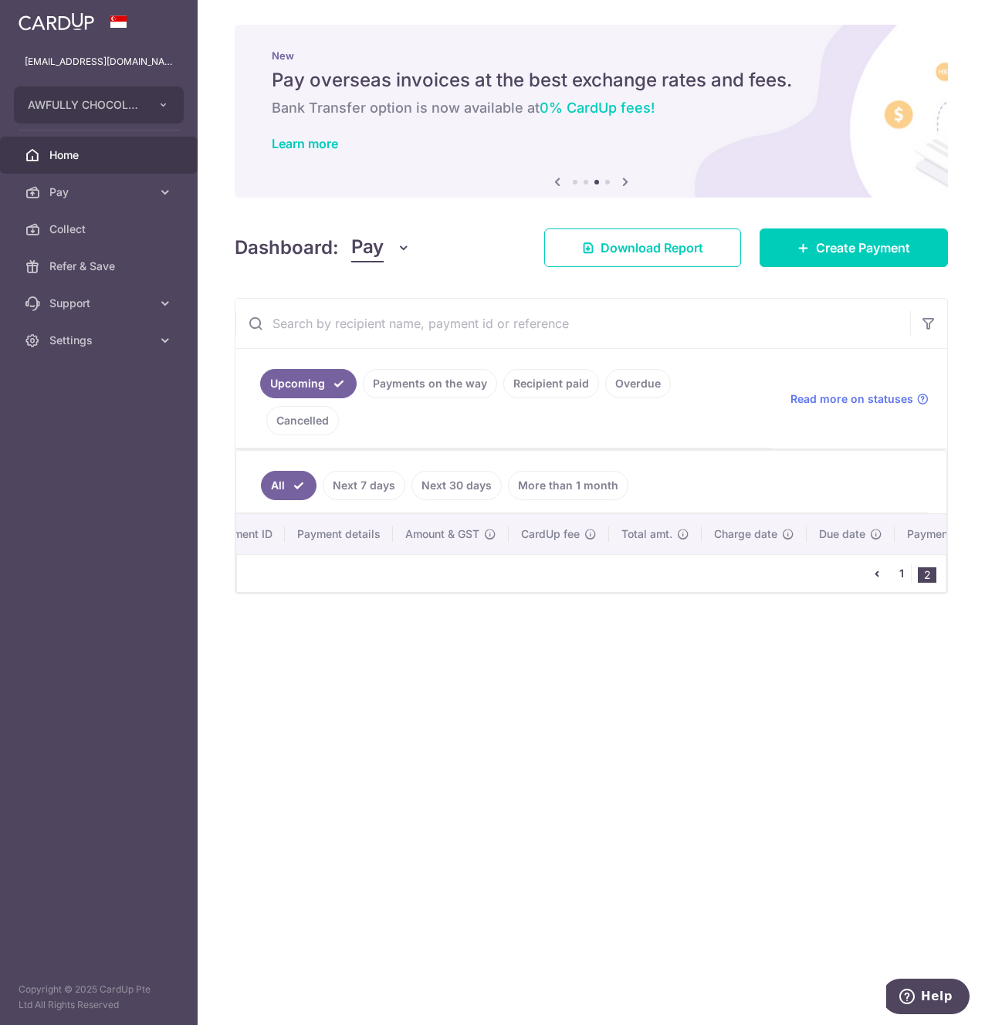
click at [896, 564] on link "1" at bounding box center [901, 573] width 19 height 19
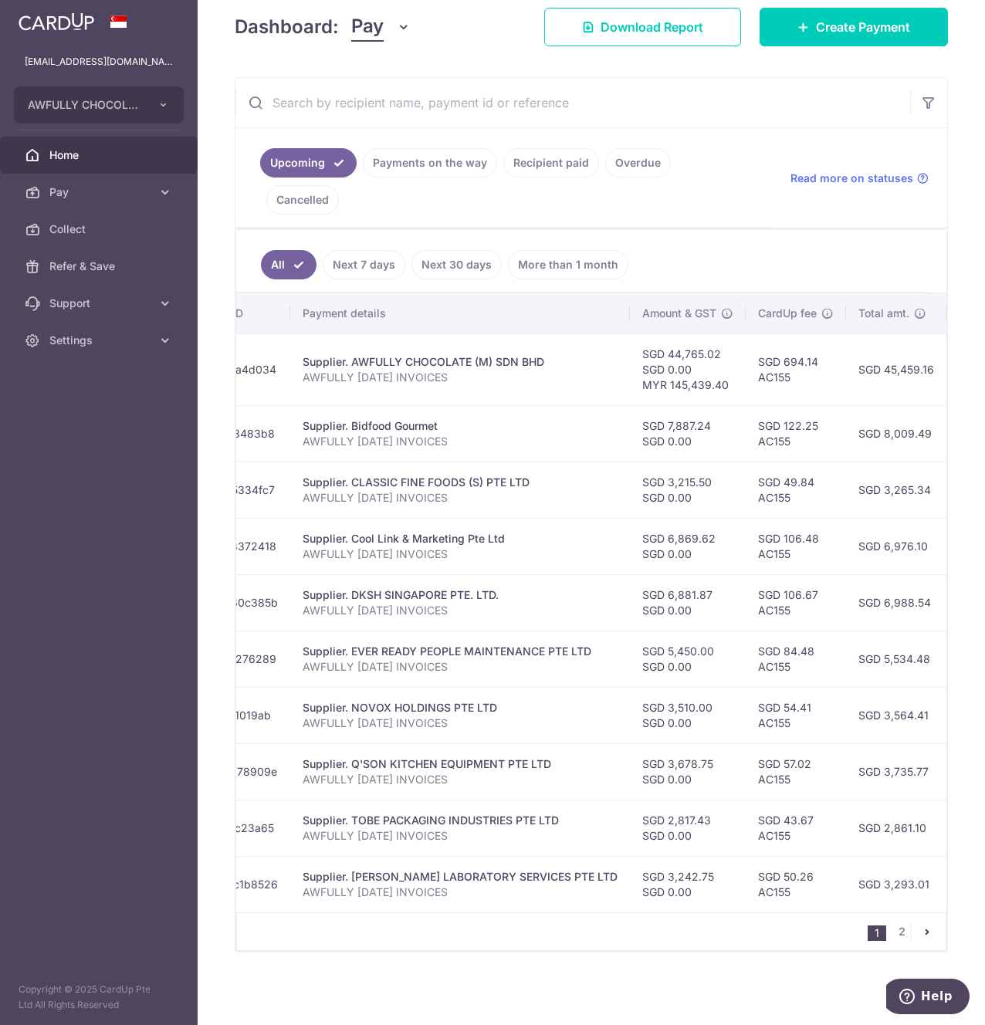
scroll to position [0, 262]
